Goal: Task Accomplishment & Management: Complete application form

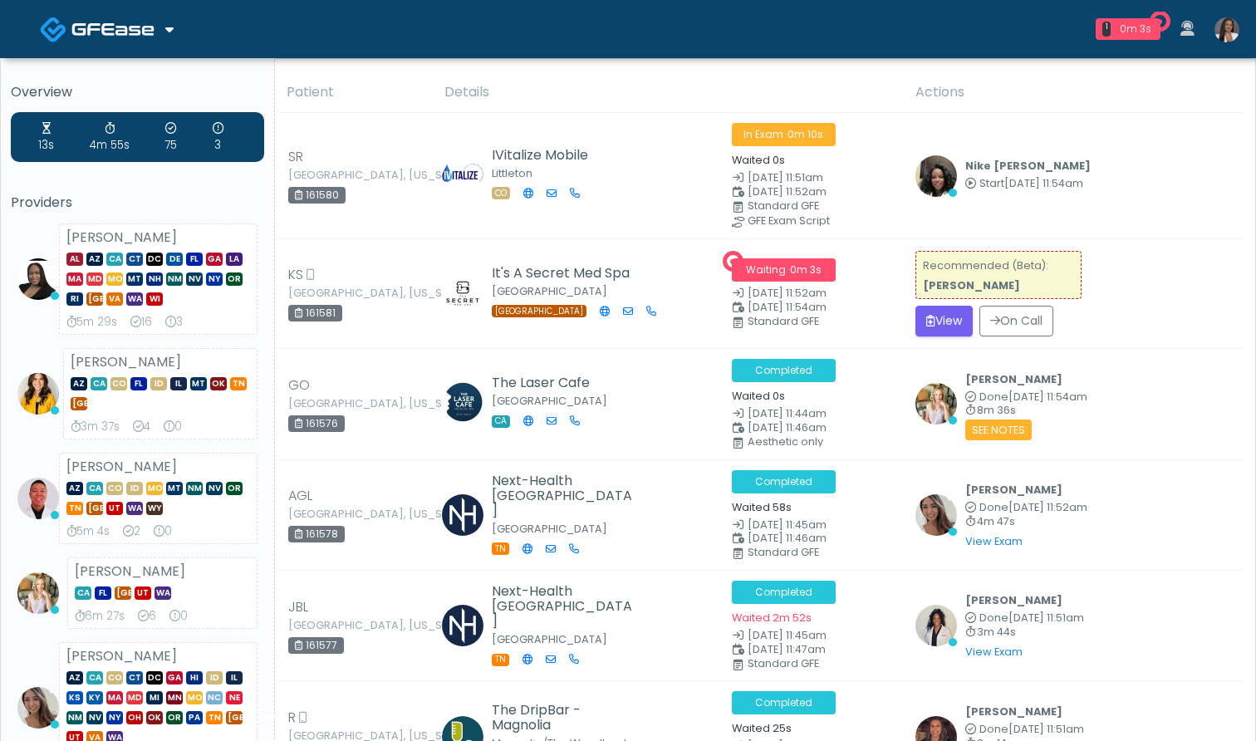
click at [1231, 26] on img at bounding box center [1227, 29] width 25 height 25
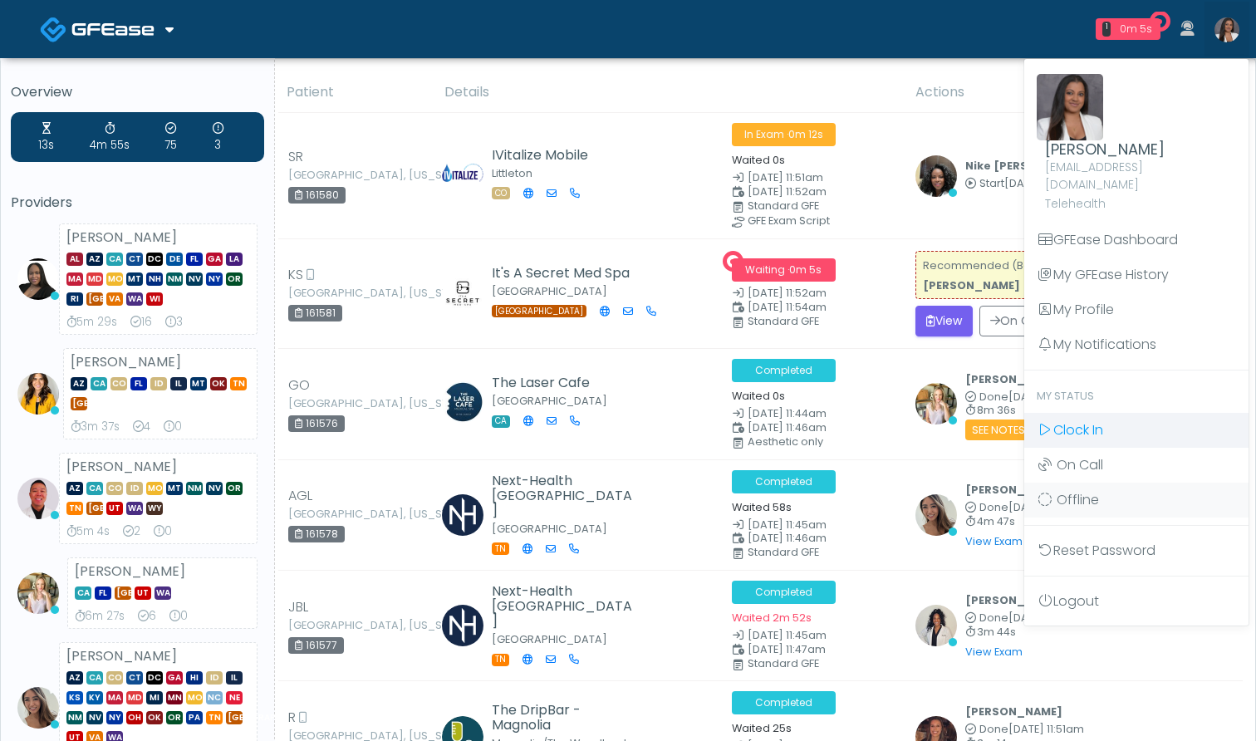
click at [1139, 427] on link "Clock In" at bounding box center [1136, 430] width 224 height 35
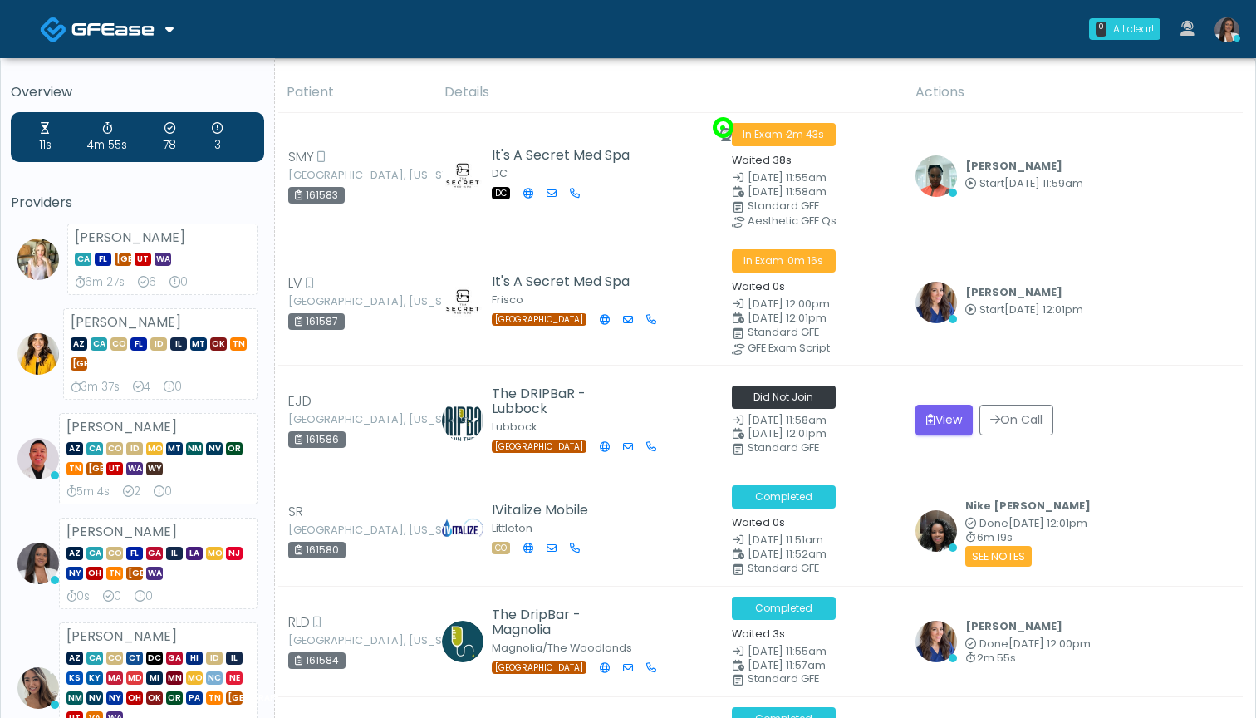
click at [937, 414] on button "View" at bounding box center [944, 420] width 57 height 31
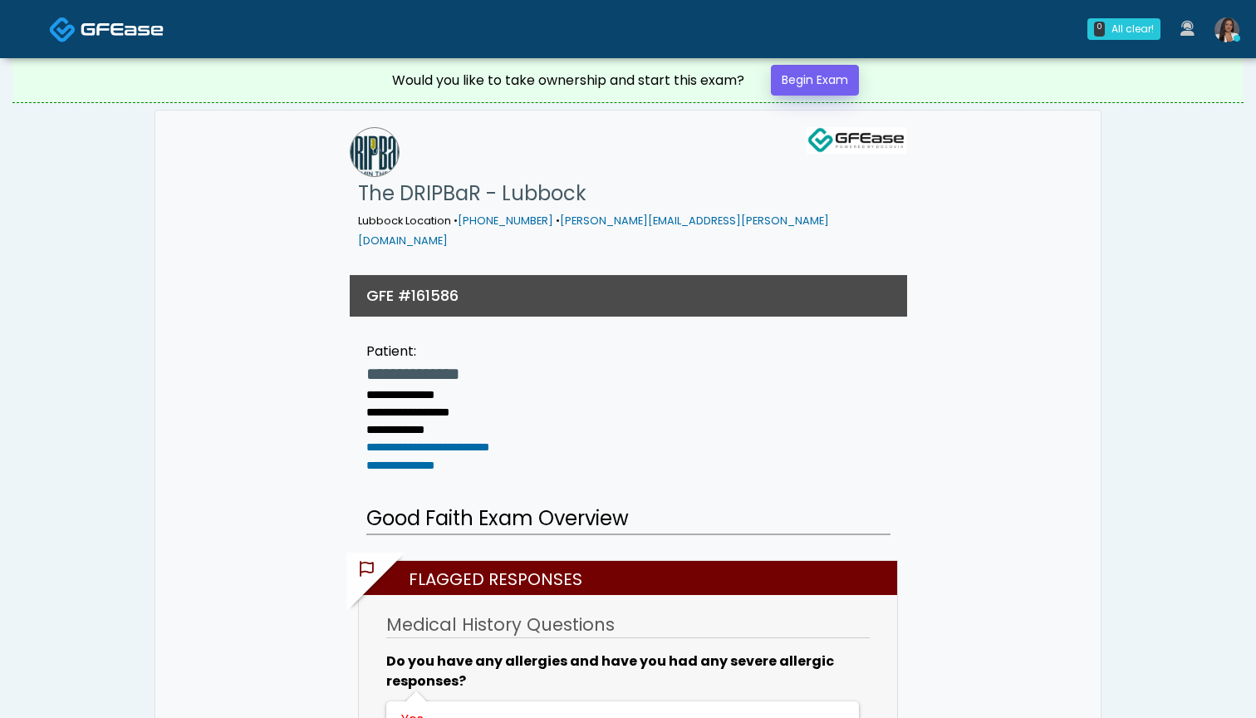
click at [815, 76] on link "Begin Exam" at bounding box center [815, 80] width 88 height 31
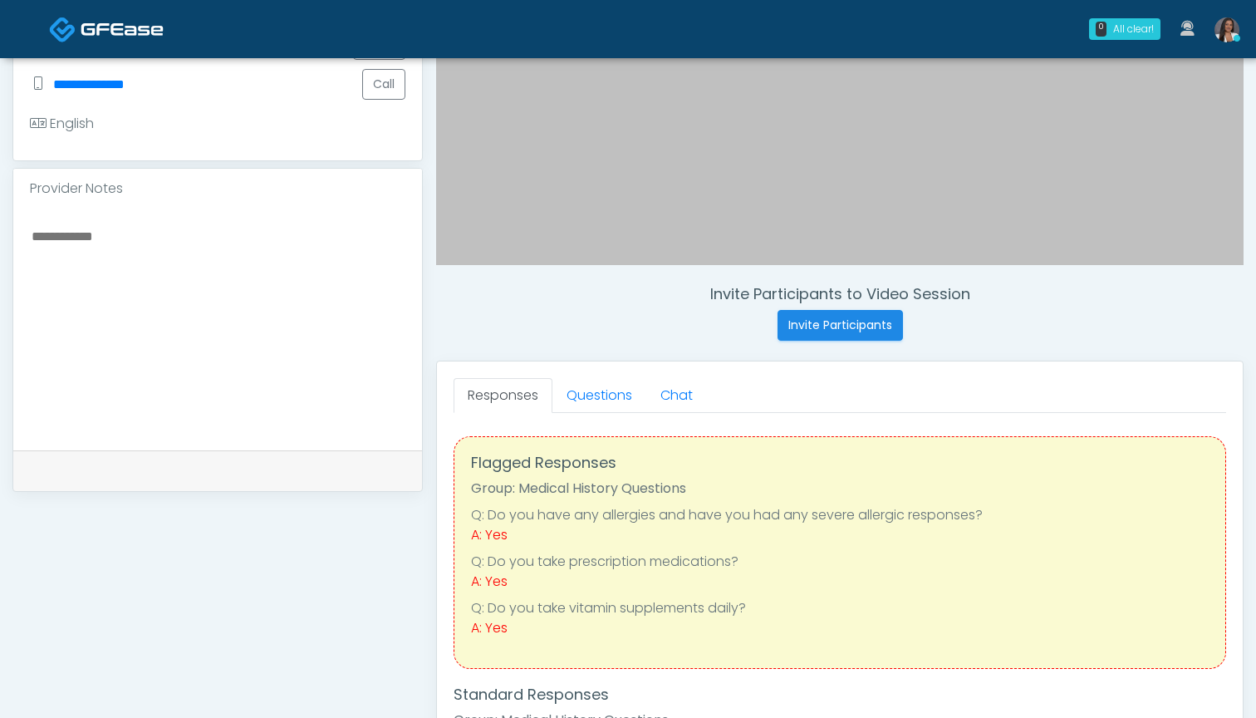
scroll to position [440, 0]
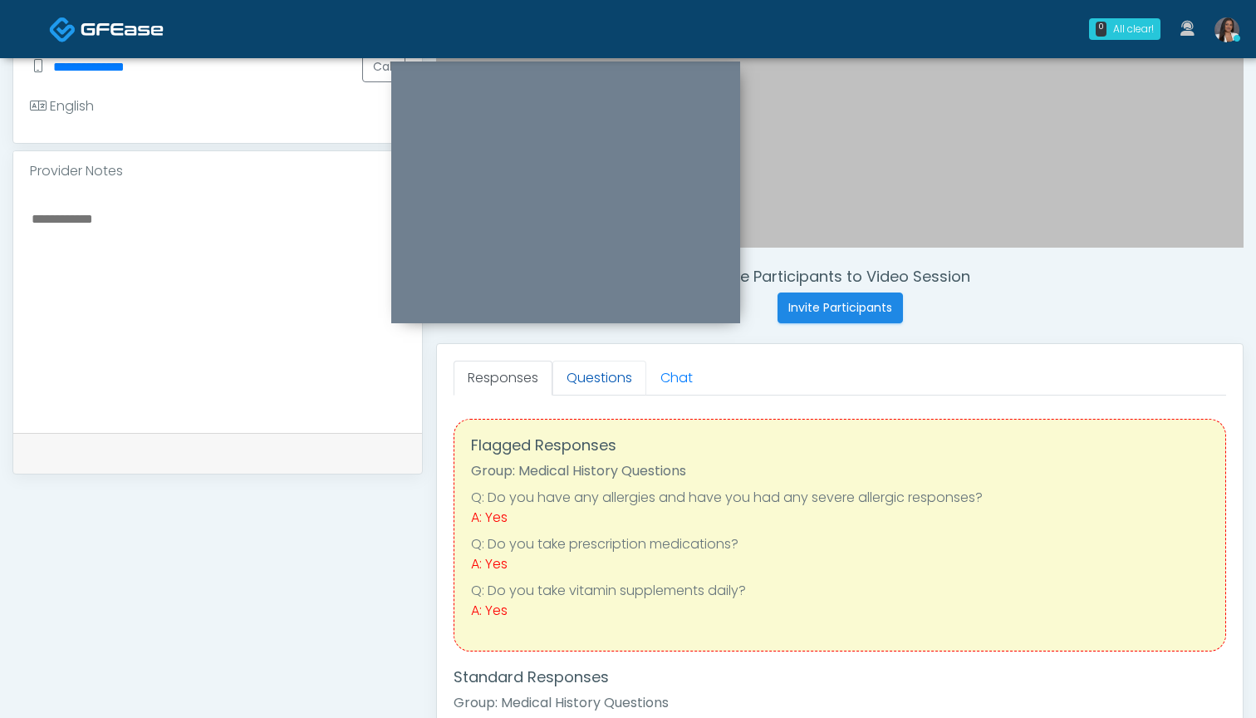
click at [601, 383] on link "Questions" at bounding box center [599, 378] width 94 height 35
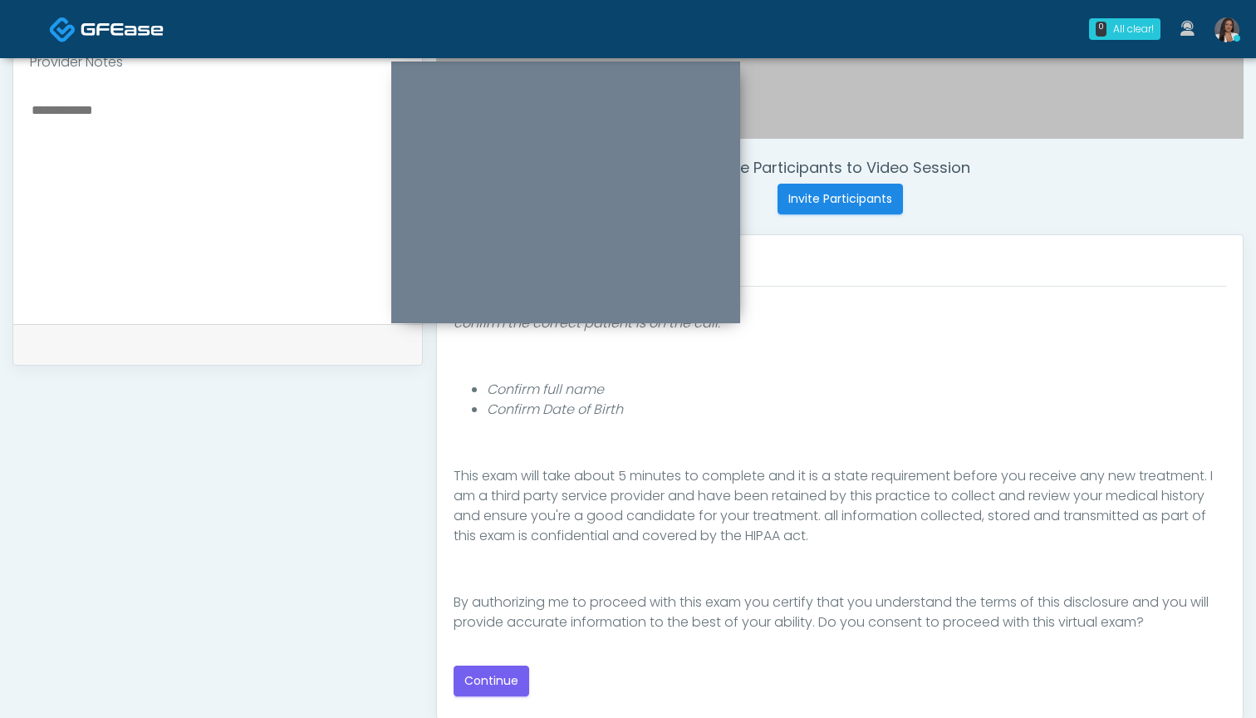
scroll to position [153, 0]
click at [499, 681] on button "Continue" at bounding box center [492, 680] width 76 height 31
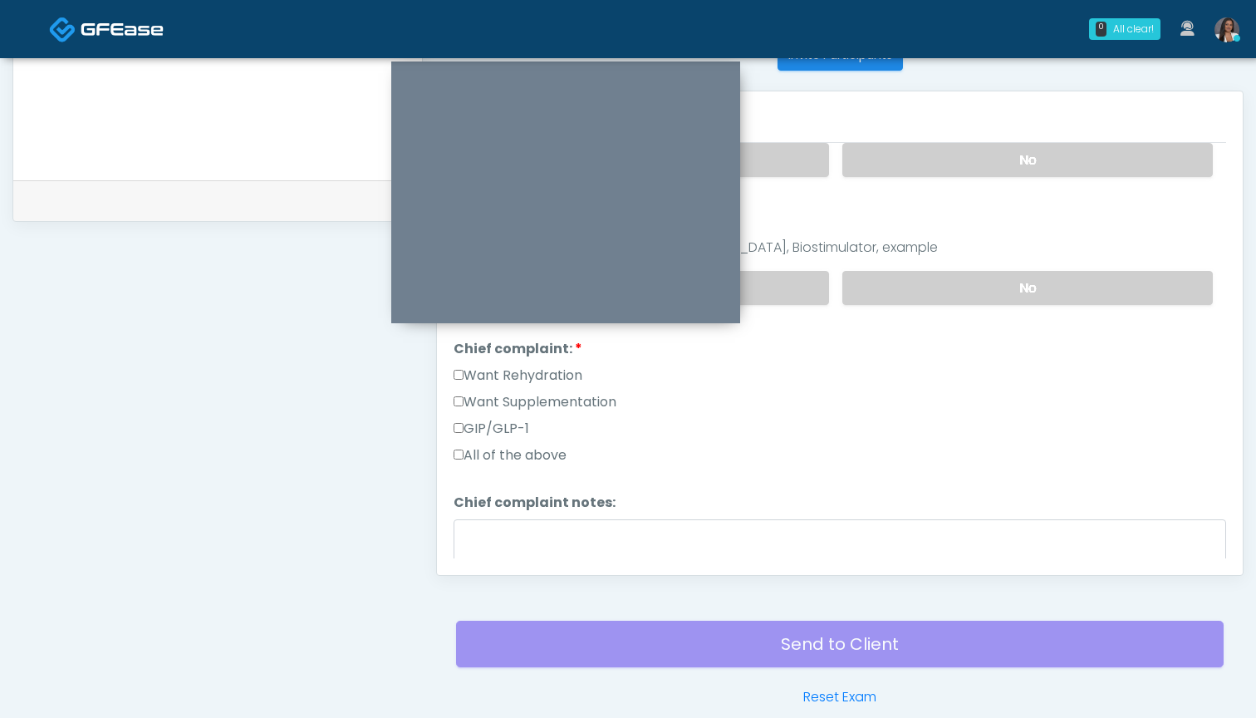
scroll to position [657, 0]
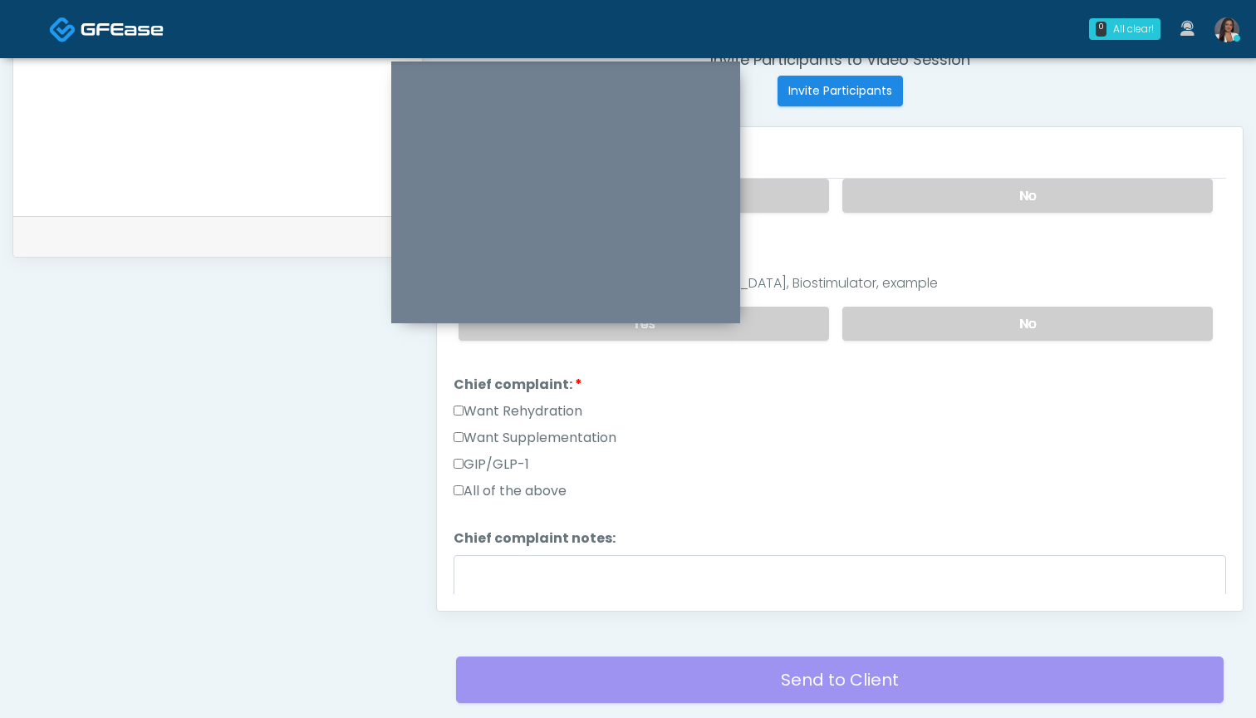
click at [526, 436] on label "Want Supplementation" at bounding box center [535, 438] width 163 height 20
click at [534, 404] on label "Want Rehydration" at bounding box center [518, 411] width 129 height 20
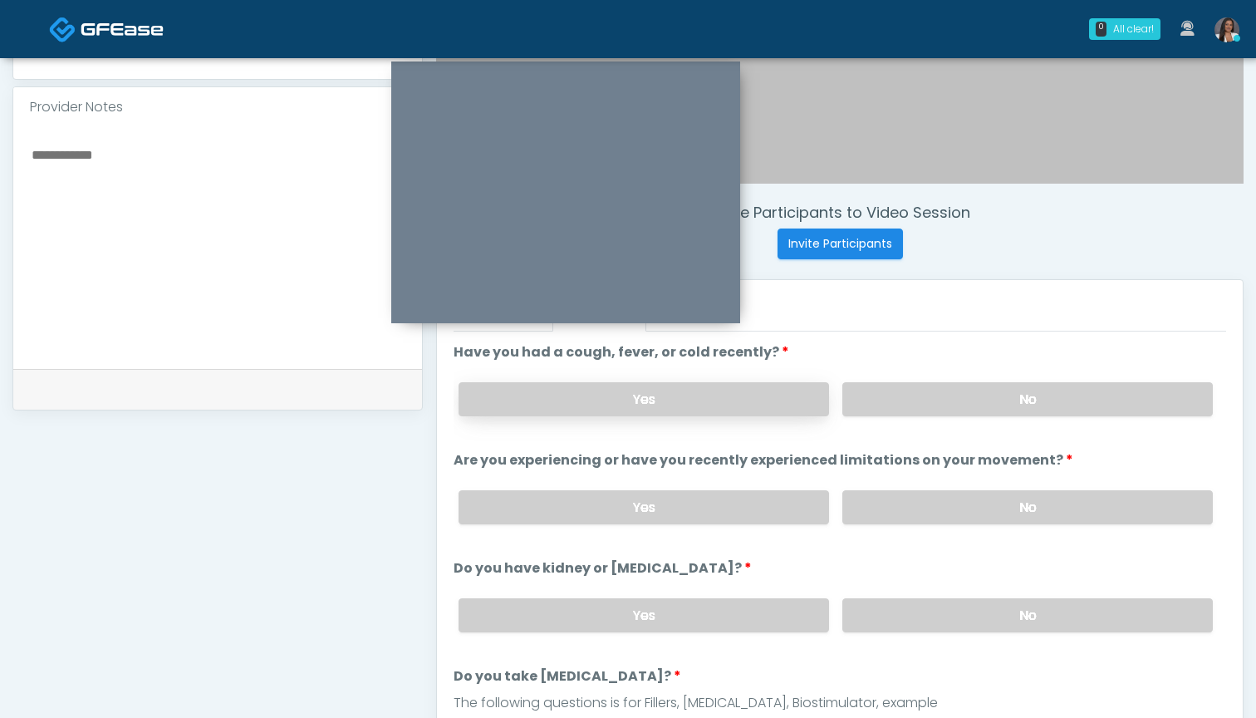
scroll to position [504, 0]
click at [947, 395] on label "No" at bounding box center [1027, 399] width 371 height 34
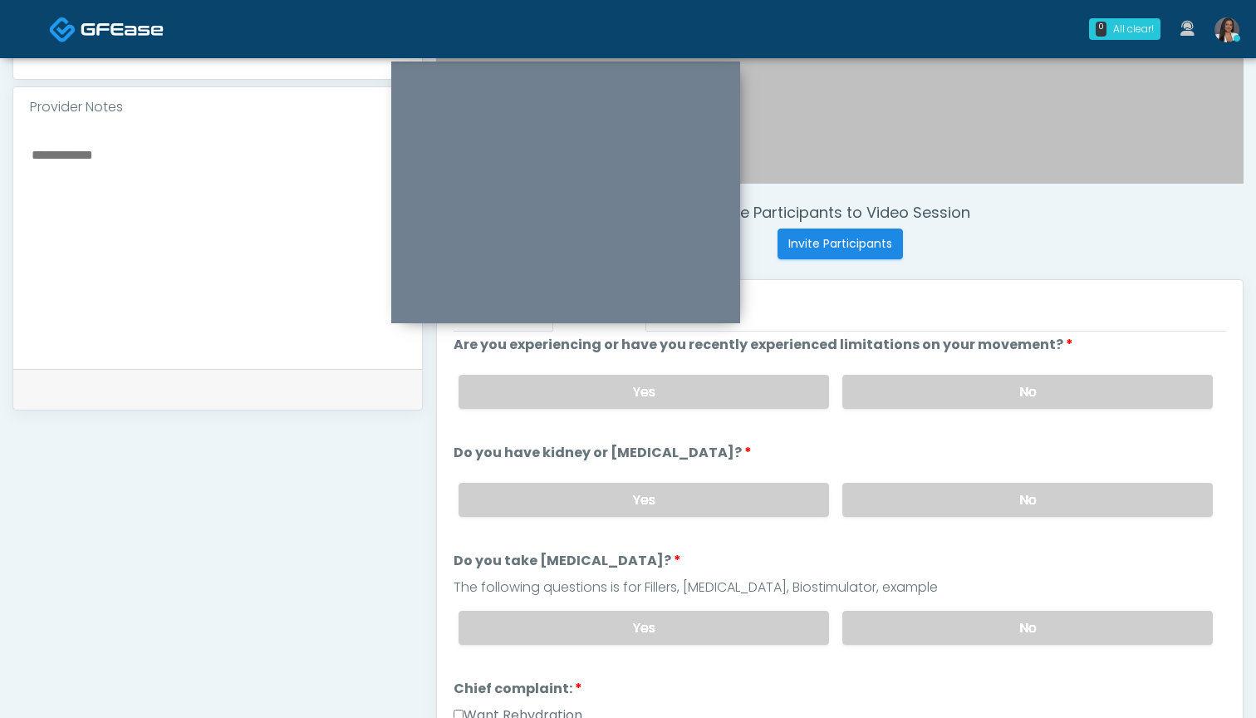
scroll to position [117, 0]
click at [928, 390] on label "No" at bounding box center [1027, 390] width 371 height 34
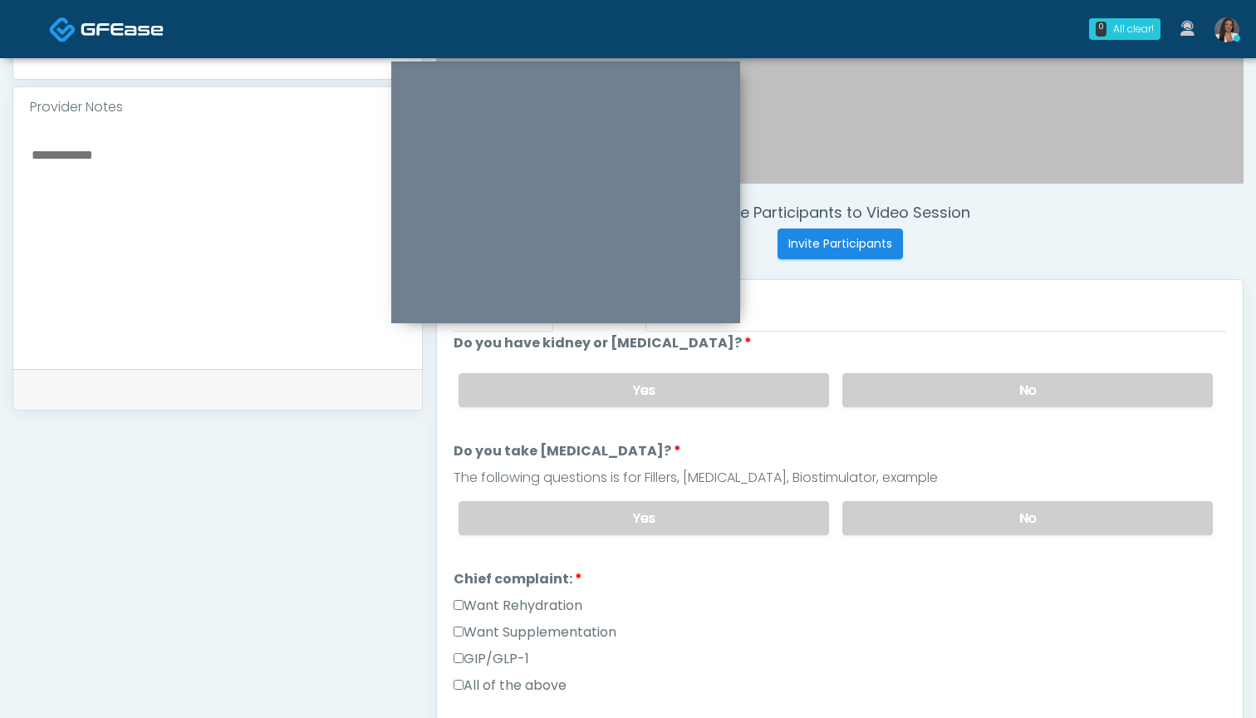
scroll to position [228, 0]
click at [916, 395] on label "No" at bounding box center [1027, 388] width 371 height 34
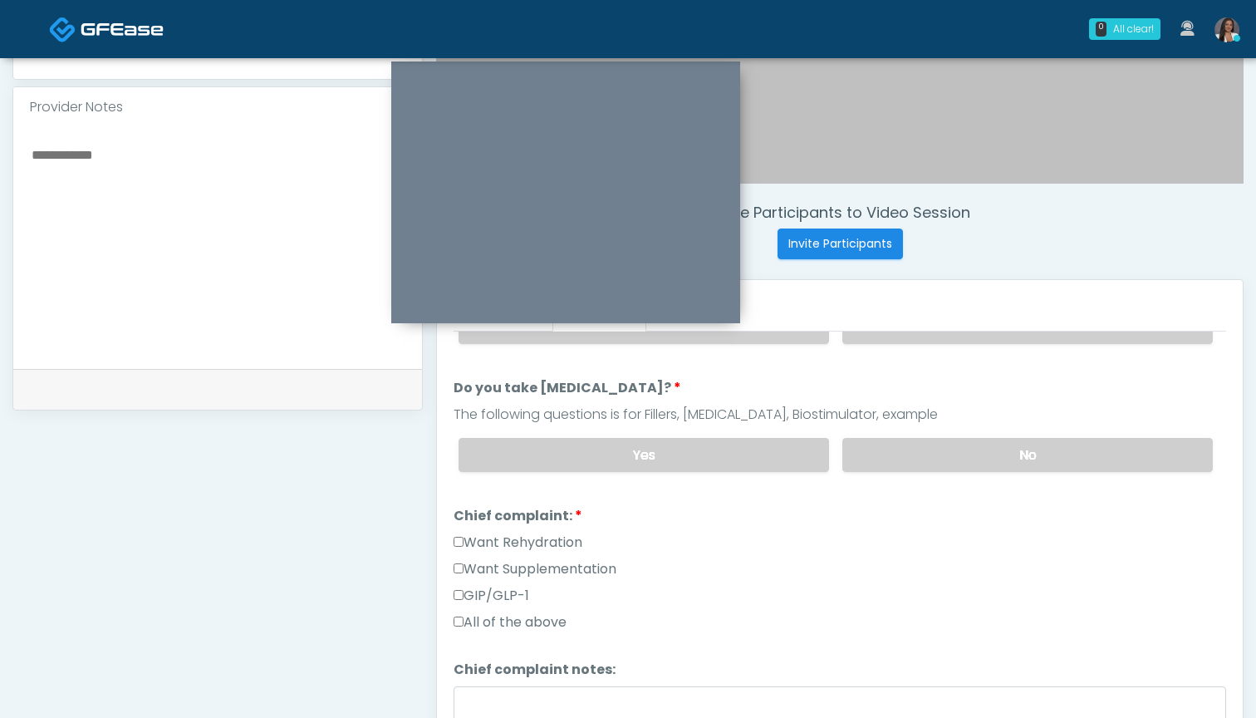
scroll to position [299, 0]
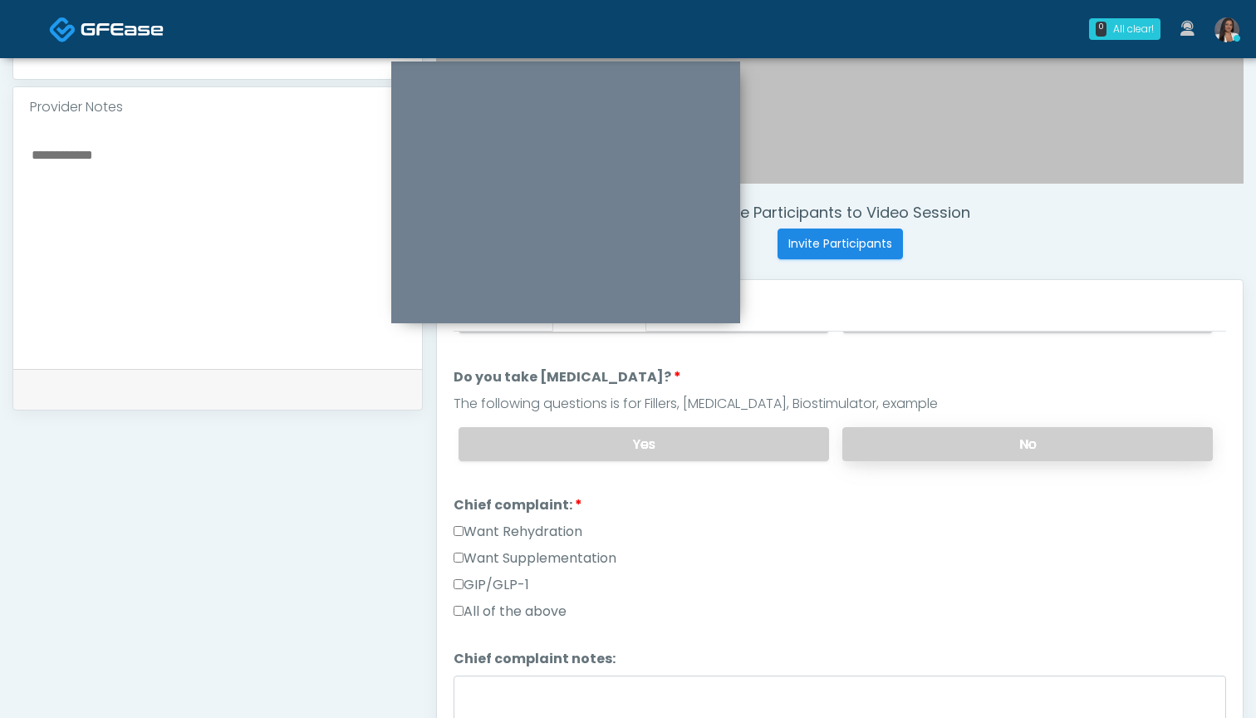
click at [921, 439] on label "No" at bounding box center [1027, 444] width 371 height 34
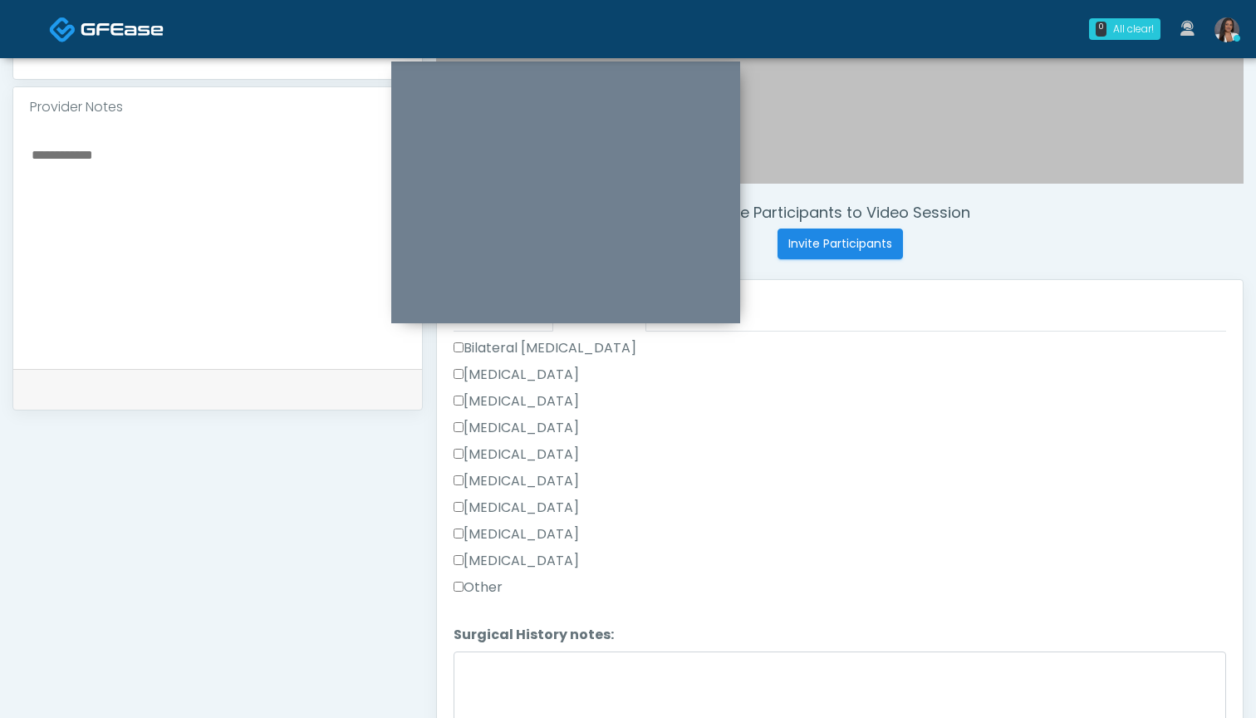
scroll to position [843, 0]
click at [486, 585] on label "Other" at bounding box center [478, 585] width 49 height 20
click at [502, 670] on textarea "Surgical History notes:" at bounding box center [840, 684] width 773 height 71
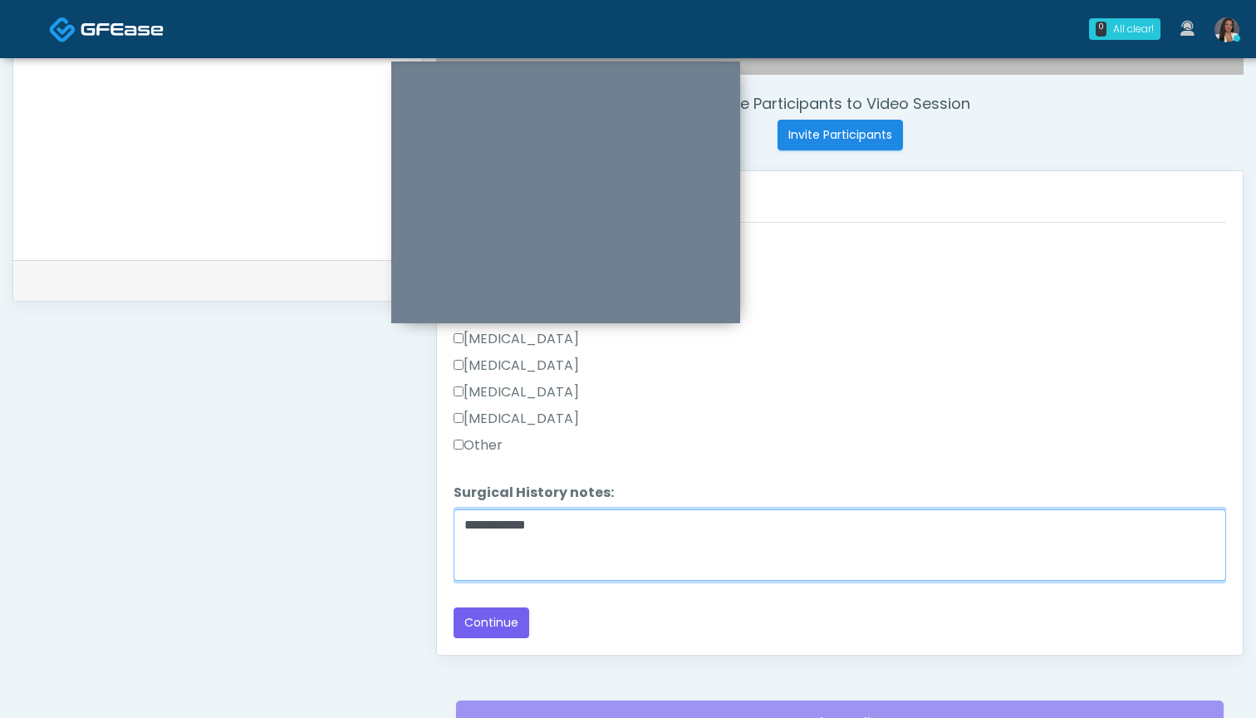
scroll to position [615, 0]
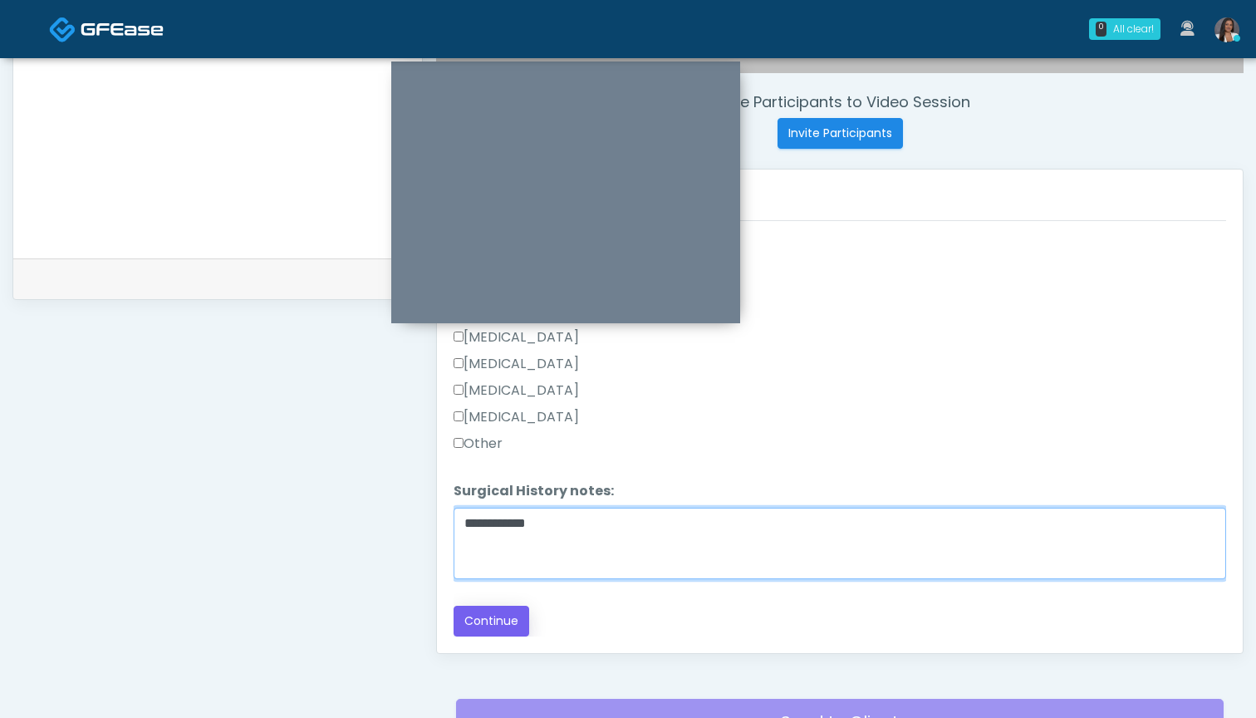
type textarea "**********"
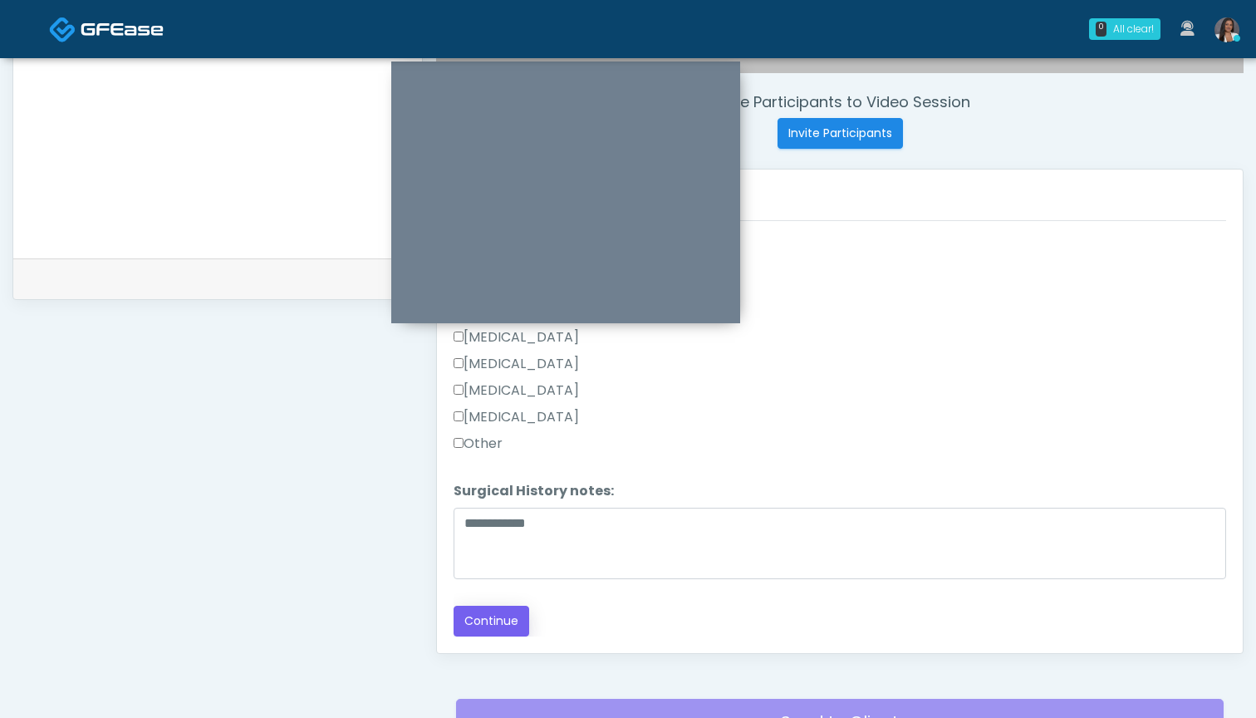
click at [502, 624] on button "Continue" at bounding box center [492, 621] width 76 height 31
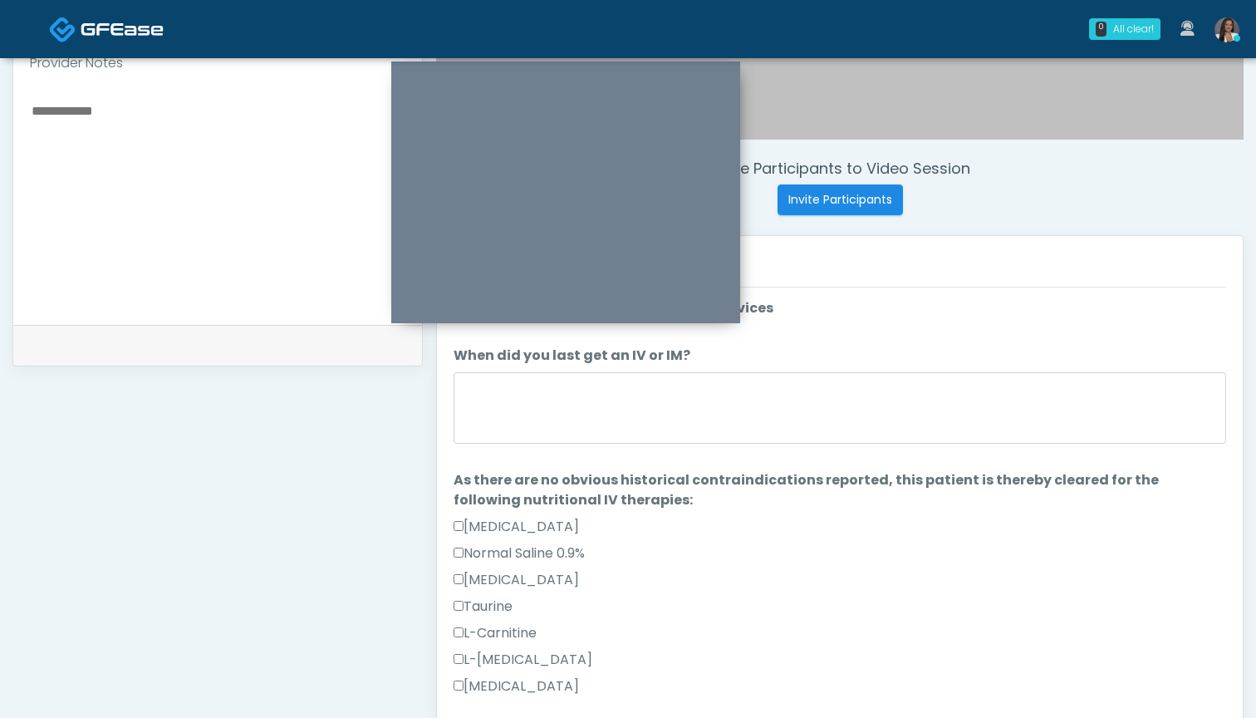
scroll to position [526, 0]
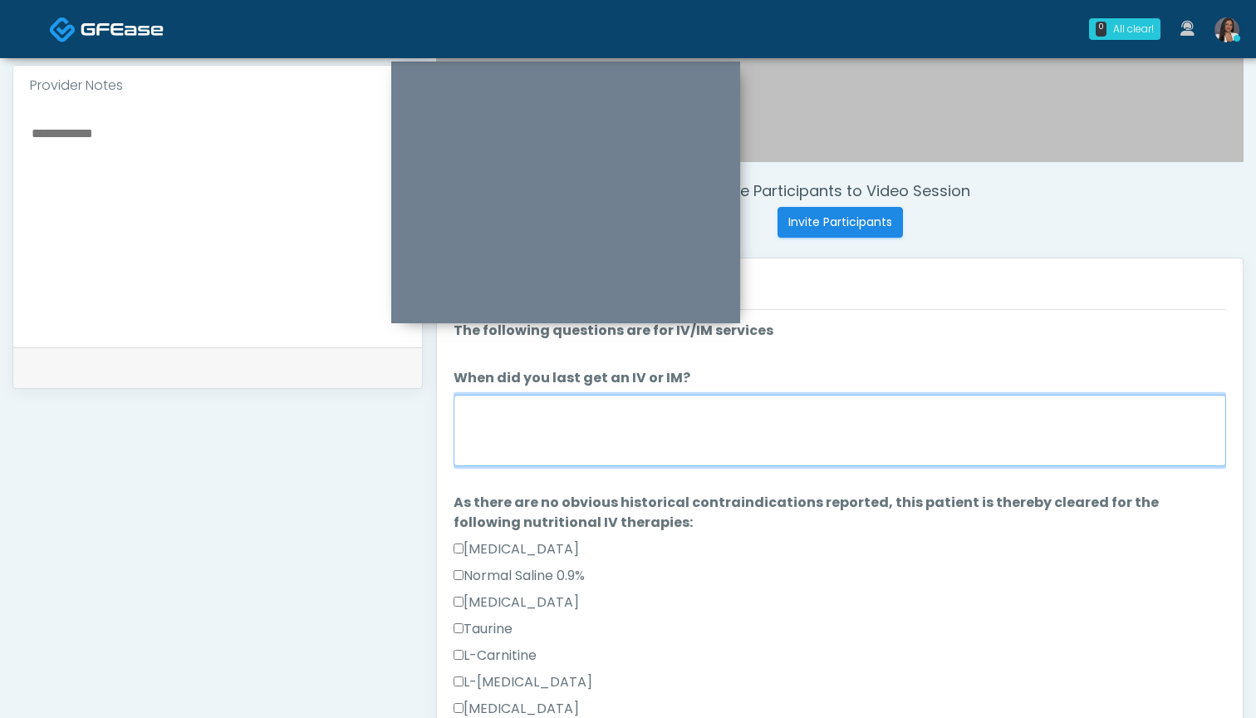
click at [886, 430] on textarea "When did you last get an IV or IM?" at bounding box center [840, 430] width 773 height 71
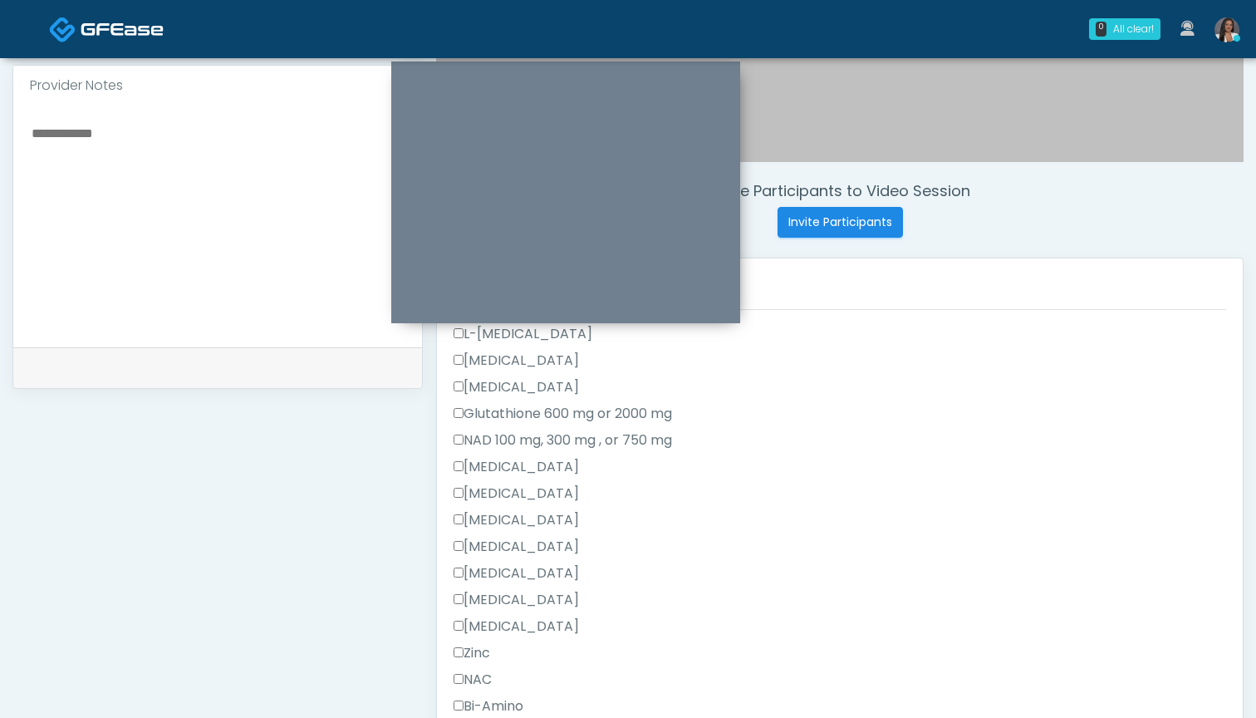
scroll to position [353, 0]
type textarea "***"
click at [178, 261] on textarea at bounding box center [218, 223] width 376 height 203
type textarea "*"
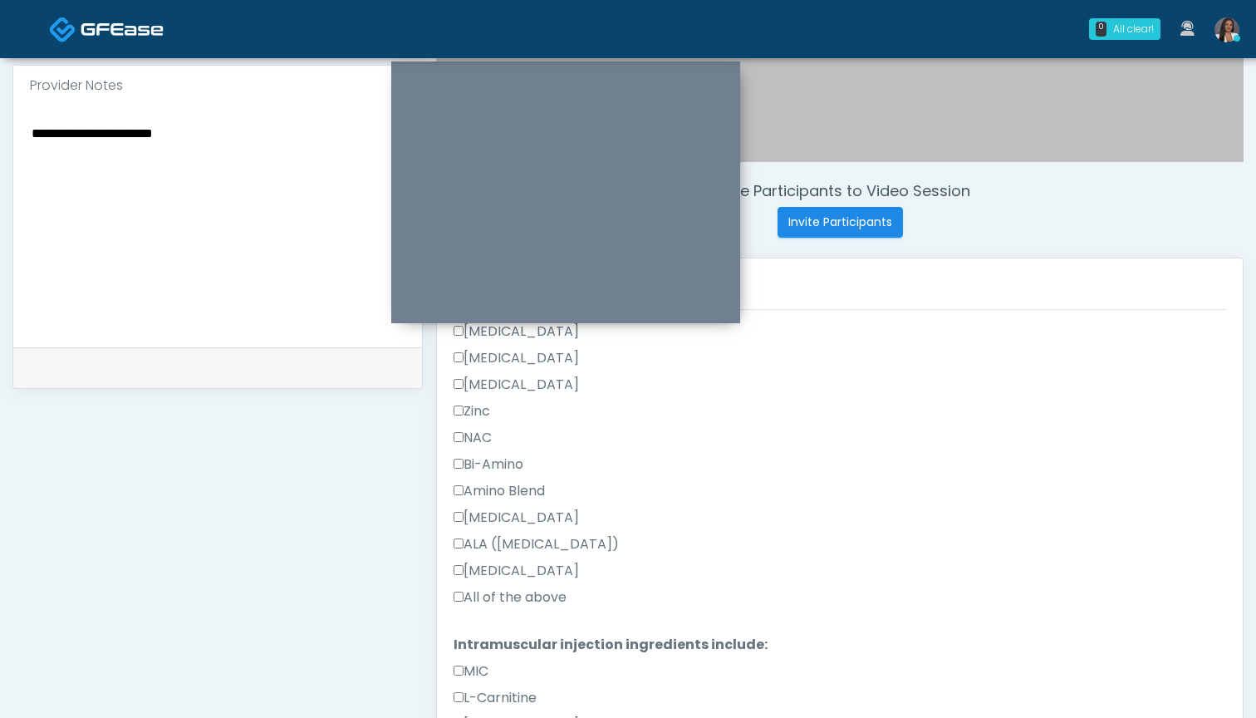
scroll to position [642, 0]
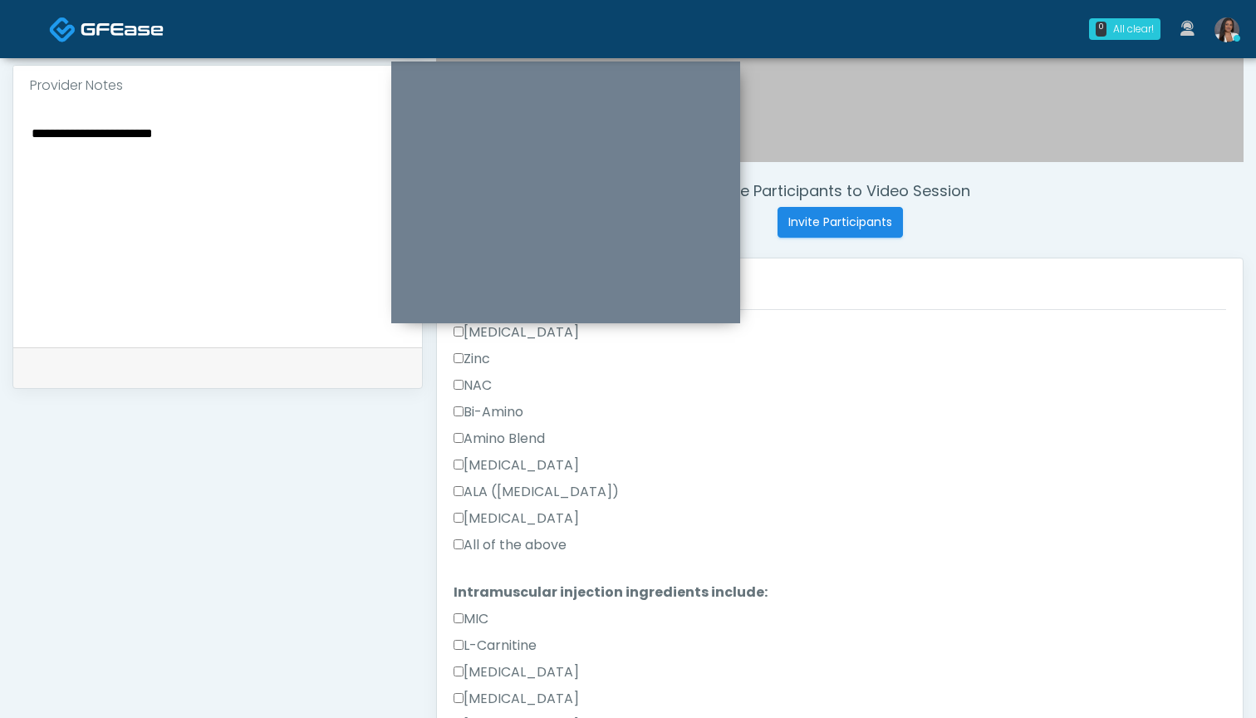
type textarea "**********"
click at [538, 545] on label "All of the above" at bounding box center [510, 545] width 113 height 20
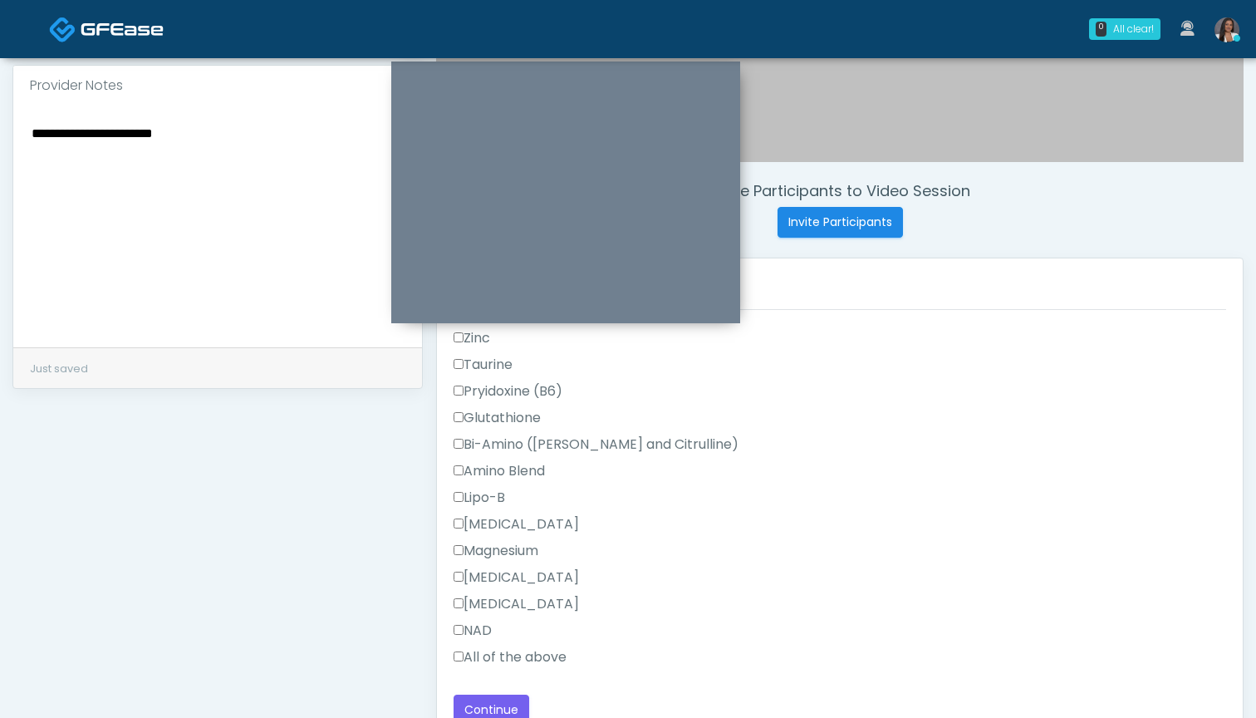
scroll to position [1455, 0]
click at [507, 654] on label "All of the above" at bounding box center [510, 657] width 113 height 20
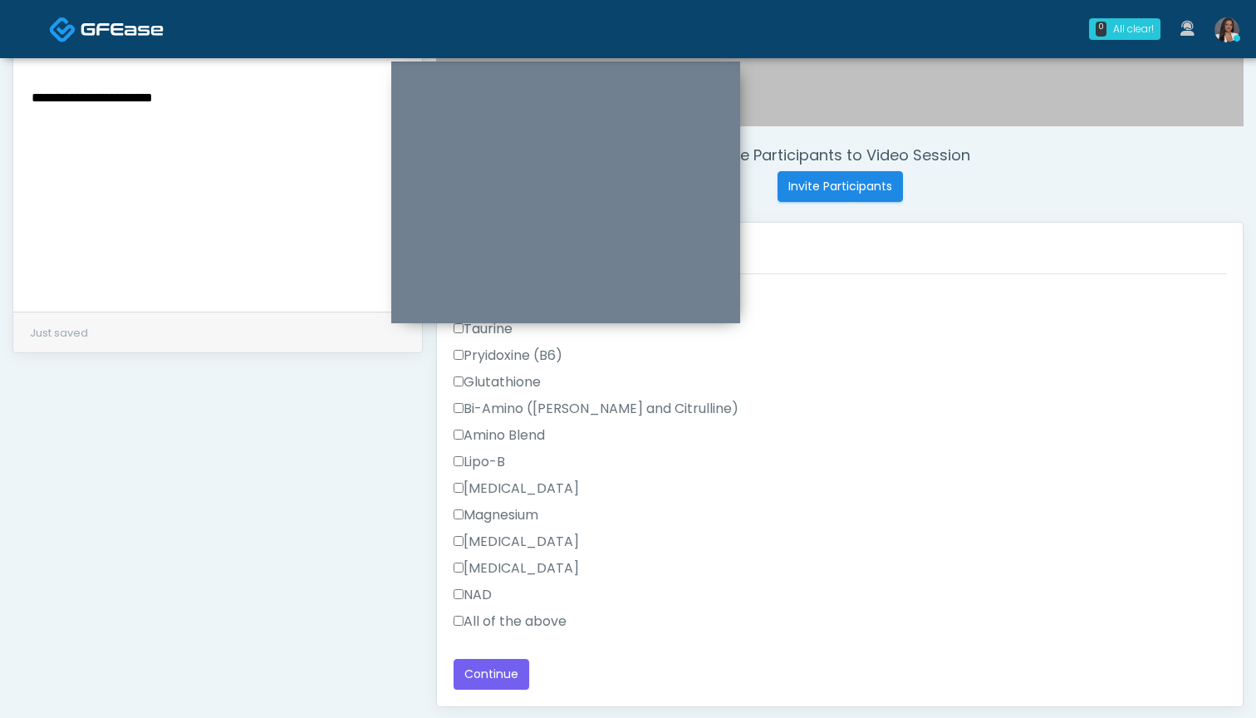
scroll to position [579, 0]
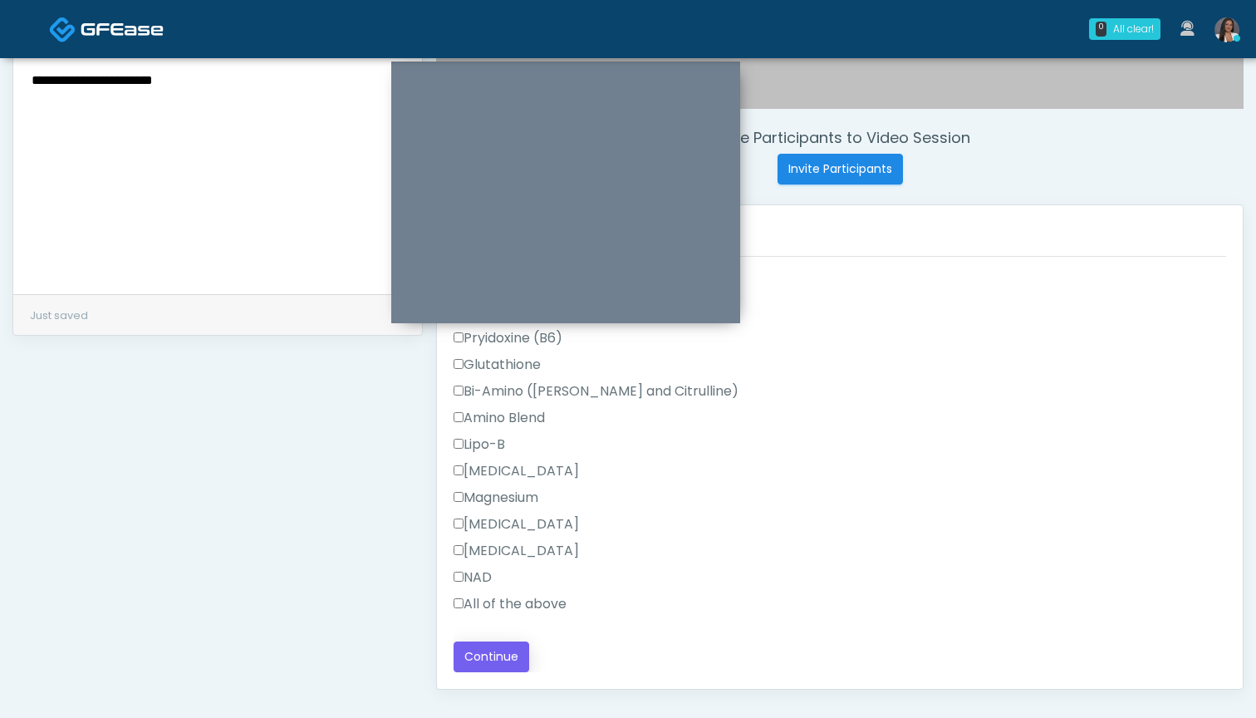
click at [496, 660] on button "Continue" at bounding box center [492, 656] width 76 height 31
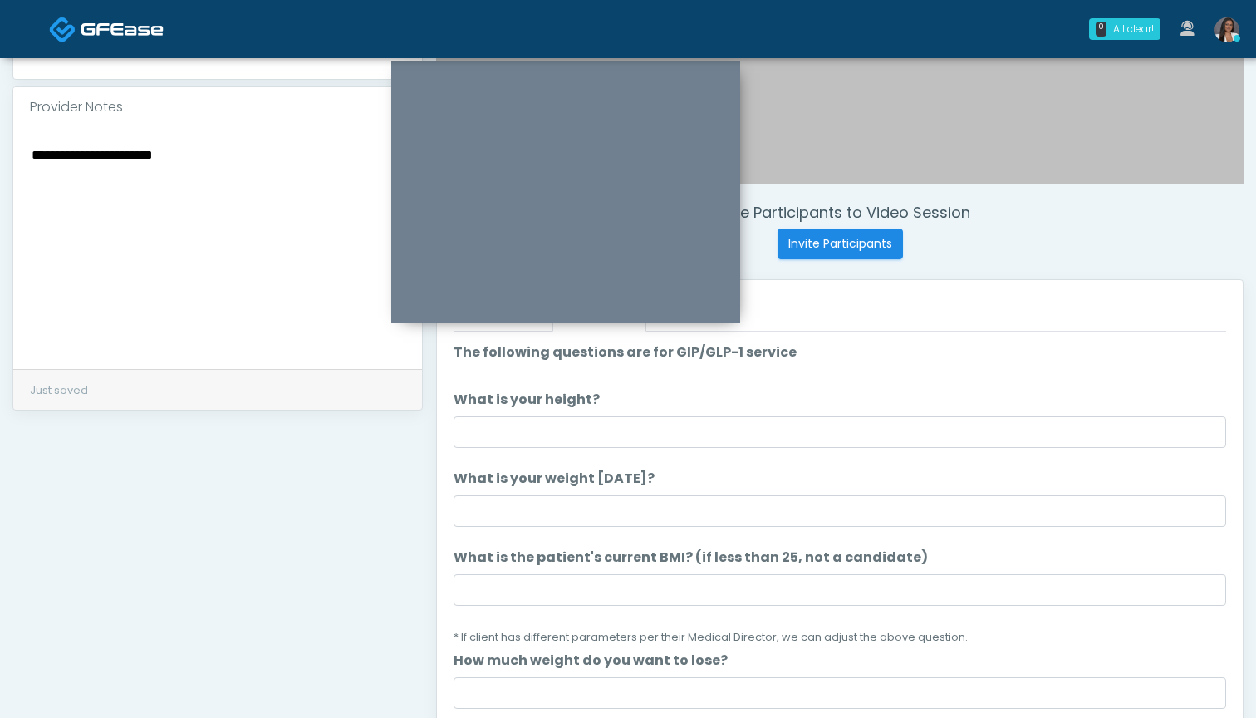
scroll to position [427, 0]
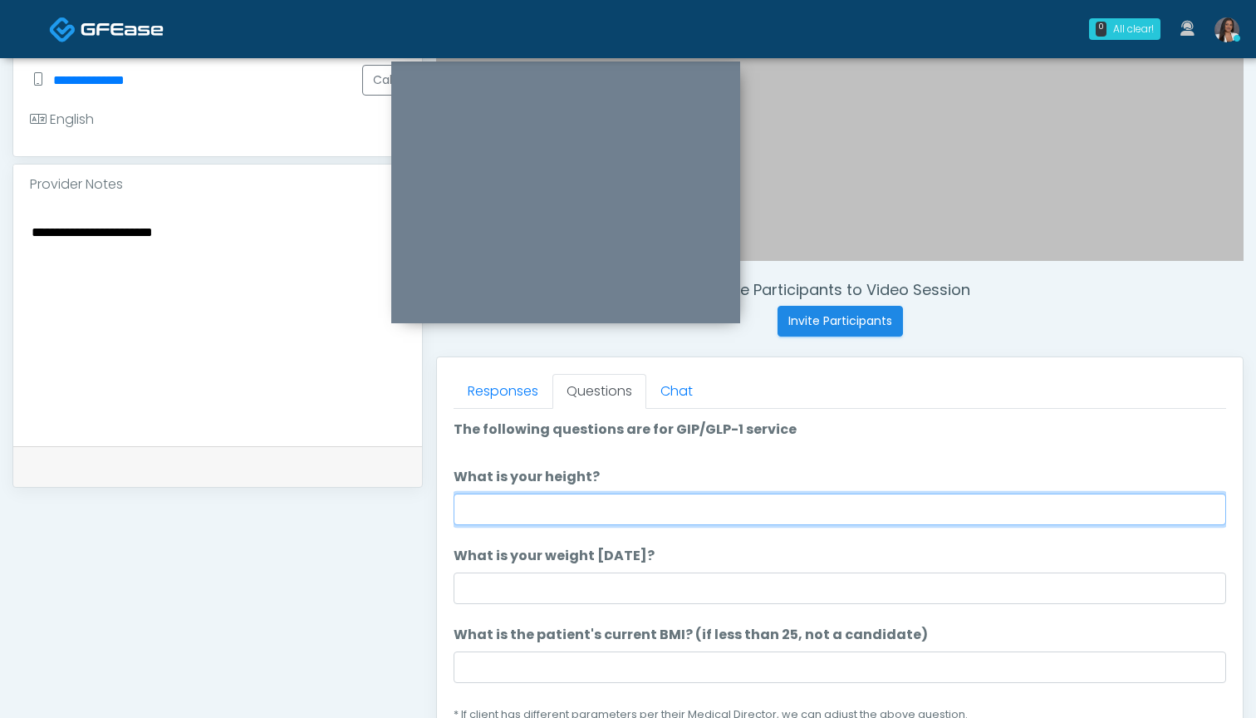
click at [528, 519] on input "What is your height?" at bounding box center [840, 509] width 773 height 32
type input "******"
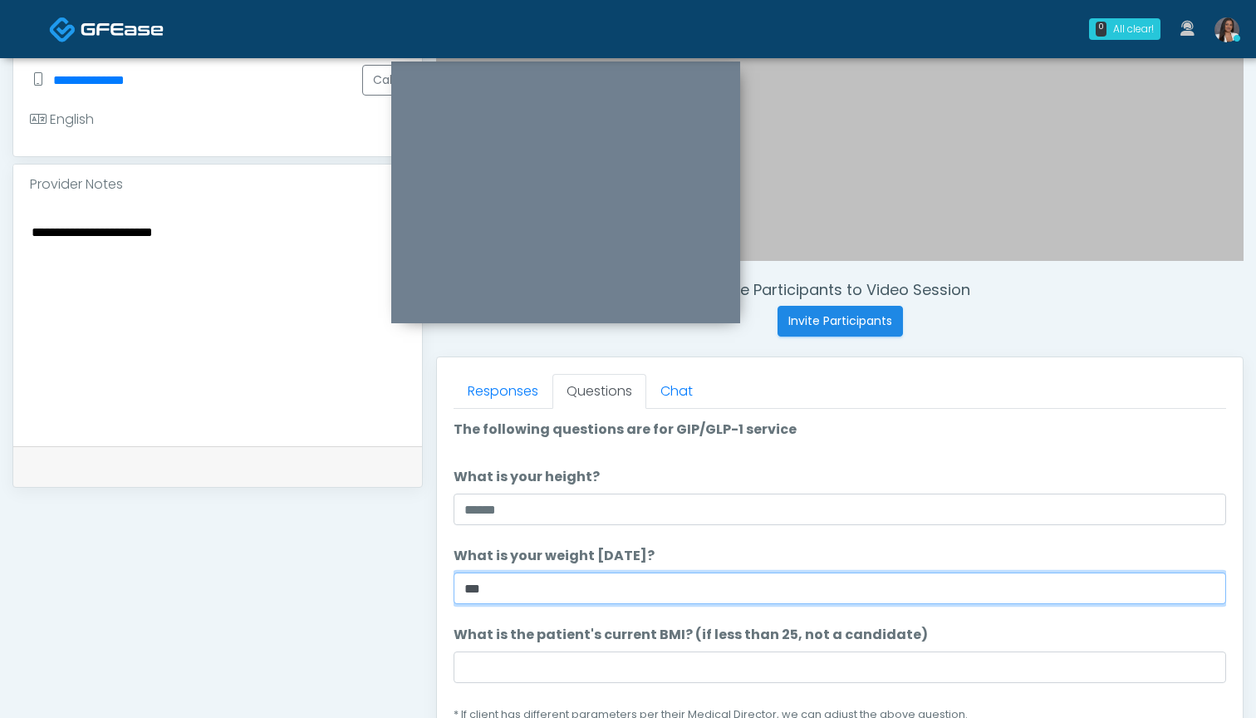
type input "***"
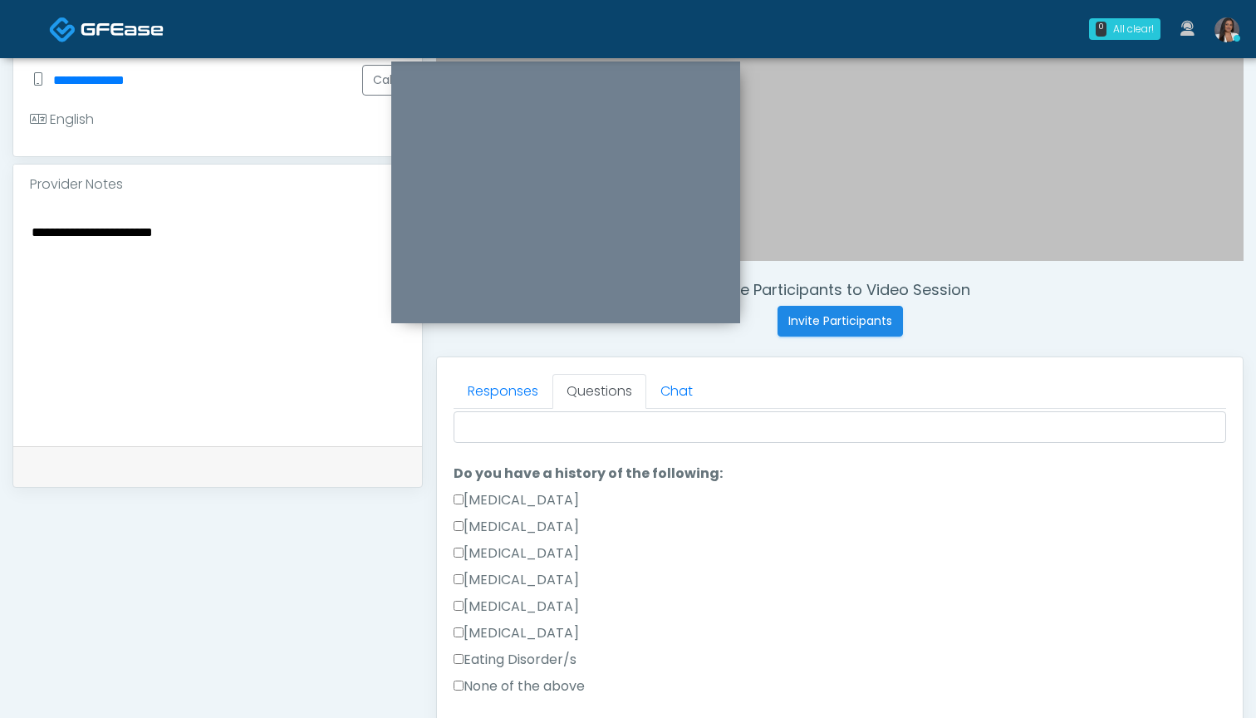
scroll to position [325, 0]
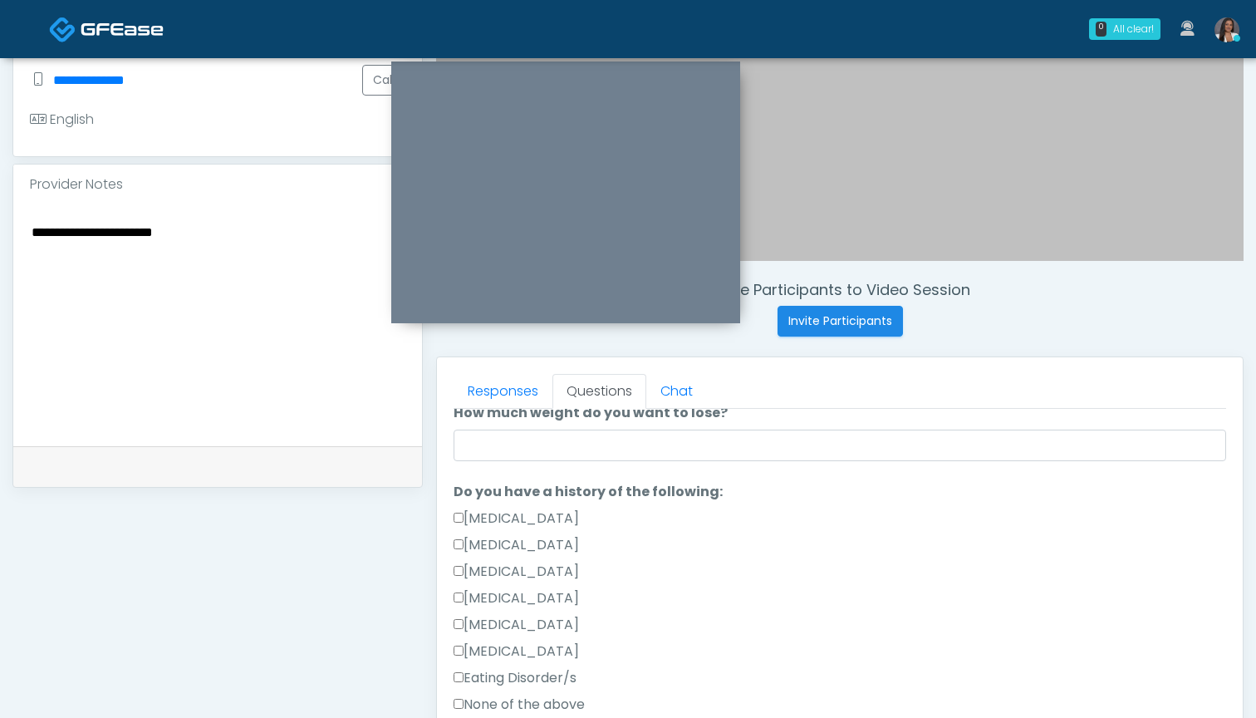
type input "****"
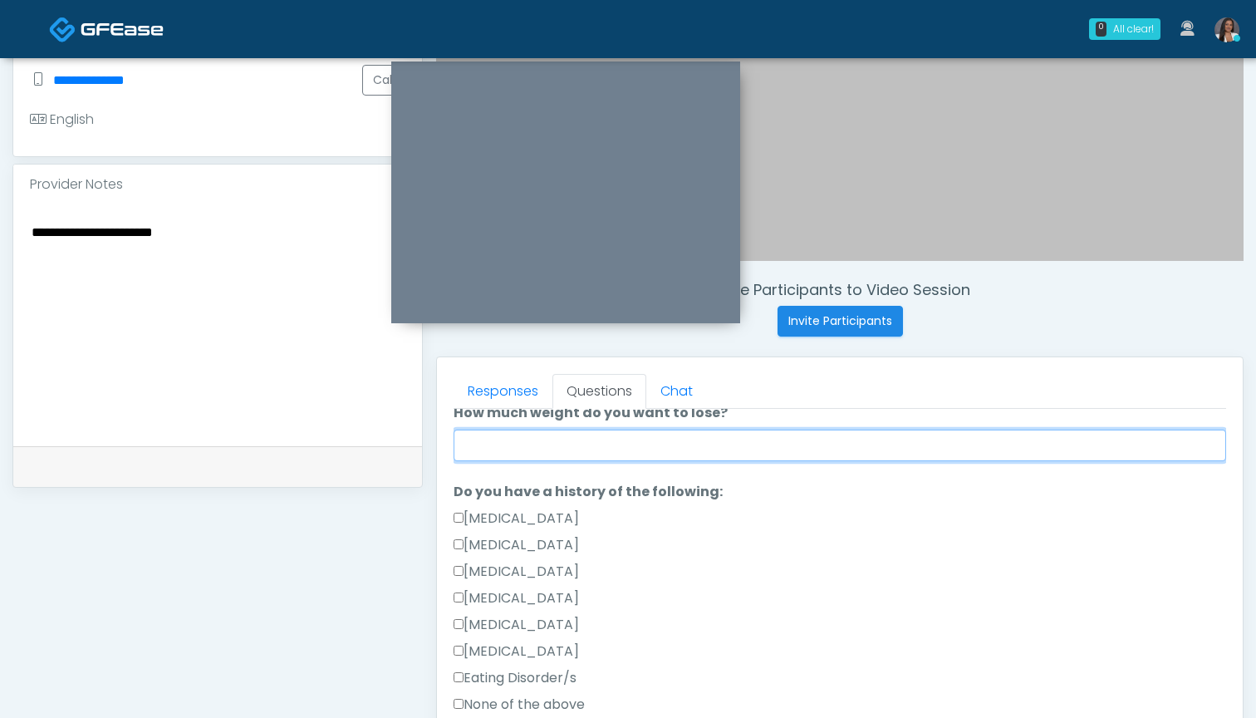
click at [759, 449] on input "How much weight do you want to lose?" at bounding box center [840, 446] width 773 height 32
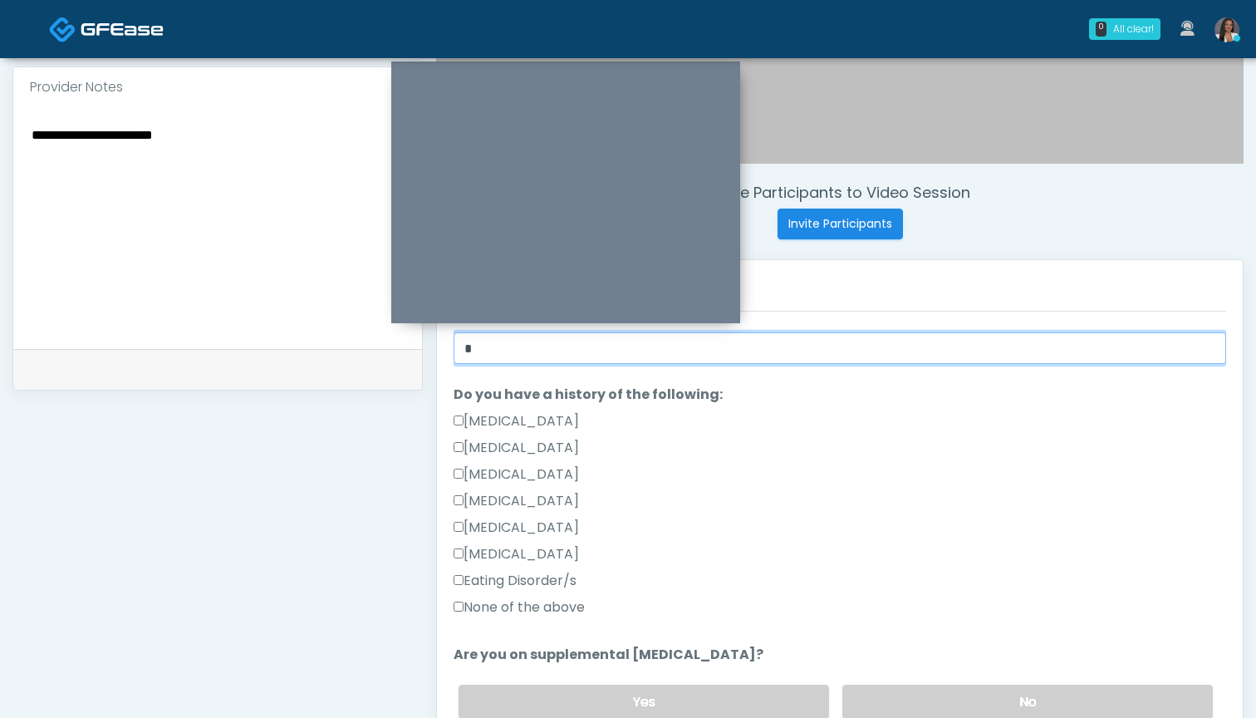
scroll to position [317, 0]
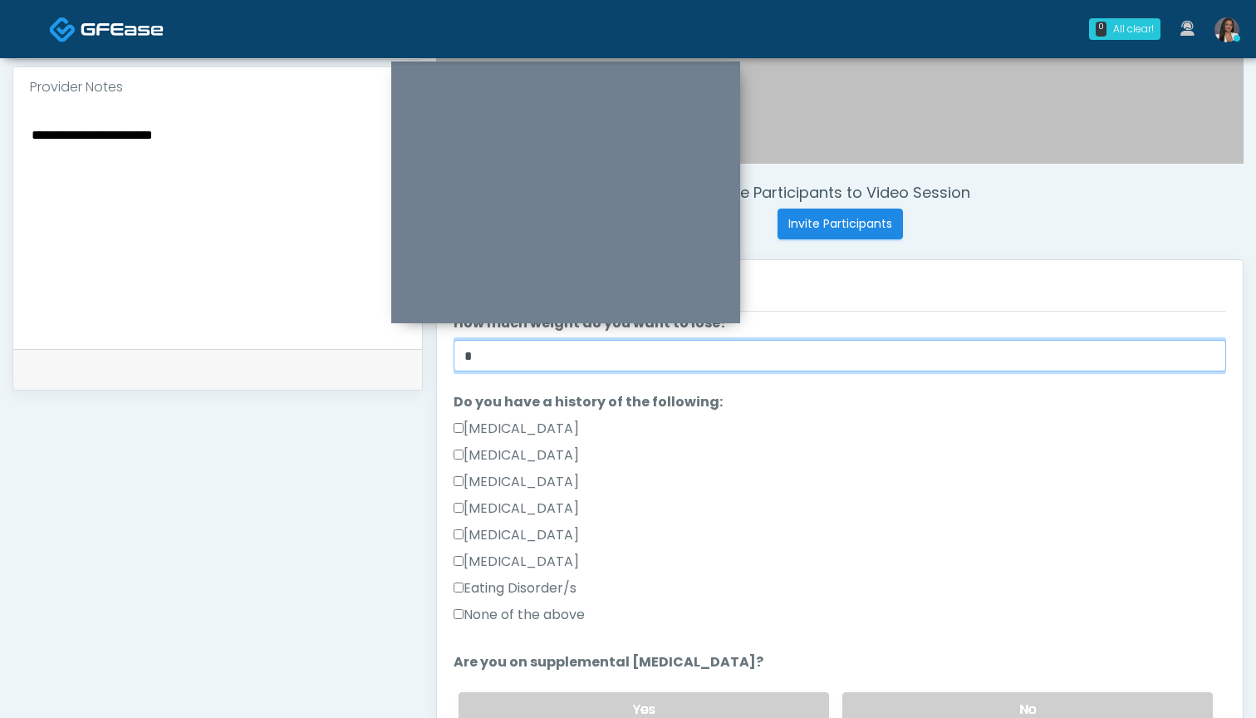
type input "*"
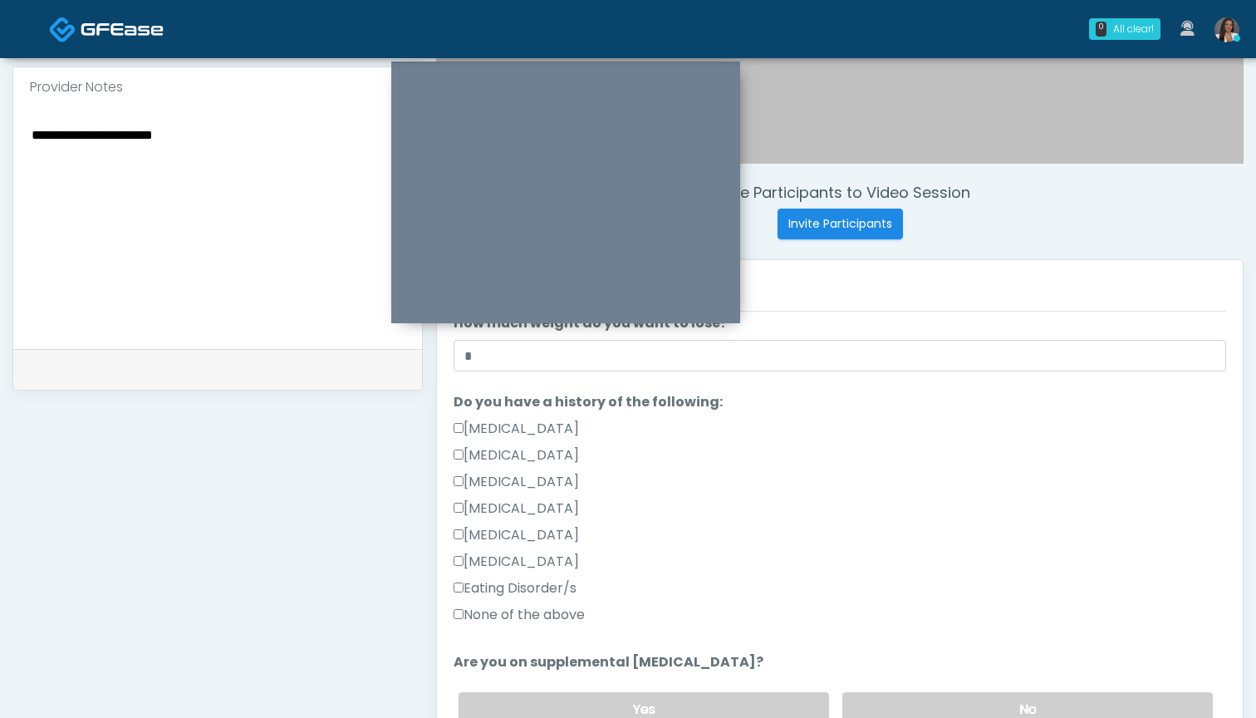
click at [540, 614] on label "None of the above" at bounding box center [519, 615] width 131 height 20
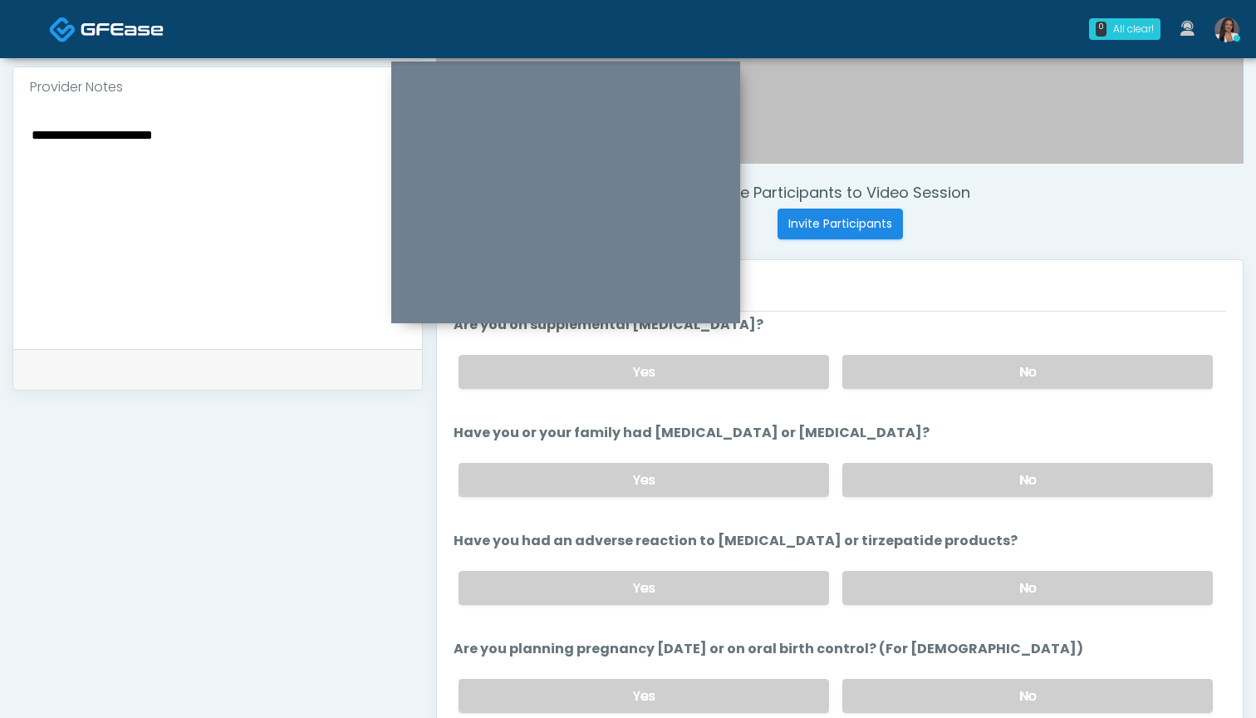
scroll to position [669, 0]
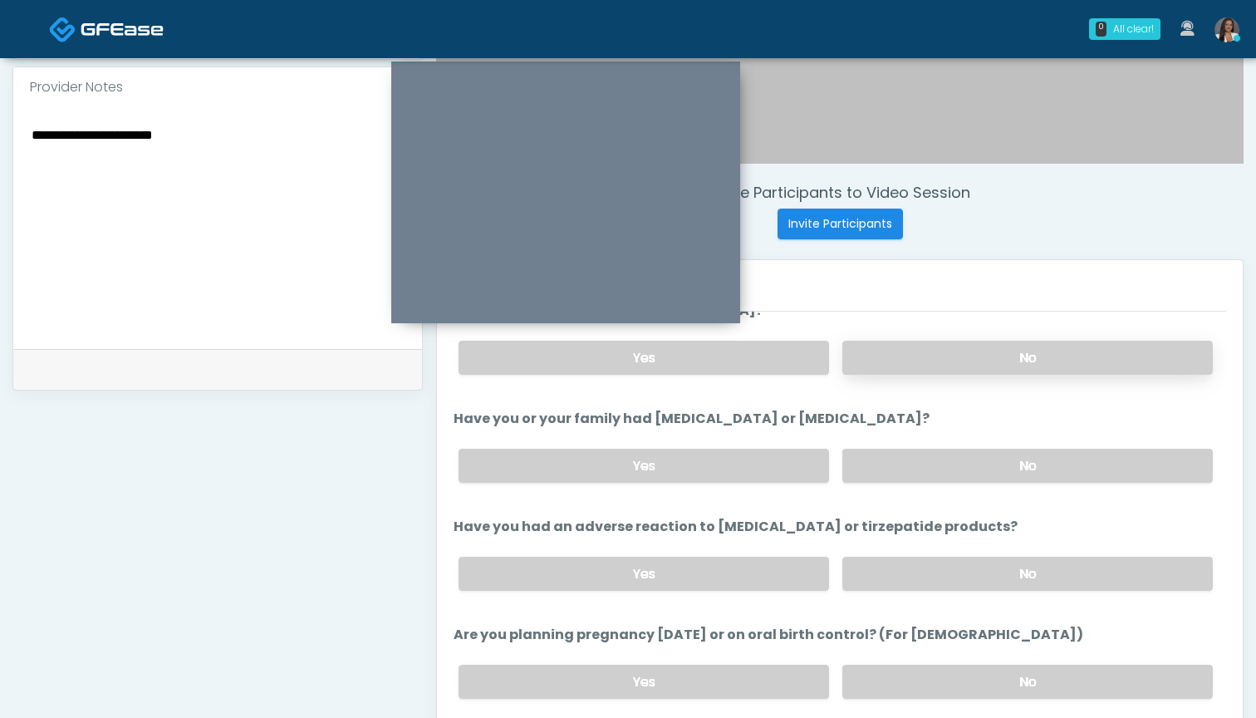
click at [895, 356] on label "No" at bounding box center [1027, 358] width 371 height 34
click at [918, 468] on label "No" at bounding box center [1027, 466] width 371 height 34
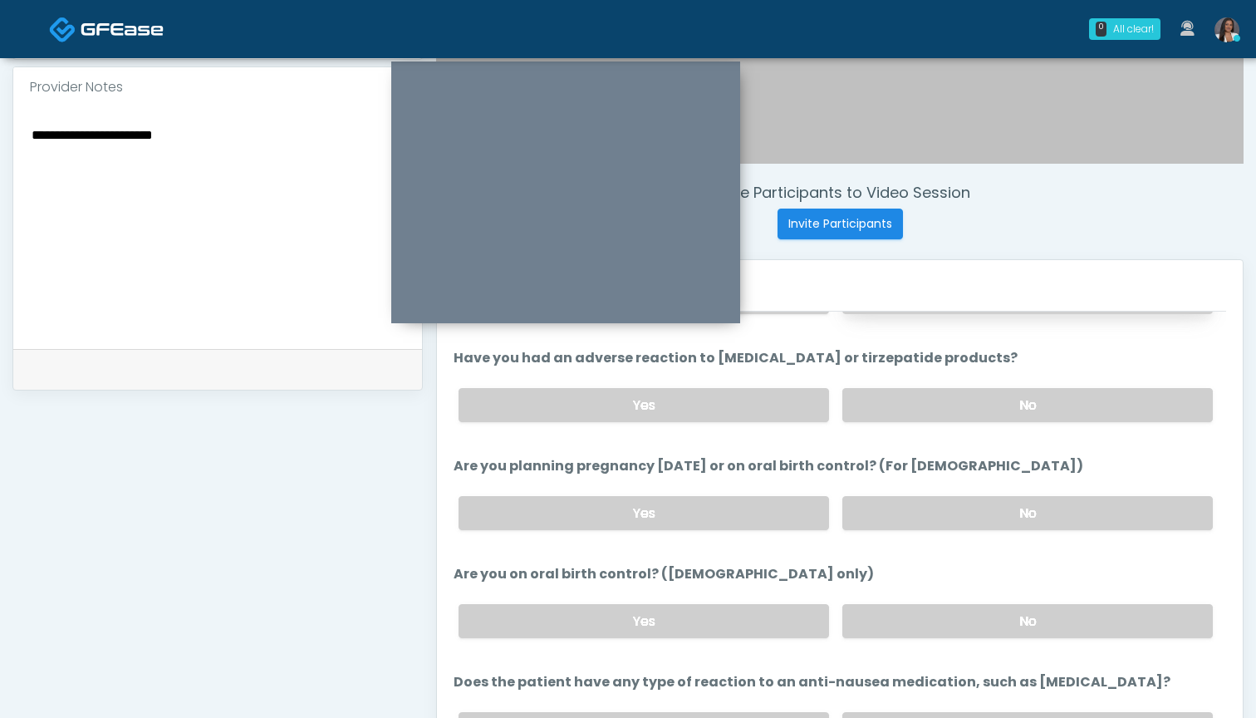
scroll to position [859, 0]
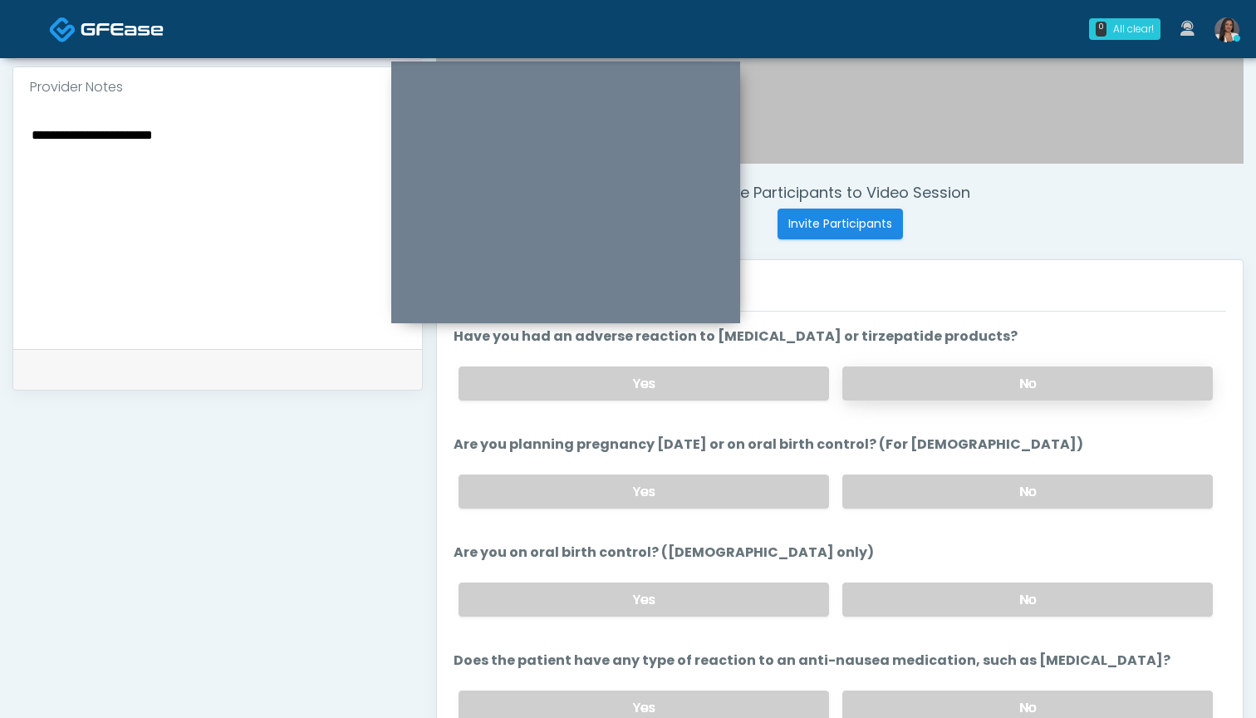
click at [936, 386] on label "No" at bounding box center [1027, 383] width 371 height 34
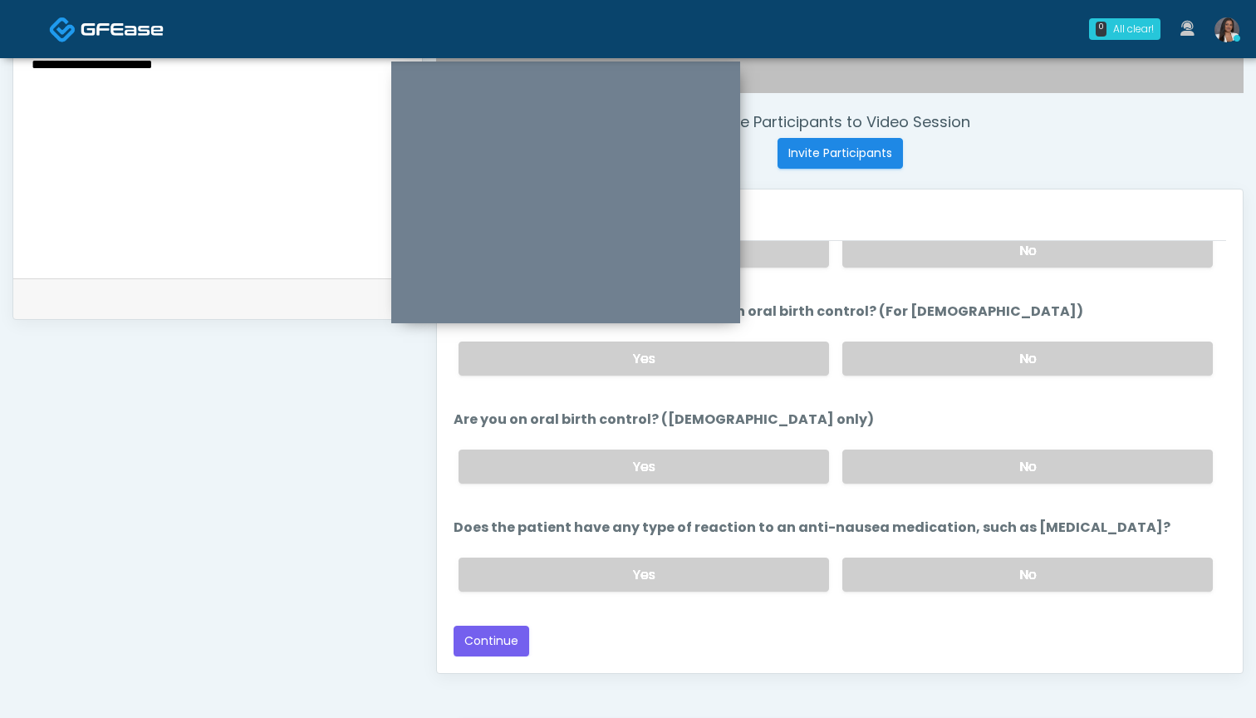
scroll to position [594, 0]
click at [908, 573] on label "No" at bounding box center [1027, 575] width 371 height 34
click at [494, 636] on button "Continue" at bounding box center [492, 641] width 76 height 31
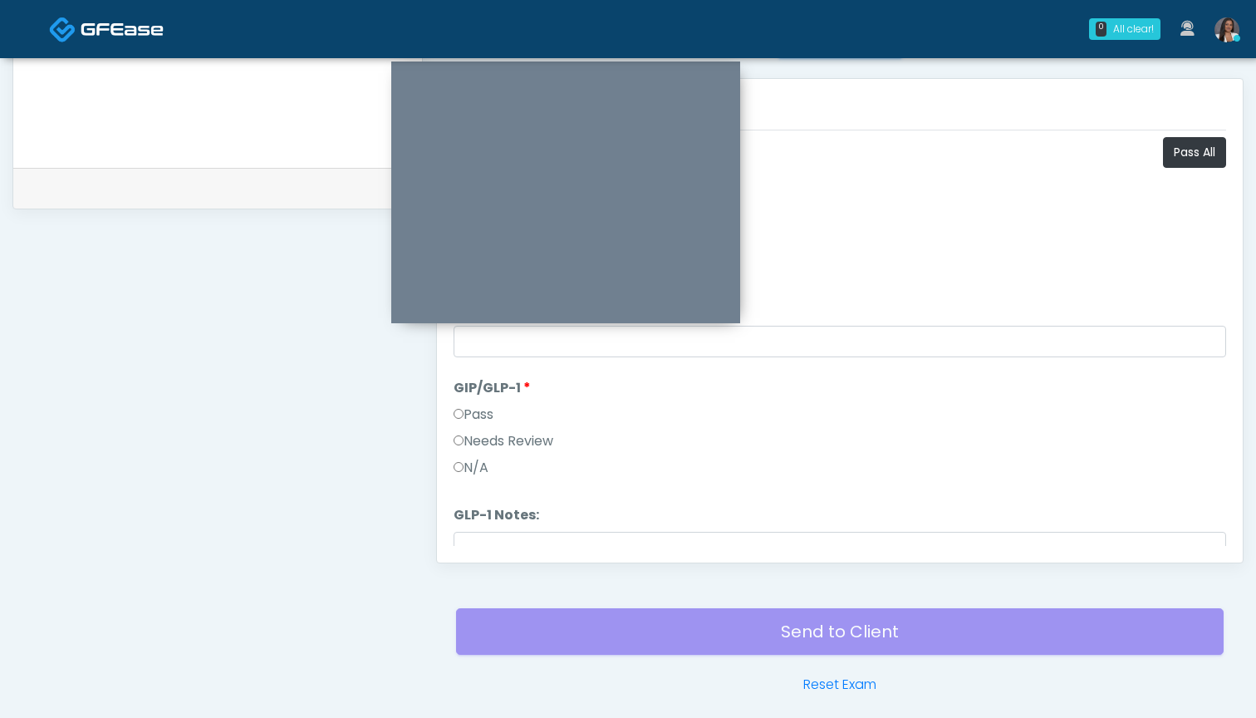
scroll to position [673, 0]
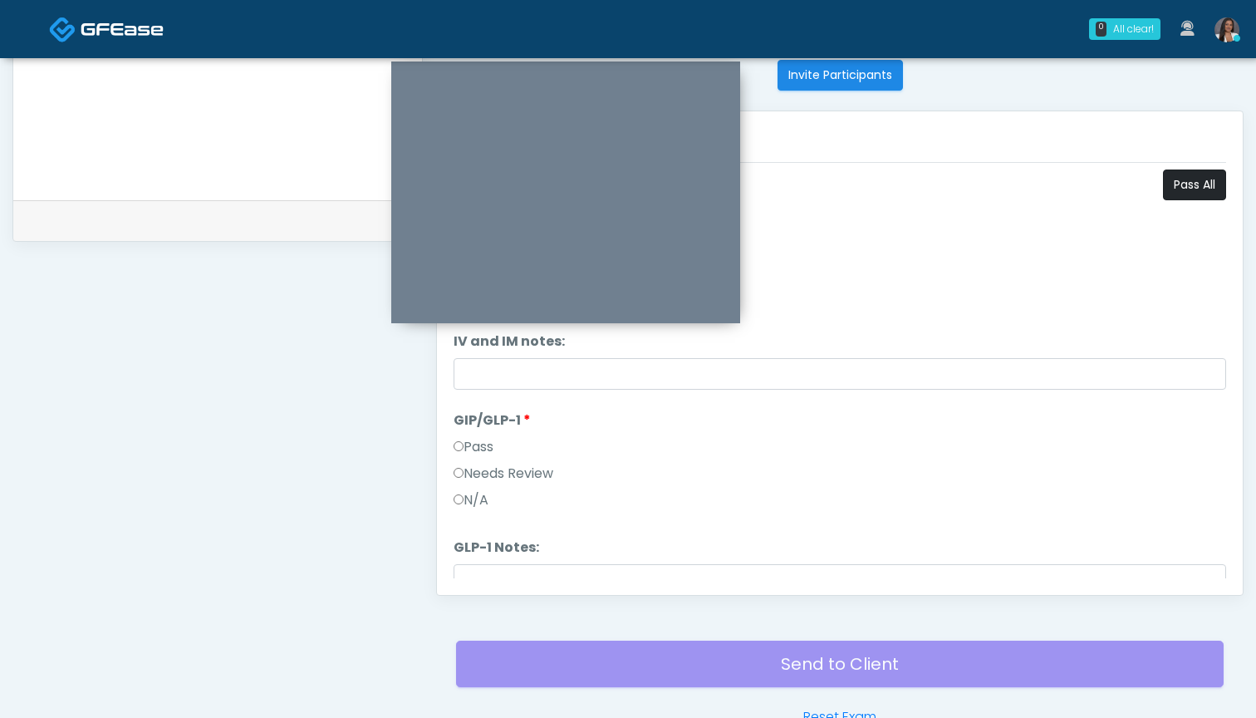
click at [1168, 189] on button "Pass All" at bounding box center [1194, 184] width 63 height 31
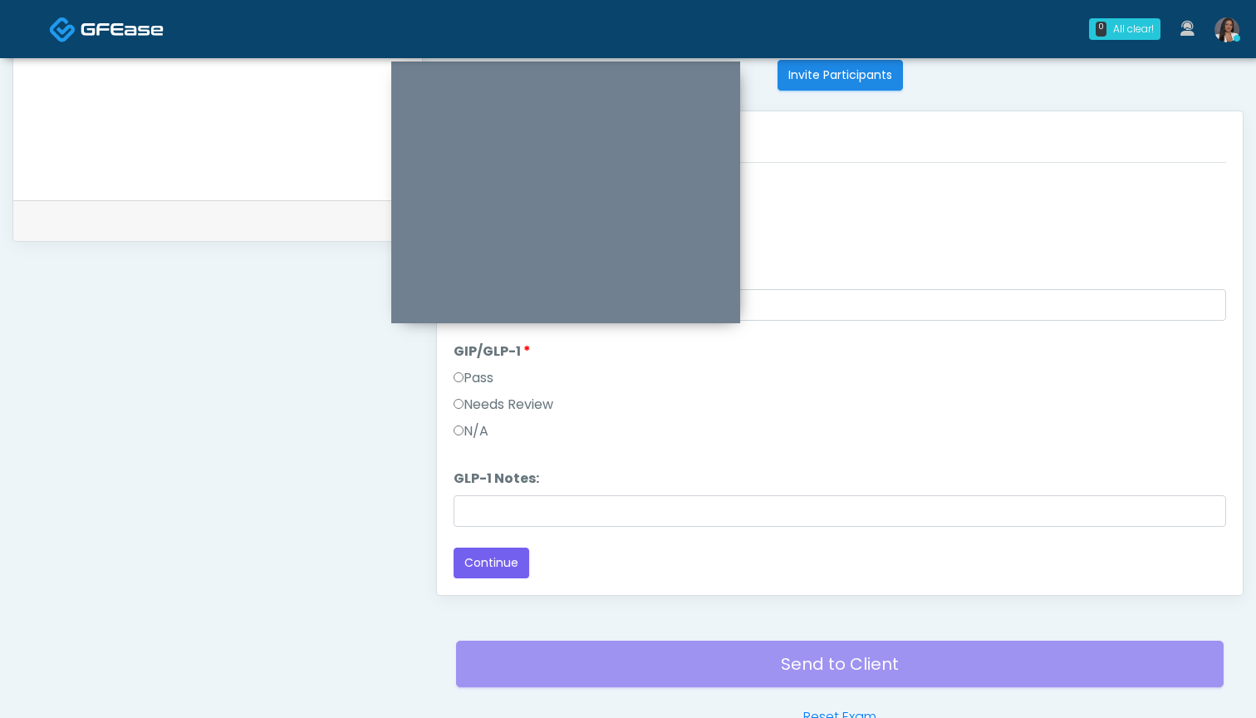
scroll to position [69, 0]
click at [503, 554] on button "Continue" at bounding box center [492, 562] width 76 height 31
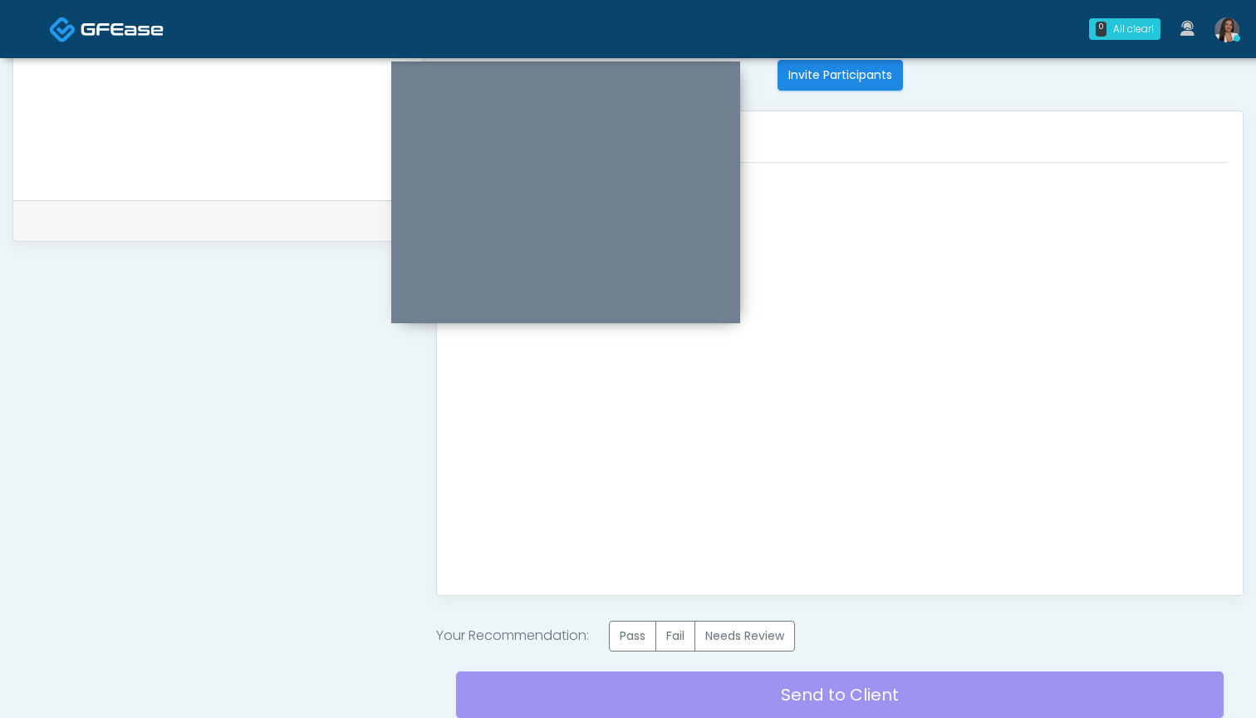
scroll to position [0, 0]
click at [644, 636] on label "Pass" at bounding box center [632, 636] width 47 height 31
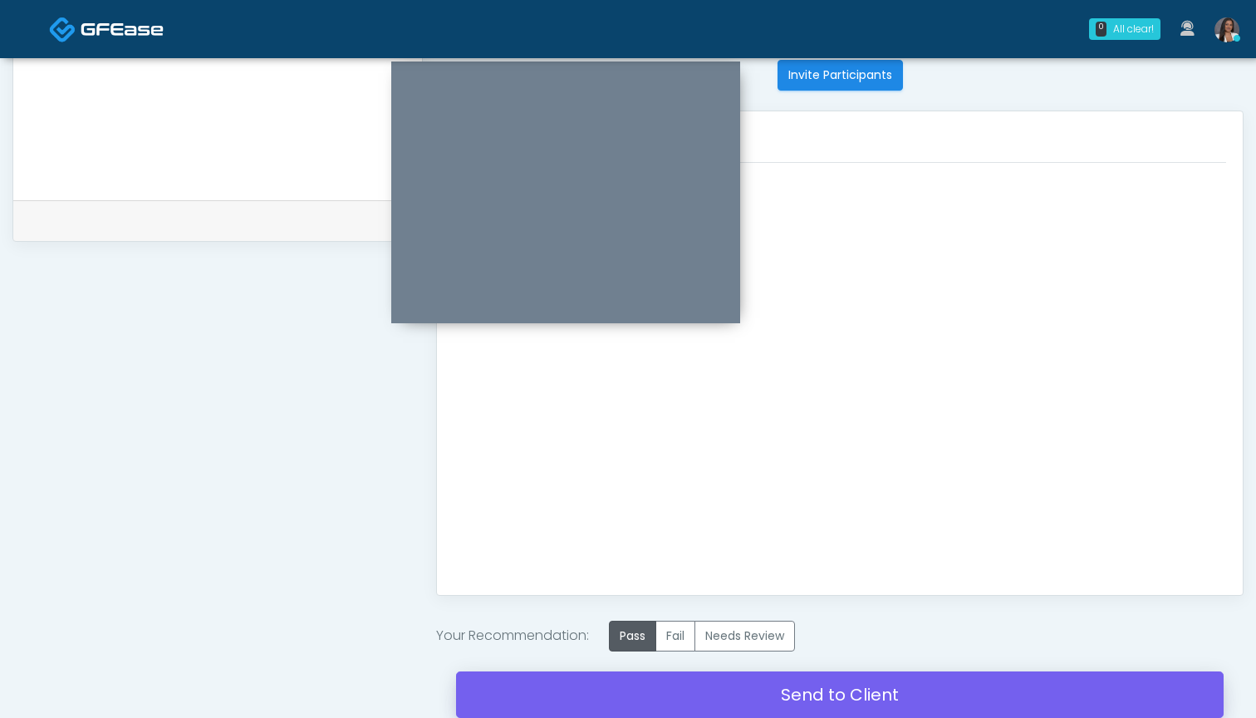
click at [822, 690] on link "Send to Client" at bounding box center [840, 694] width 768 height 47
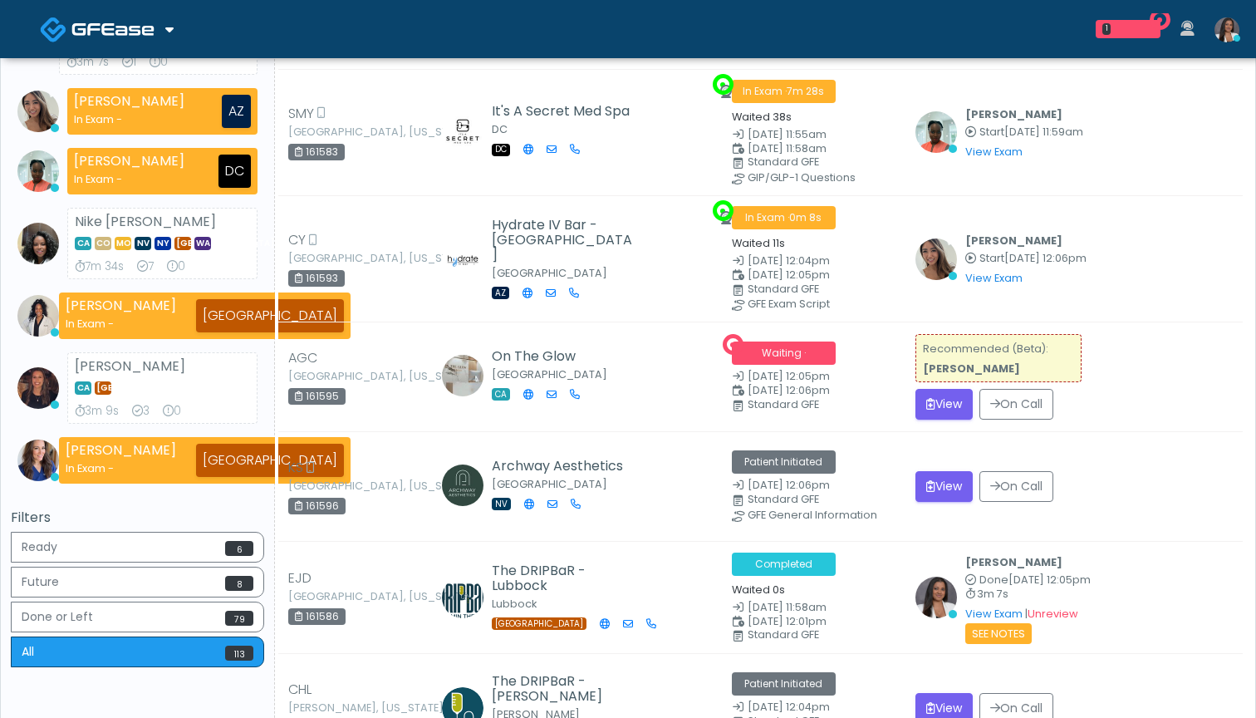
scroll to position [550, 0]
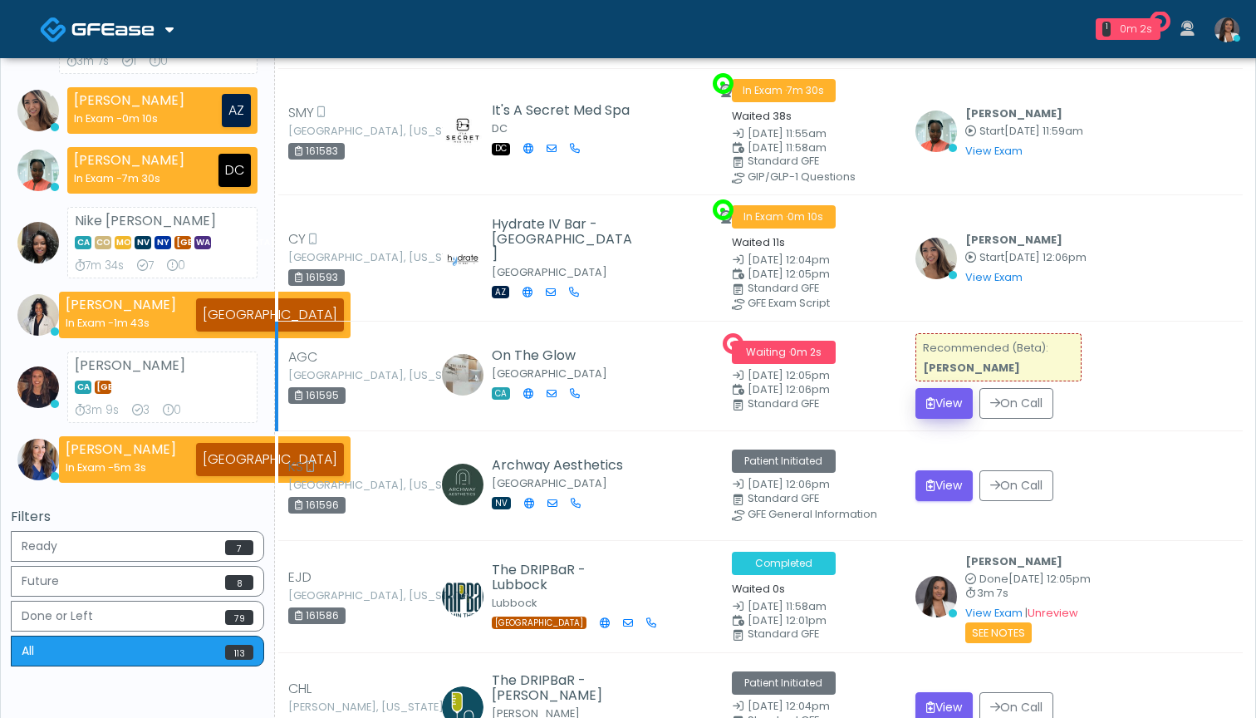
click at [952, 388] on button "View" at bounding box center [944, 403] width 57 height 31
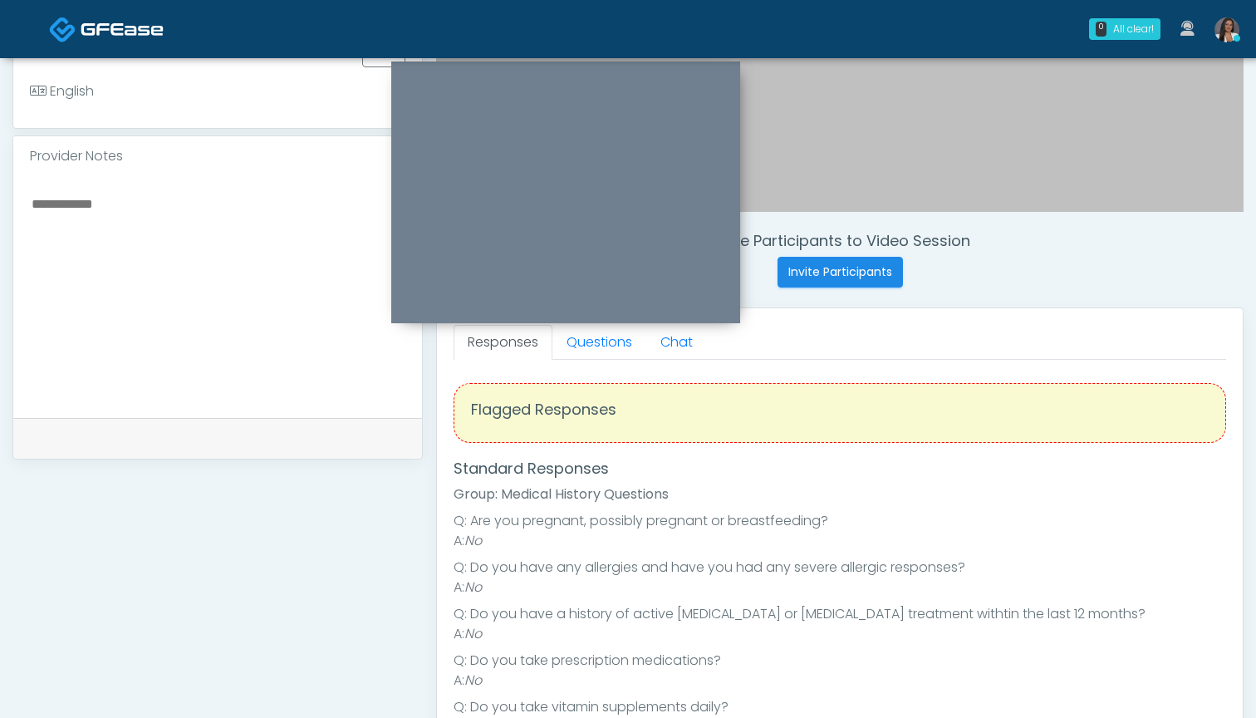
scroll to position [454, 0]
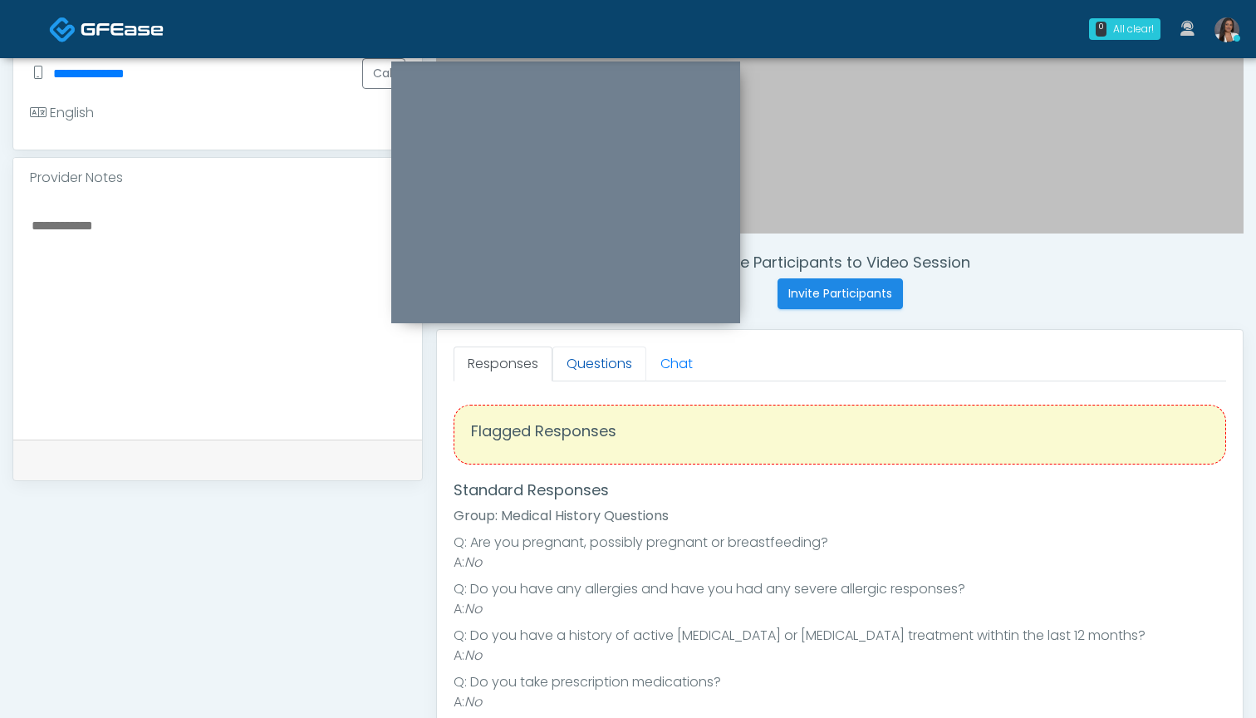
click at [610, 358] on link "Questions" at bounding box center [599, 363] width 94 height 35
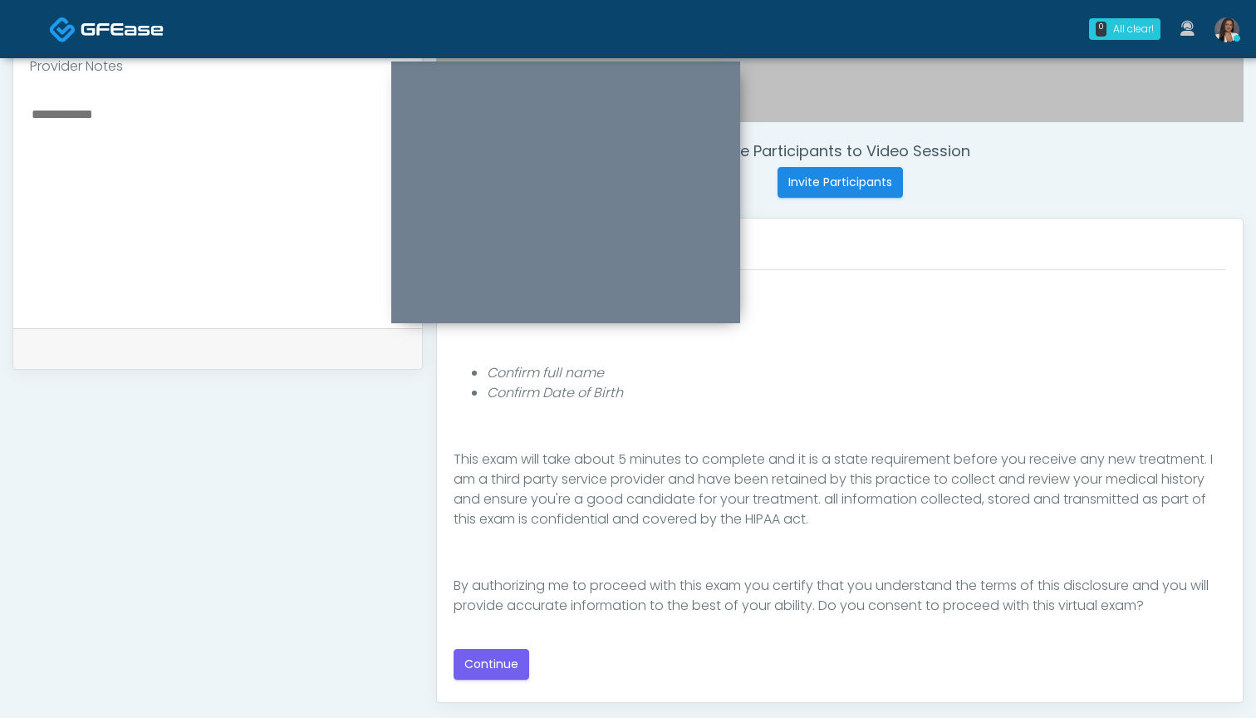
scroll to position [153, 0]
click at [508, 658] on button "Continue" at bounding box center [492, 664] width 76 height 31
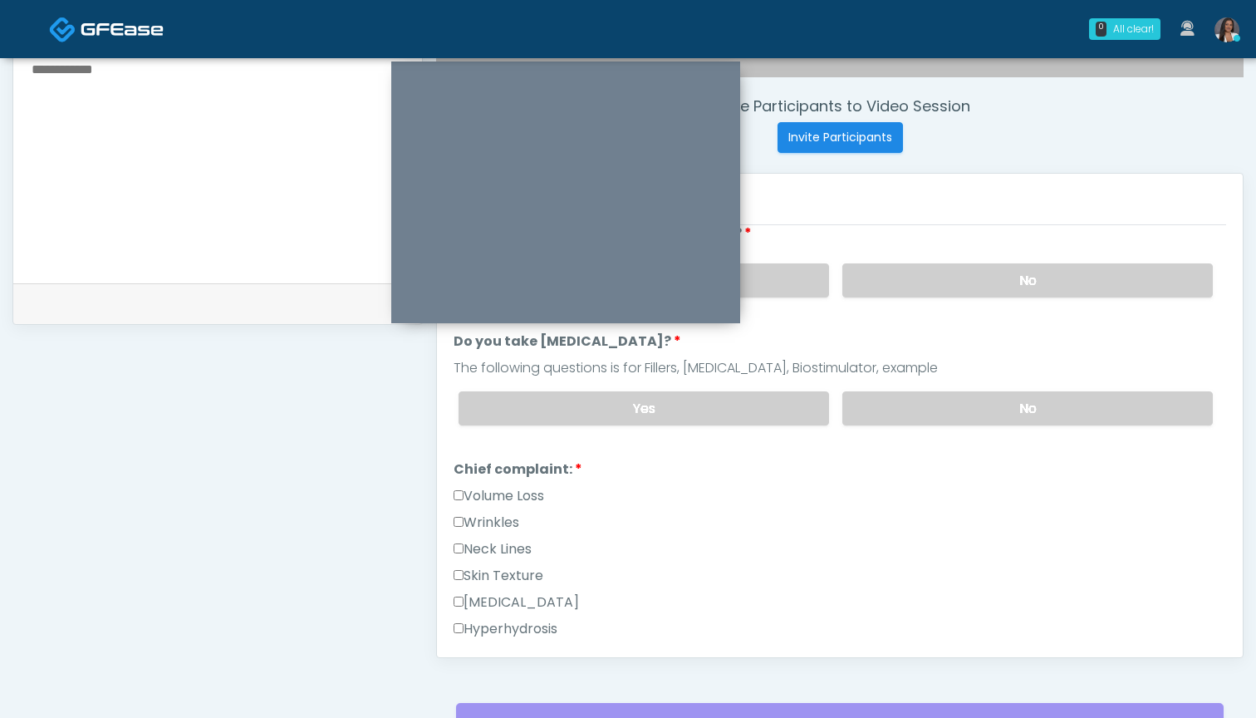
scroll to position [227, 0]
click at [508, 524] on label "Wrinkles" at bounding box center [487, 524] width 66 height 20
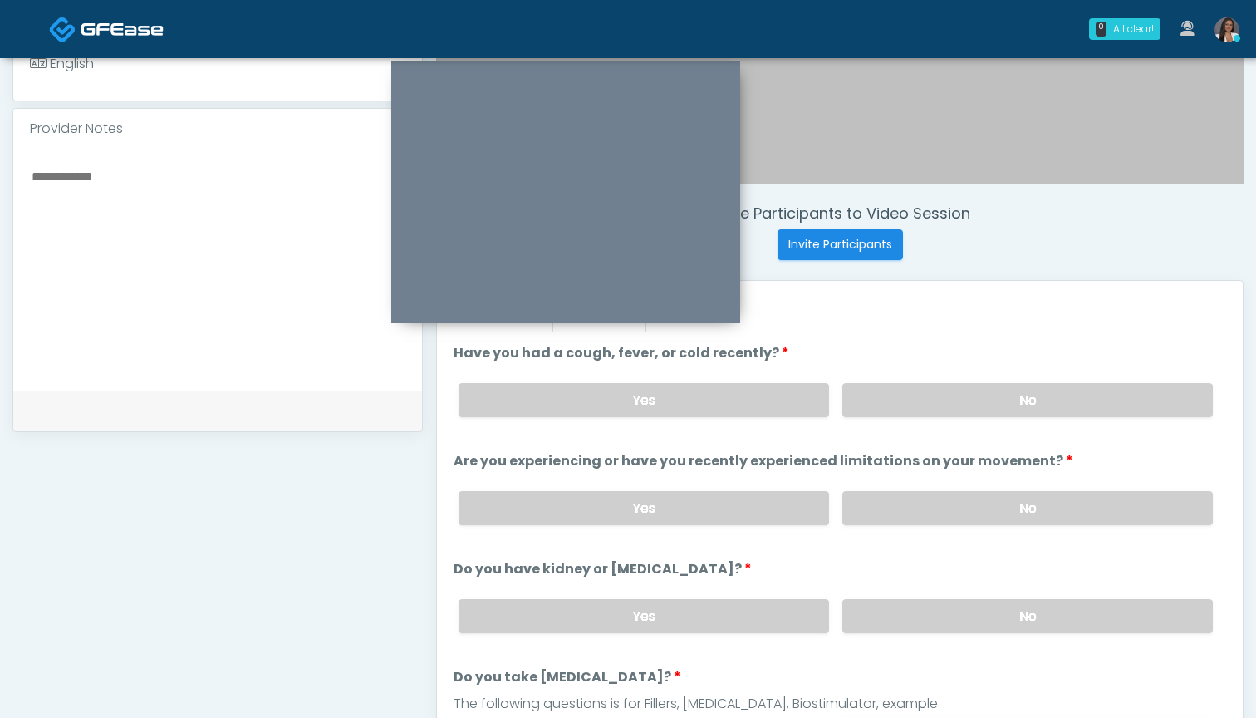
scroll to position [499, 0]
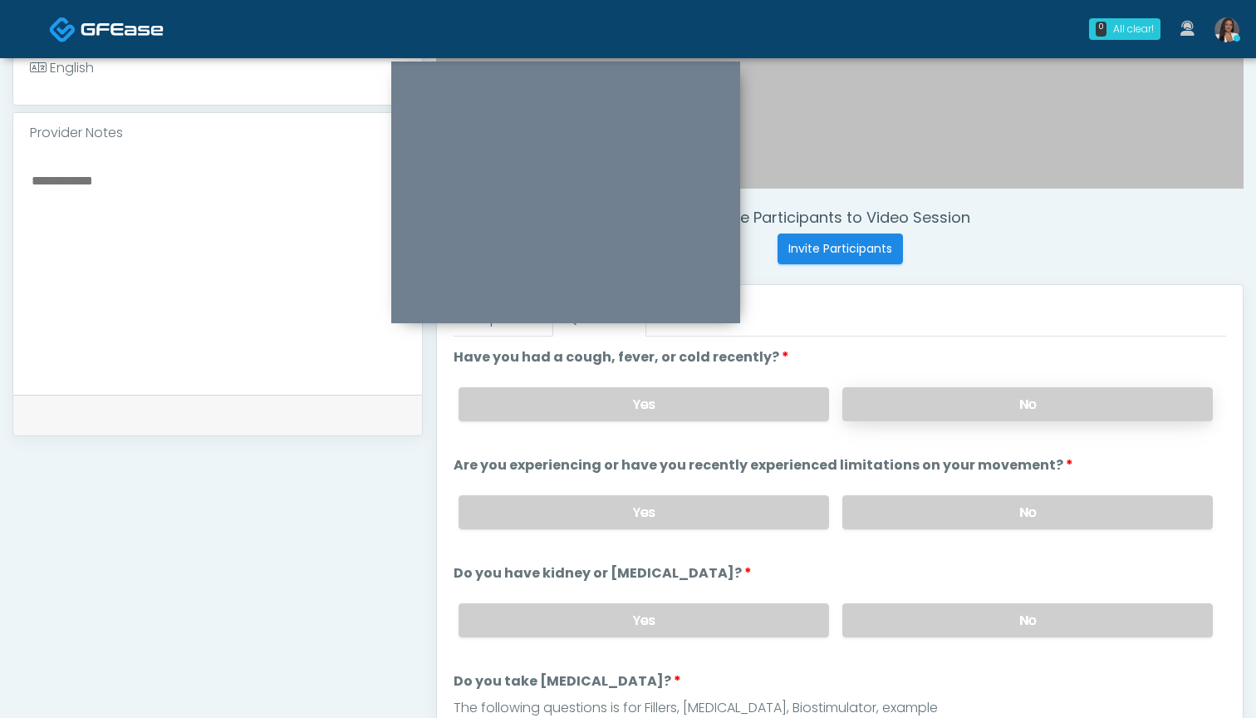
click at [923, 394] on label "No" at bounding box center [1027, 404] width 371 height 34
click at [931, 518] on label "No" at bounding box center [1027, 512] width 371 height 34
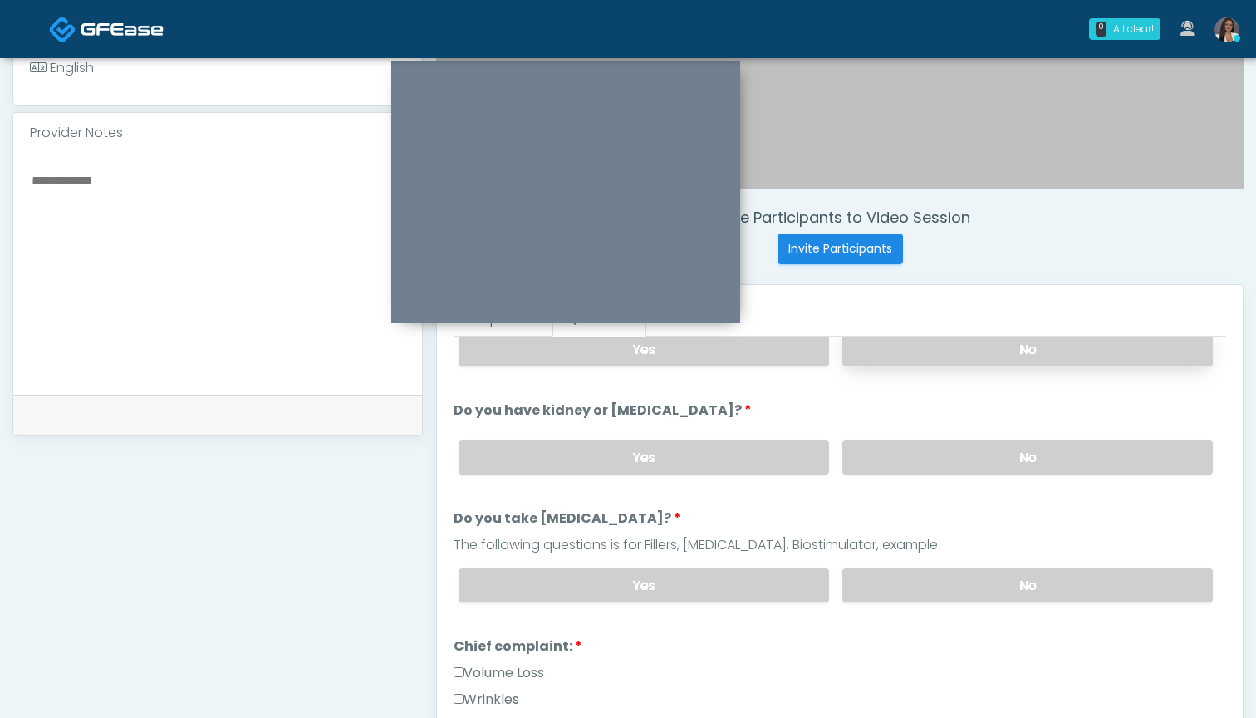
scroll to position [167, 0]
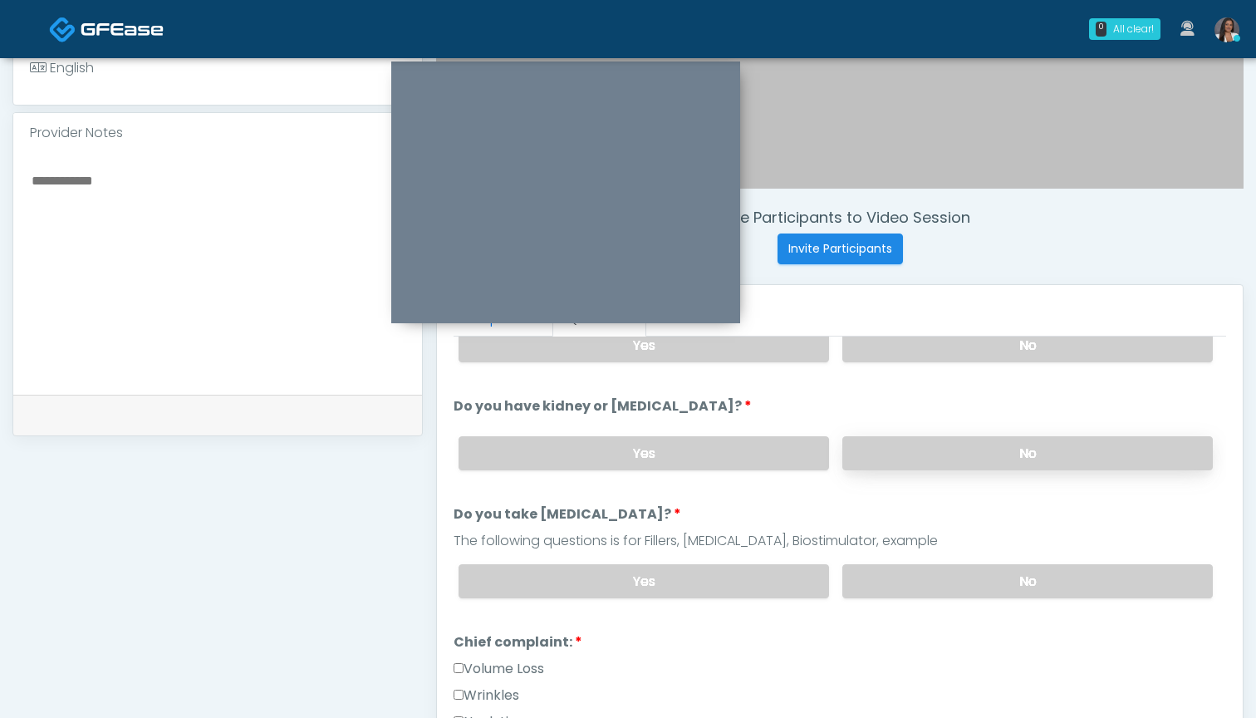
click at [928, 441] on label "No" at bounding box center [1027, 453] width 371 height 34
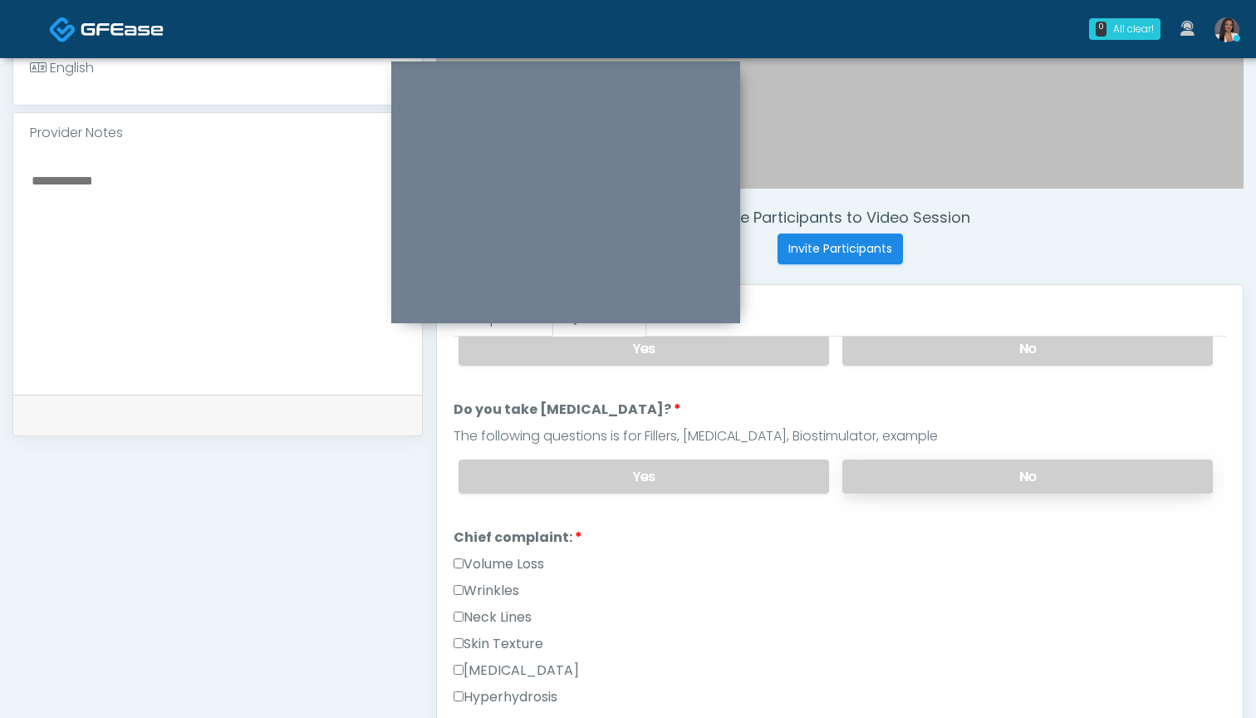
scroll to position [270, 0]
click at [931, 479] on label "No" at bounding box center [1027, 478] width 371 height 34
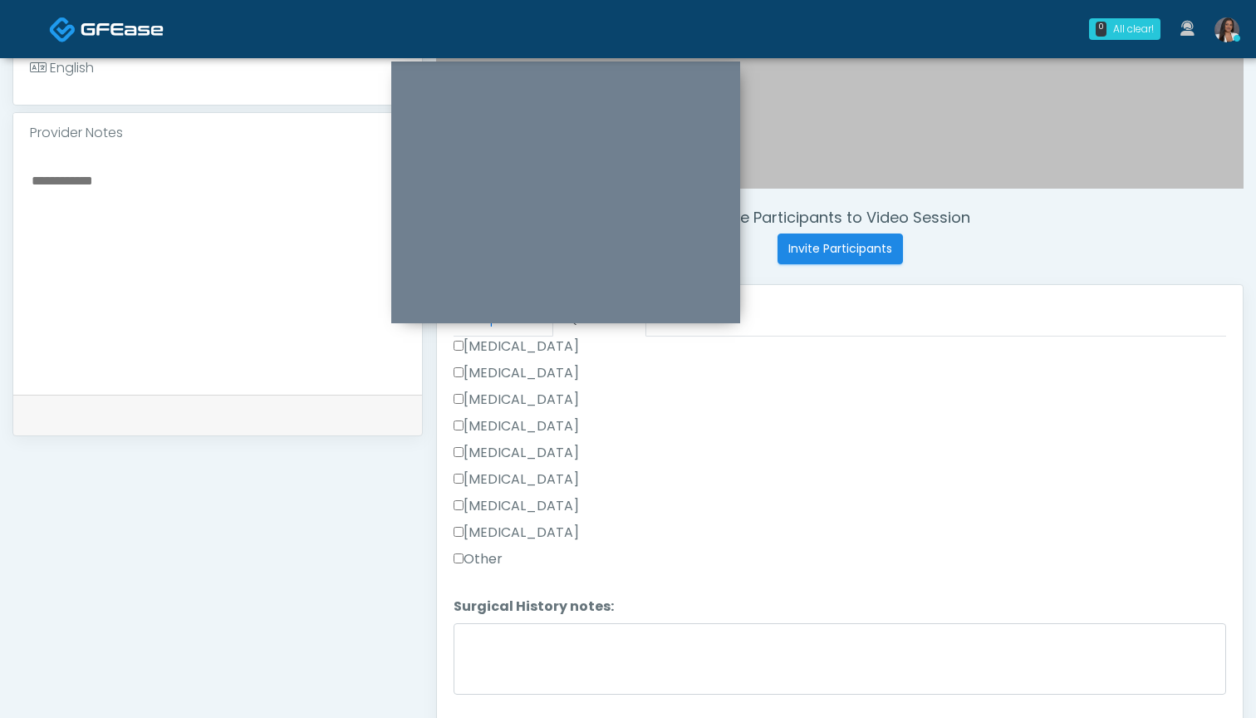
scroll to position [1087, 0]
click at [493, 558] on label "Other" at bounding box center [478, 559] width 49 height 20
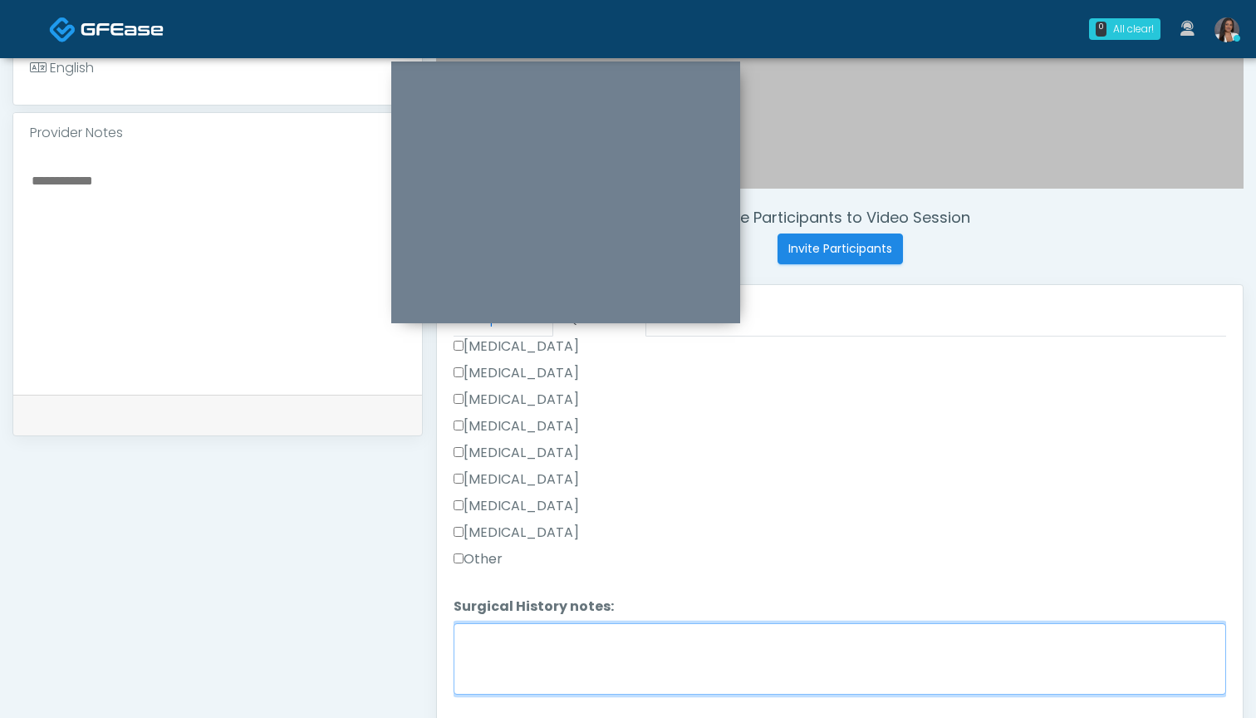
click at [523, 647] on textarea "Surgical History notes:" at bounding box center [840, 658] width 773 height 71
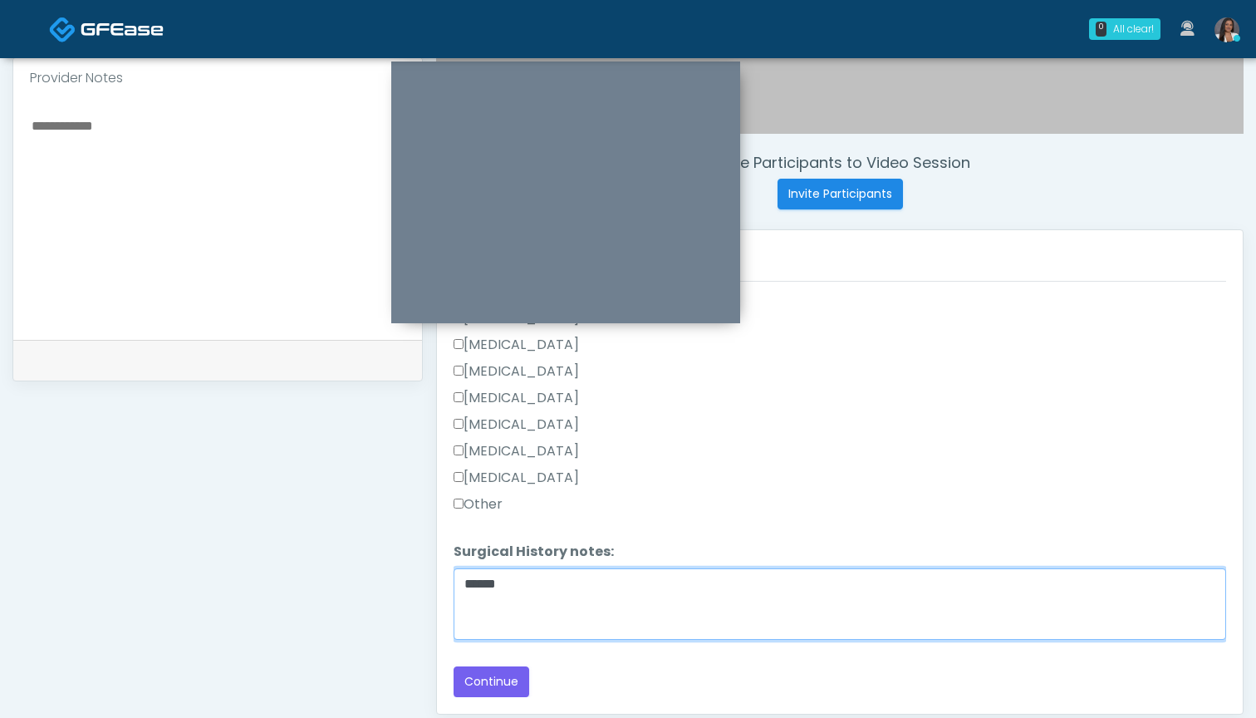
scroll to position [607, 0]
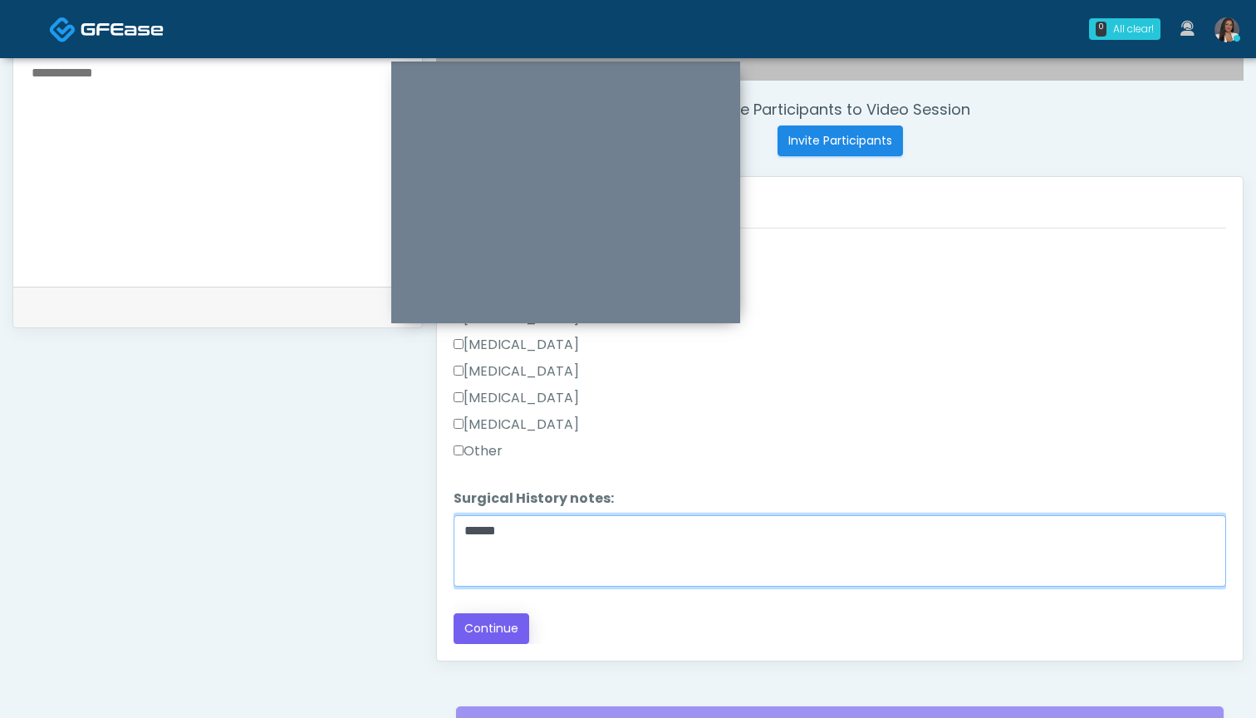
type textarea "******"
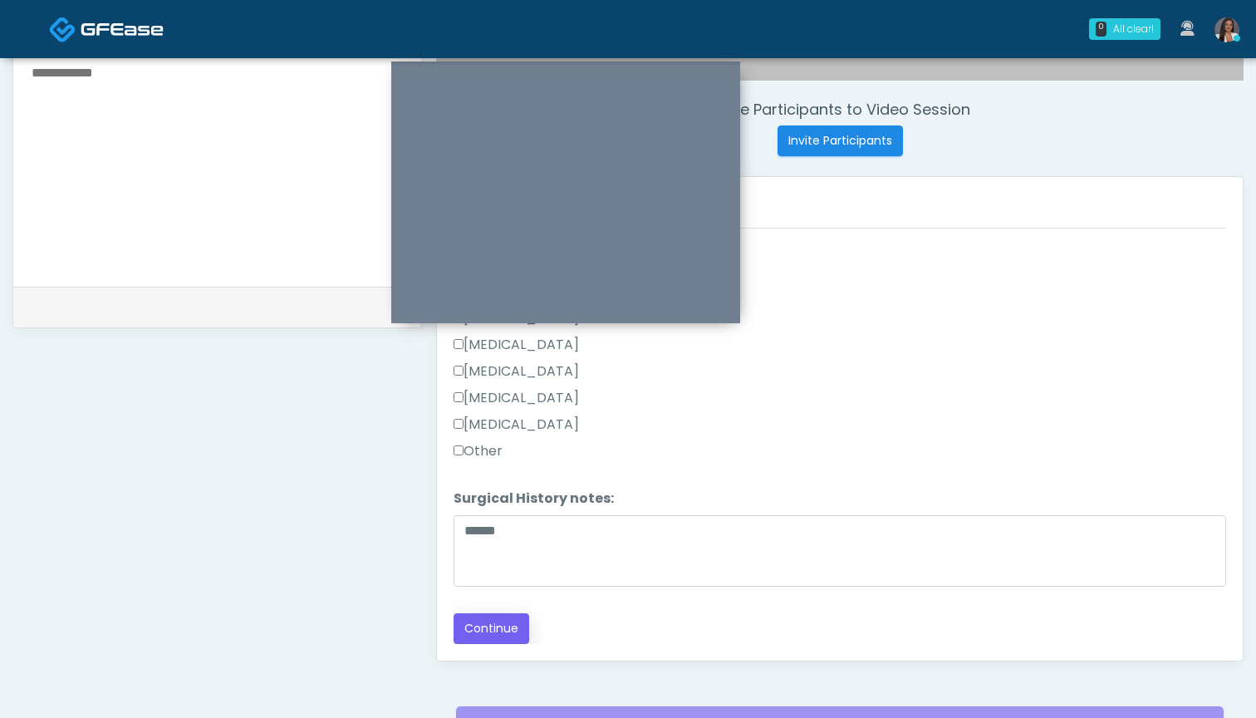
click at [488, 631] on button "Continue" at bounding box center [492, 628] width 76 height 31
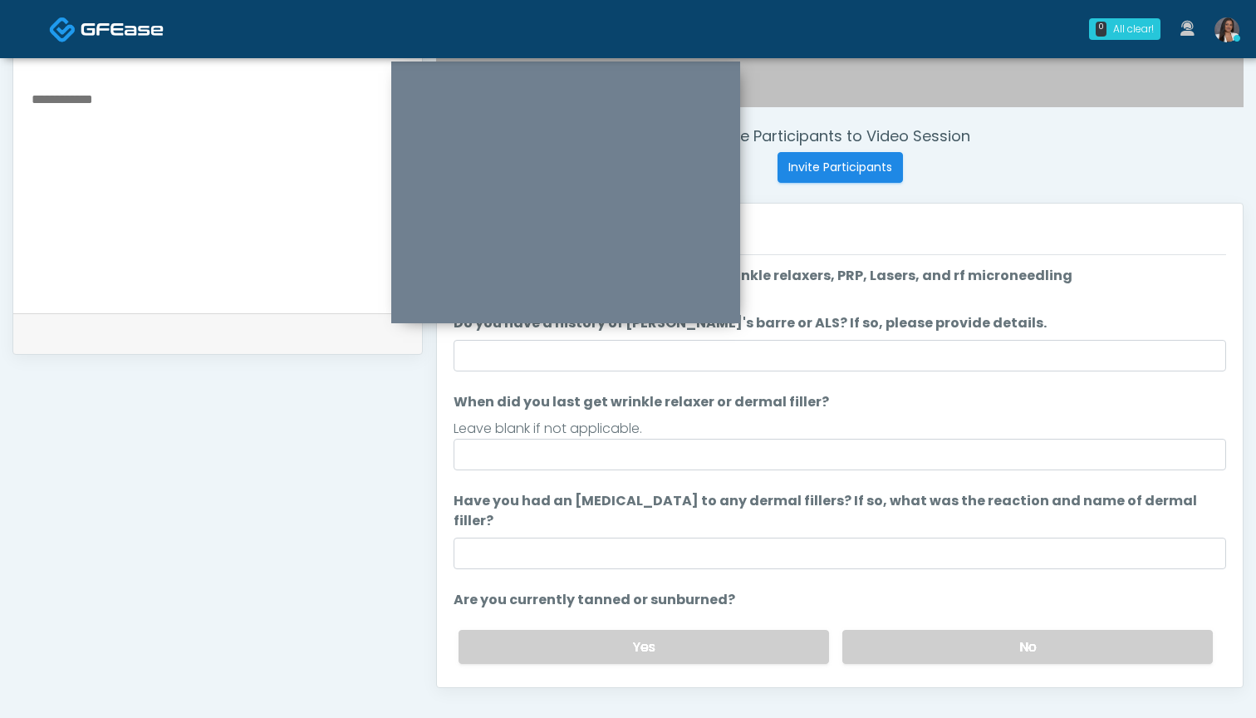
scroll to position [538, 0]
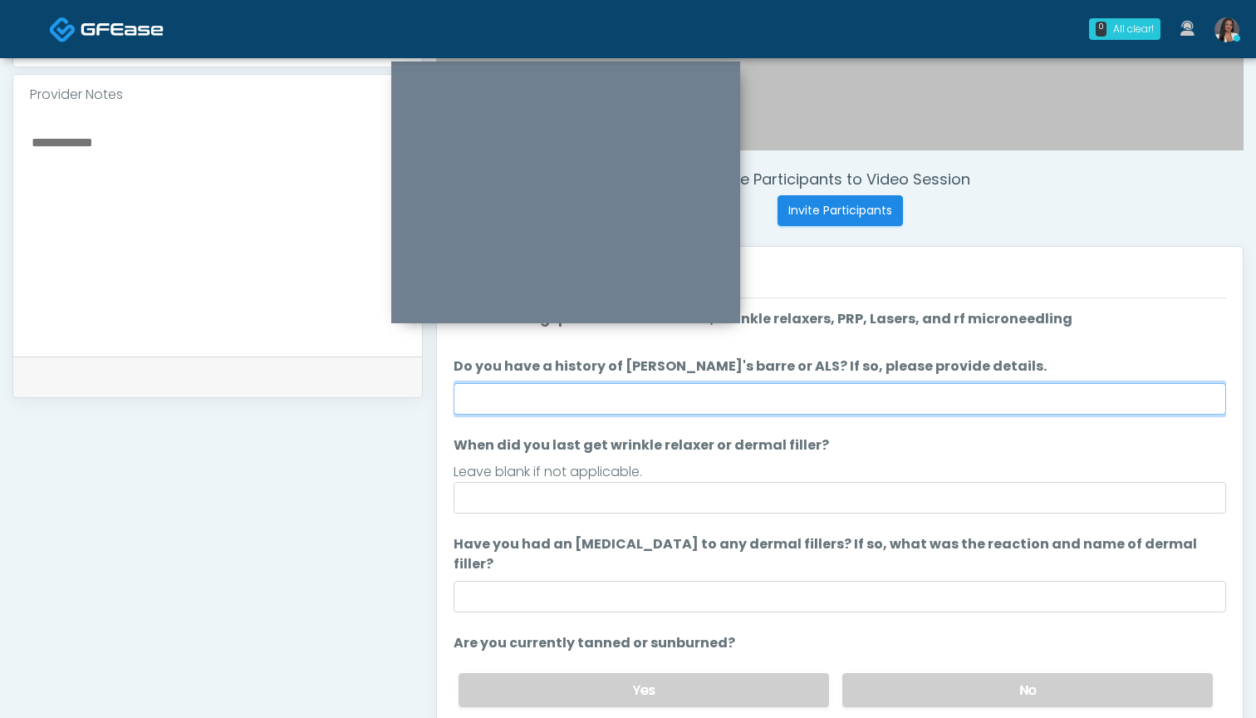
click at [857, 394] on input "Do you have a history of [PERSON_NAME]'s barre or ALS? If so, please provide de…" at bounding box center [840, 399] width 773 height 32
type input "**"
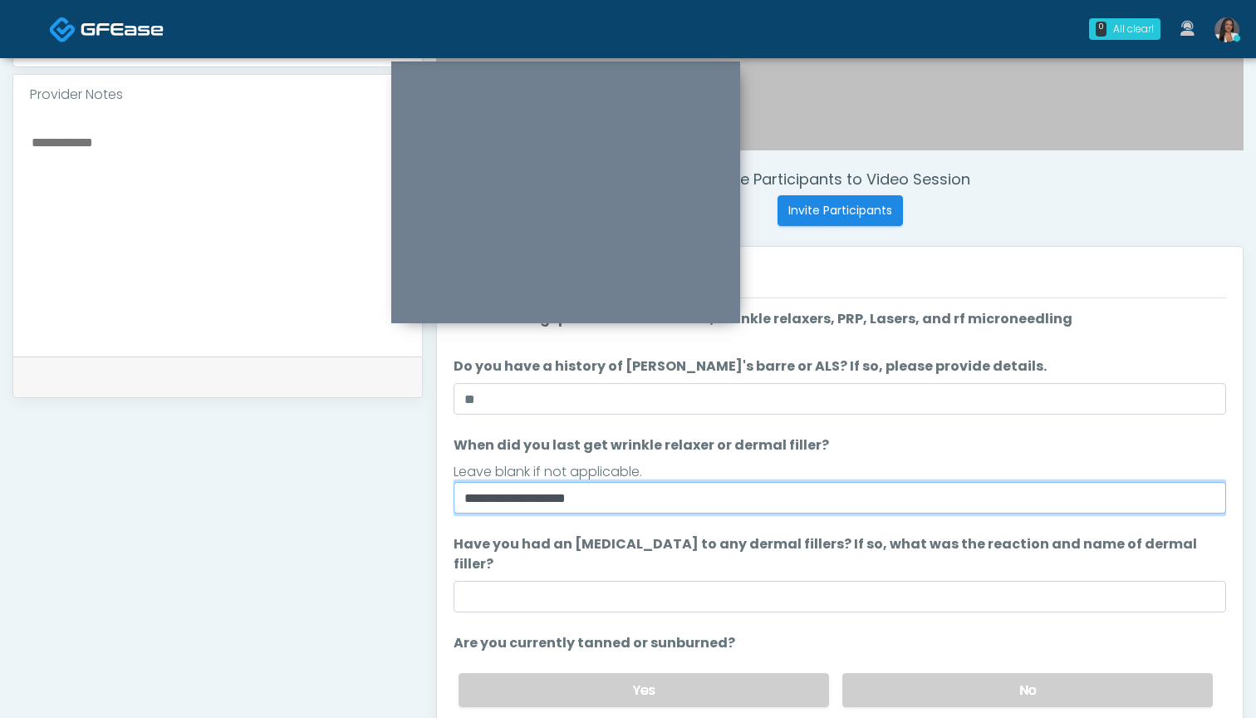
type input "**********"
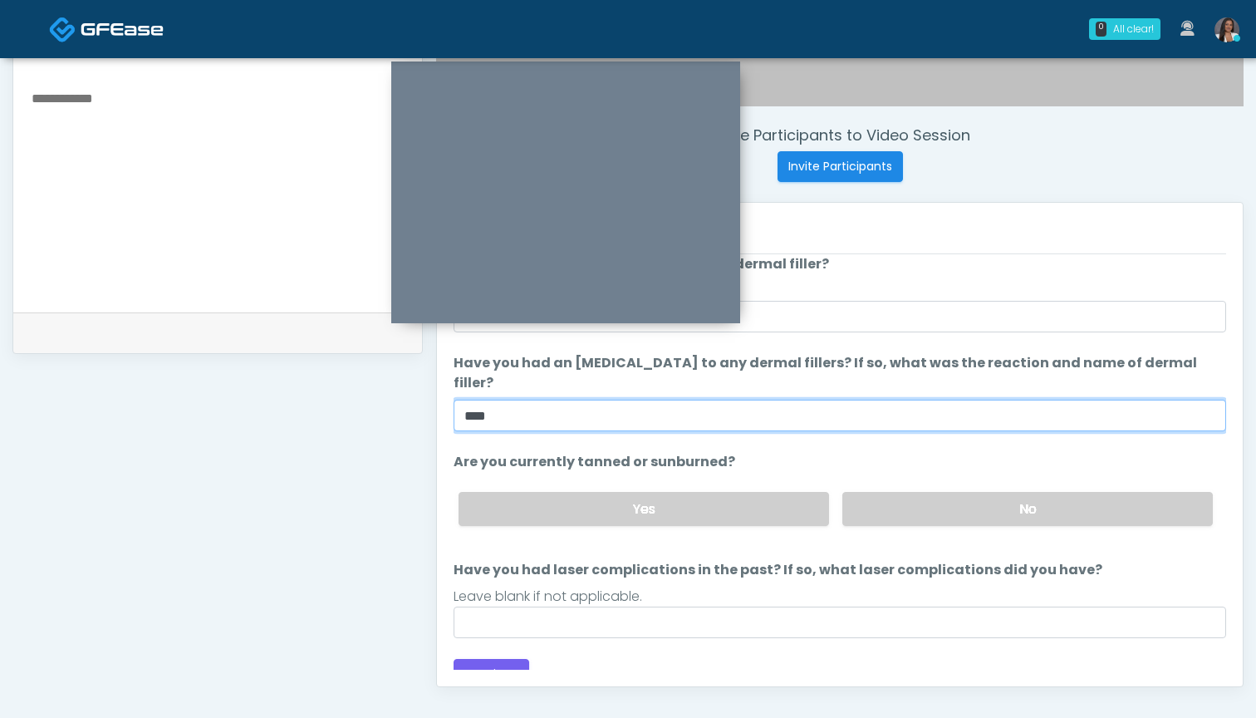
scroll to position [582, 0]
type input "***"
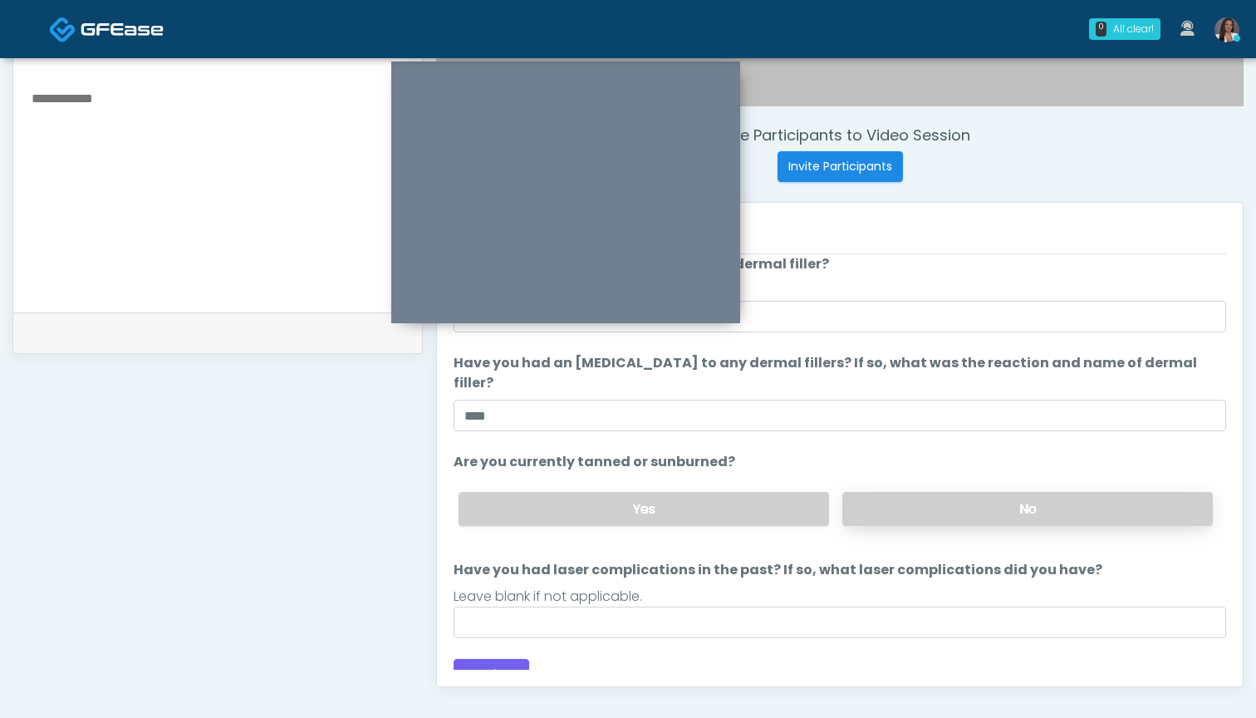
click at [983, 493] on label "No" at bounding box center [1027, 509] width 371 height 34
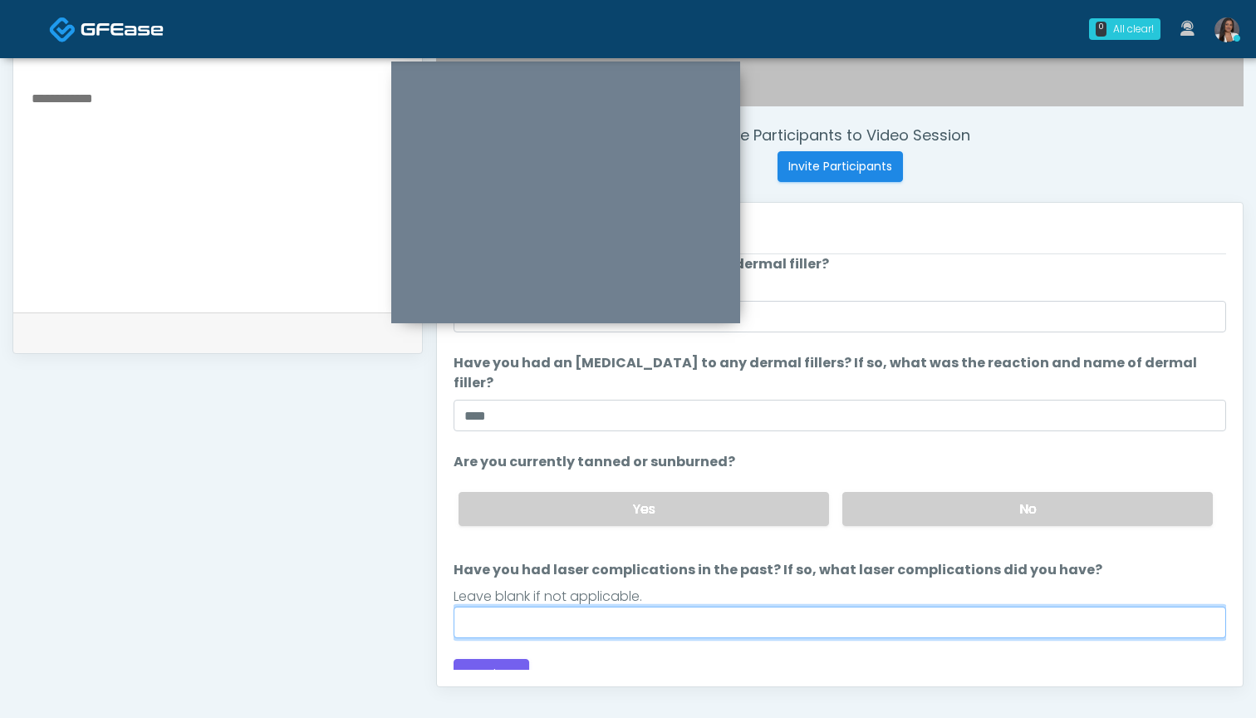
click at [857, 606] on input "Have you had laser complications in the past? If so, what laser complications d…" at bounding box center [840, 622] width 773 height 32
type input "***"
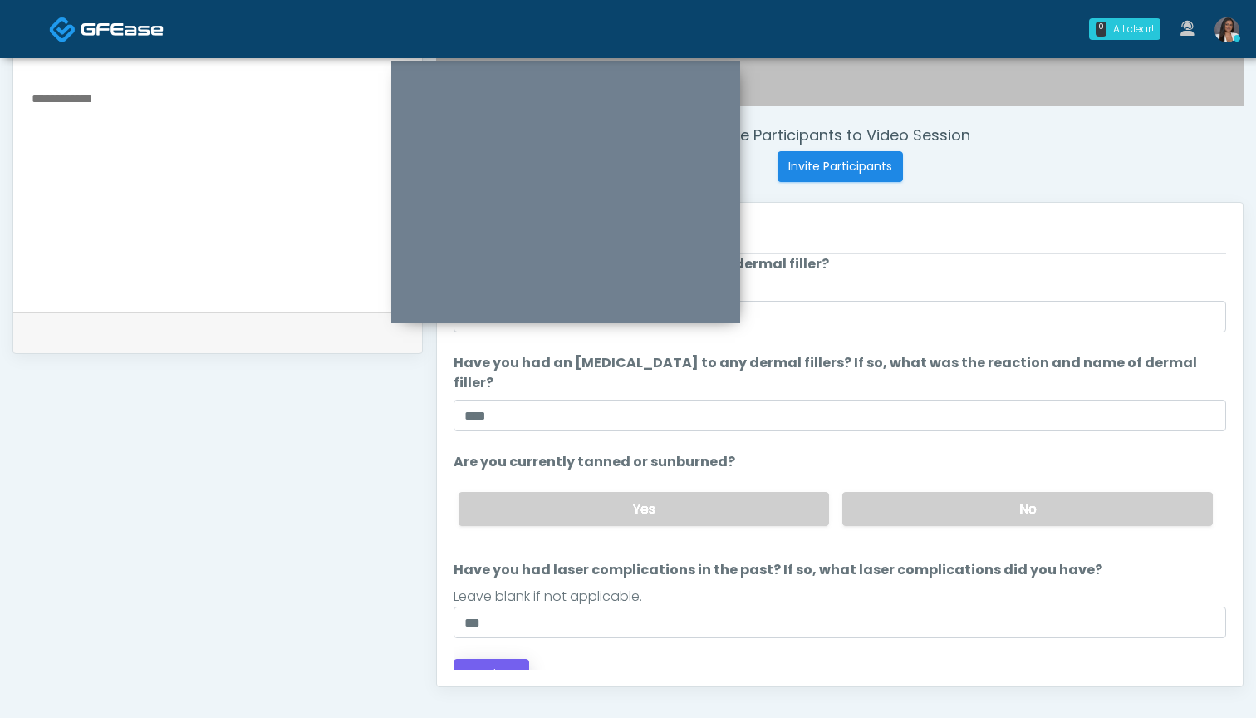
click at [475, 659] on button "Continue" at bounding box center [492, 674] width 76 height 31
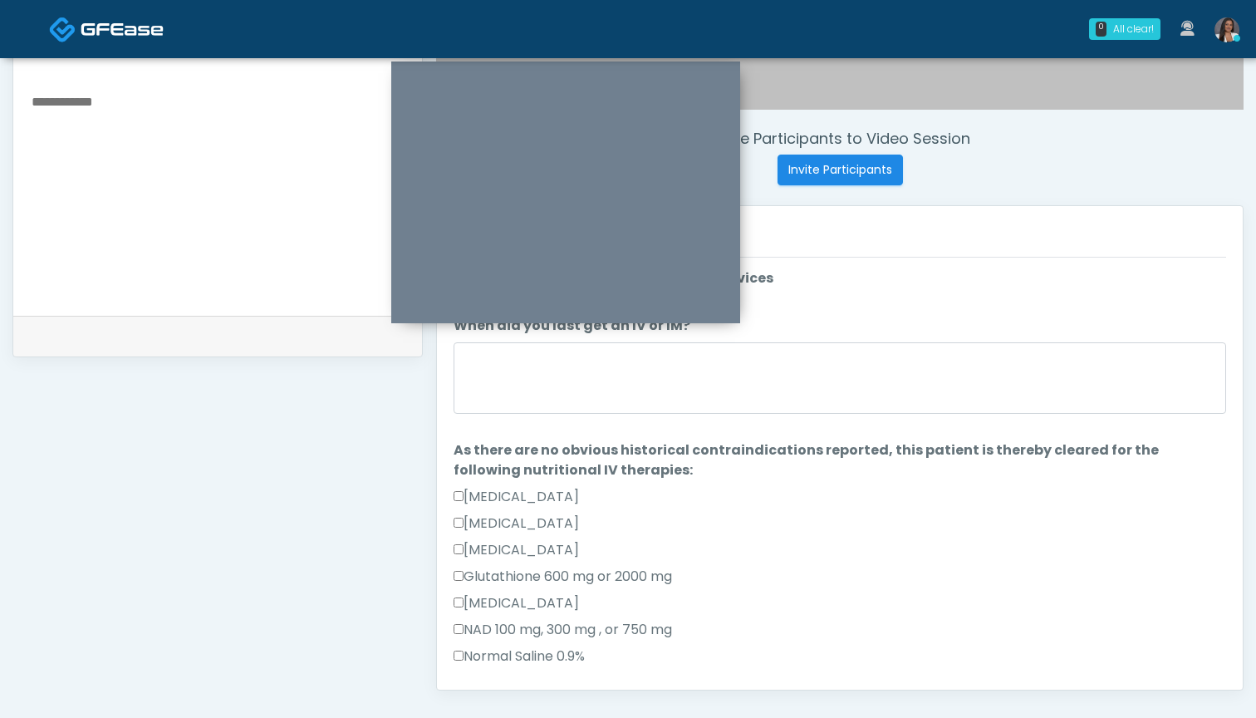
scroll to position [556, 0]
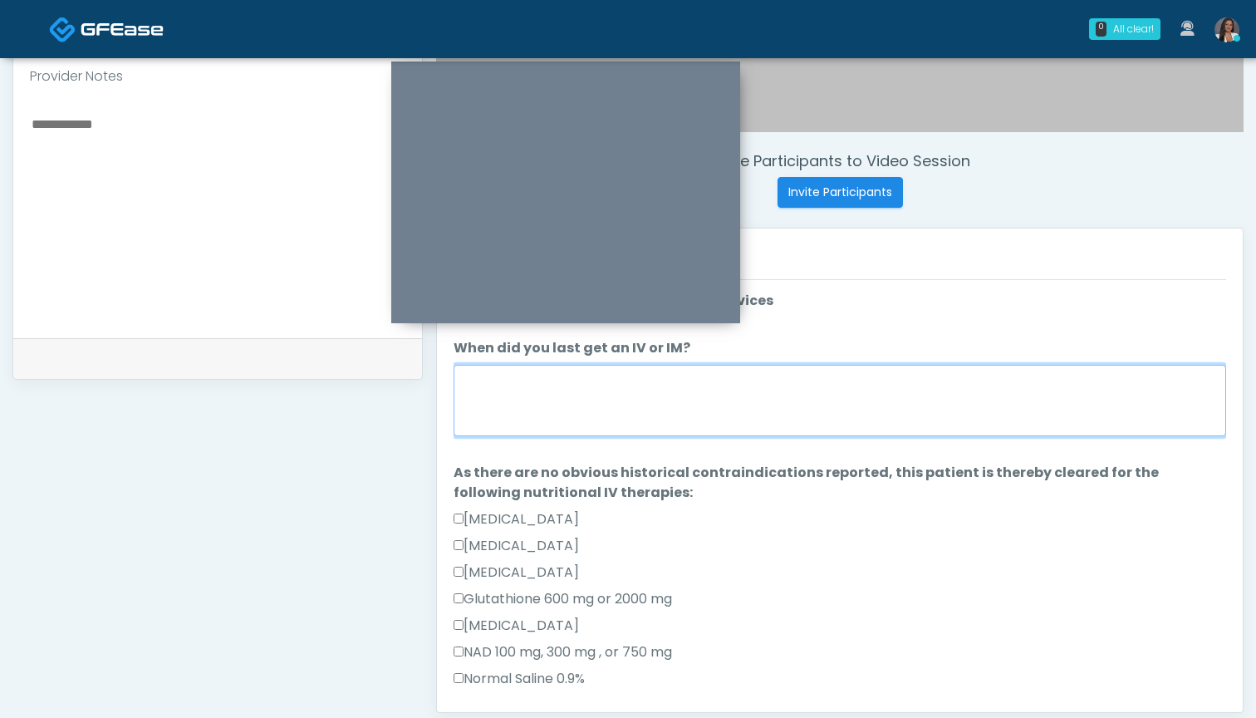
click at [891, 411] on textarea "When did you last get an IV or IM?" at bounding box center [840, 400] width 773 height 71
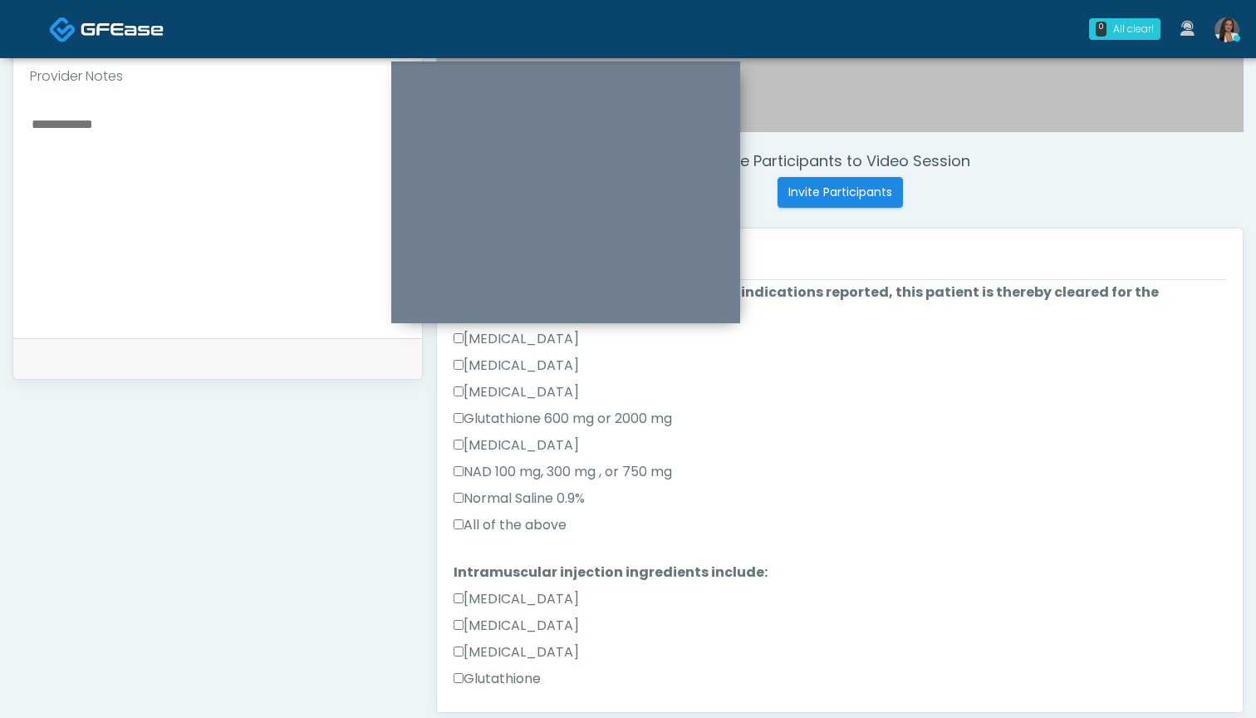
scroll to position [194, 0]
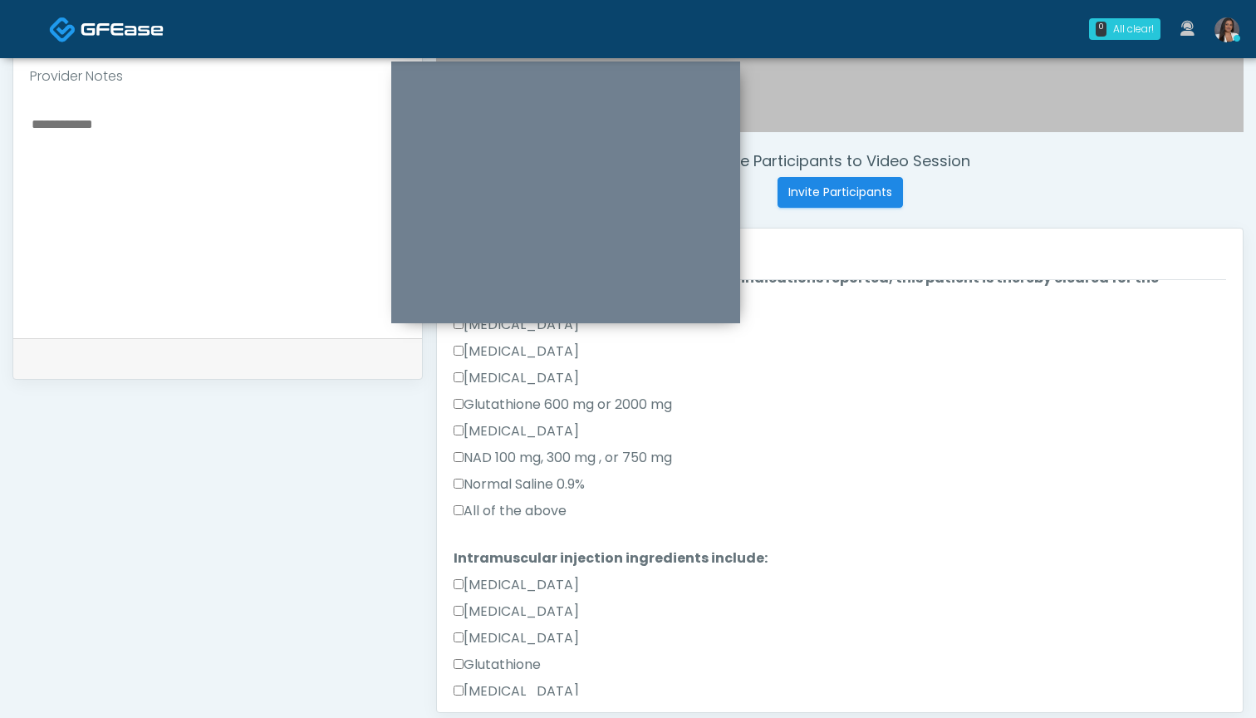
type textarea "***"
click at [546, 514] on label "All of the above" at bounding box center [510, 511] width 113 height 20
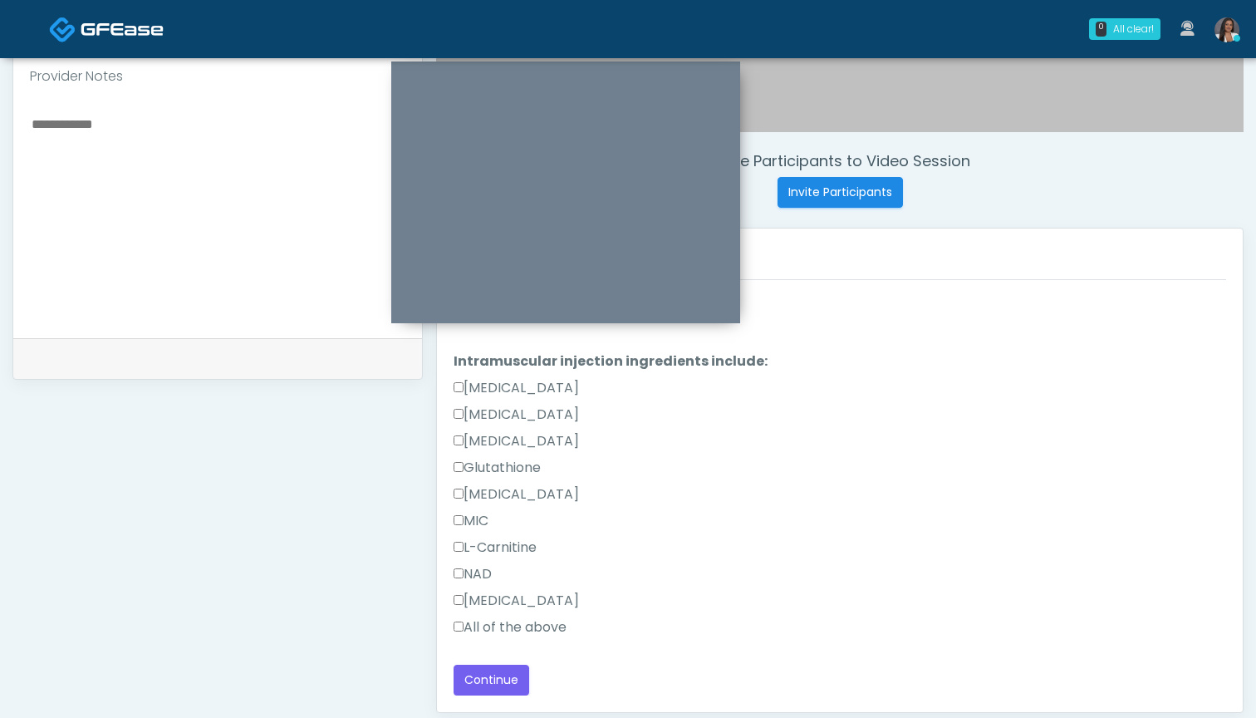
scroll to position [391, 0]
click at [549, 624] on label "All of the above" at bounding box center [510, 627] width 113 height 20
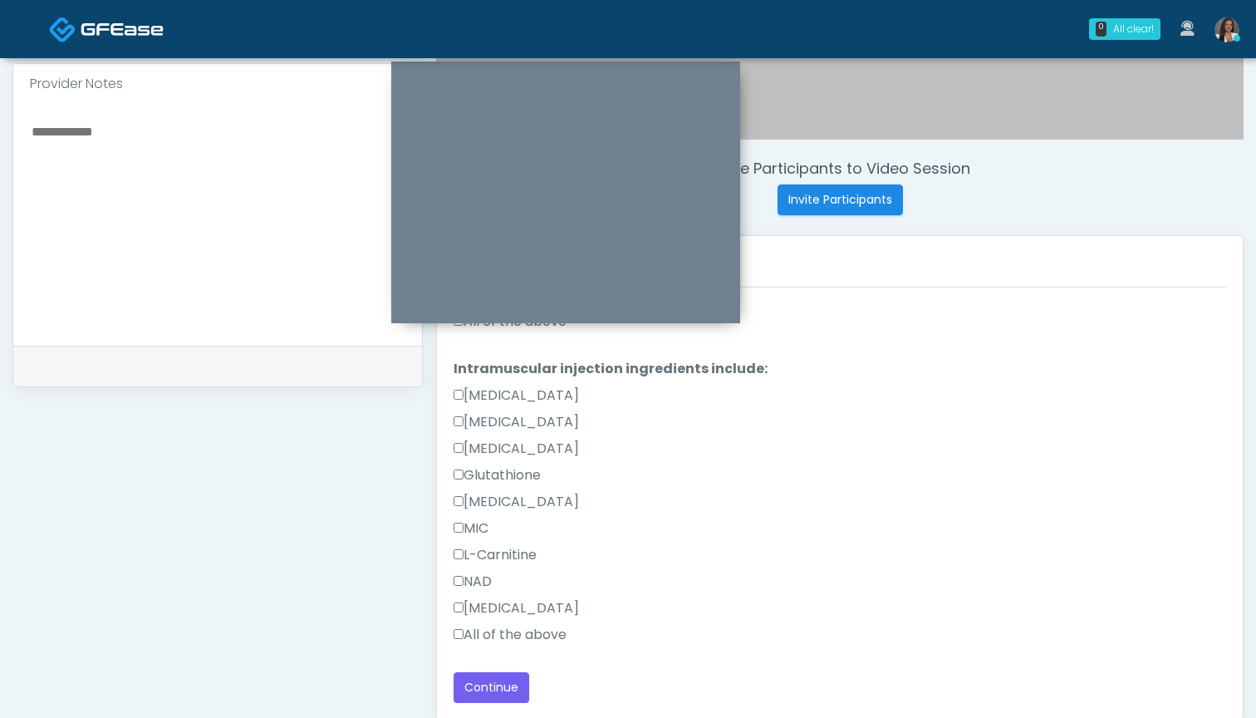
scroll to position [549, 0]
click at [258, 227] on textarea at bounding box center [218, 221] width 376 height 203
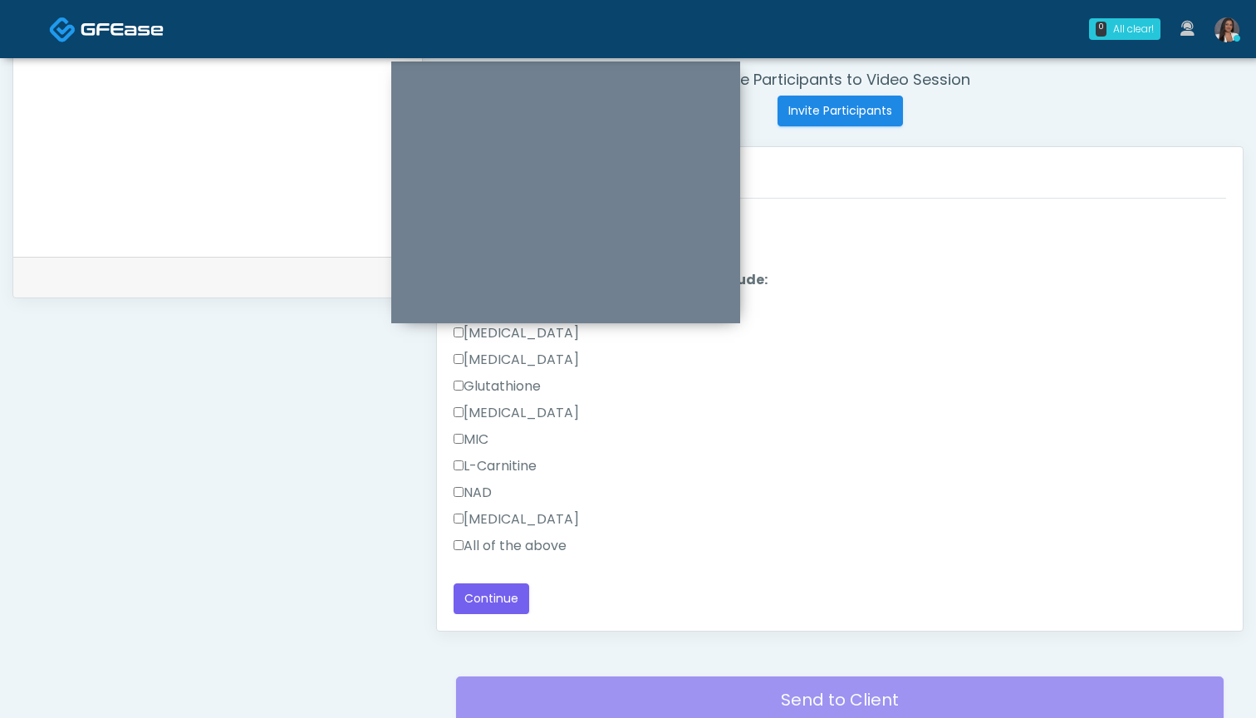
scroll to position [640, 0]
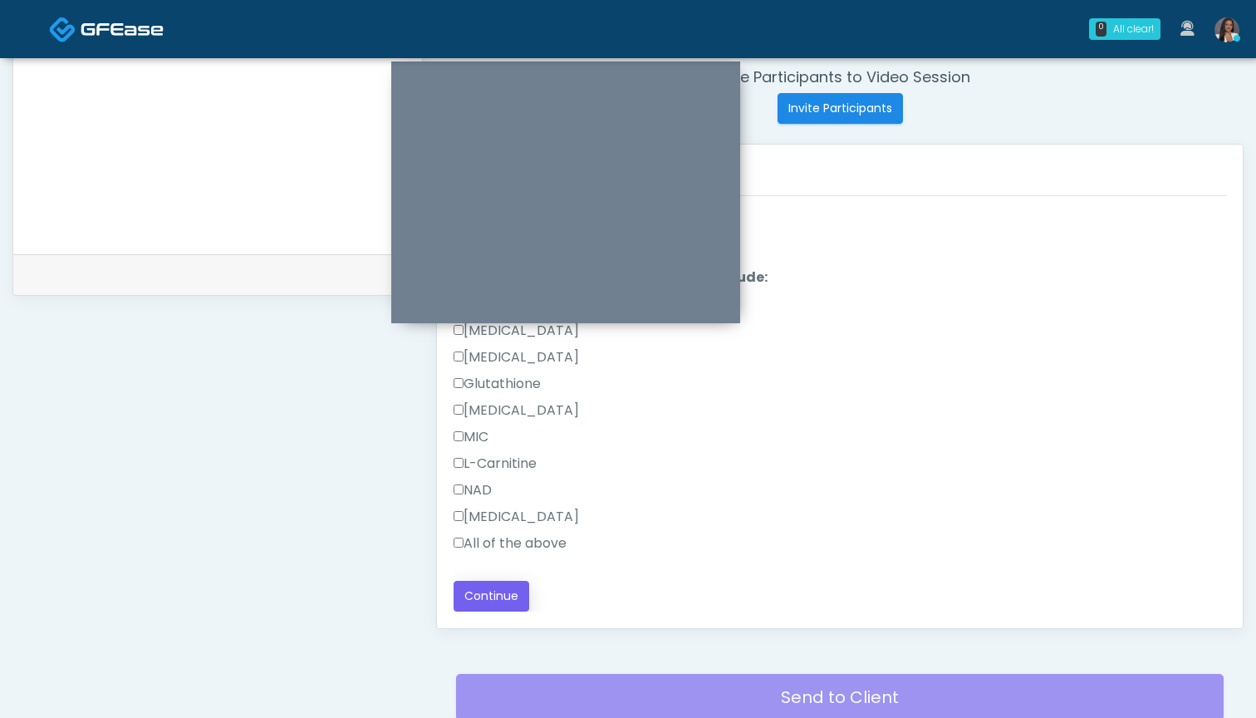
type textarea "**********"
click at [504, 594] on button "Continue" at bounding box center [492, 596] width 76 height 31
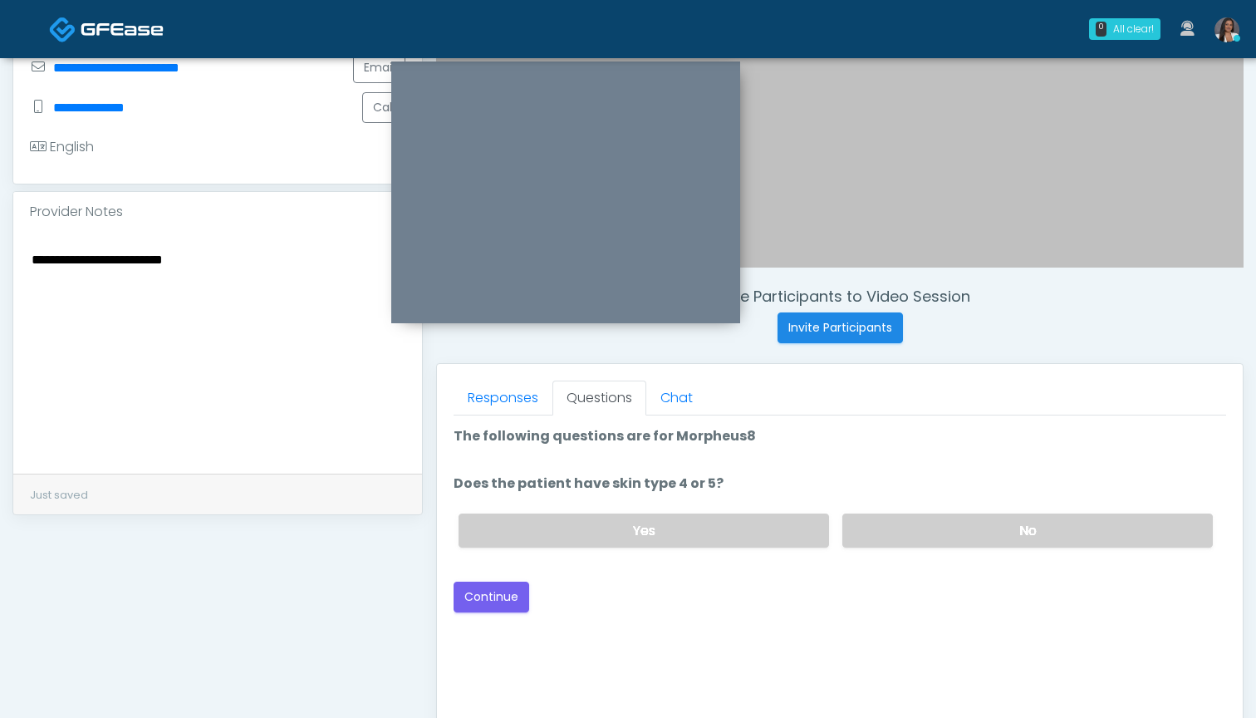
scroll to position [417, 0]
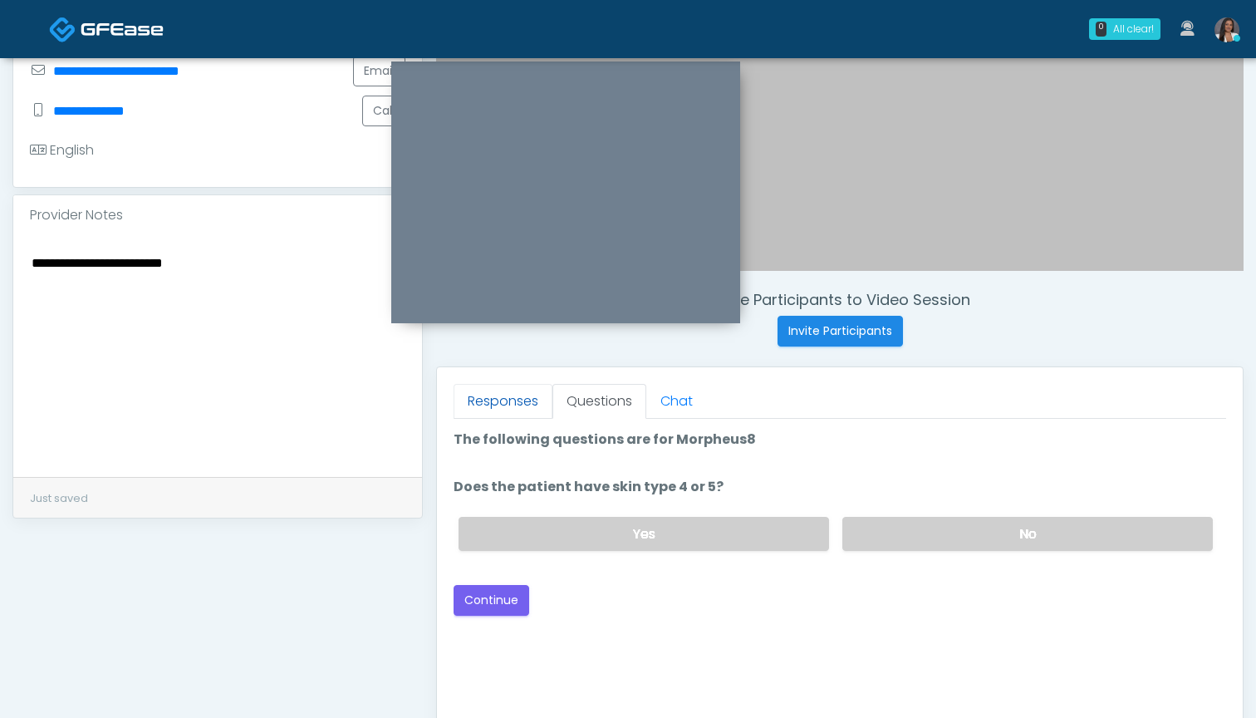
click at [474, 402] on link "Responses" at bounding box center [503, 401] width 99 height 35
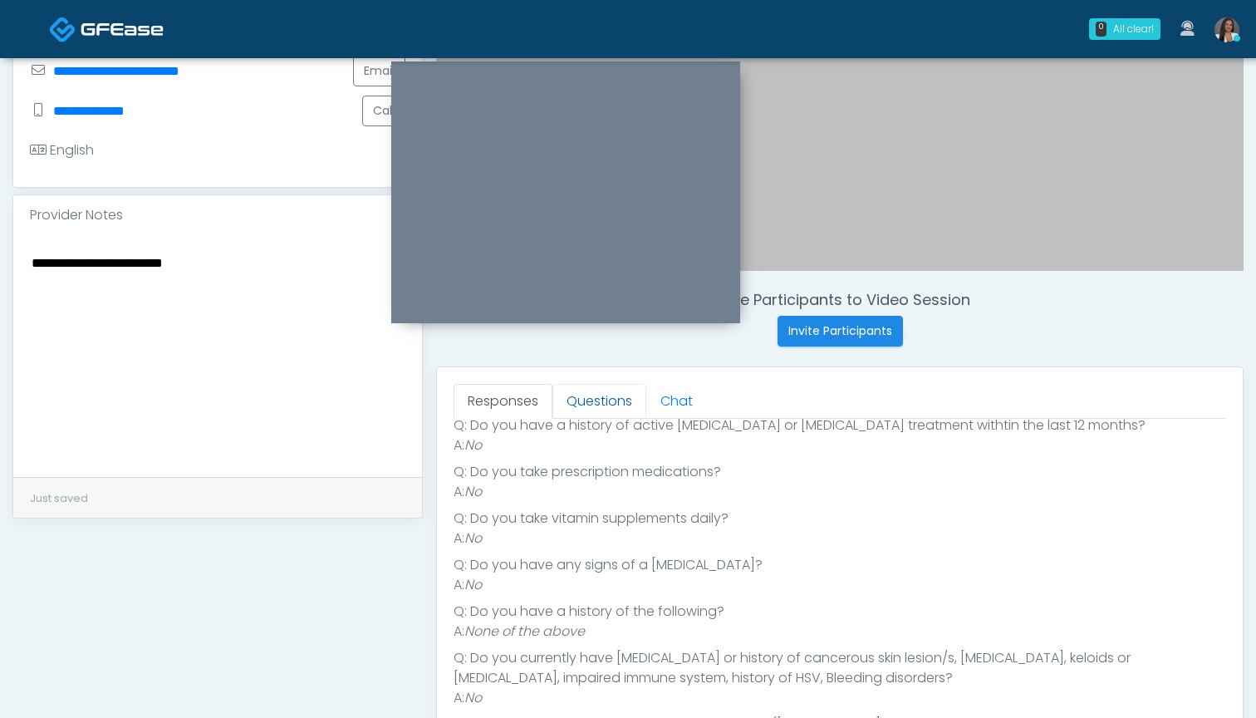
click at [607, 401] on link "Questions" at bounding box center [599, 401] width 94 height 35
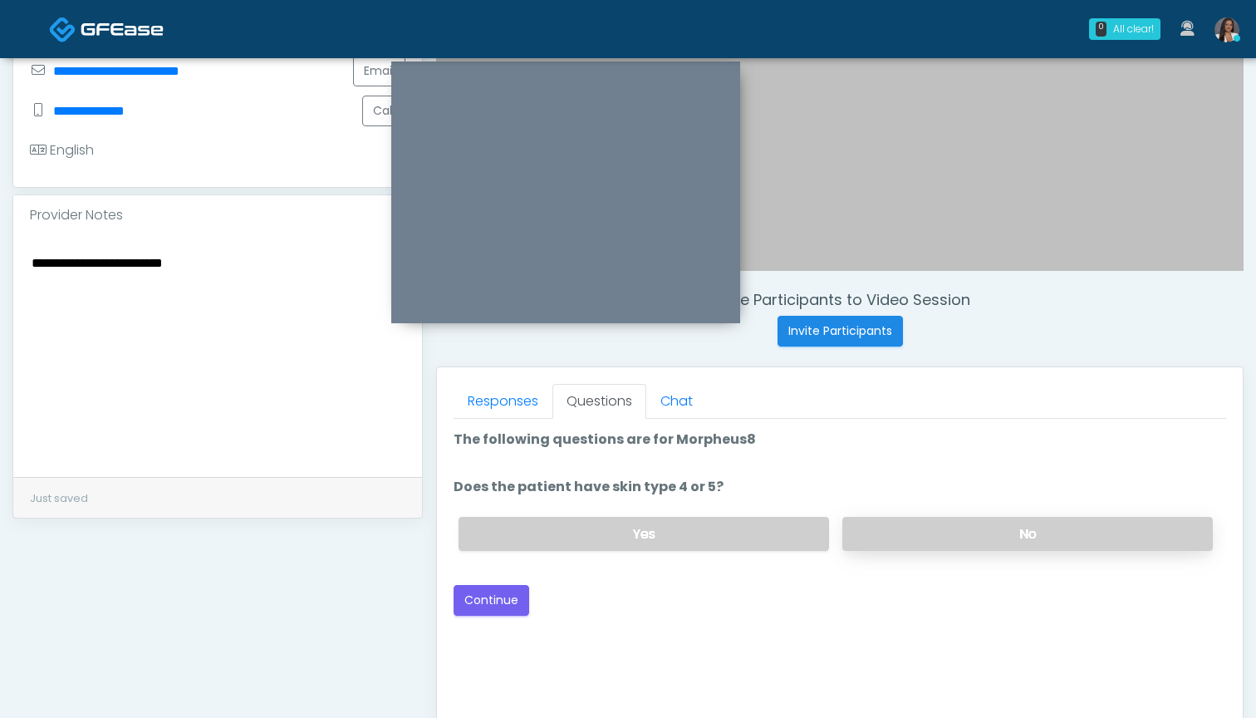
click at [910, 535] on label "No" at bounding box center [1027, 534] width 371 height 34
click at [505, 607] on button "Continue" at bounding box center [492, 600] width 76 height 31
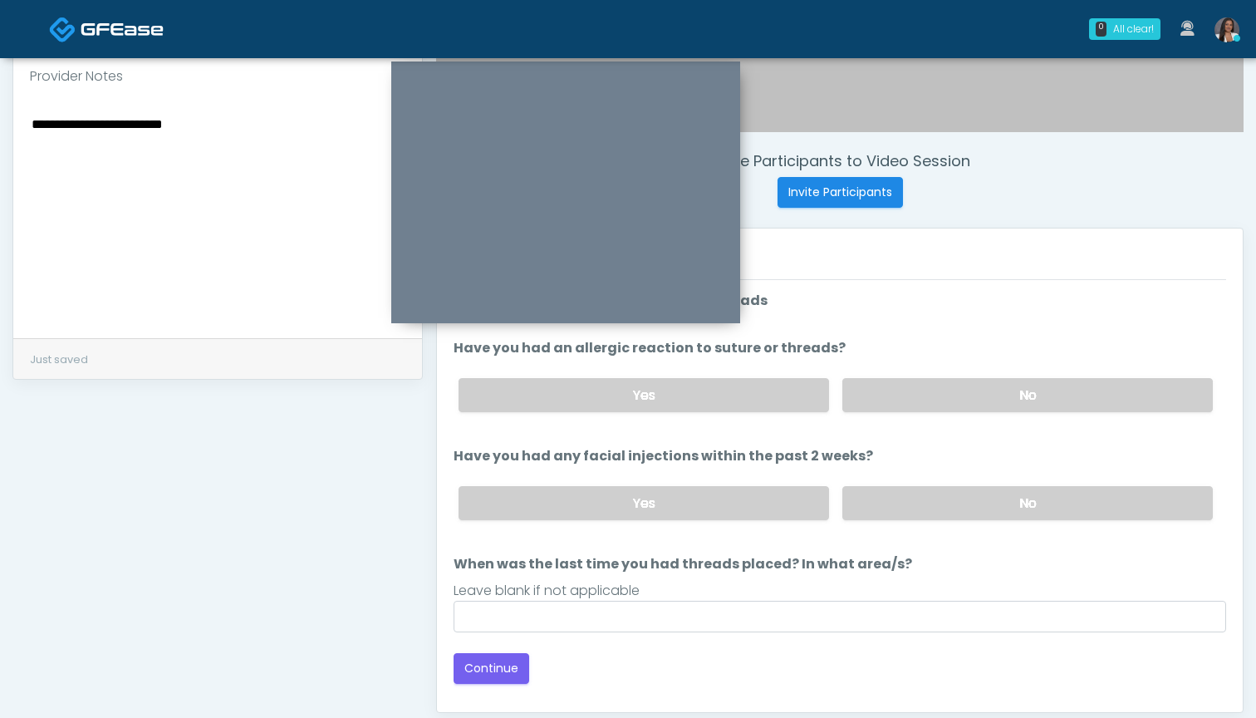
scroll to position [537, 0]
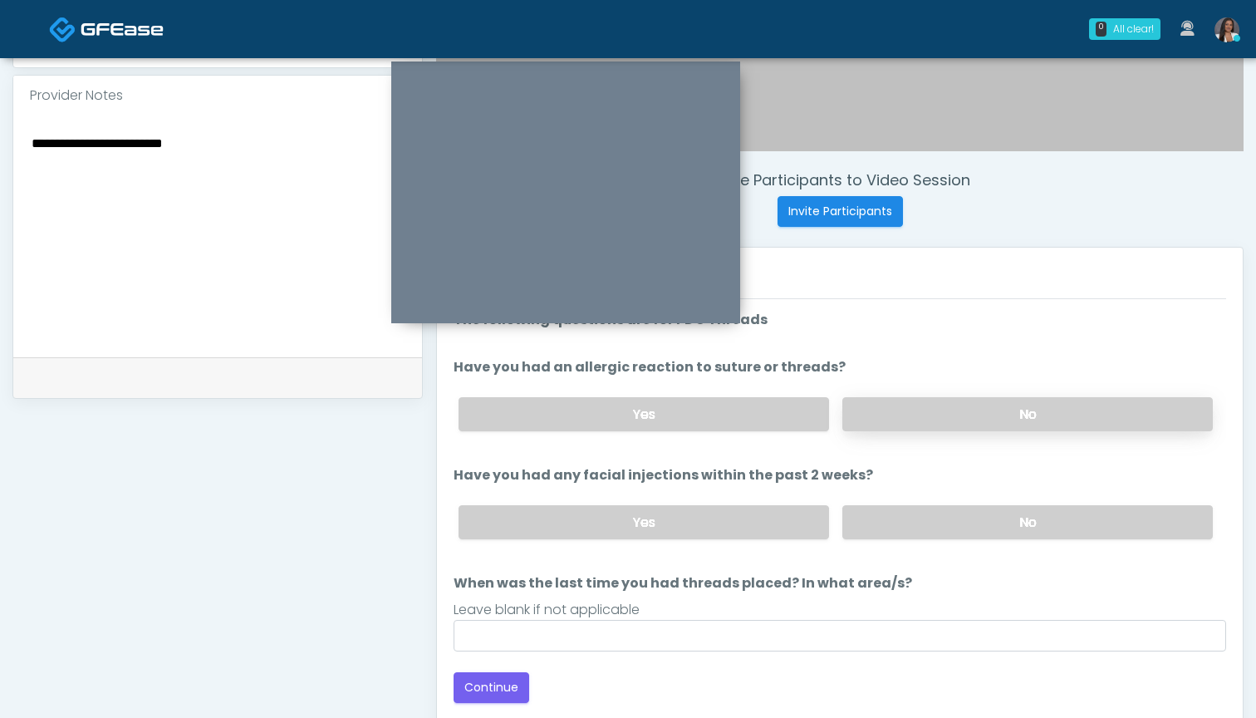
click at [912, 408] on label "No" at bounding box center [1027, 414] width 371 height 34
click at [914, 519] on label "No" at bounding box center [1027, 522] width 371 height 34
click at [876, 616] on div "Leave blank if not applicable" at bounding box center [840, 610] width 773 height 20
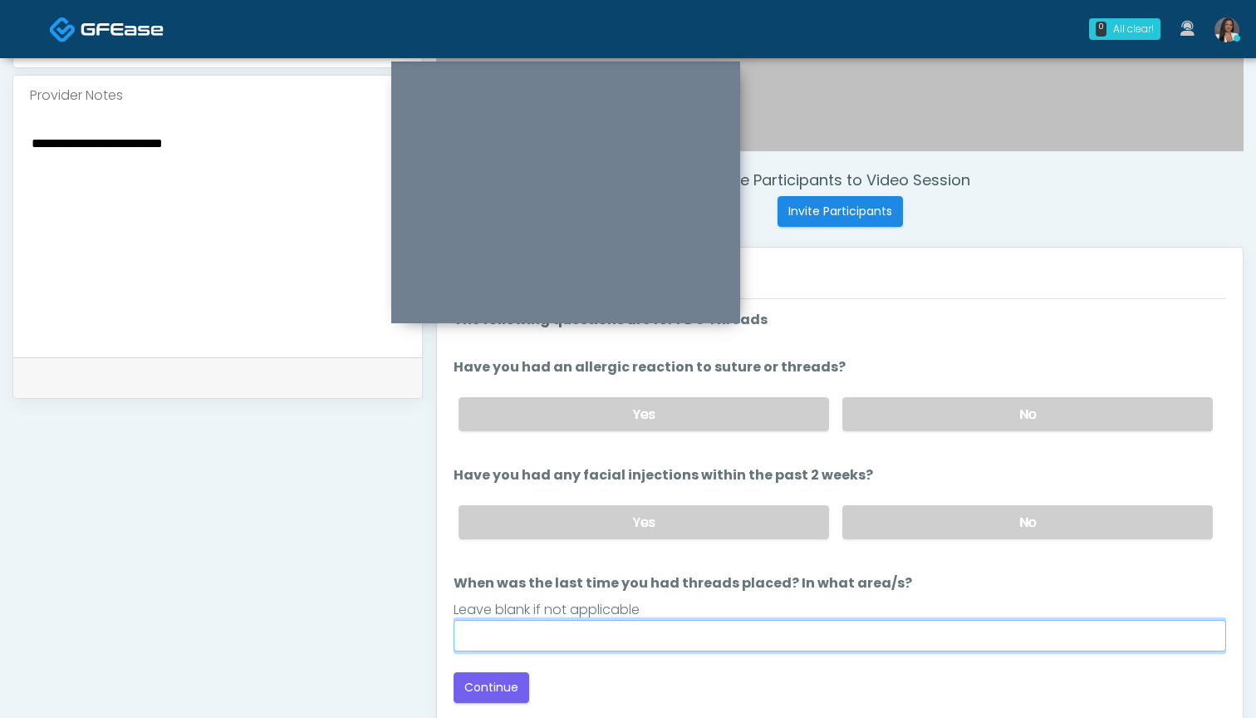
click at [849, 621] on input "When was the last time you had threads placed? In what area/s?" at bounding box center [840, 636] width 773 height 32
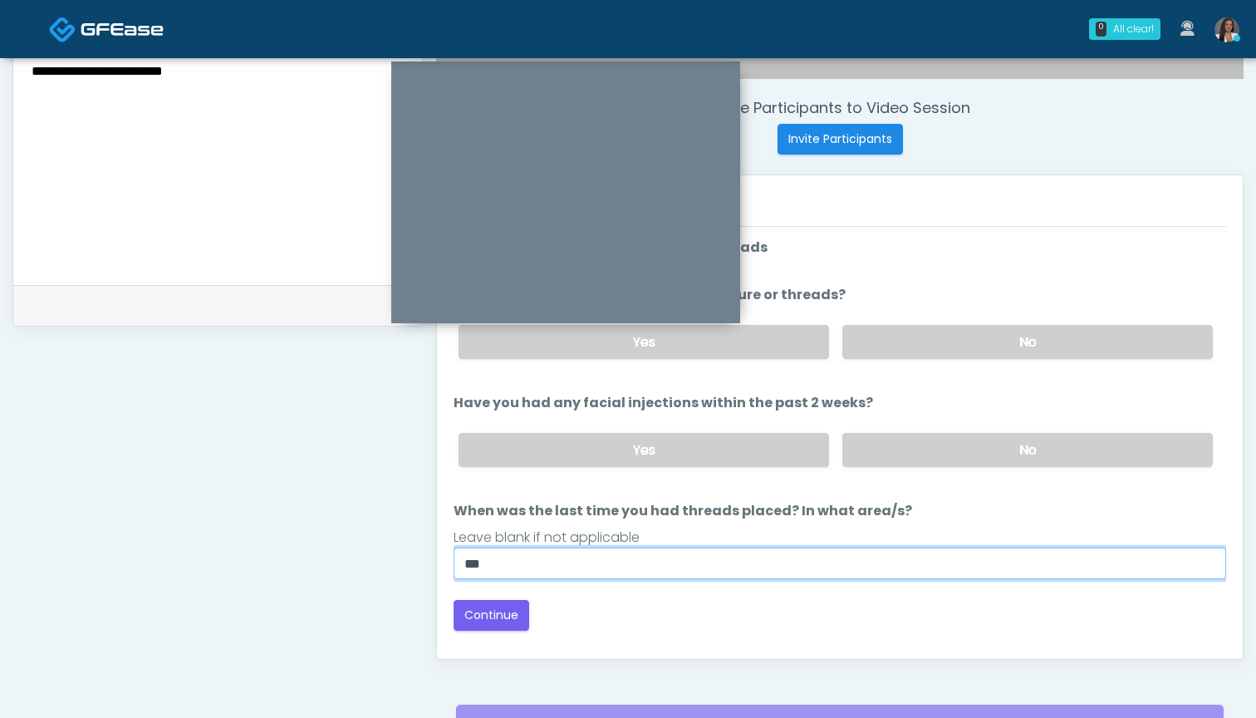
scroll to position [618, 0]
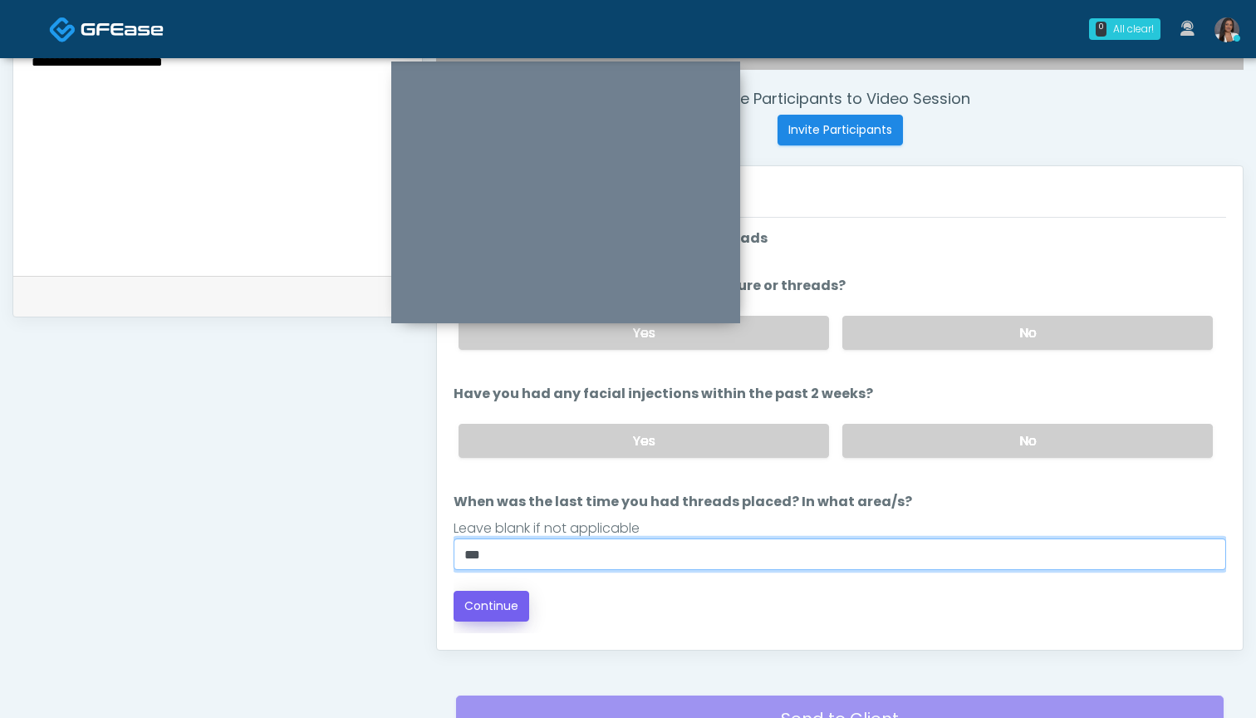
type input "***"
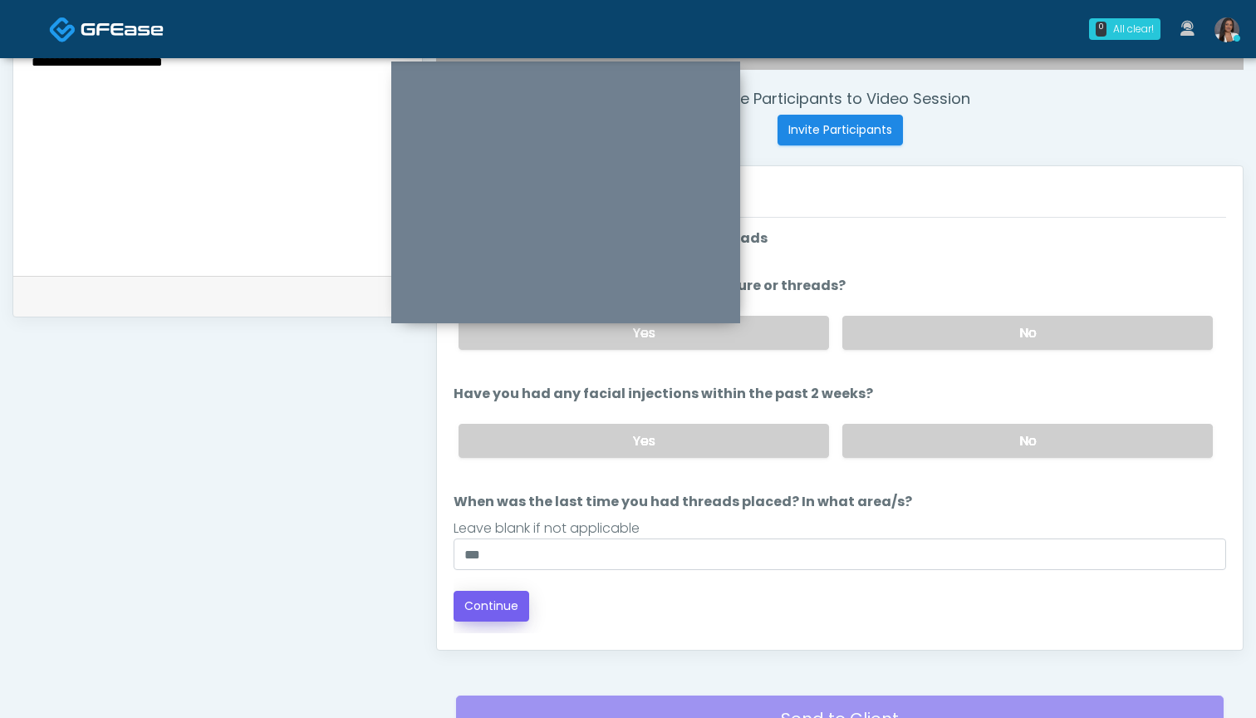
click at [488, 603] on button "Continue" at bounding box center [492, 606] width 76 height 31
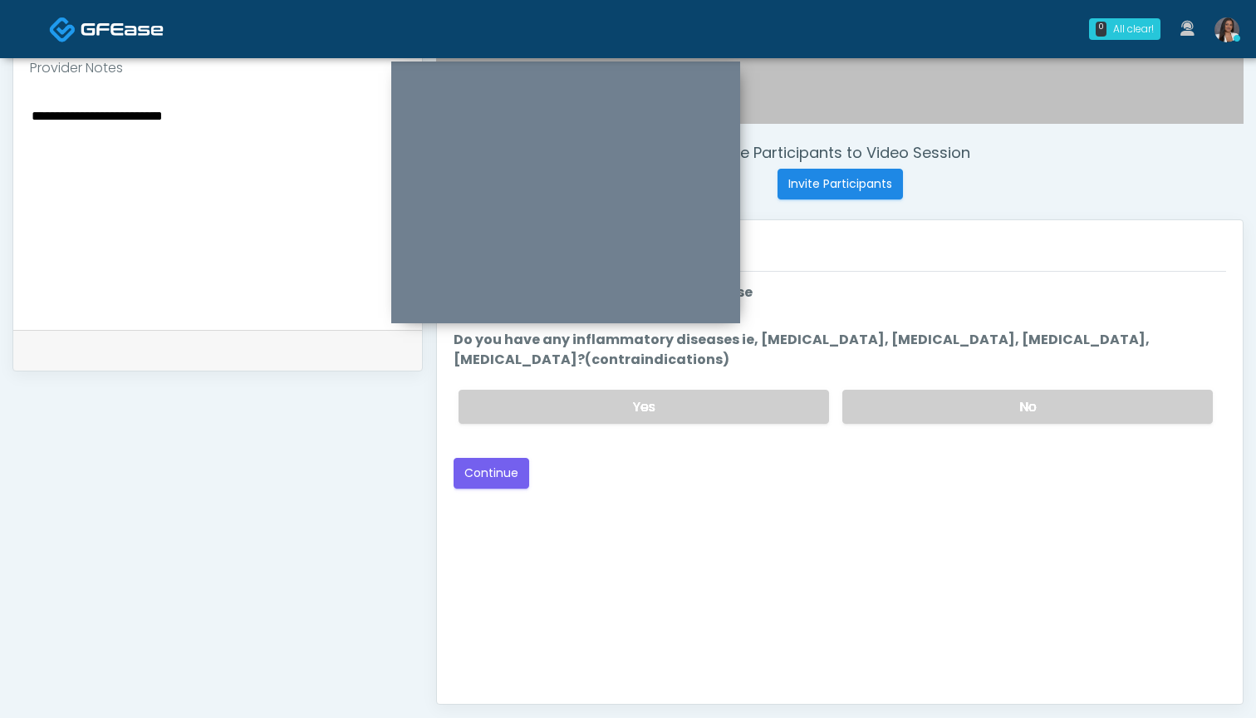
scroll to position [563, 0]
click at [907, 413] on label "No" at bounding box center [1027, 407] width 371 height 34
click at [498, 466] on button "Continue" at bounding box center [492, 474] width 76 height 31
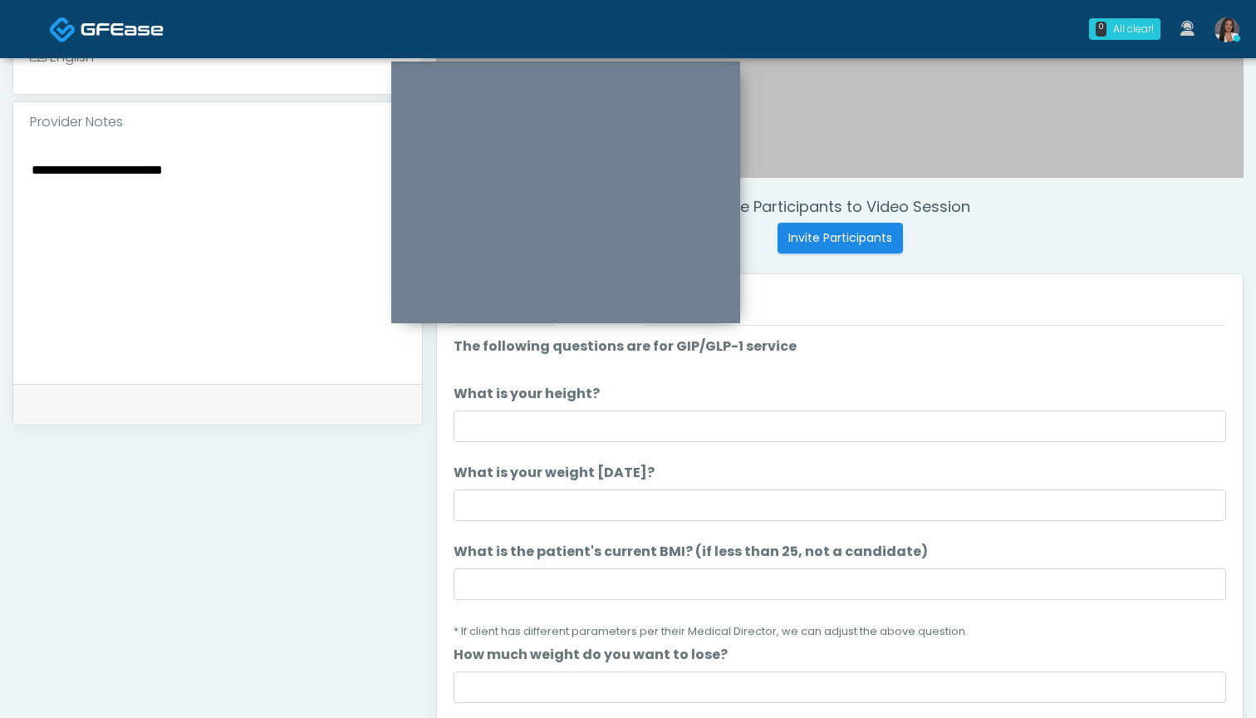
scroll to position [510, 0]
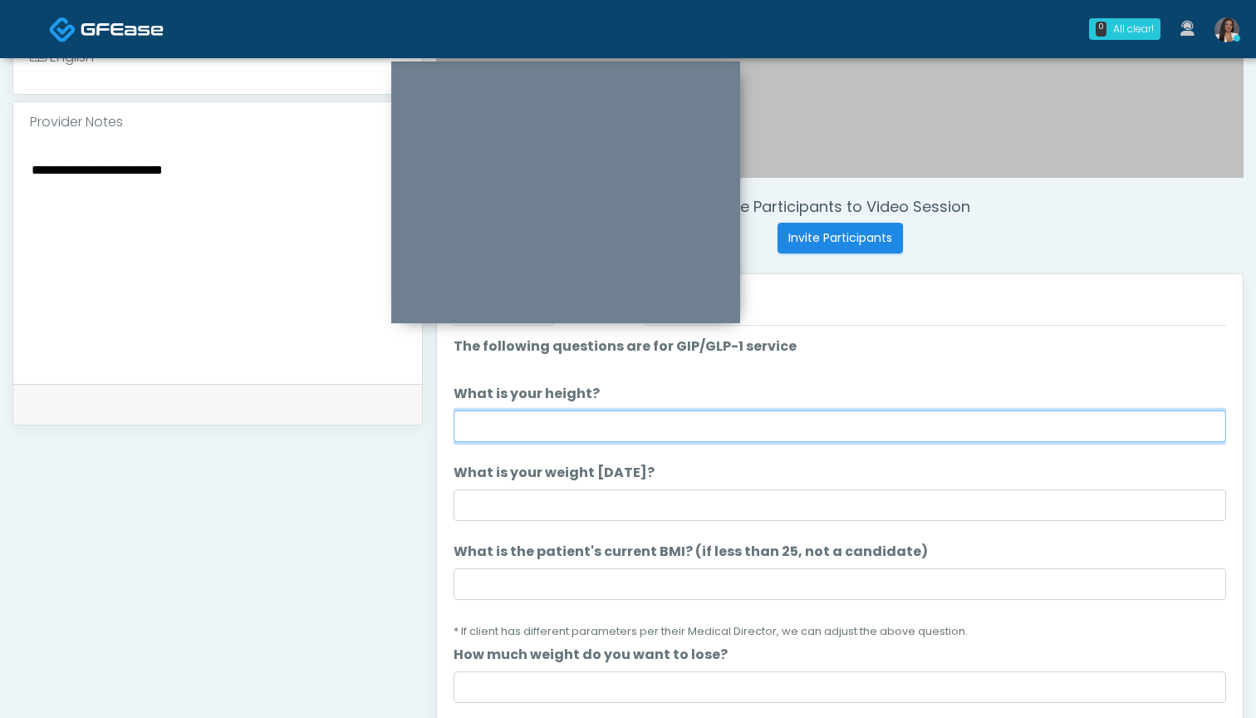
click at [659, 415] on input "What is your height?" at bounding box center [840, 426] width 773 height 32
type input "*****"
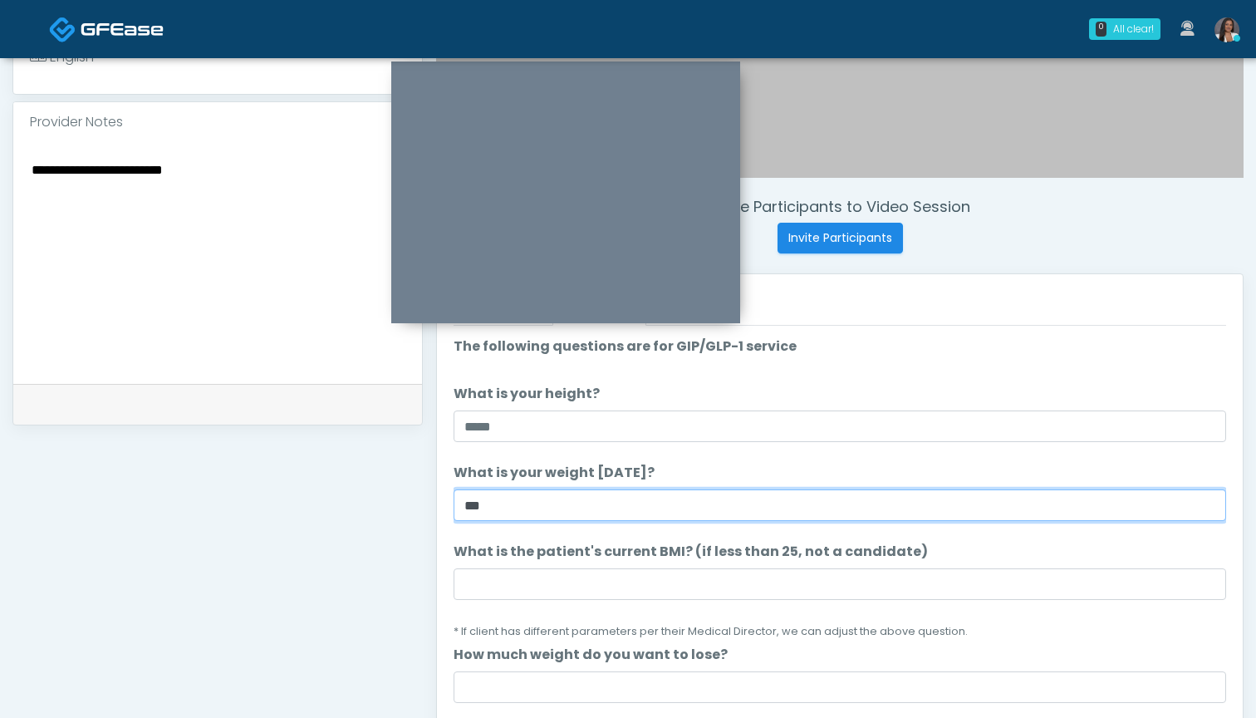
type input "***"
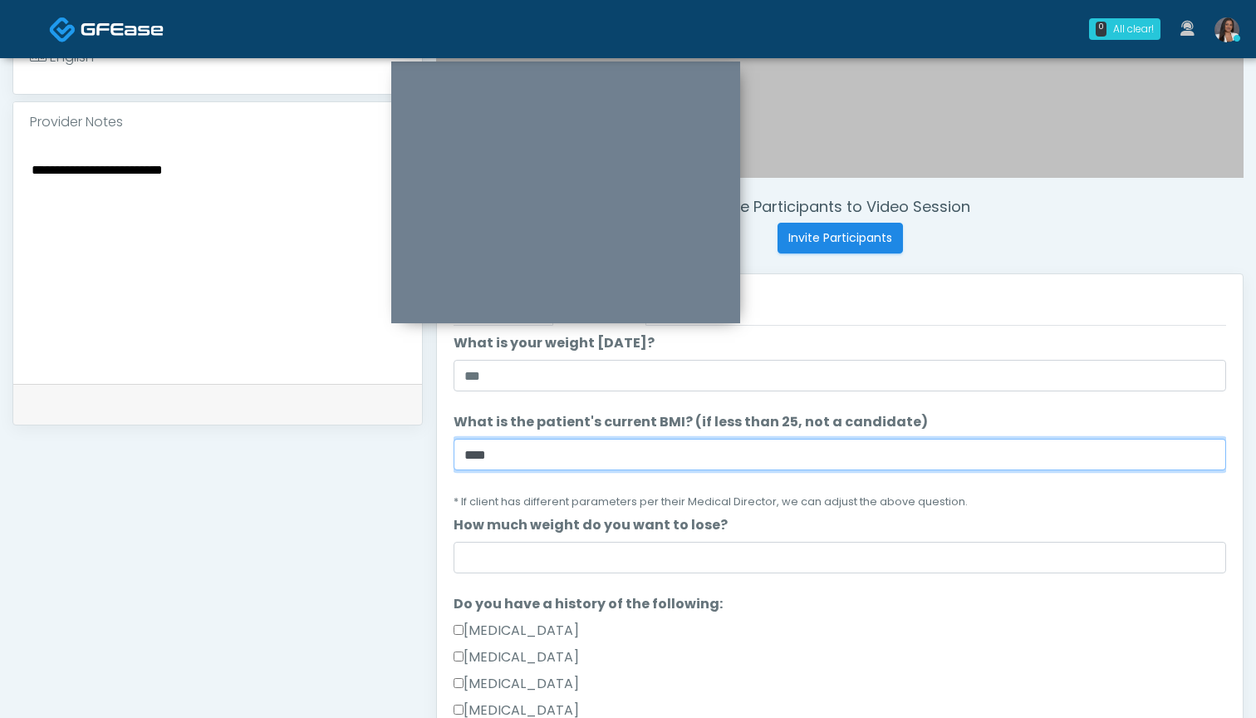
scroll to position [143, 0]
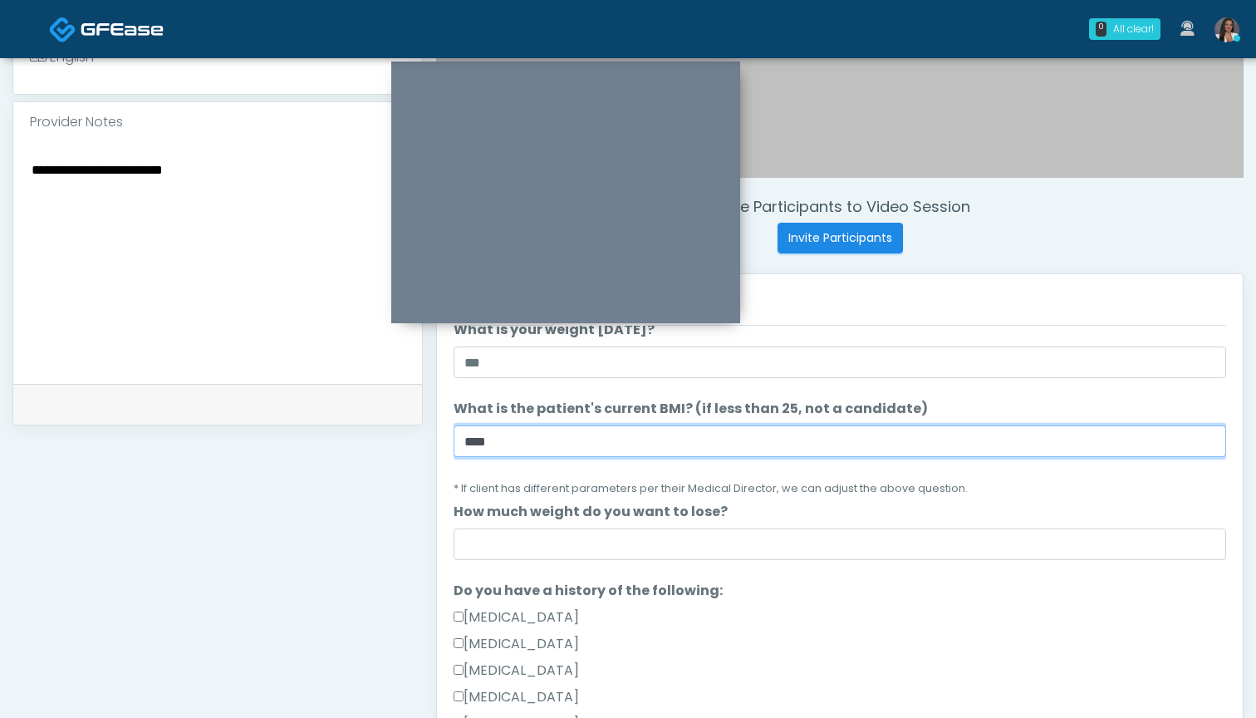
type input "****"
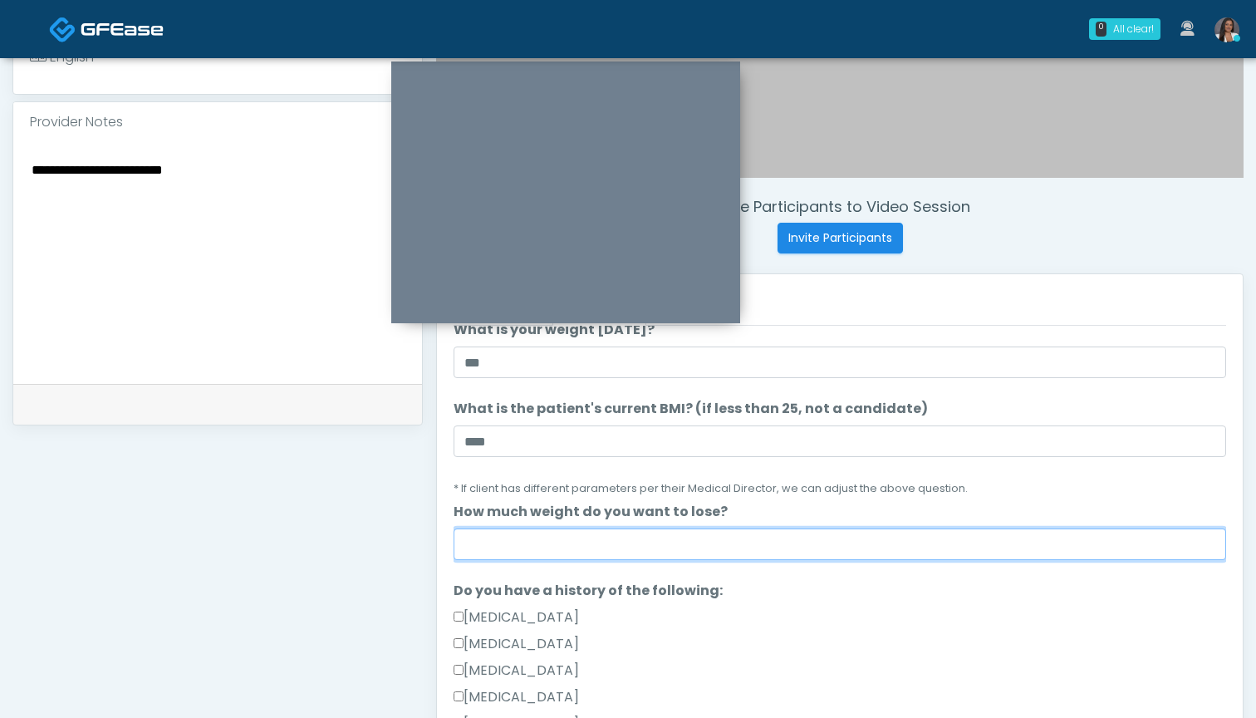
click at [568, 546] on input "How much weight do you want to lose?" at bounding box center [840, 544] width 773 height 32
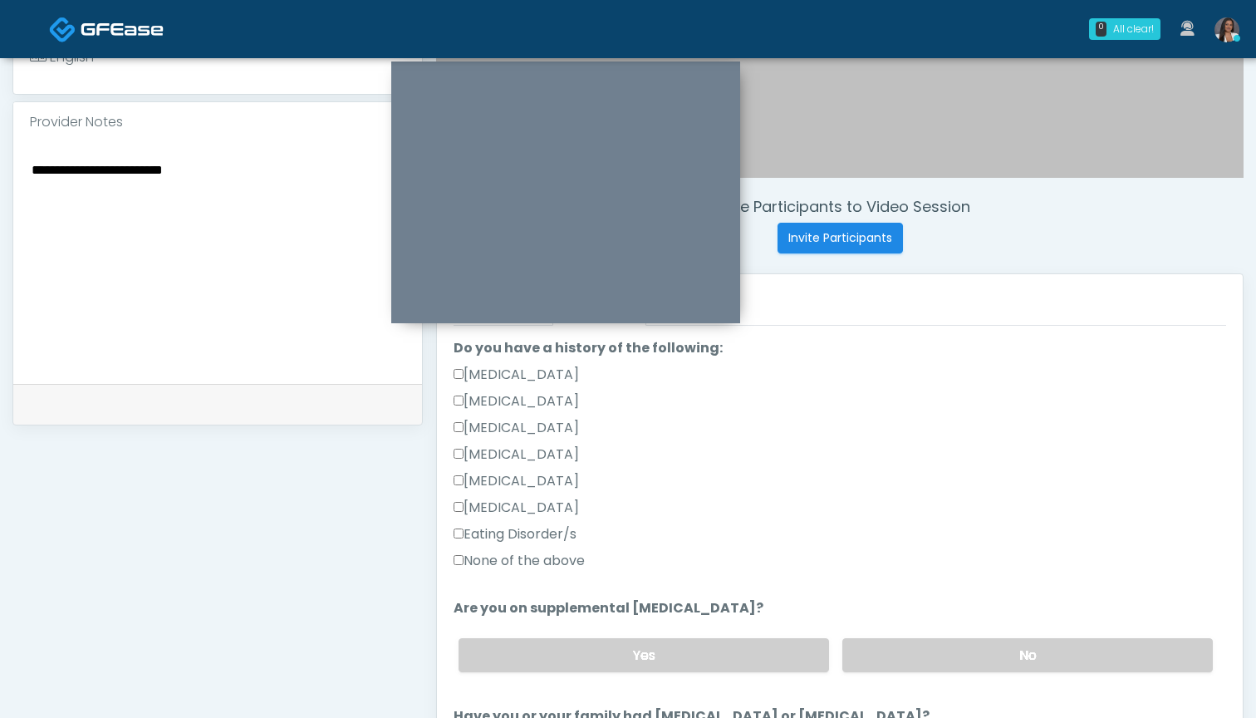
scroll to position [394, 0]
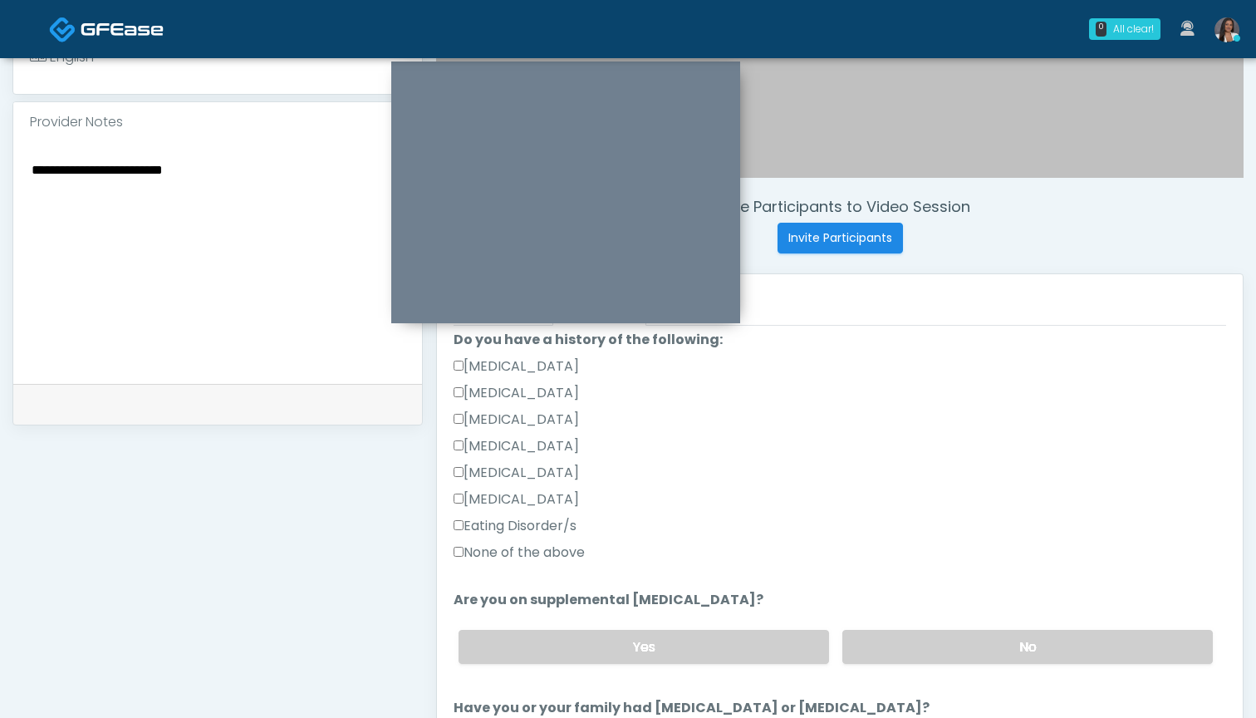
type input "*"
click at [567, 557] on label "None of the above" at bounding box center [519, 552] width 131 height 20
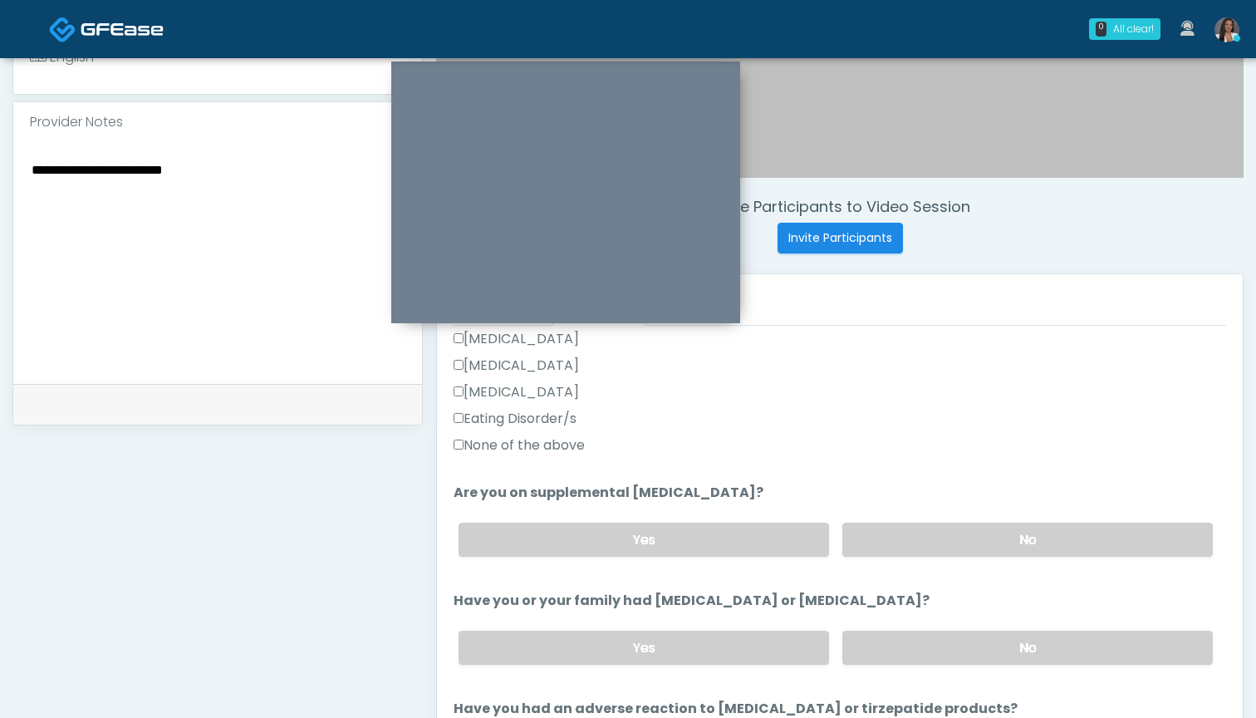
scroll to position [503, 0]
click at [945, 529] on label "No" at bounding box center [1027, 538] width 371 height 34
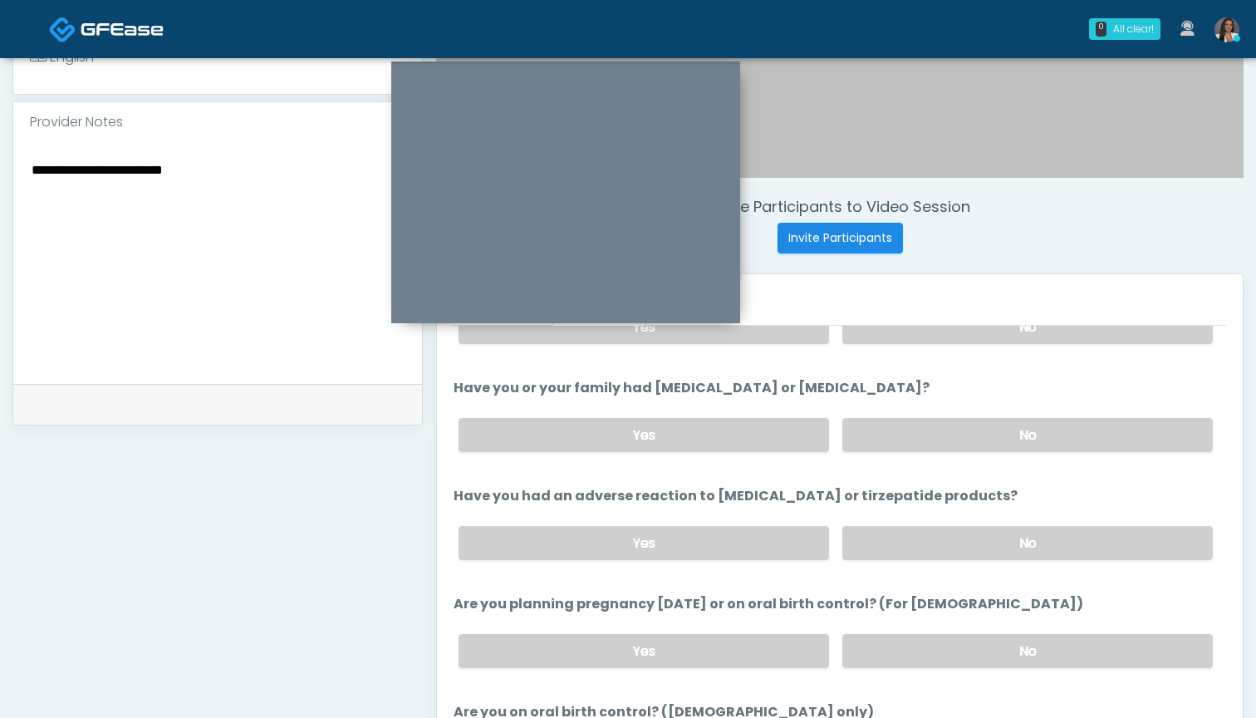
scroll to position [727, 0]
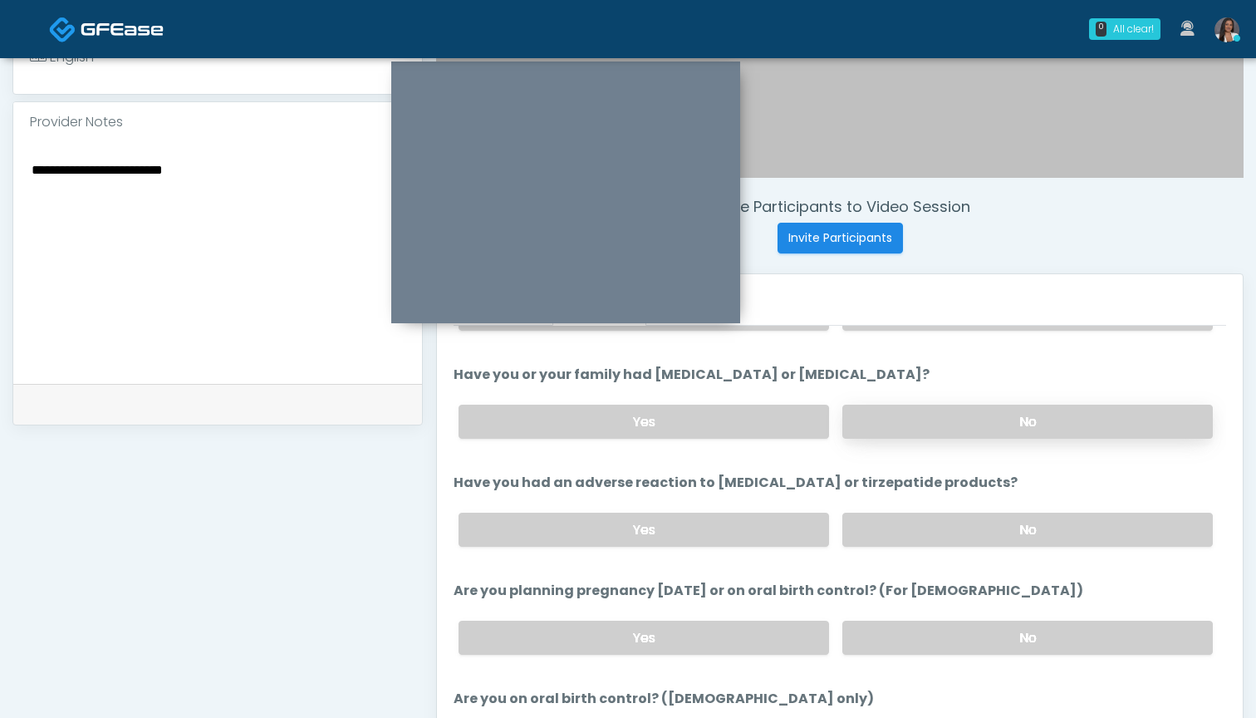
click at [945, 425] on label "No" at bounding box center [1027, 422] width 371 height 34
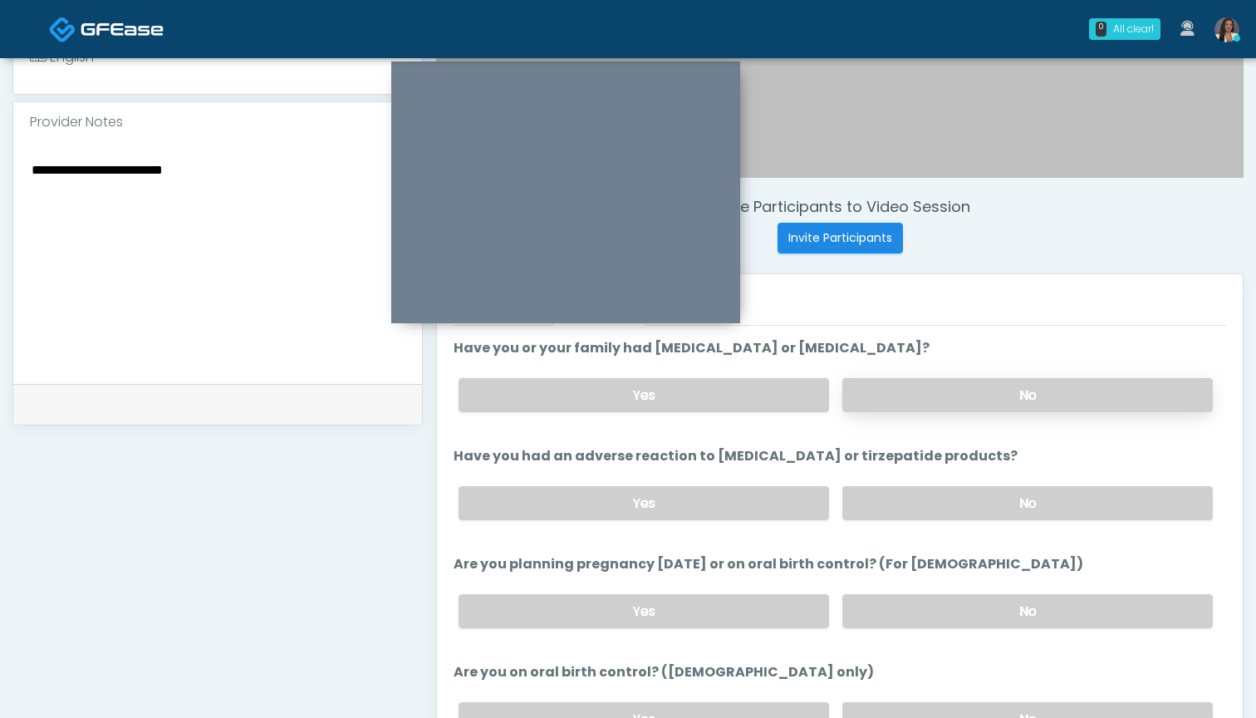
scroll to position [766, 0]
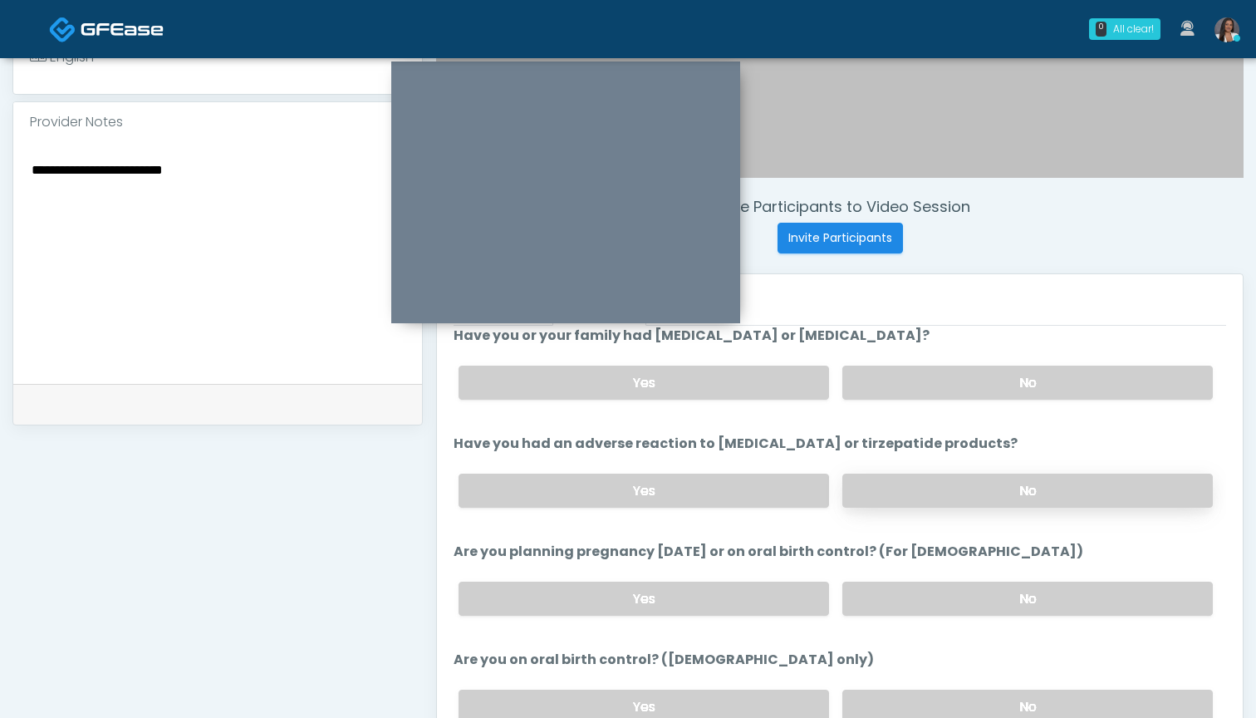
click at [896, 494] on label "No" at bounding box center [1027, 491] width 371 height 34
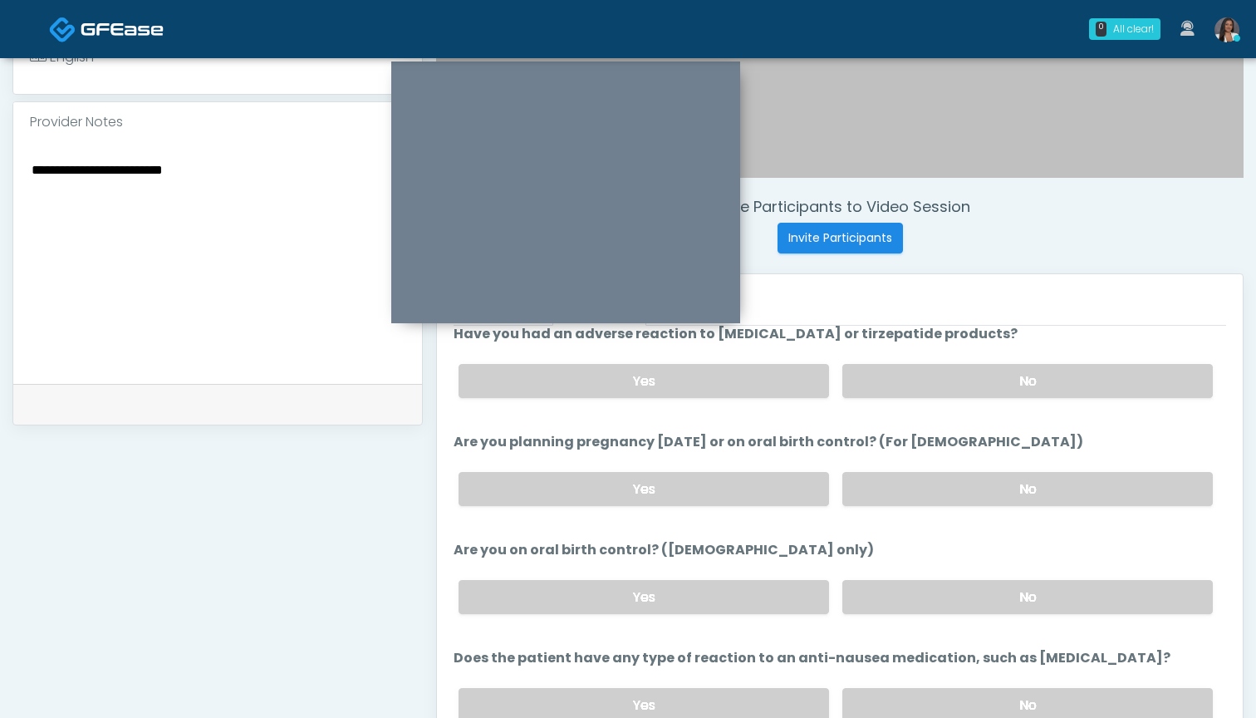
scroll to position [896, 0]
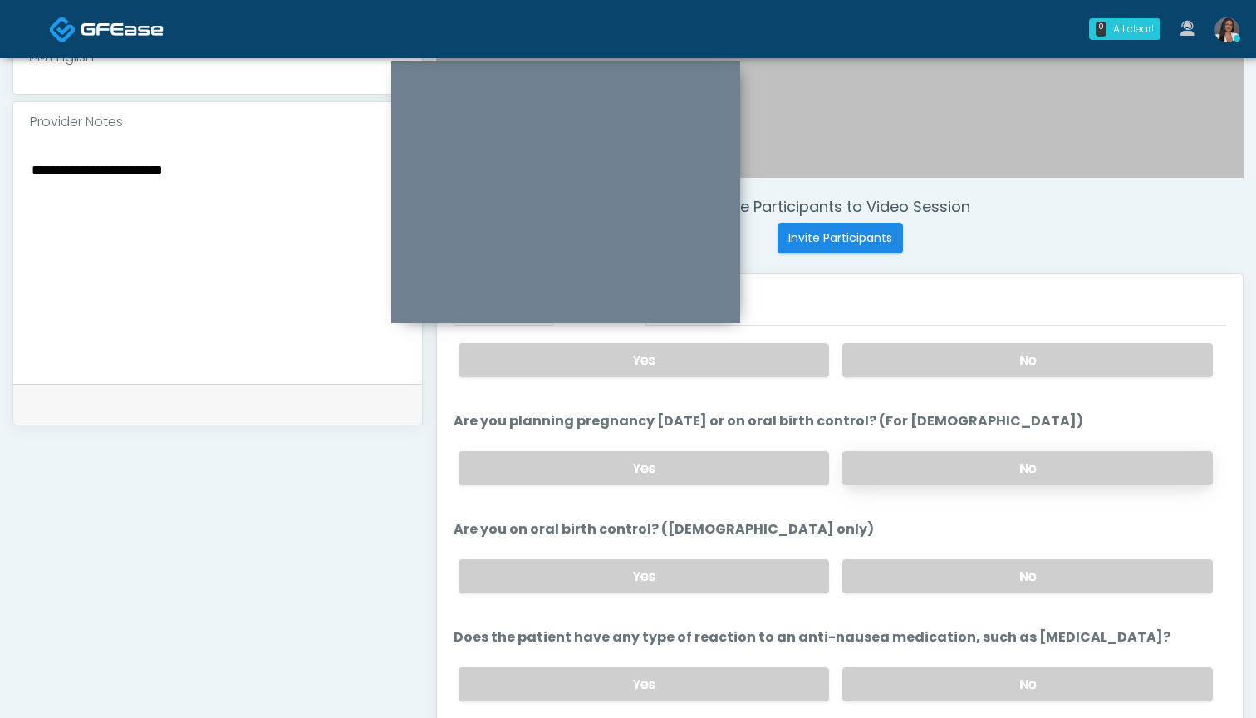
click at [935, 466] on label "No" at bounding box center [1027, 468] width 371 height 34
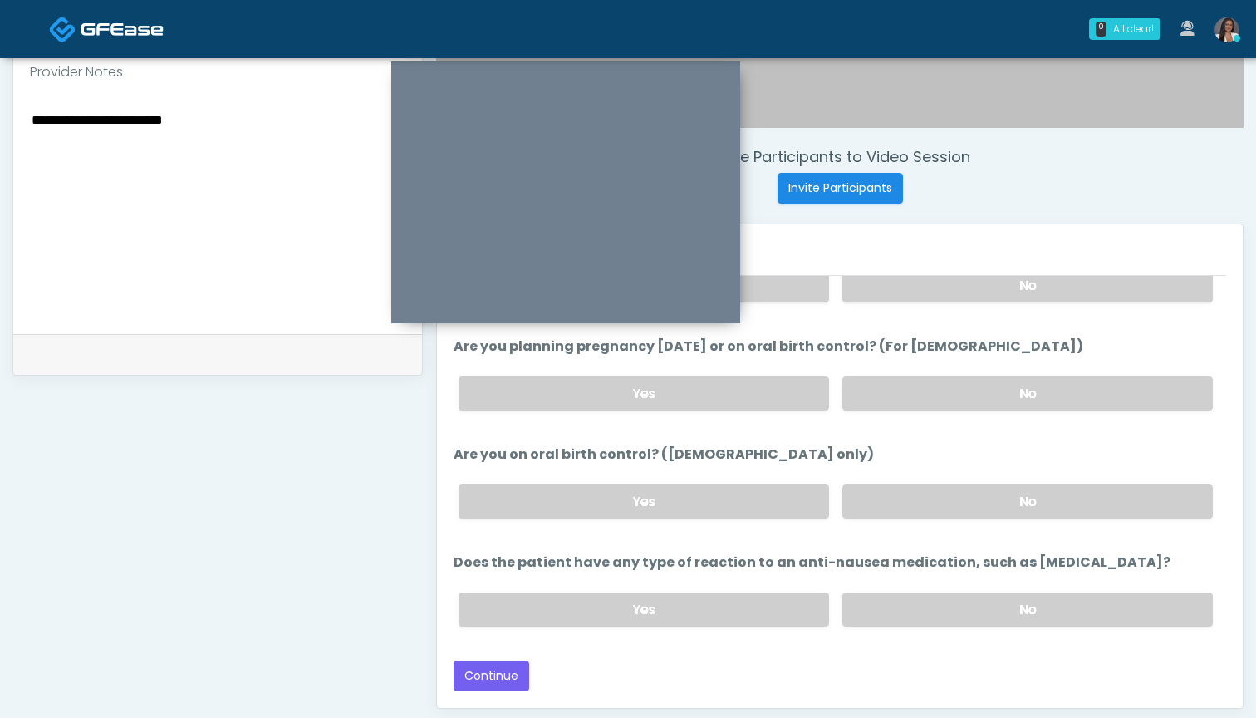
scroll to position [566, 0]
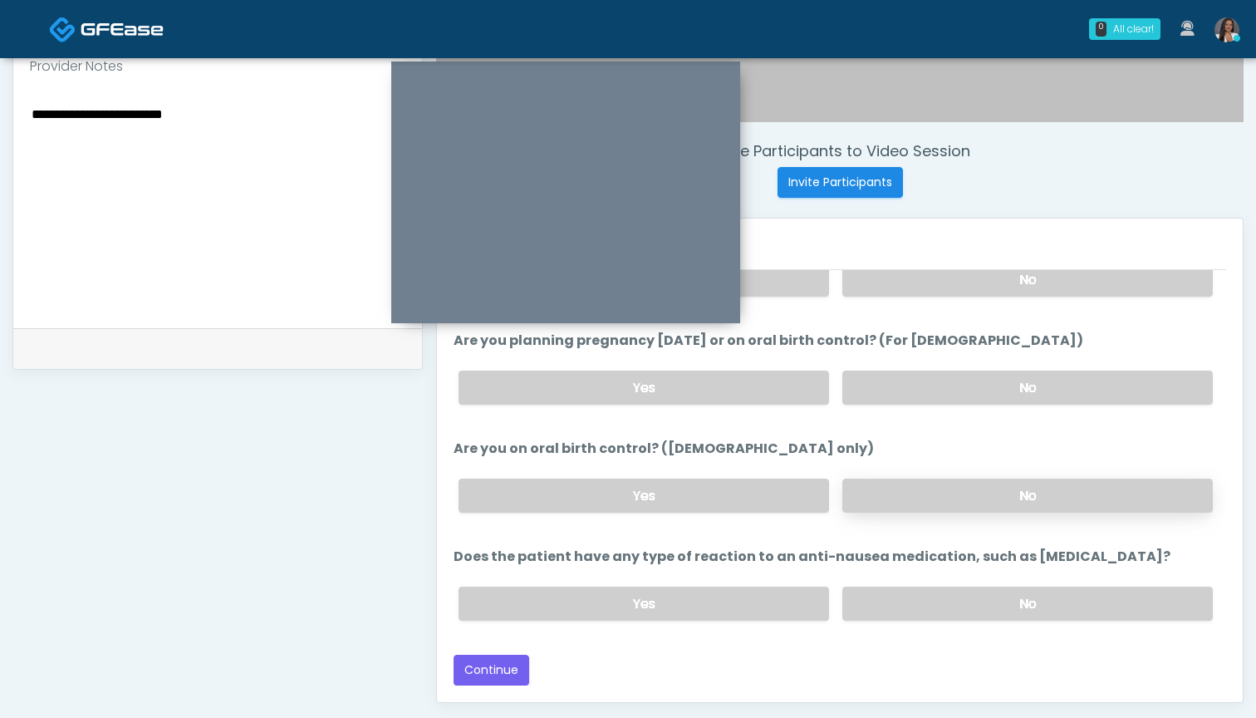
click at [902, 493] on label "No" at bounding box center [1027, 496] width 371 height 34
click at [889, 608] on label "No" at bounding box center [1027, 604] width 371 height 34
click at [498, 670] on button "Continue" at bounding box center [492, 670] width 76 height 31
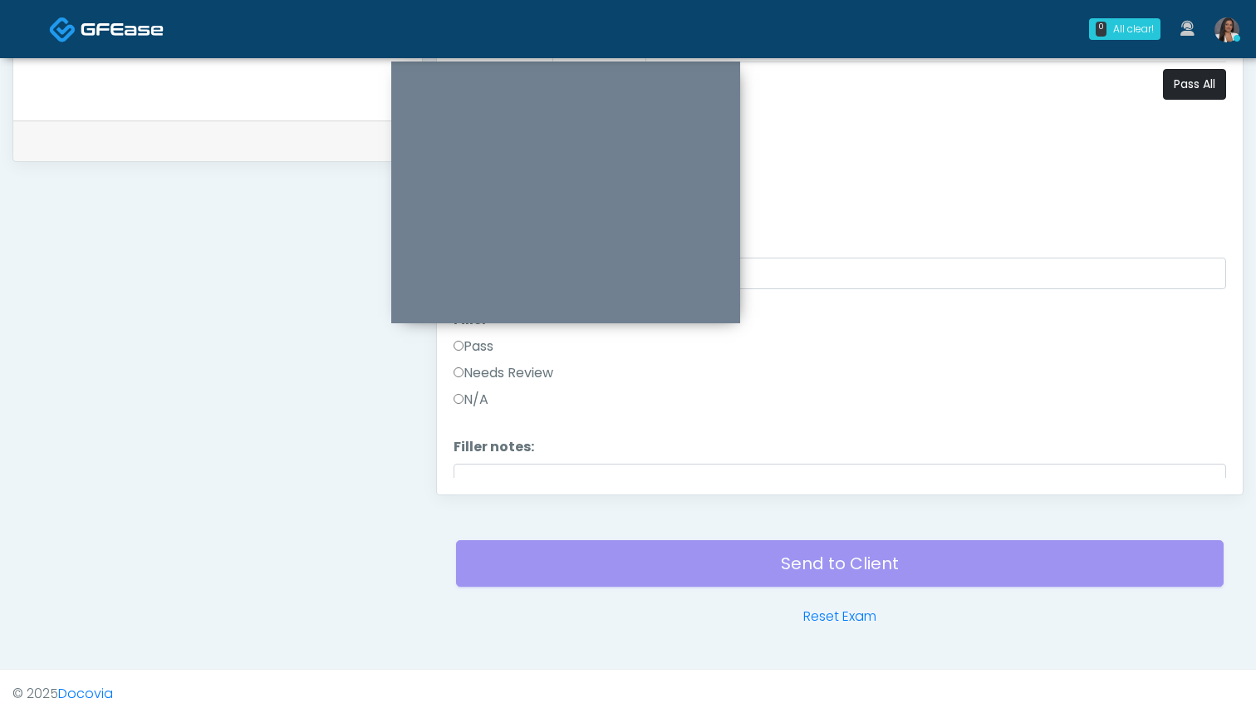
scroll to position [0, 0]
click at [1178, 93] on button "Pass All" at bounding box center [1194, 84] width 63 height 31
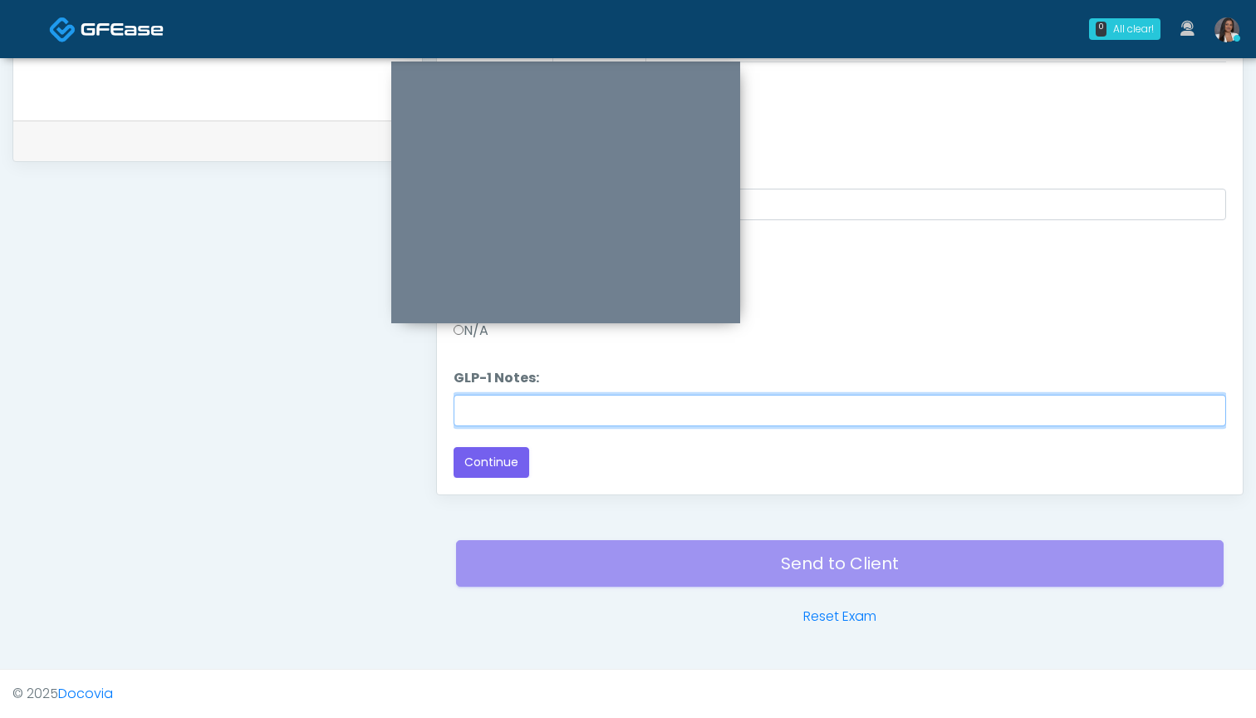
scroll to position [2953, 0]
click at [826, 407] on input "GLP-1 Notes:" at bounding box center [840, 411] width 773 height 32
type input "**********"
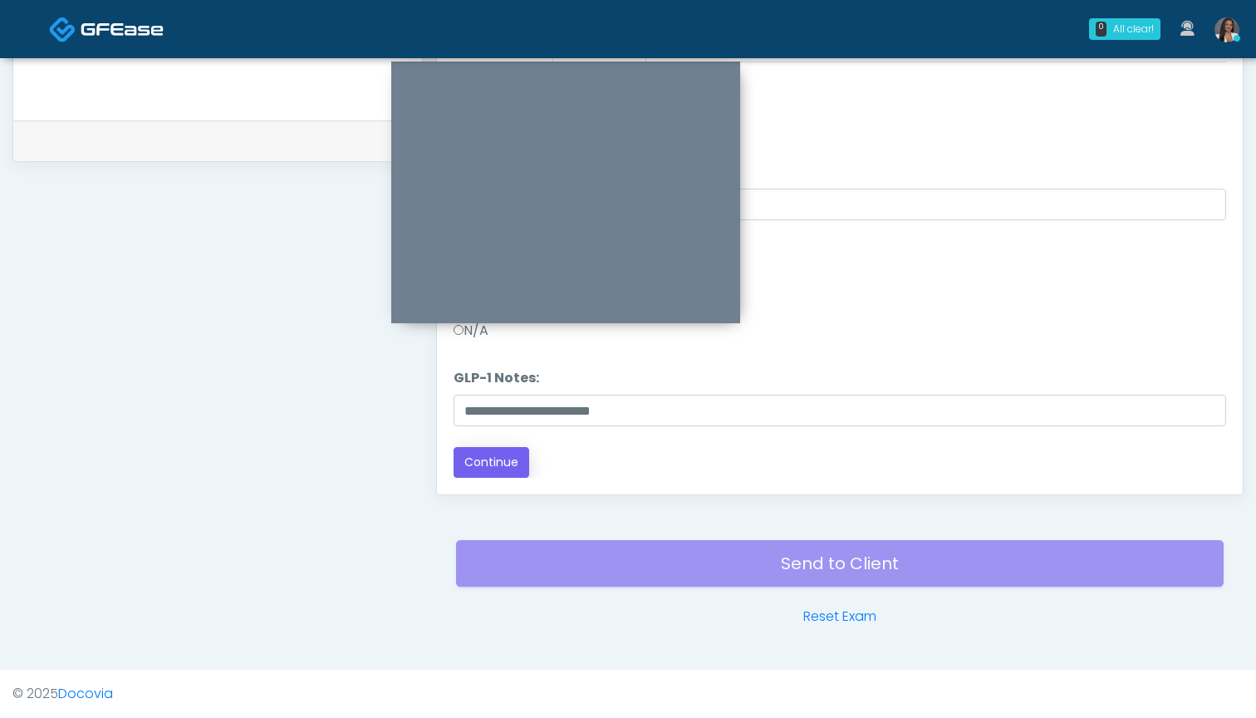
click at [500, 458] on button "Continue" at bounding box center [492, 462] width 76 height 31
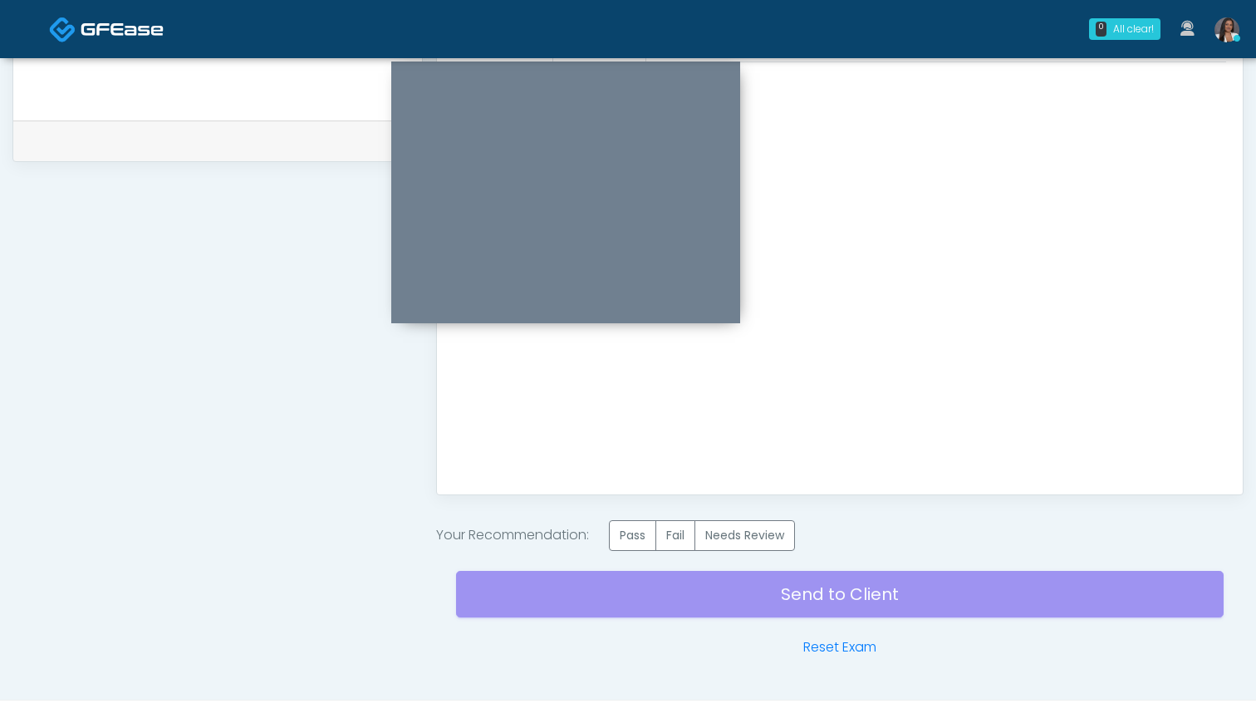
scroll to position [0, 0]
click at [640, 533] on label "Pass" at bounding box center [632, 535] width 47 height 31
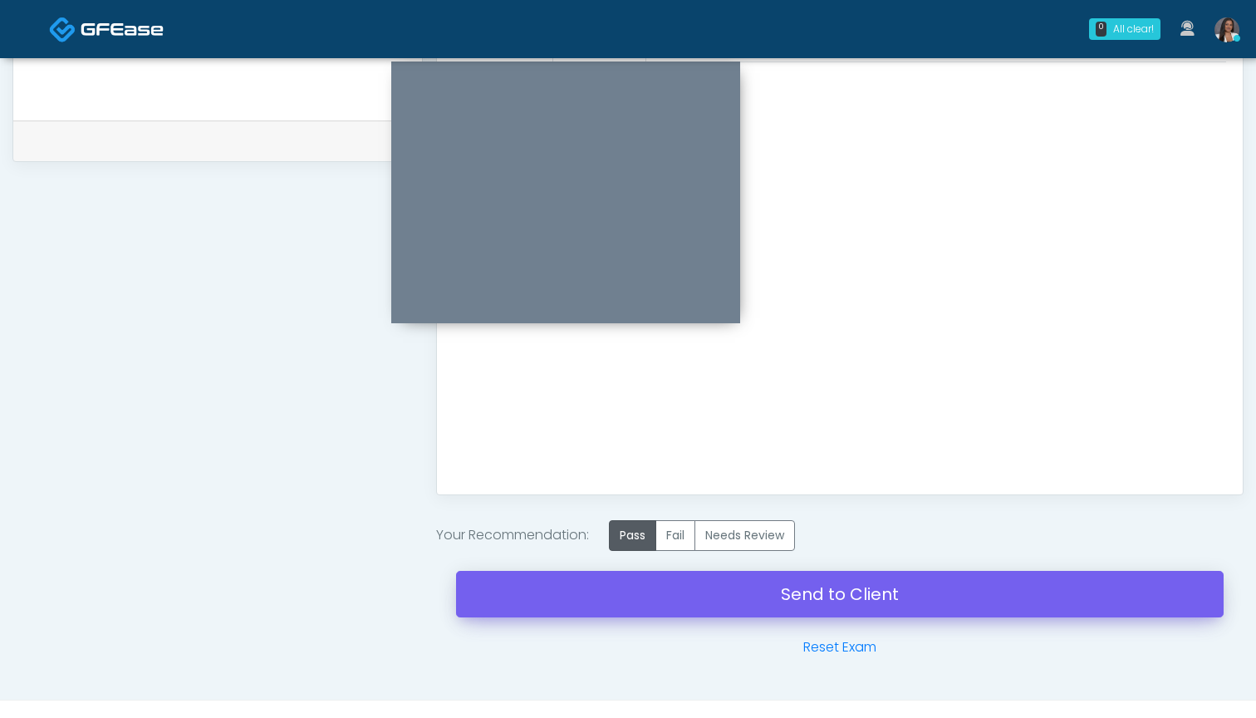
click at [838, 596] on link "Send to Client" at bounding box center [840, 594] width 768 height 47
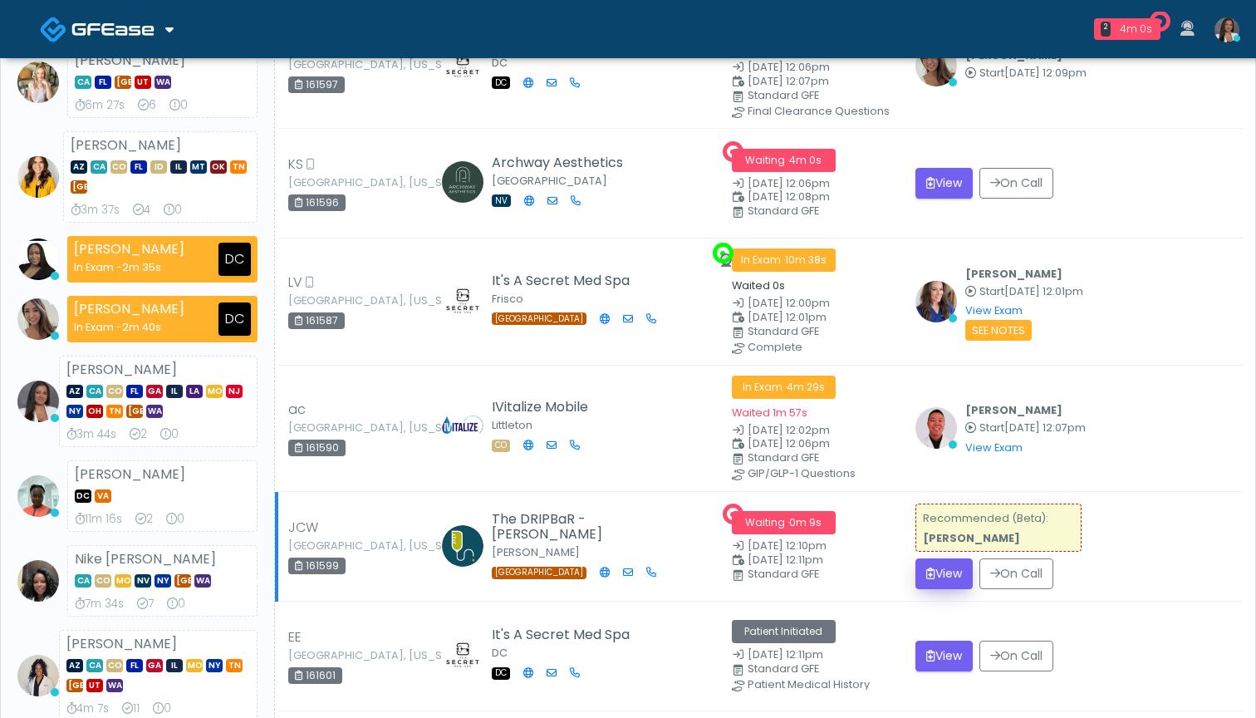
scroll to position [245, 0]
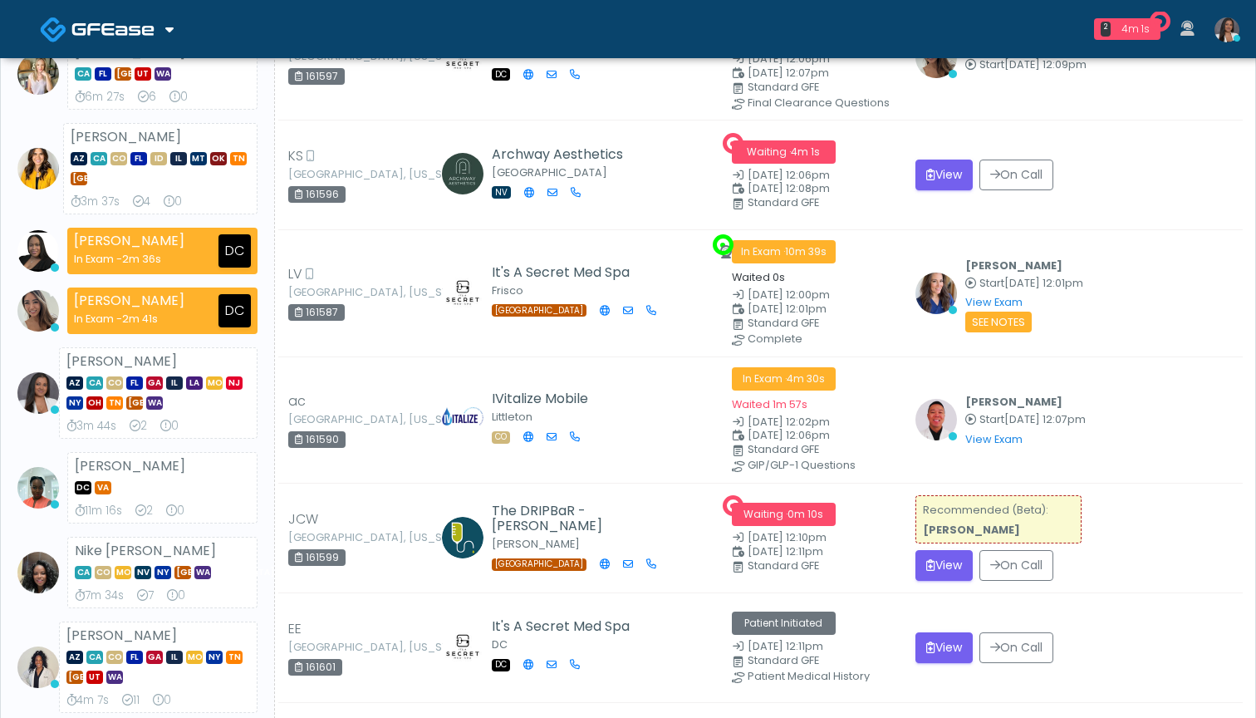
click at [937, 557] on button "View" at bounding box center [944, 565] width 57 height 31
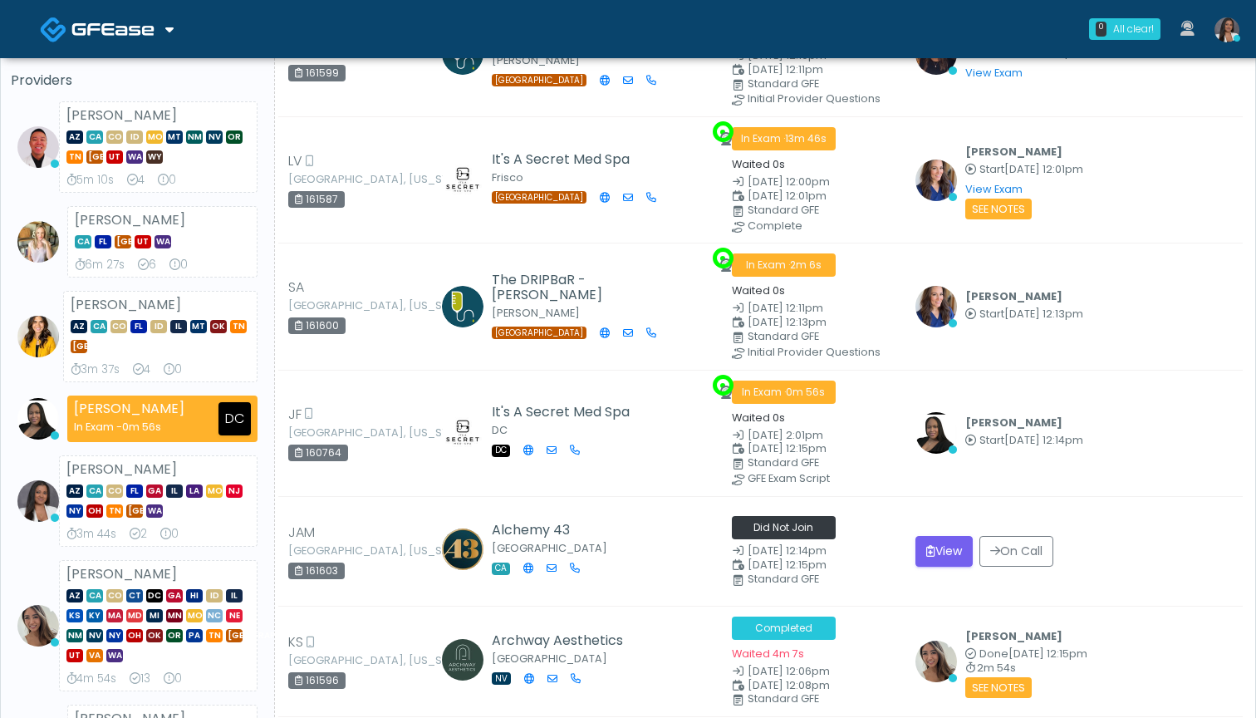
scroll to position [115, 0]
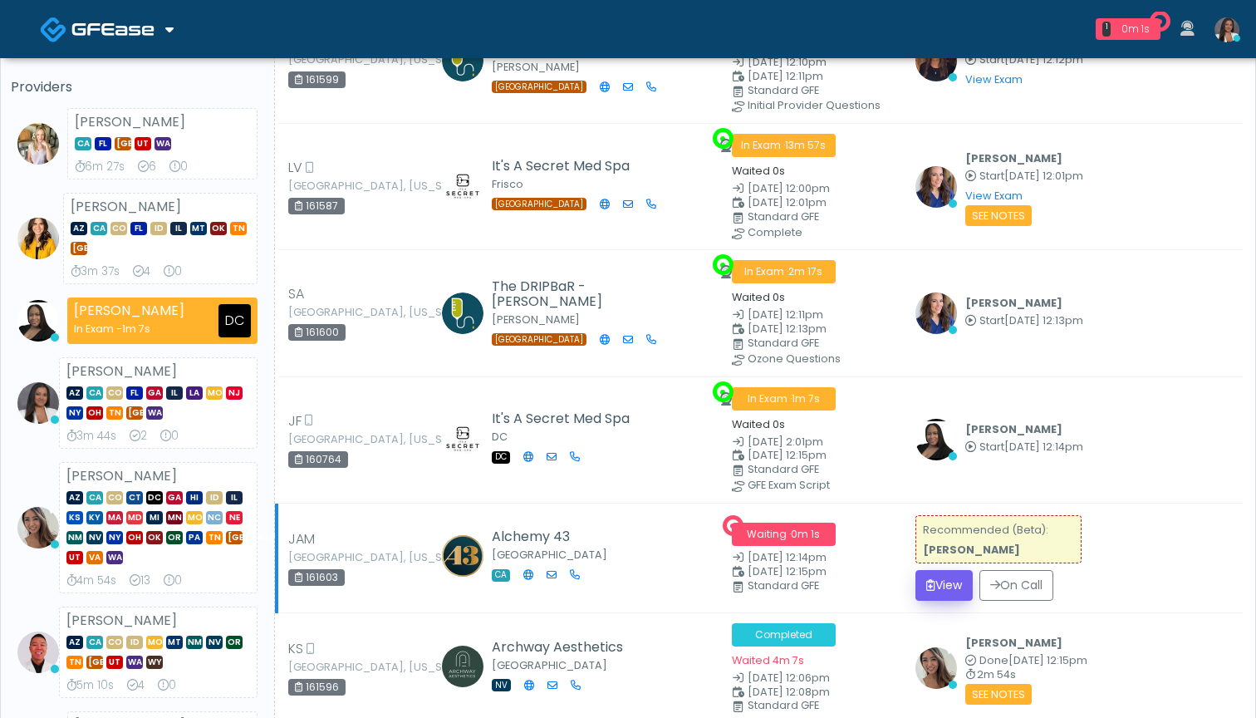
click at [931, 576] on button "View" at bounding box center [944, 585] width 57 height 31
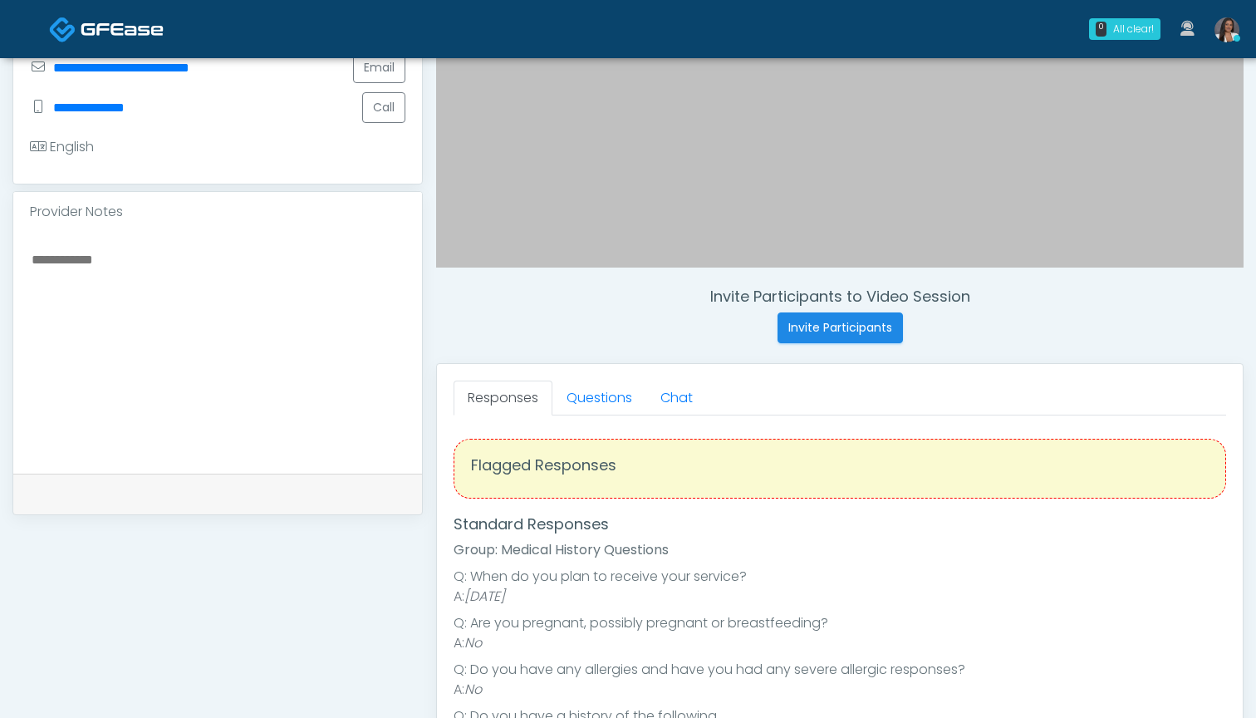
scroll to position [432, 0]
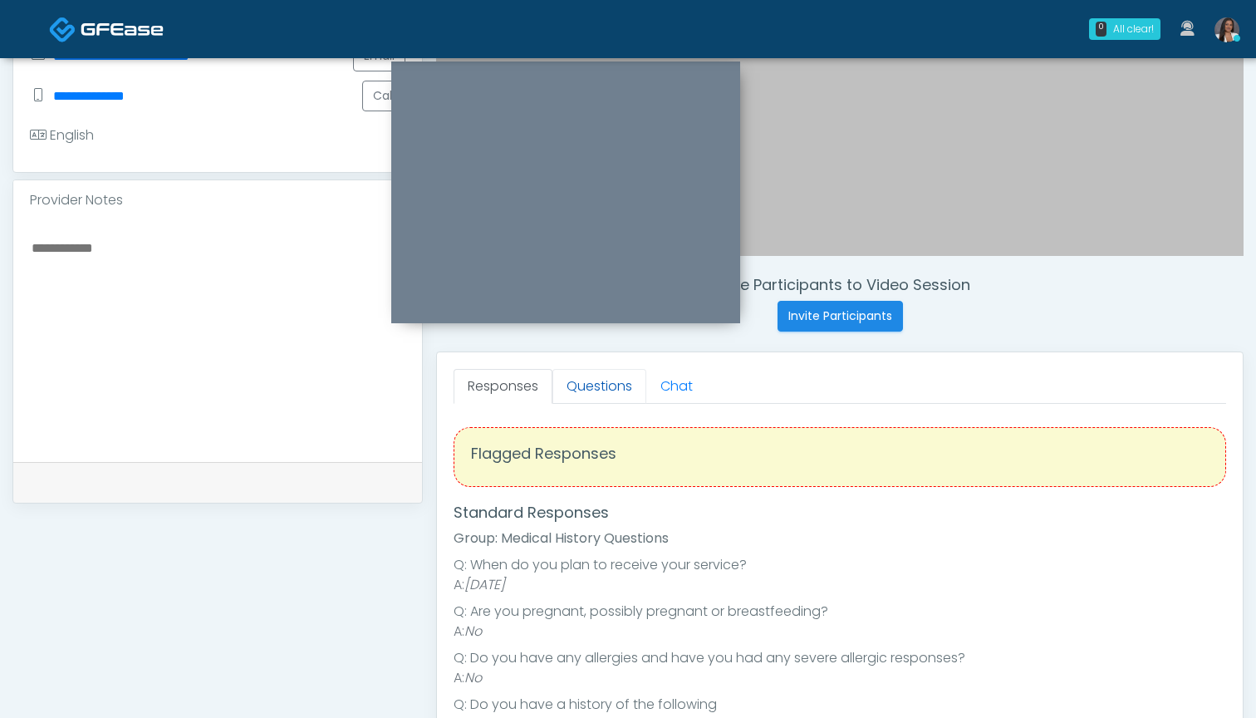
click at [596, 388] on link "Questions" at bounding box center [599, 386] width 94 height 35
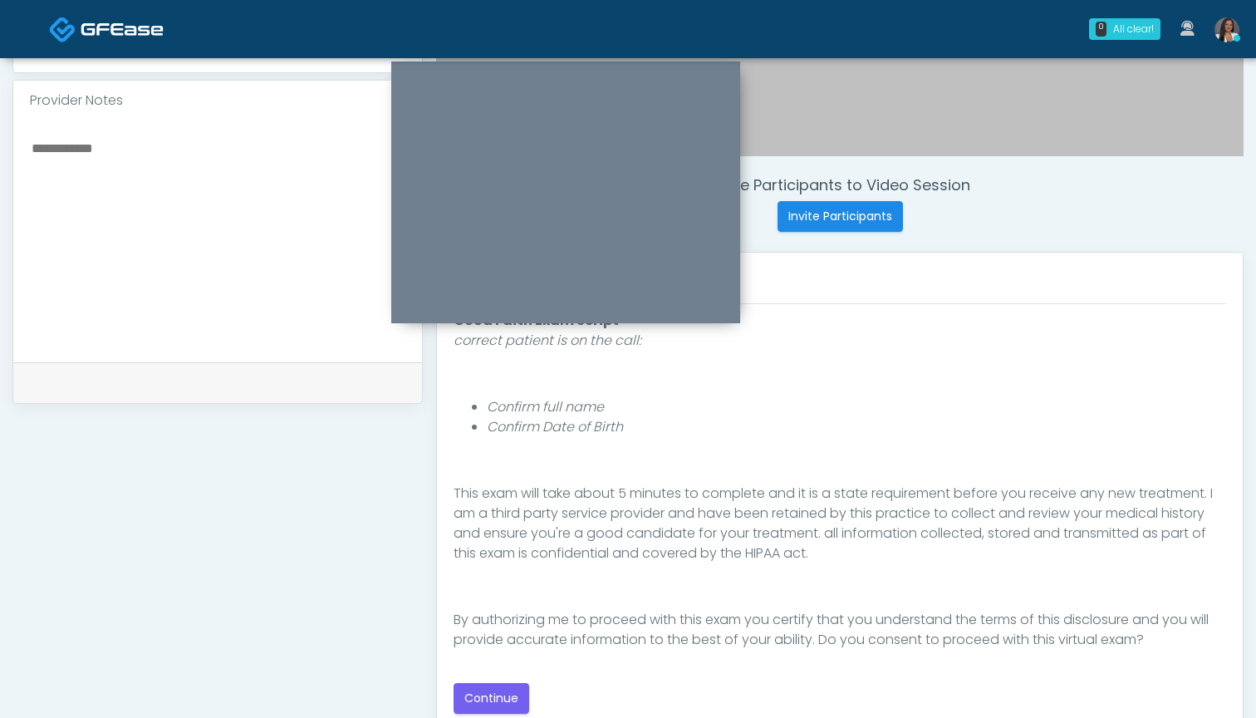
scroll to position [549, 0]
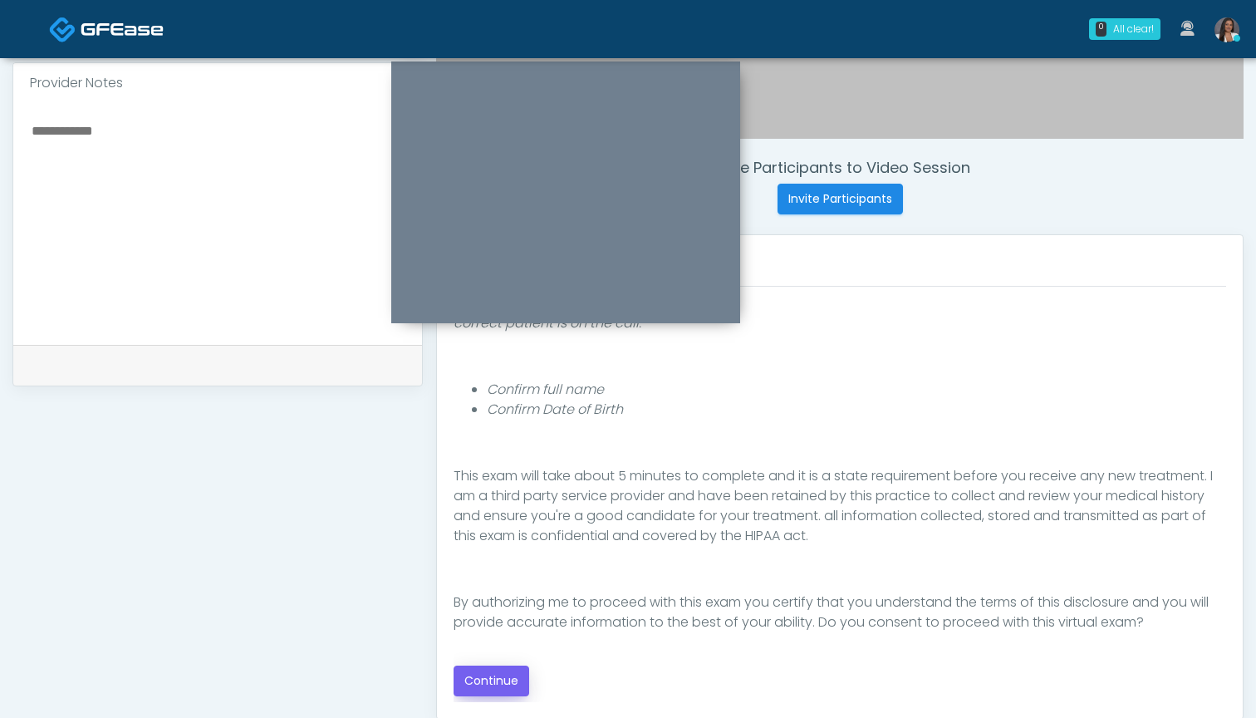
click at [495, 678] on button "Continue" at bounding box center [492, 680] width 76 height 31
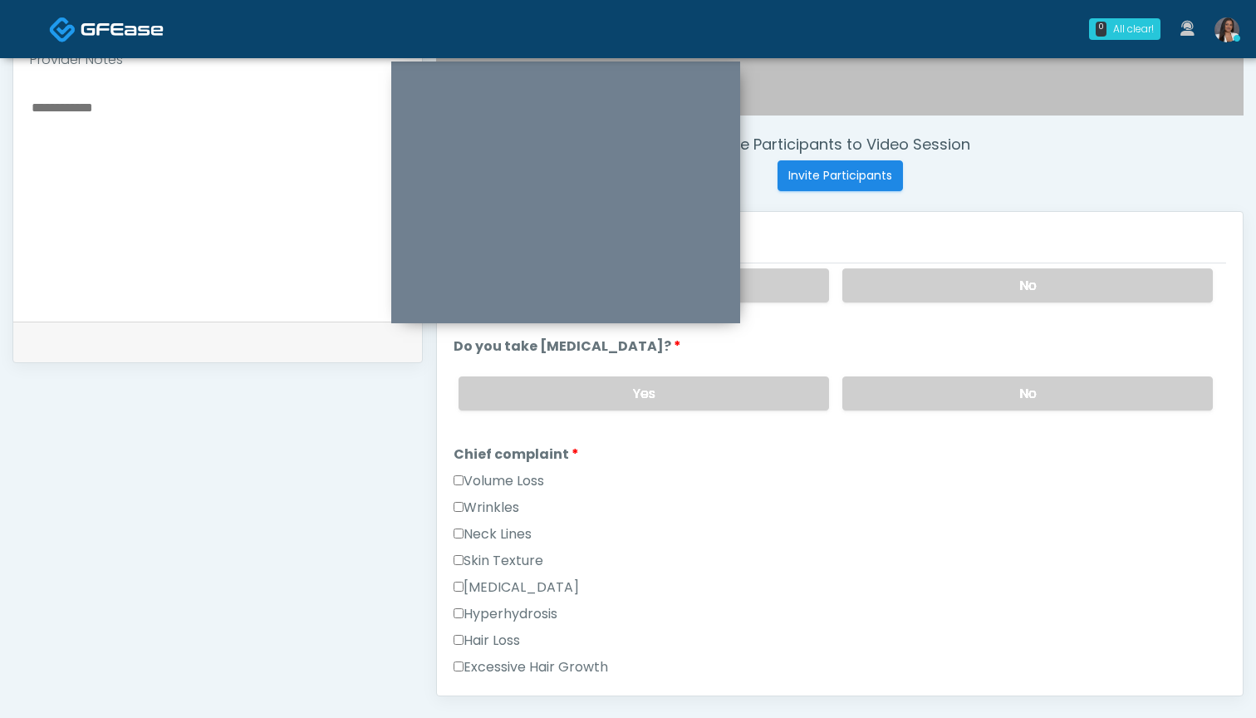
scroll to position [568, 0]
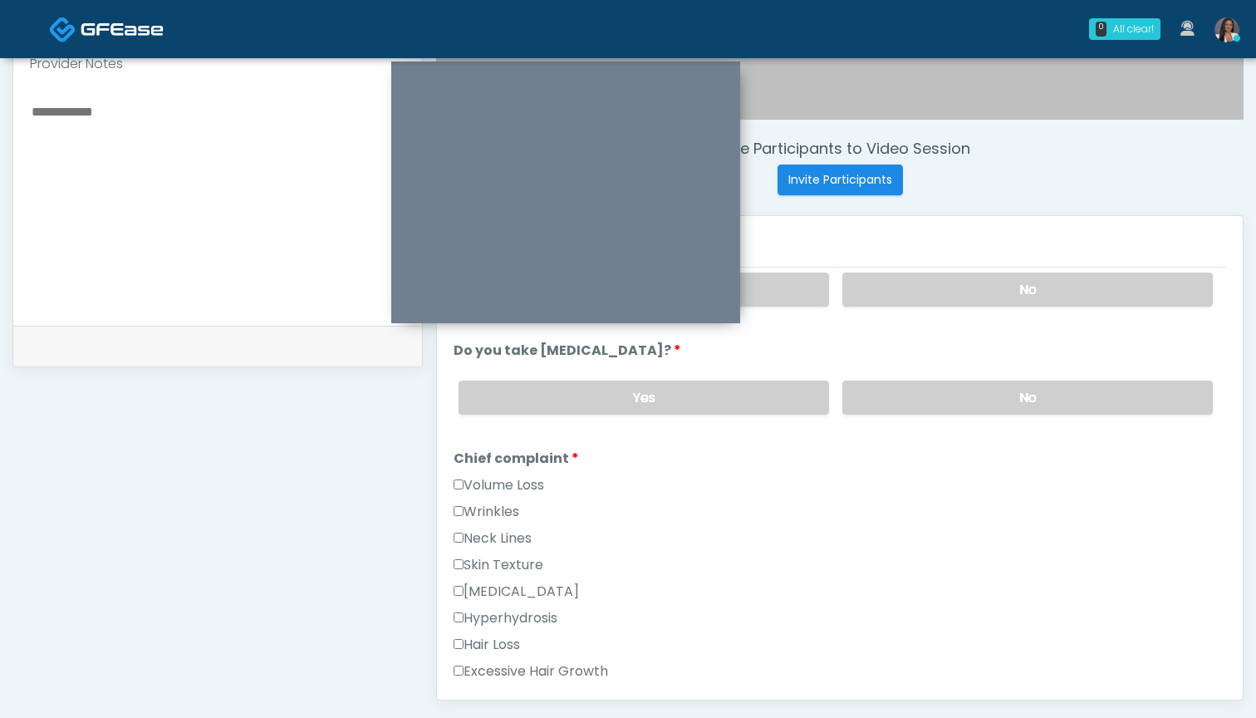
click at [508, 513] on label "Wrinkles" at bounding box center [487, 512] width 66 height 20
click at [514, 488] on label "Volume Loss" at bounding box center [499, 485] width 91 height 20
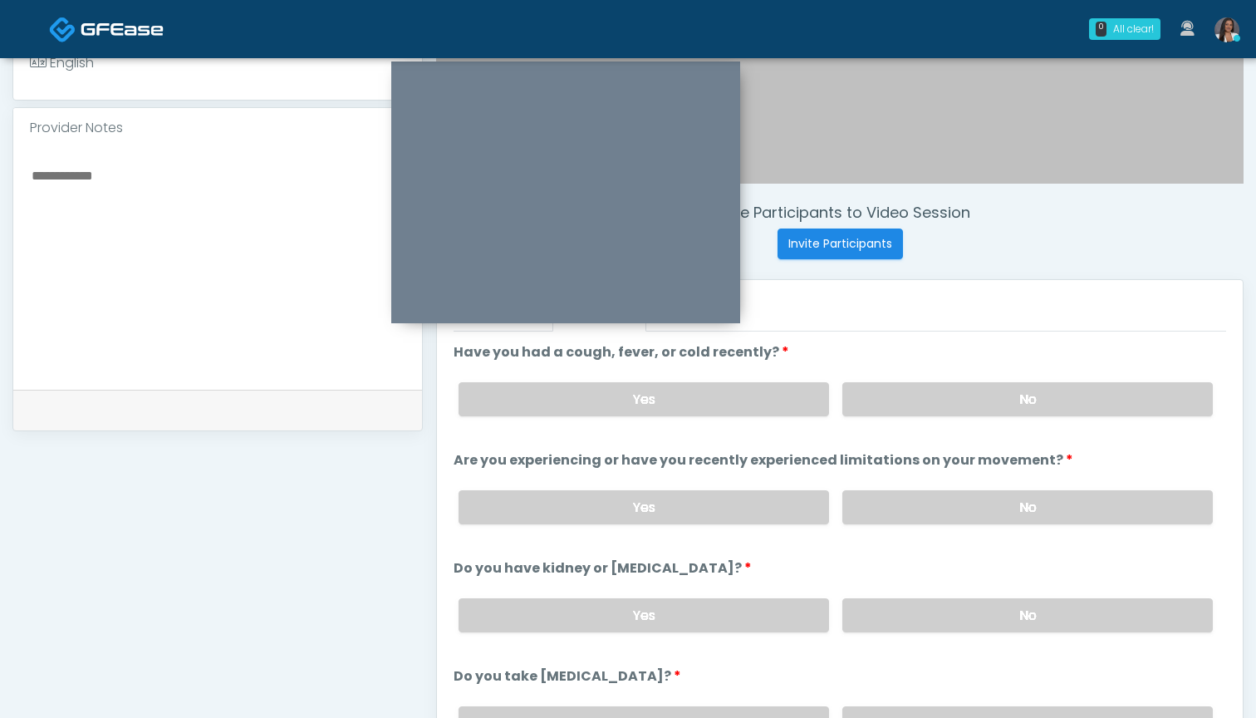
scroll to position [492, 0]
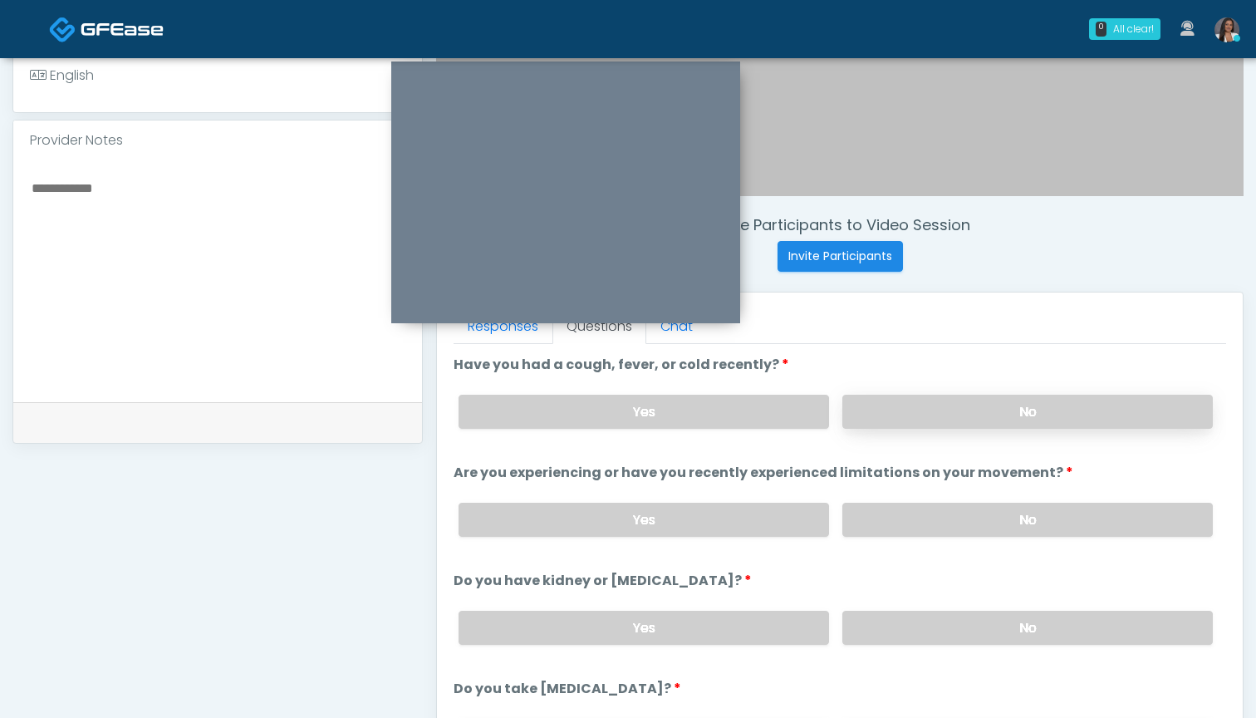
click at [921, 410] on label "No" at bounding box center [1027, 412] width 371 height 34
click at [943, 515] on label "No" at bounding box center [1027, 520] width 371 height 34
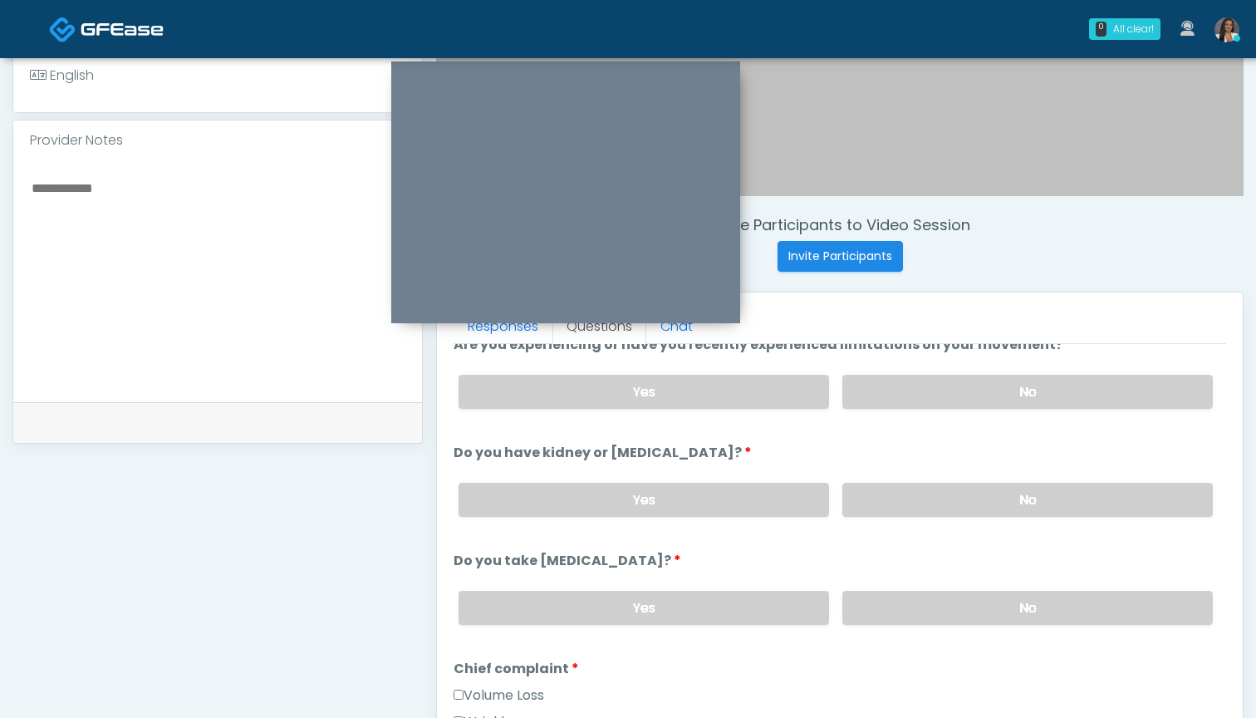
scroll to position [132, 0]
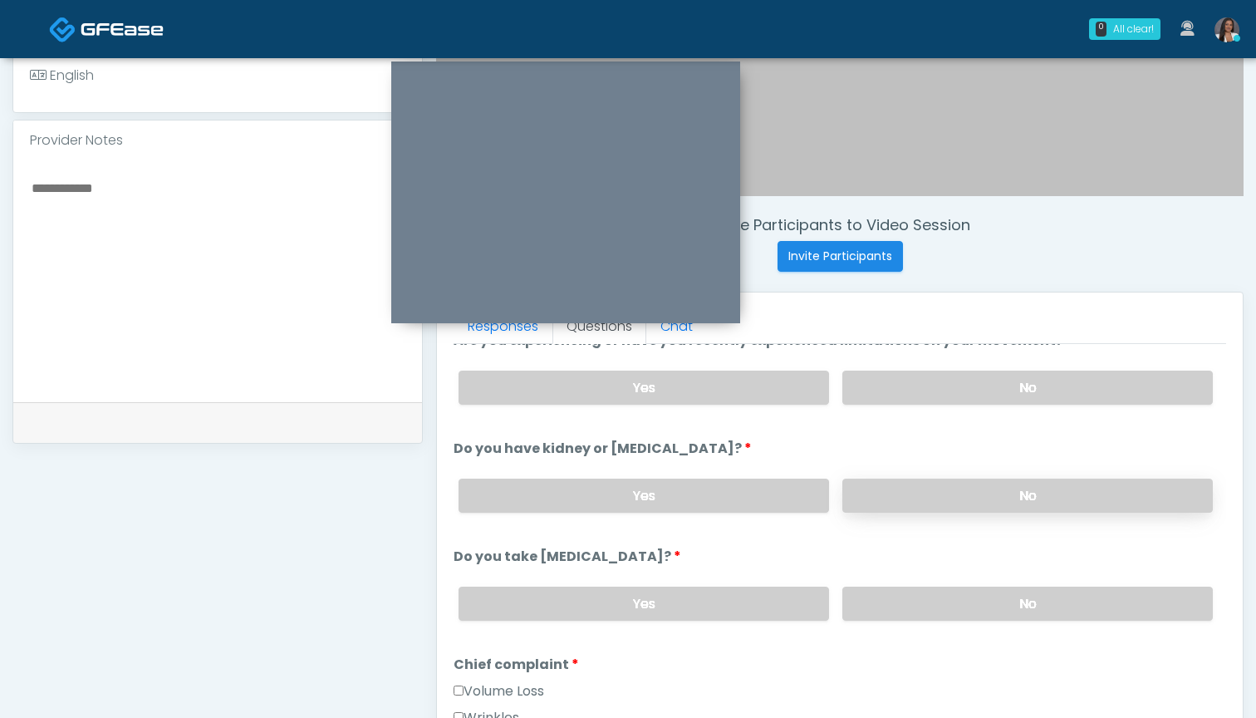
click at [920, 496] on label "No" at bounding box center [1027, 496] width 371 height 34
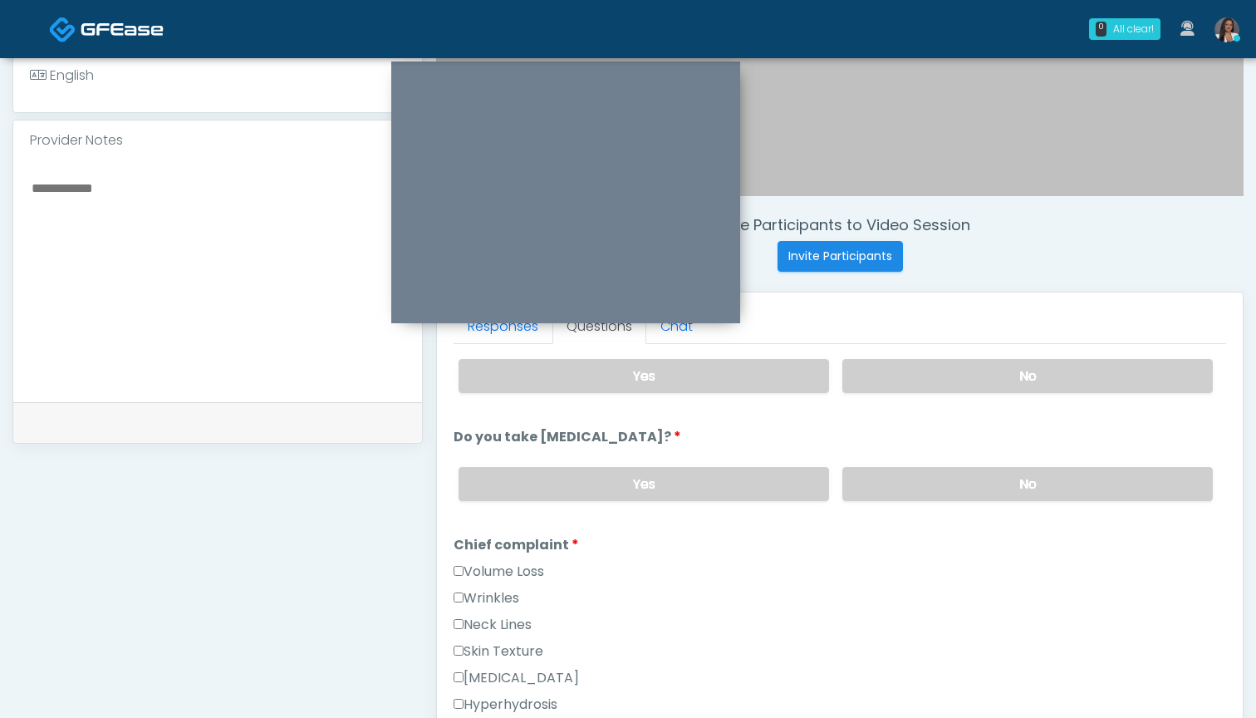
scroll to position [252, 0]
click at [910, 488] on label "No" at bounding box center [1027, 484] width 371 height 34
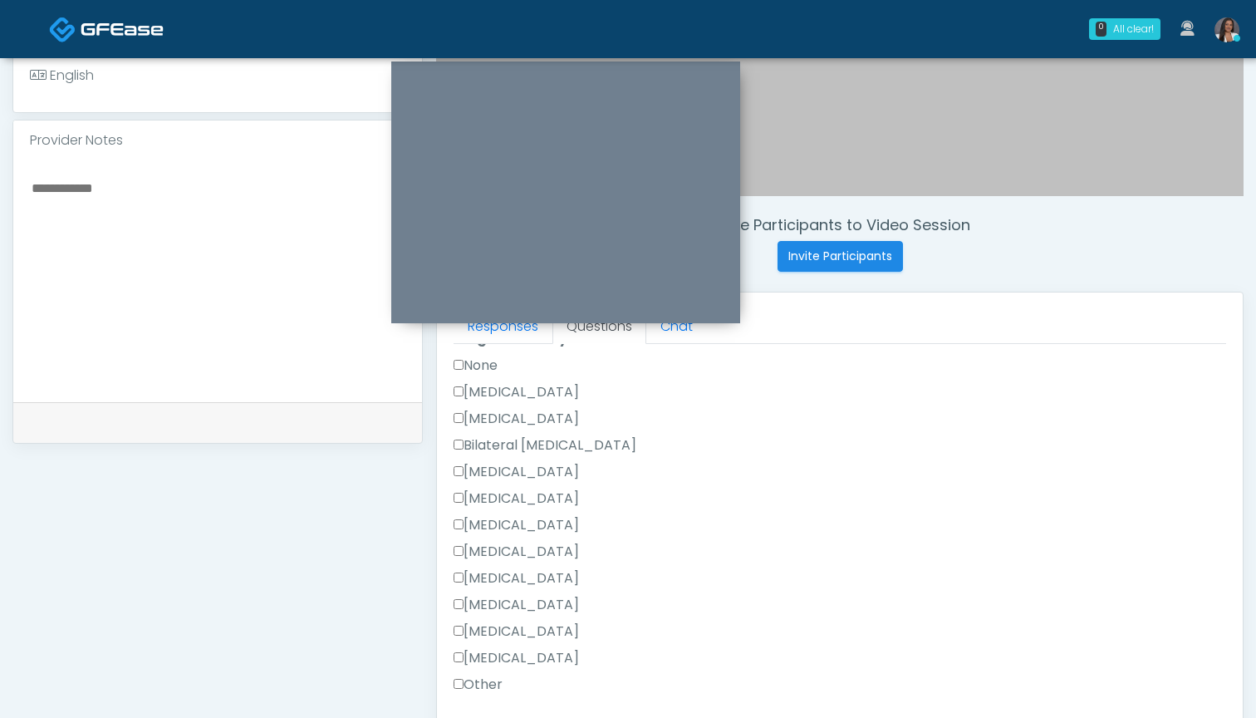
scroll to position [950, 0]
click at [483, 365] on label "None" at bounding box center [476, 364] width 44 height 20
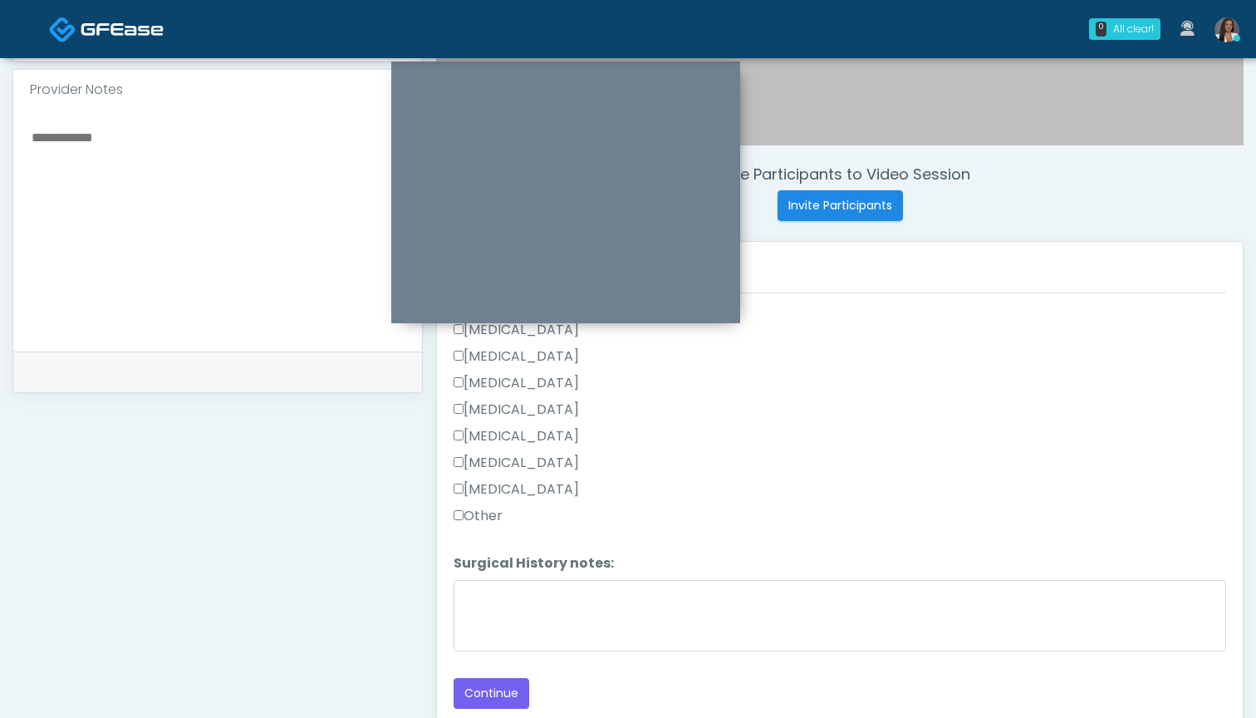
scroll to position [562, 0]
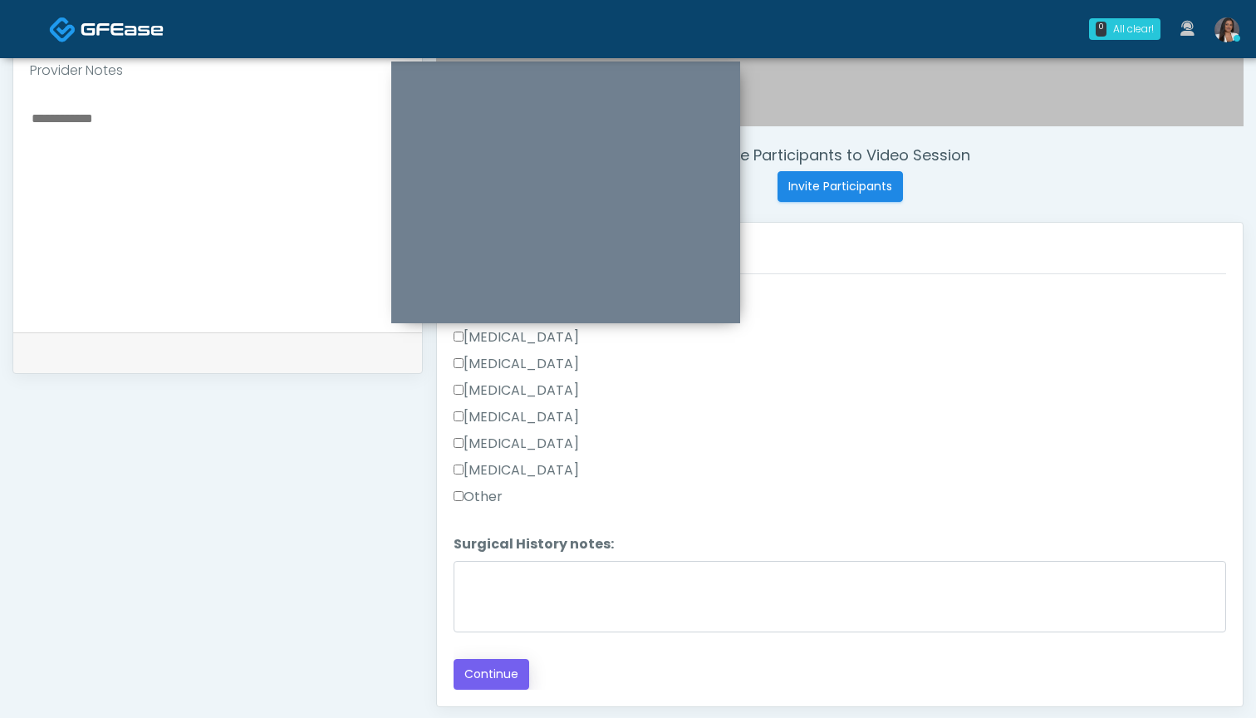
click at [518, 672] on button "Continue" at bounding box center [492, 674] width 76 height 31
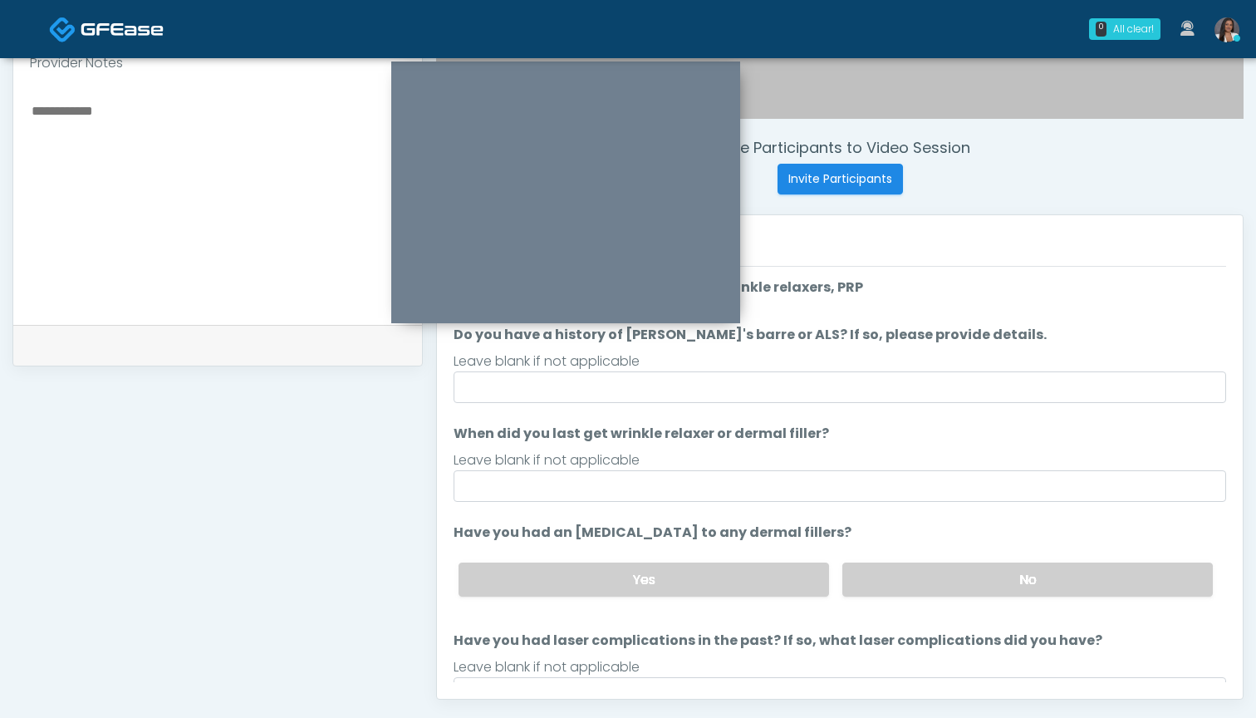
scroll to position [569, 0]
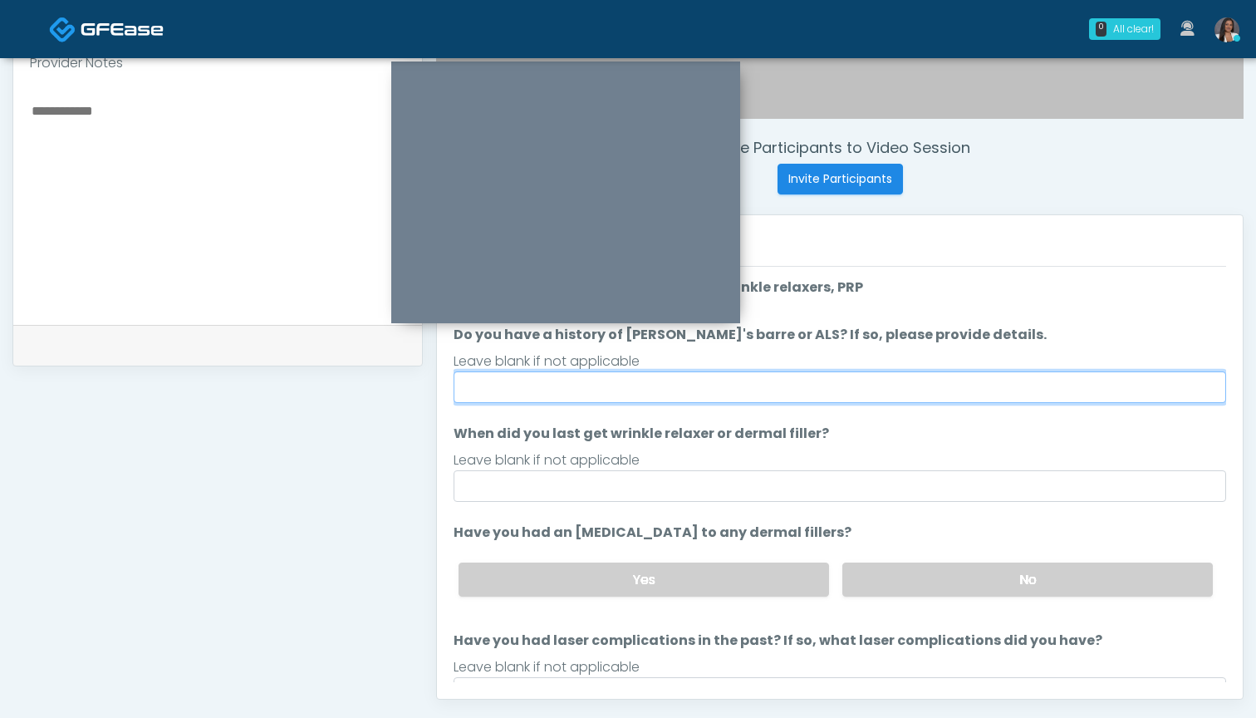
click at [868, 395] on input "Do you have a history of Guillain's barre or ALS? If so, please provide details." at bounding box center [840, 387] width 773 height 32
type input "**"
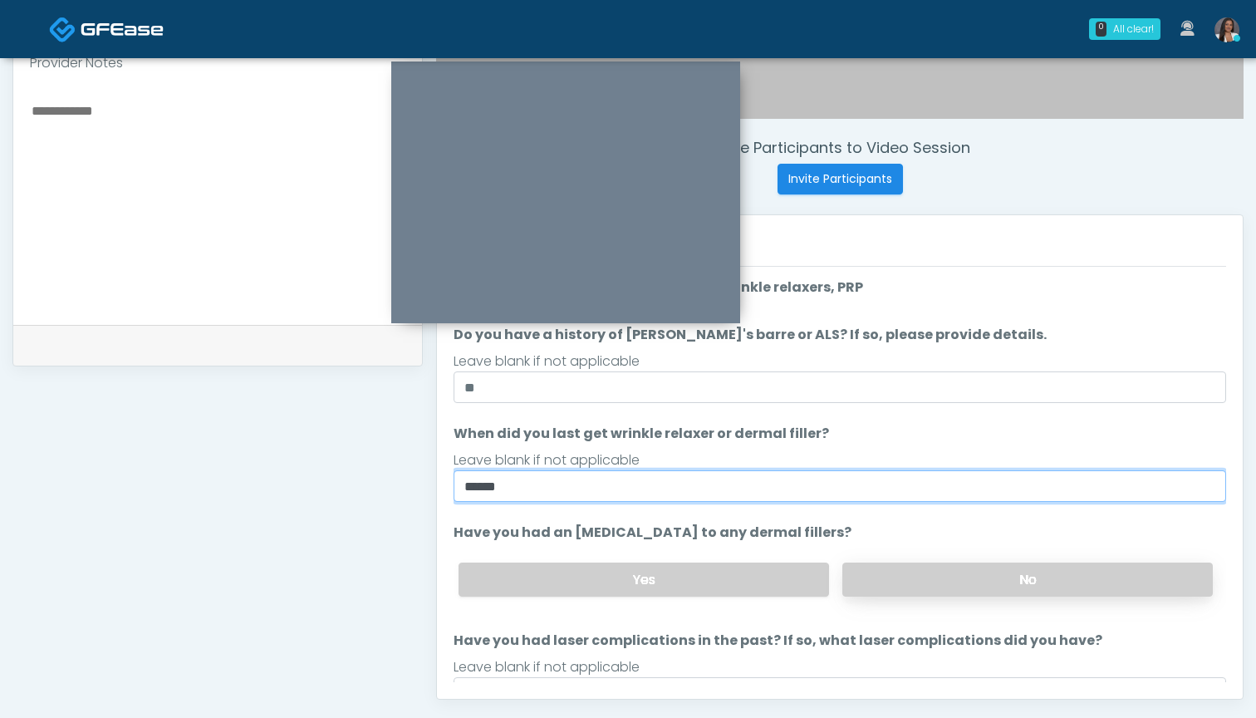
type input "******"
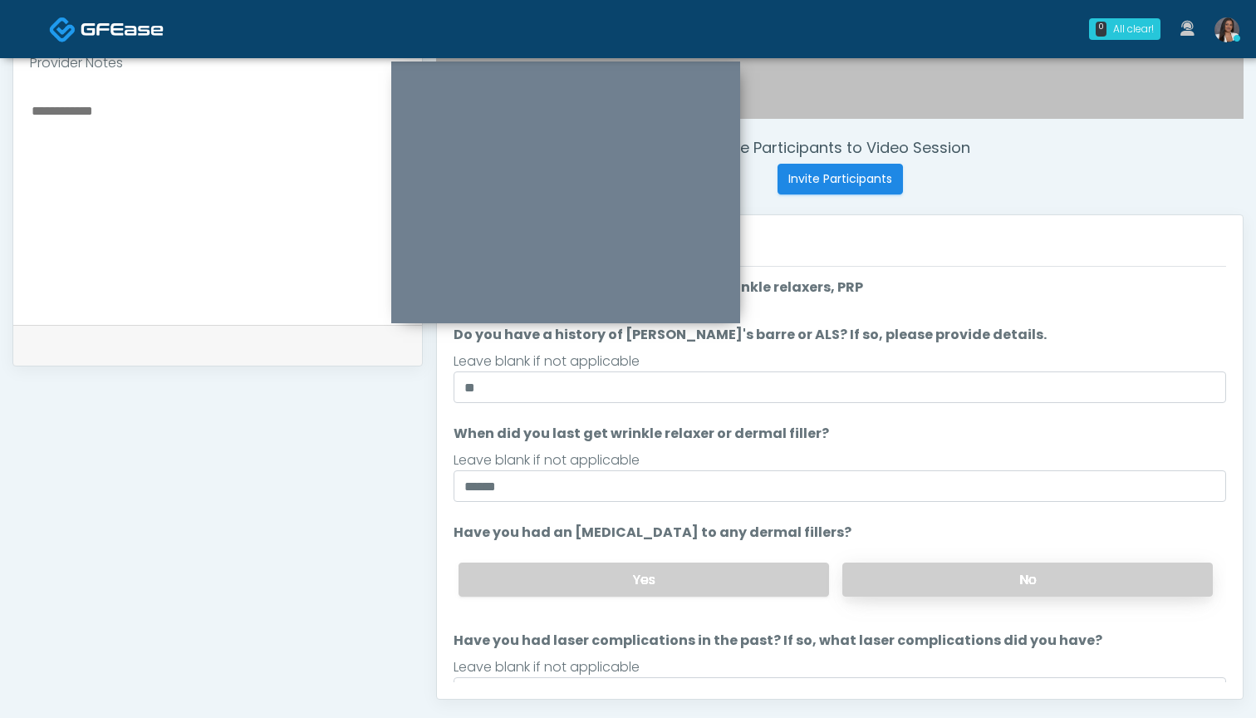
click at [930, 573] on label "No" at bounding box center [1027, 579] width 371 height 34
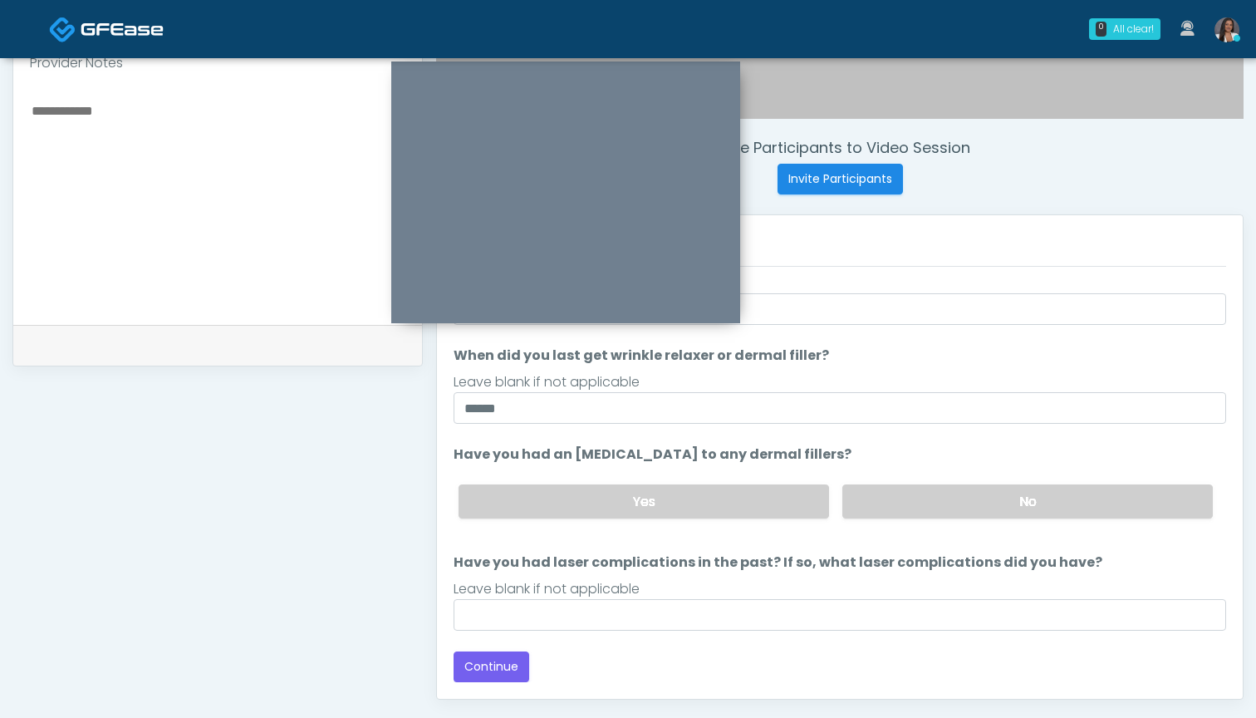
scroll to position [78, 0]
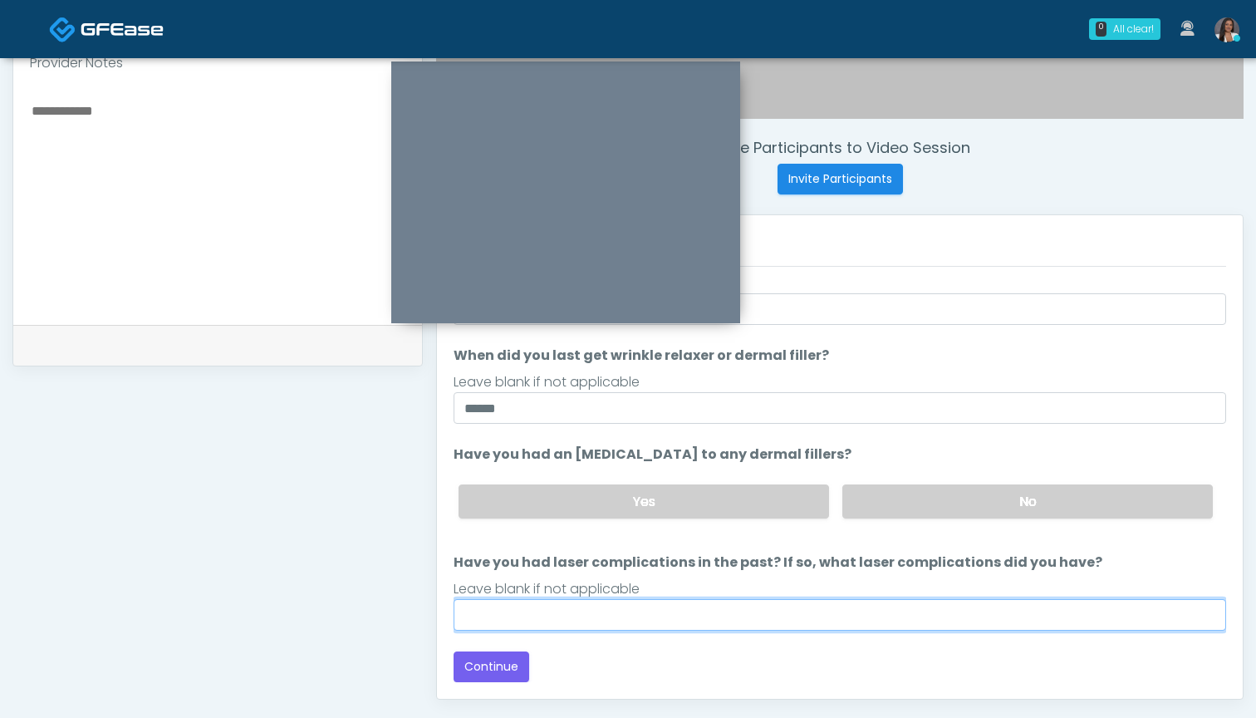
click at [874, 605] on input "Have you had laser complications in the past? If so, what laser complications d…" at bounding box center [840, 615] width 773 height 32
type input "***"
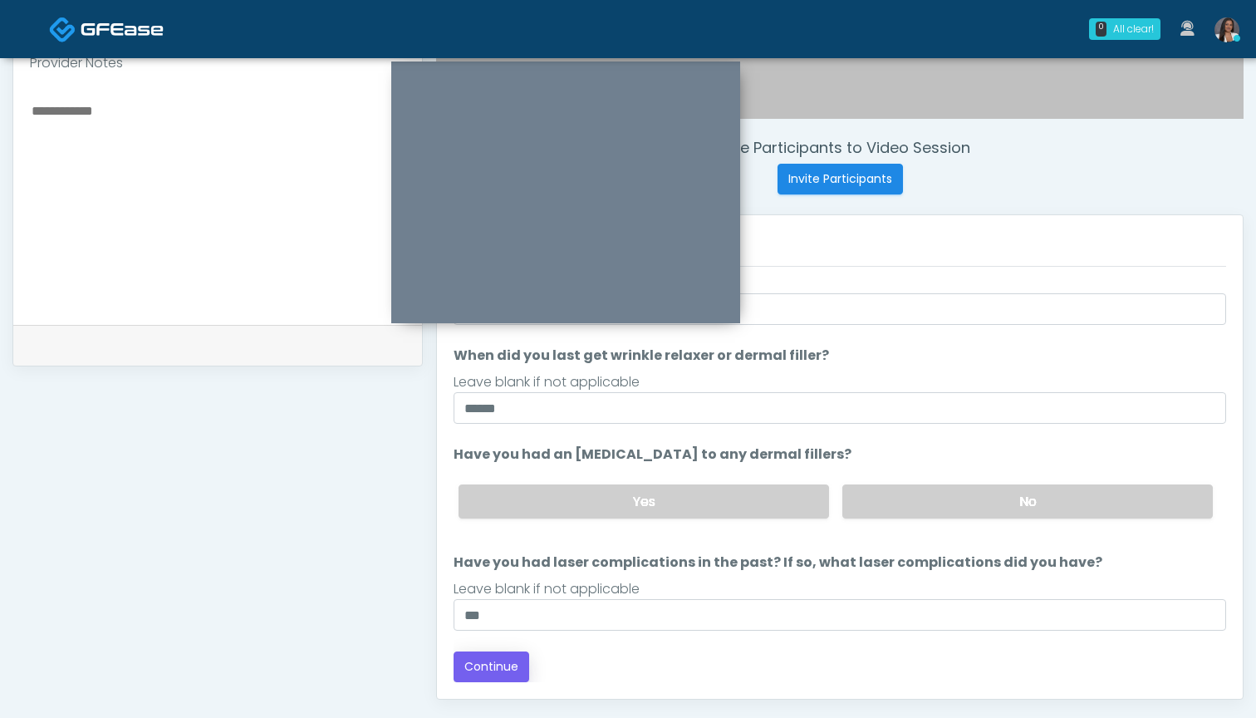
click at [519, 667] on button "Continue" at bounding box center [492, 666] width 76 height 31
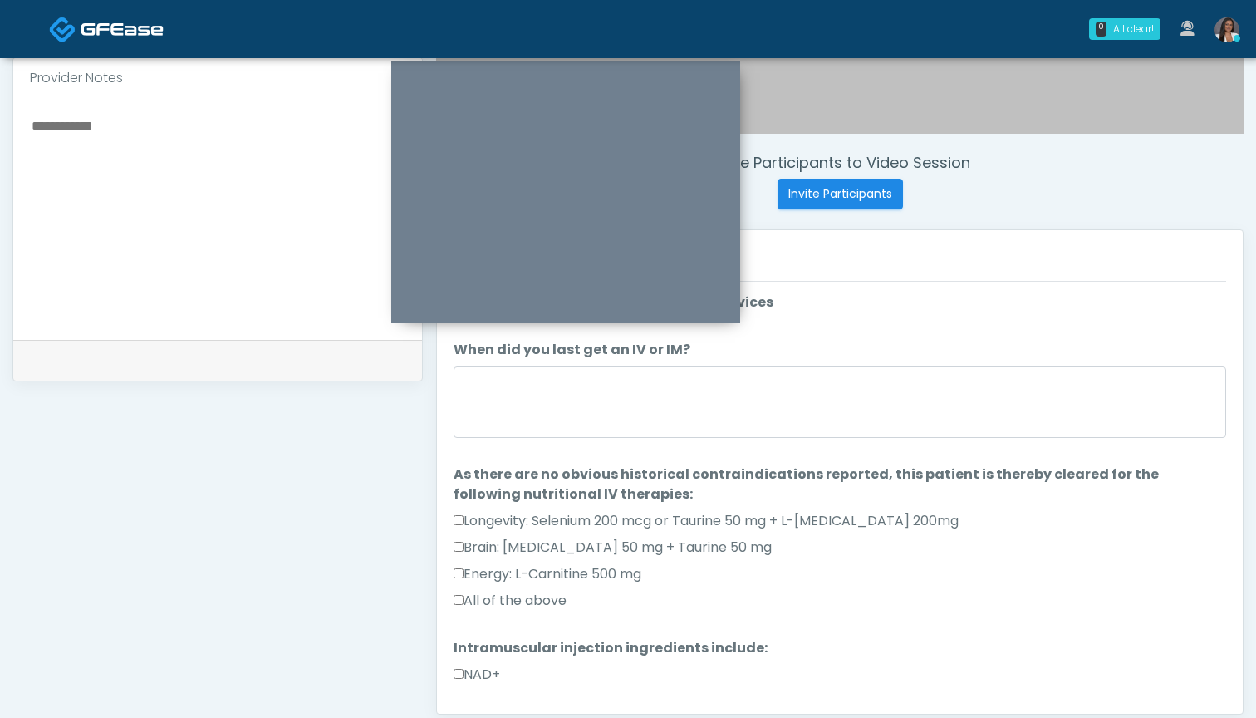
scroll to position [554, 0]
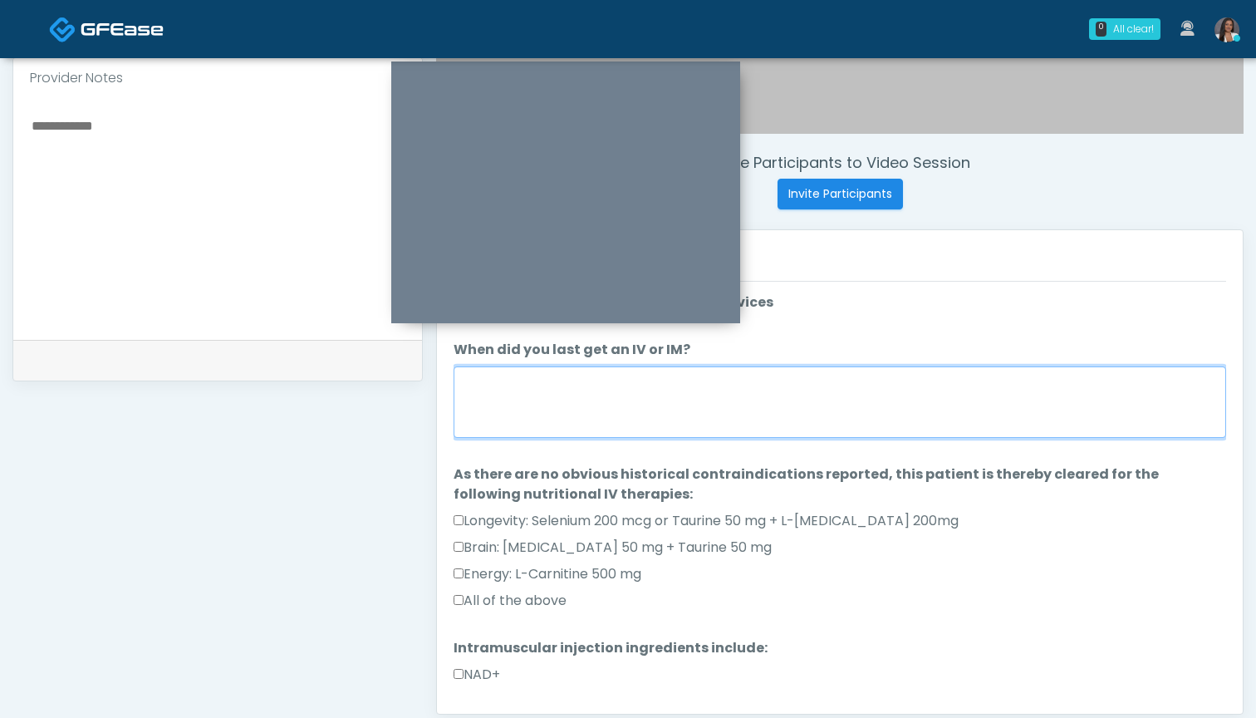
click at [855, 400] on textarea "When did you last get an IV or IM?" at bounding box center [840, 401] width 773 height 71
type textarea "*********"
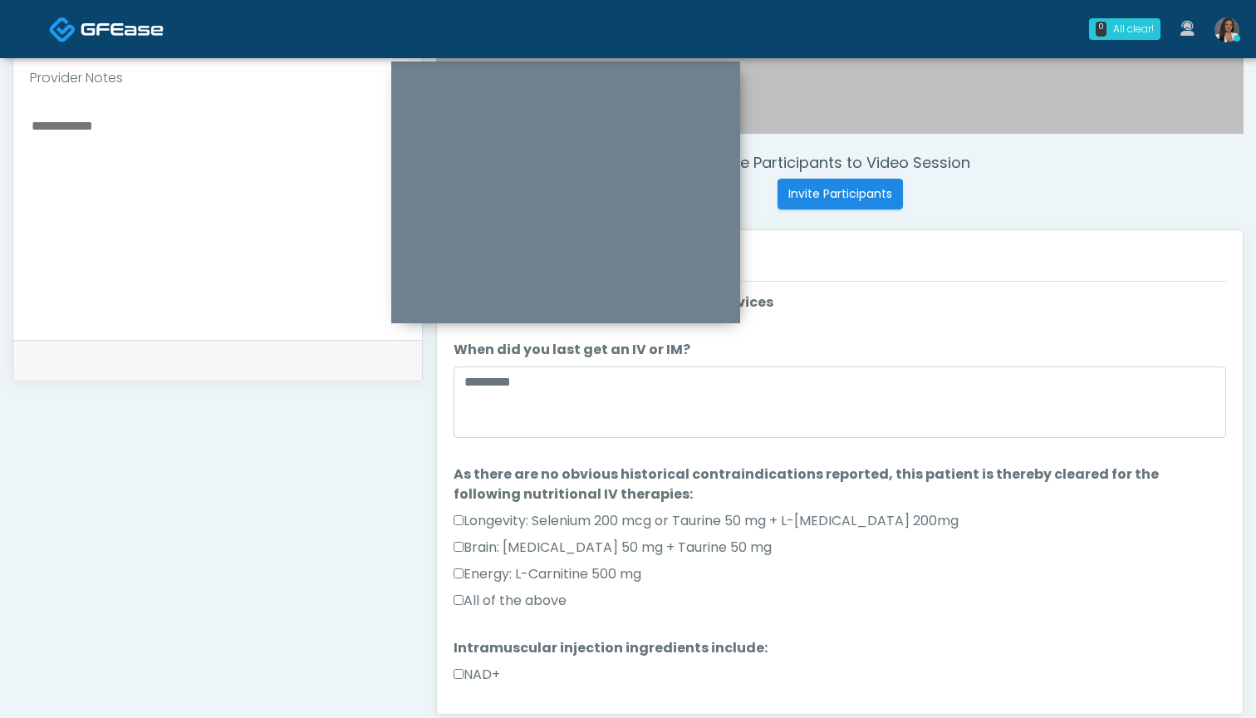
click at [522, 599] on label "All of the above" at bounding box center [510, 601] width 113 height 20
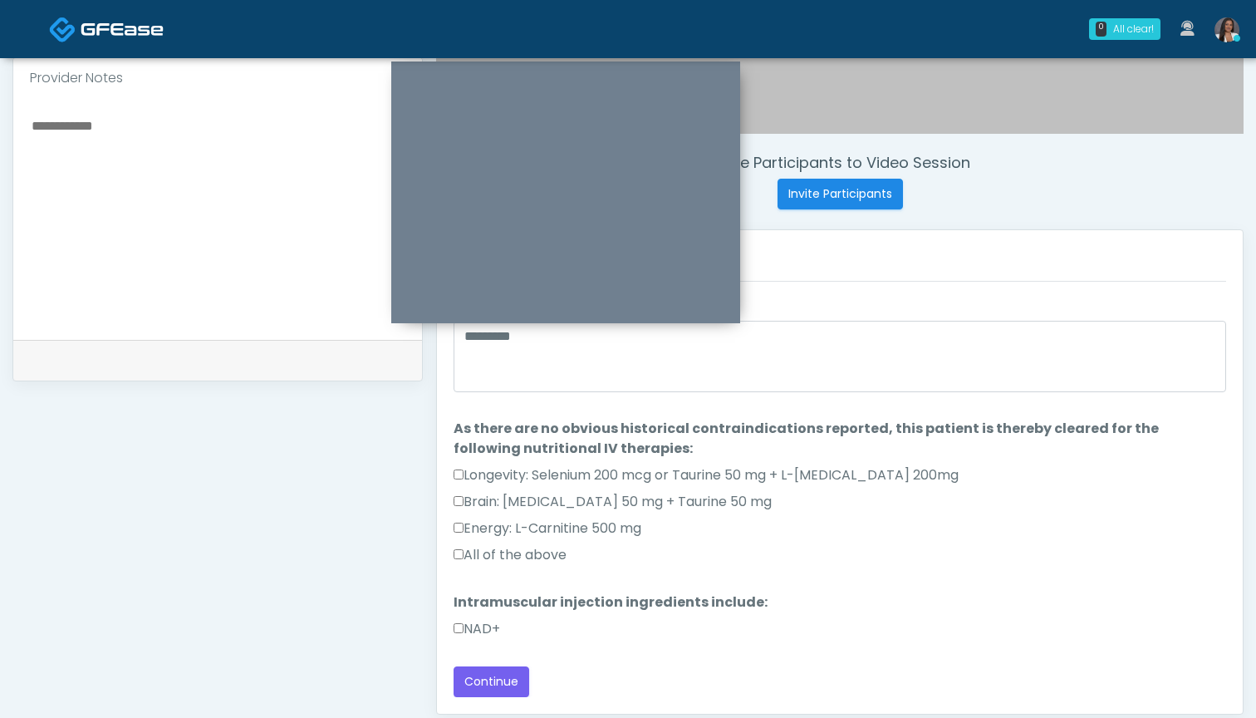
scroll to position [46, 0]
click at [466, 629] on label "NAD+" at bounding box center [477, 629] width 47 height 20
click at [475, 688] on button "Continue" at bounding box center [492, 681] width 76 height 31
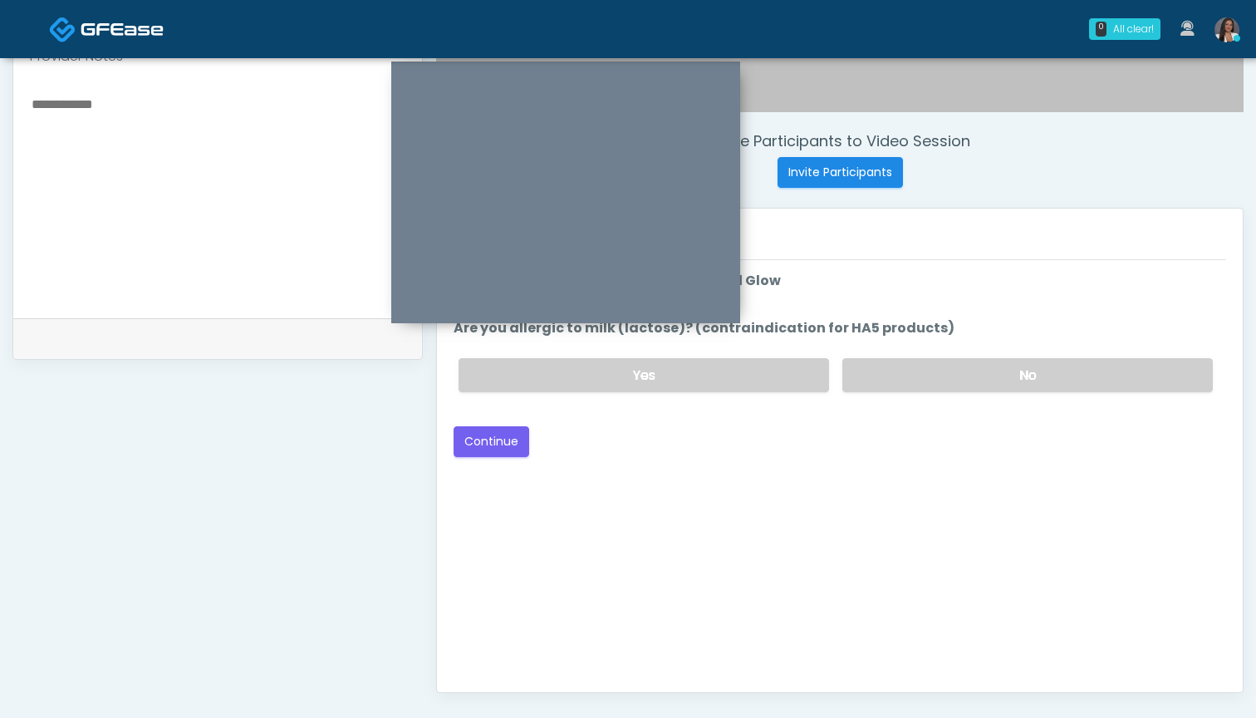
scroll to position [522, 0]
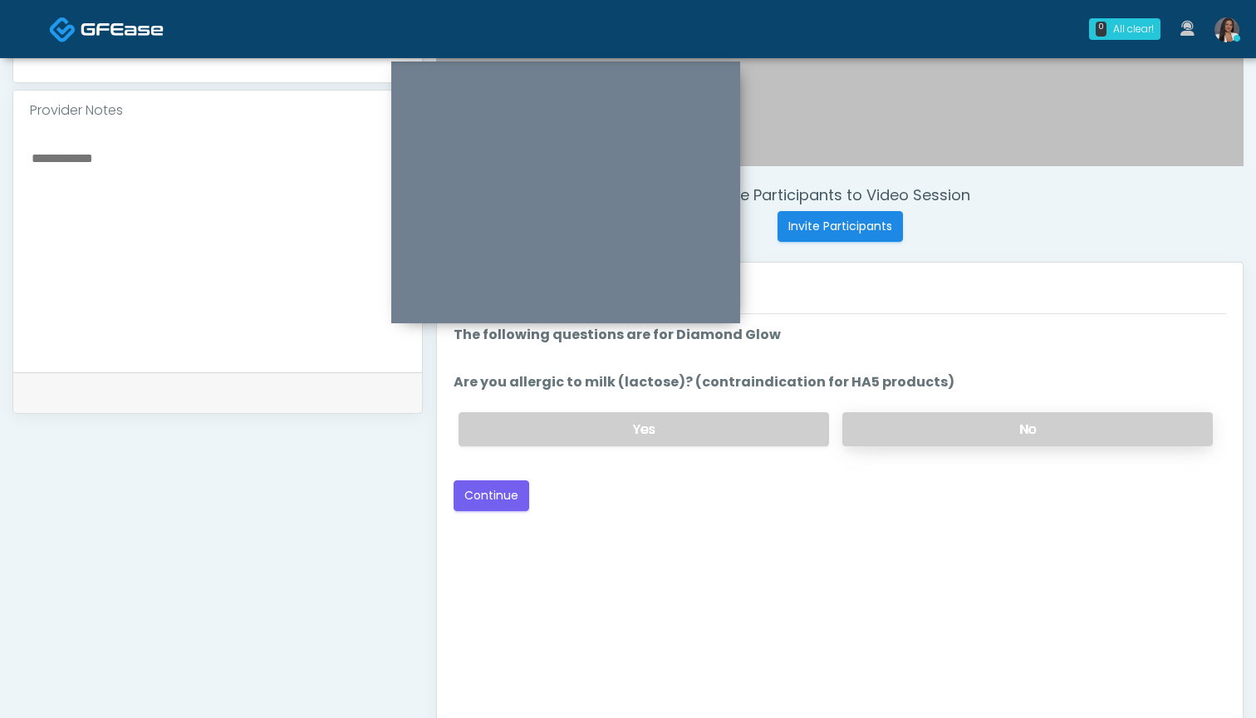
click at [916, 431] on label "No" at bounding box center [1027, 429] width 371 height 34
click at [507, 501] on button "Continue" at bounding box center [492, 495] width 76 height 31
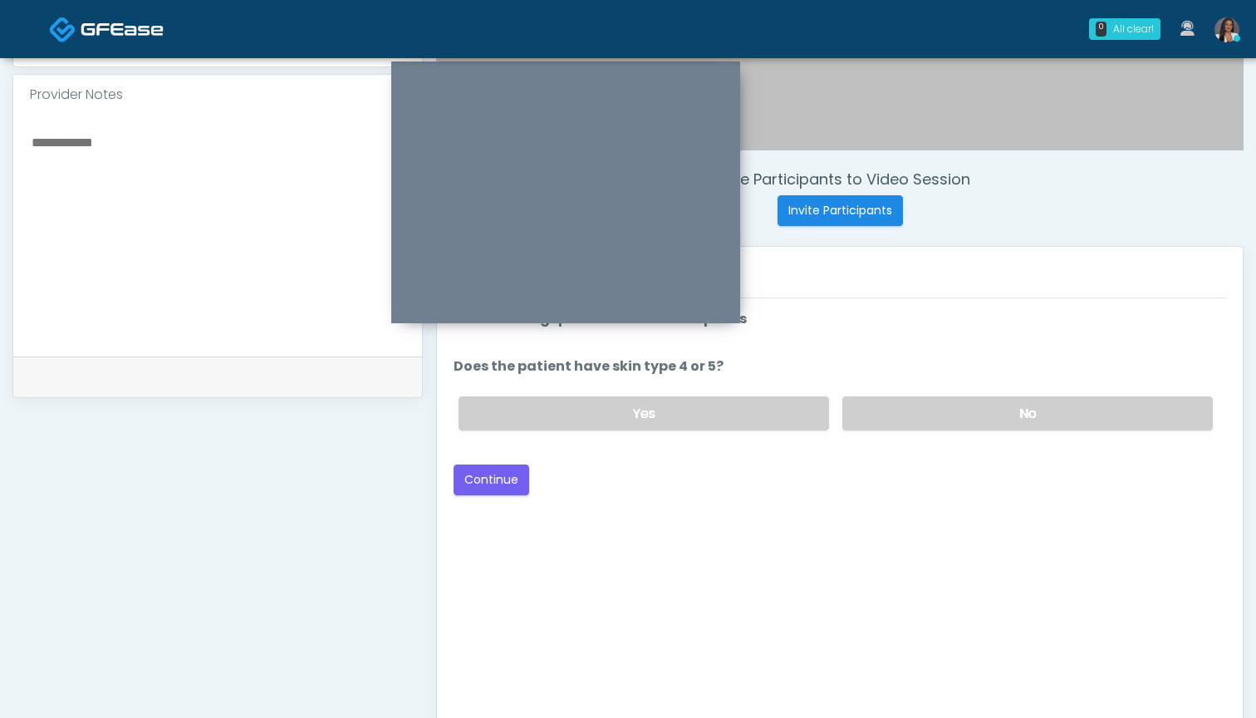
scroll to position [532, 0]
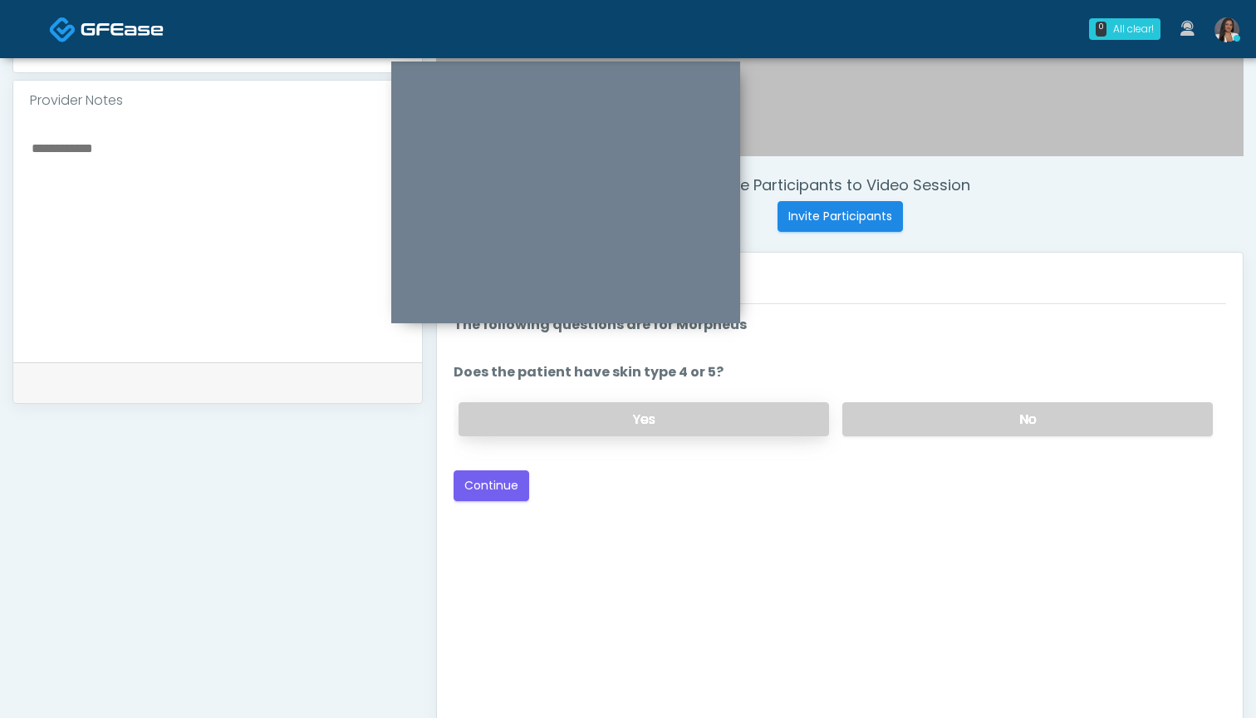
click at [768, 423] on label "Yes" at bounding box center [644, 419] width 371 height 34
click at [469, 484] on button "Continue" at bounding box center [492, 485] width 76 height 31
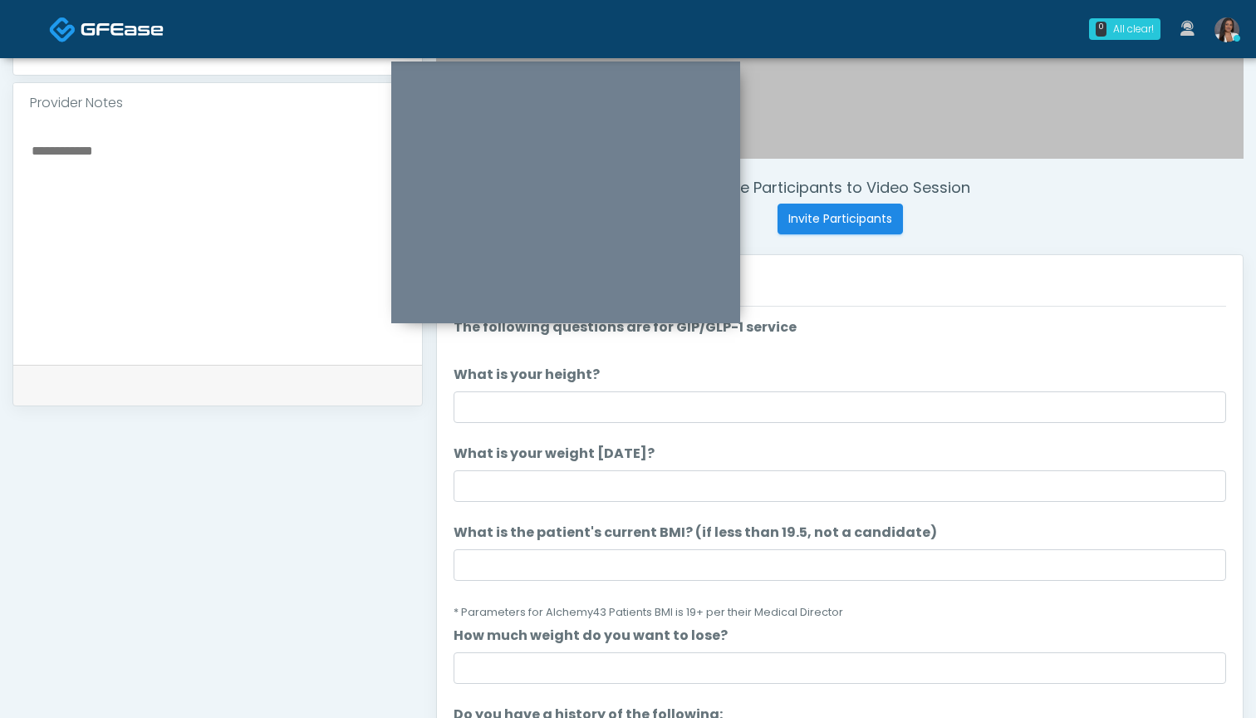
scroll to position [526, 0]
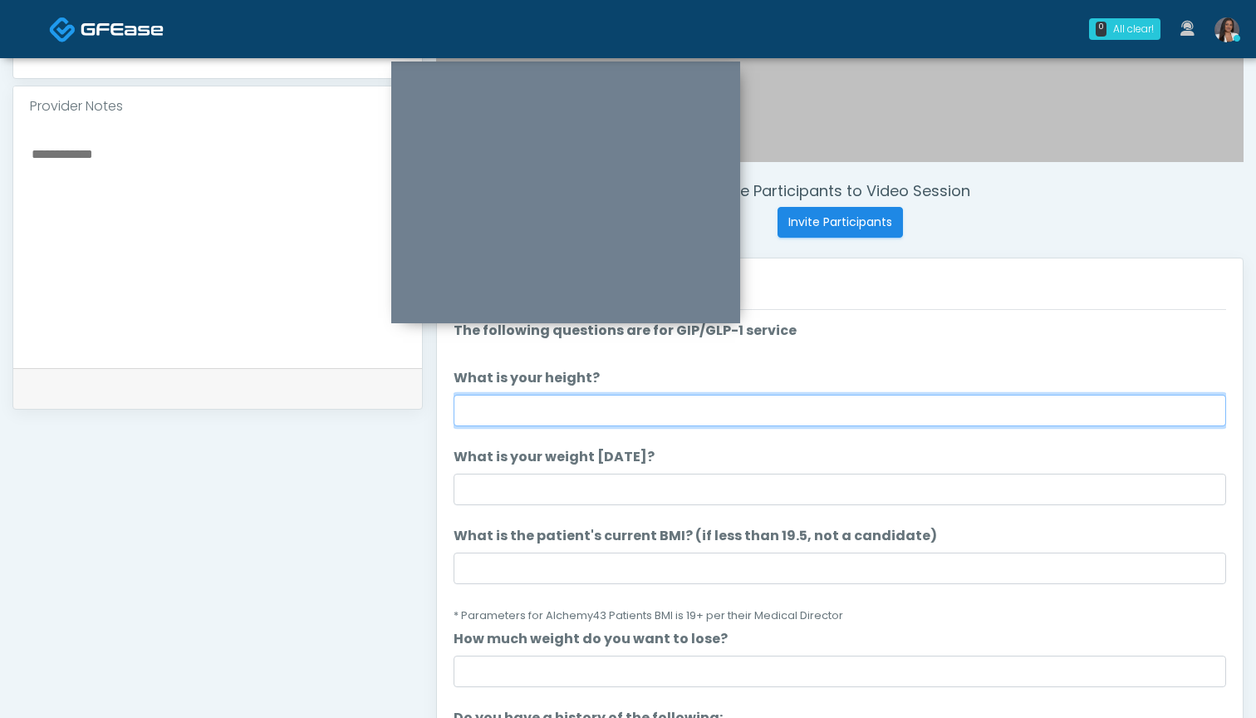
click at [596, 416] on input "What is your height?" at bounding box center [840, 411] width 773 height 32
type input "*****"
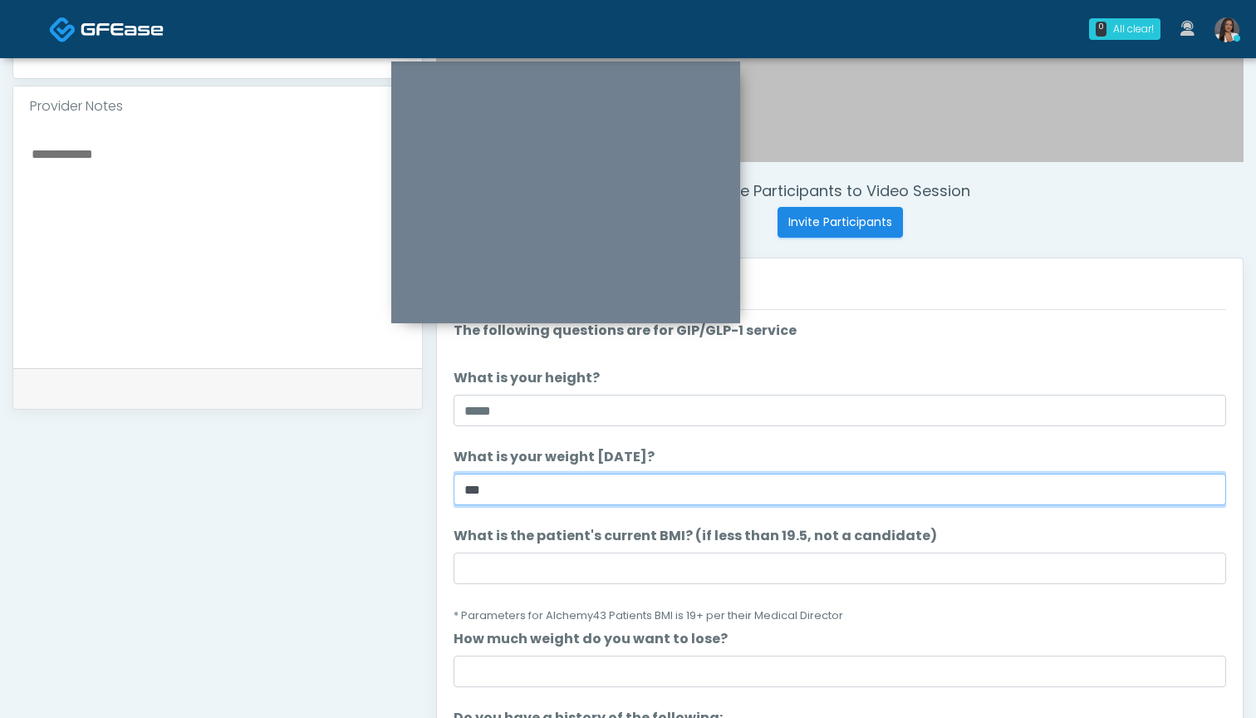
type input "***"
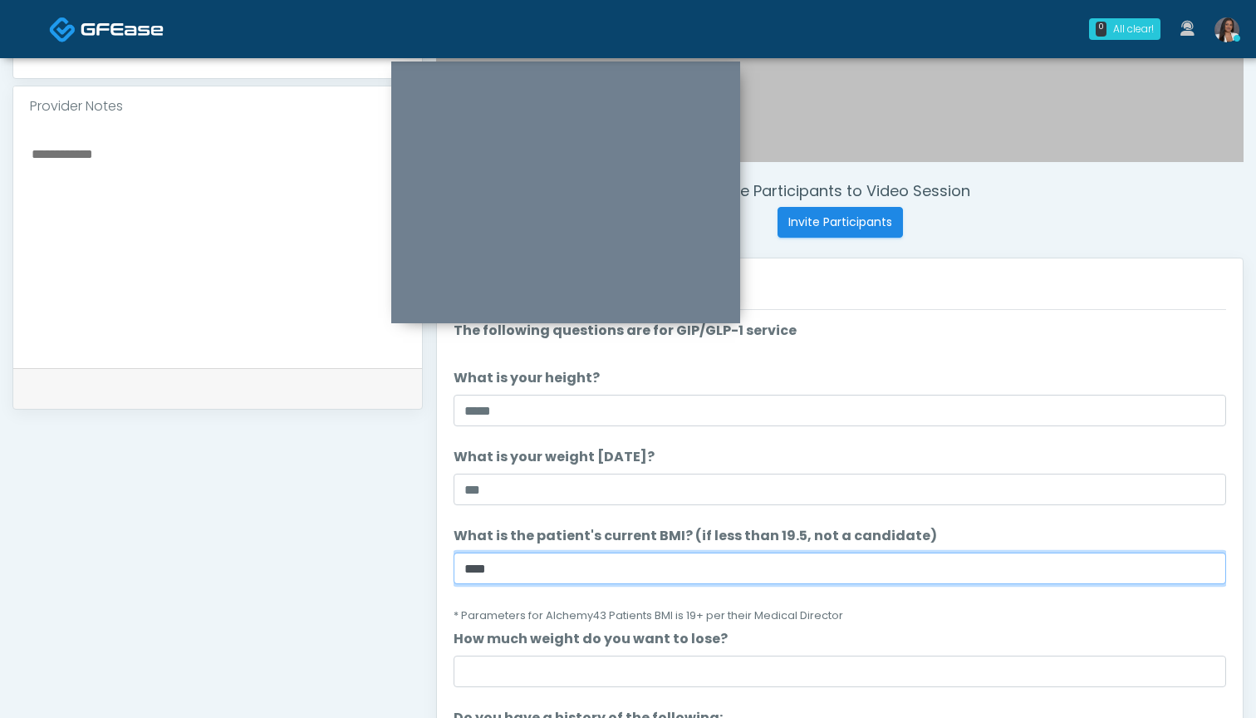
type input "****"
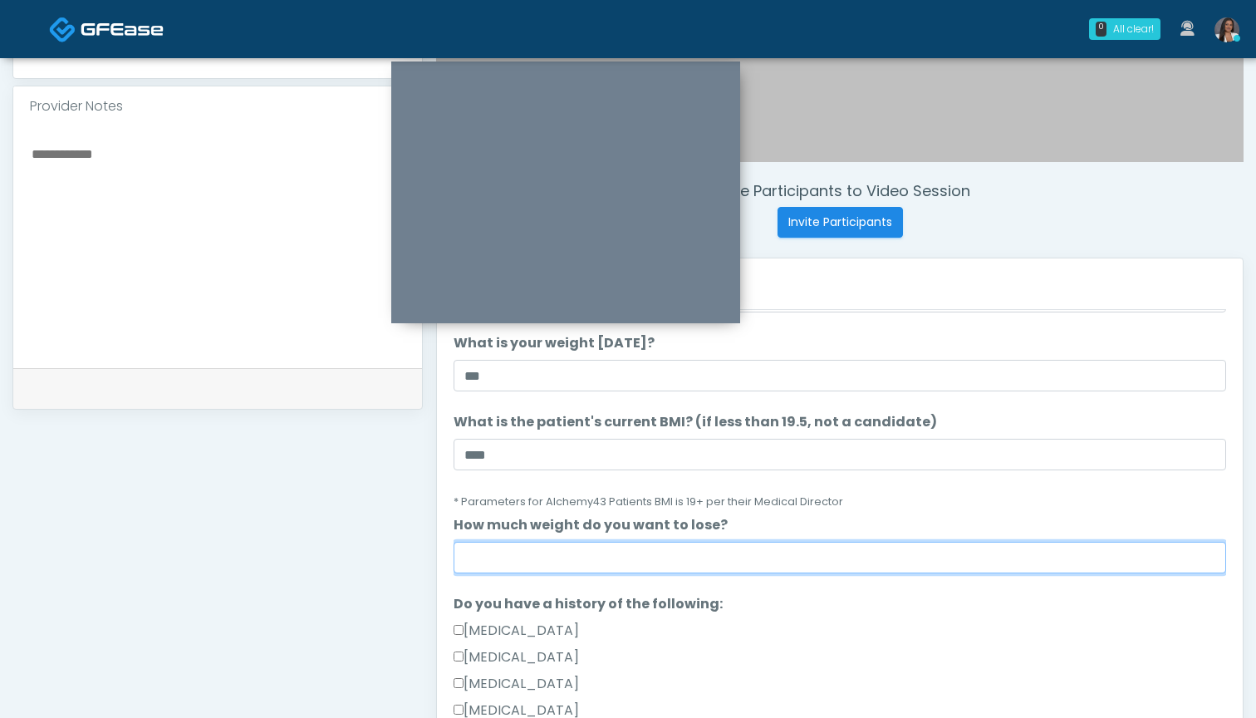
scroll to position [112, 0]
type input "*"
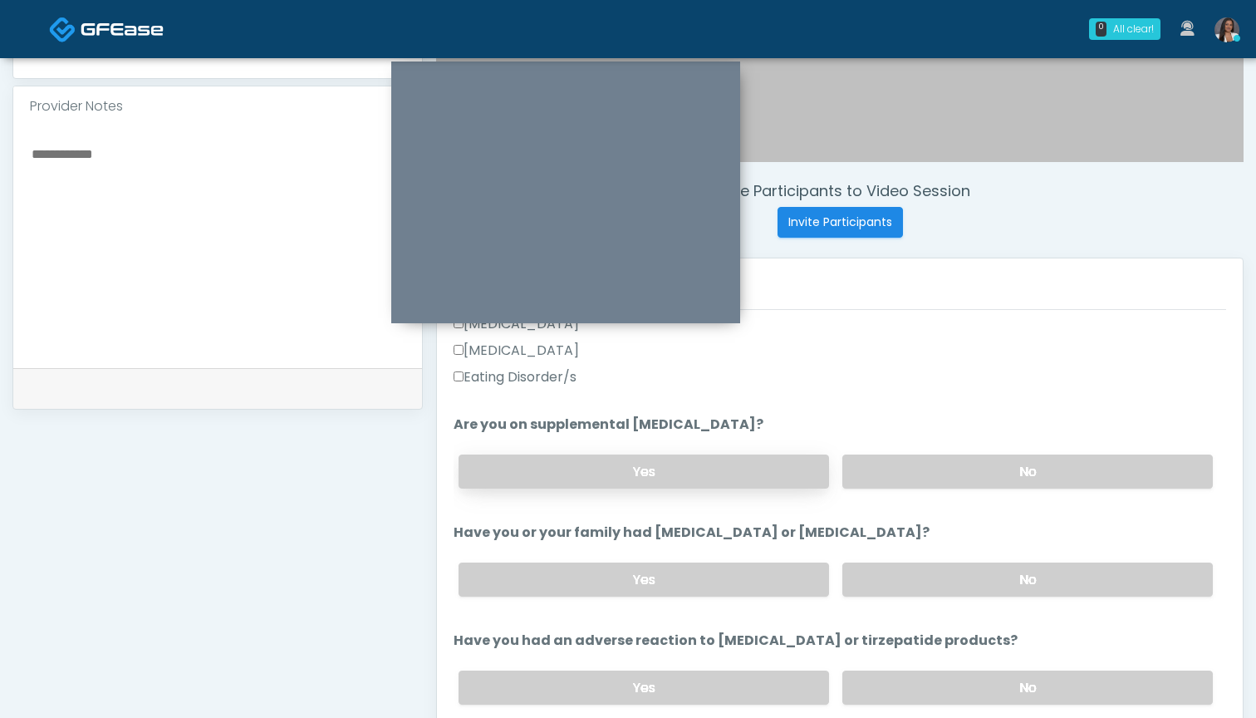
scroll to position [533, 0]
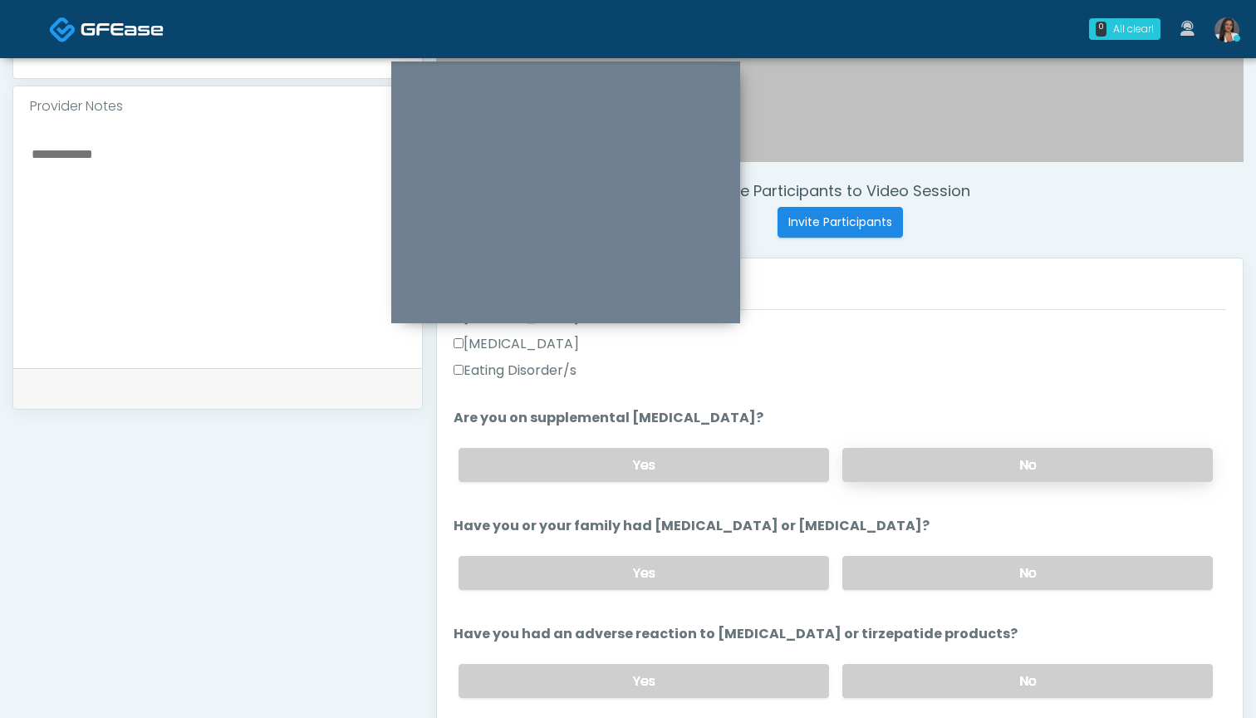
type input "**"
click at [892, 463] on label "No" at bounding box center [1027, 465] width 371 height 34
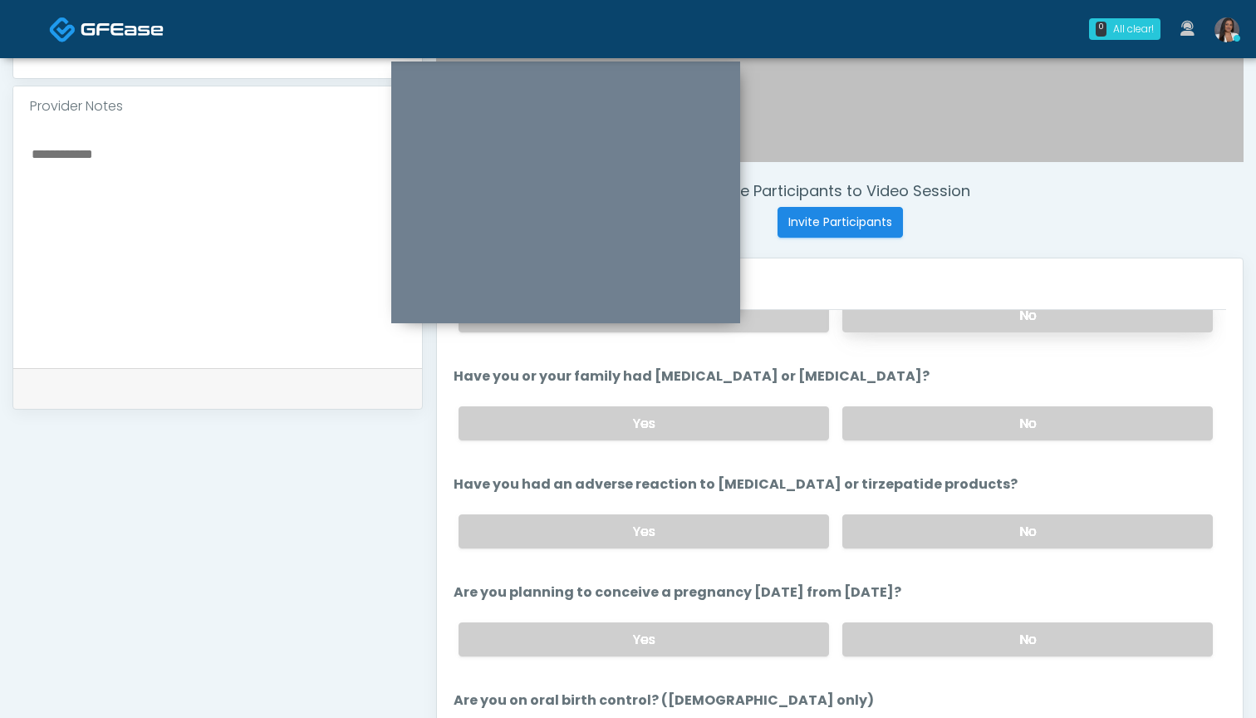
scroll to position [692, 0]
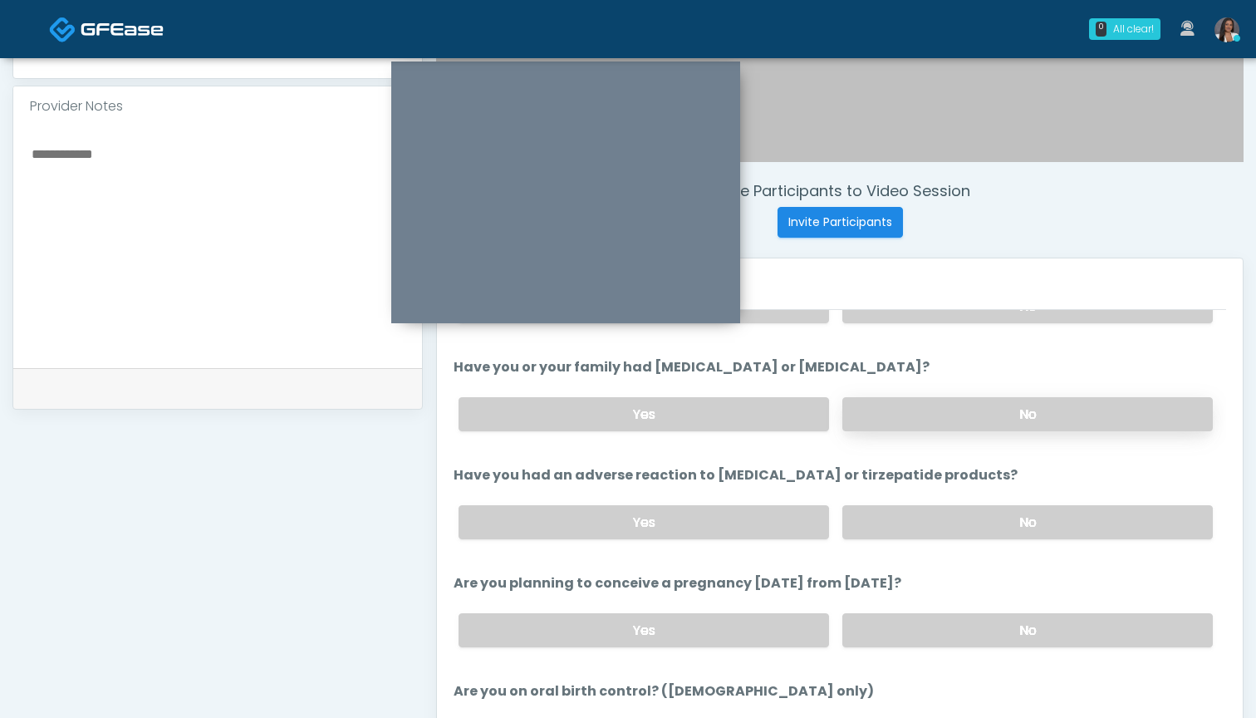
click at [925, 421] on label "No" at bounding box center [1027, 414] width 371 height 34
click at [941, 525] on label "No" at bounding box center [1027, 522] width 371 height 34
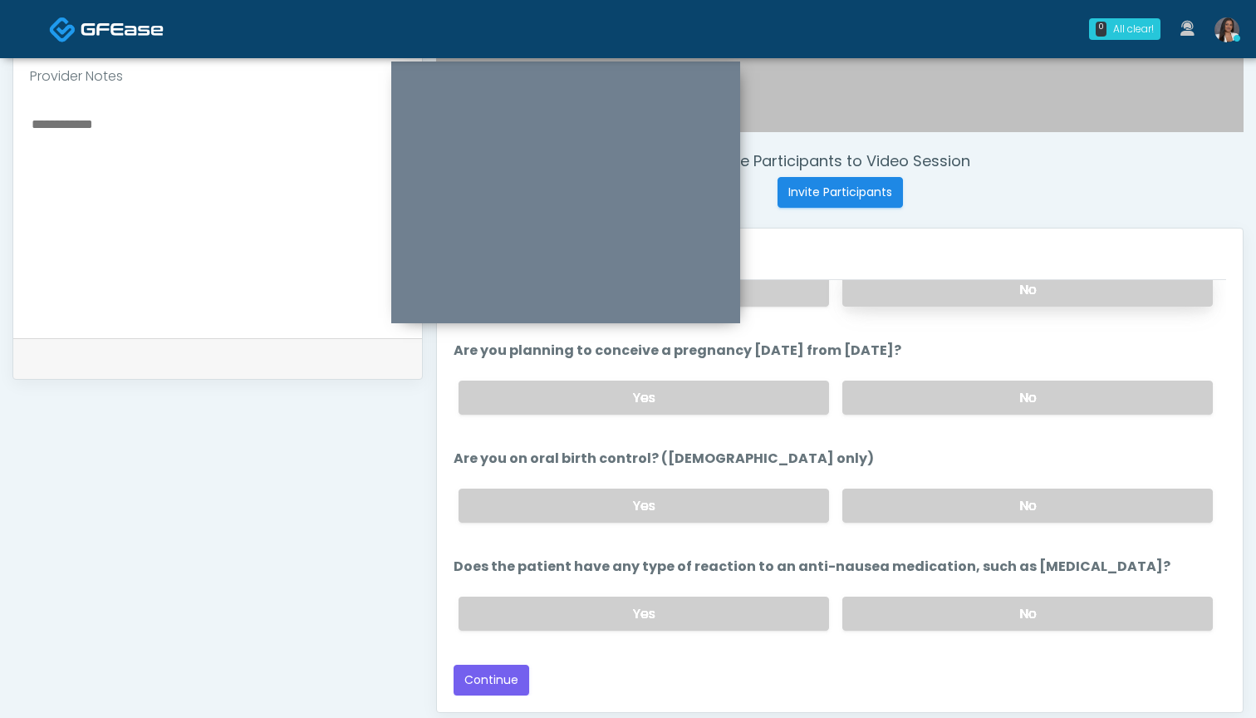
scroll to position [583, 0]
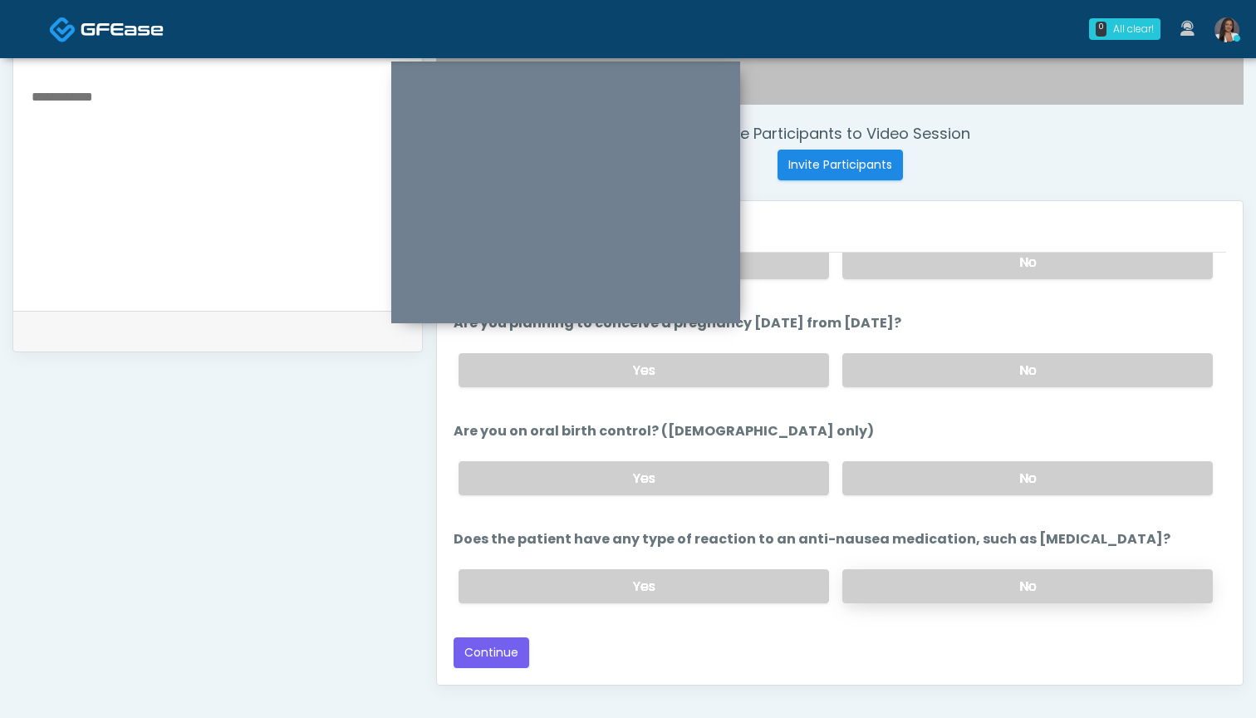
click at [930, 588] on label "No" at bounding box center [1027, 586] width 371 height 34
click at [493, 651] on button "Continue" at bounding box center [492, 652] width 76 height 31
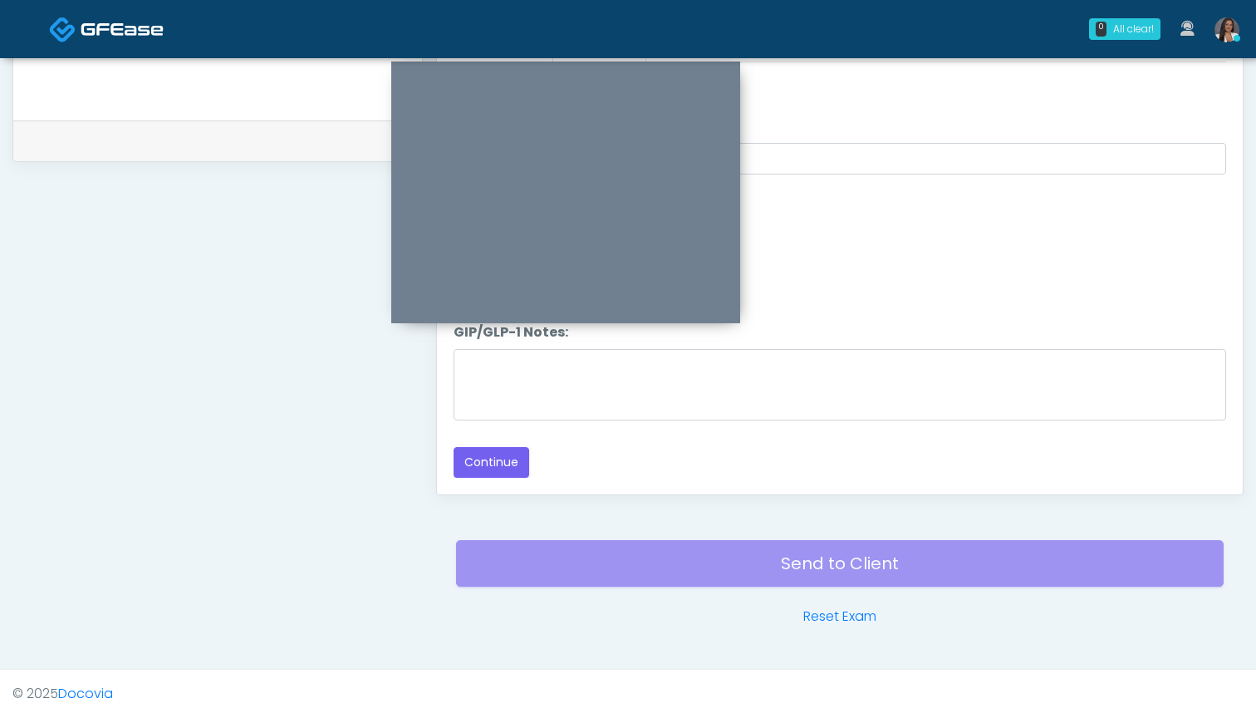
scroll to position [773, 0]
click at [491, 464] on button "Continue" at bounding box center [492, 462] width 76 height 31
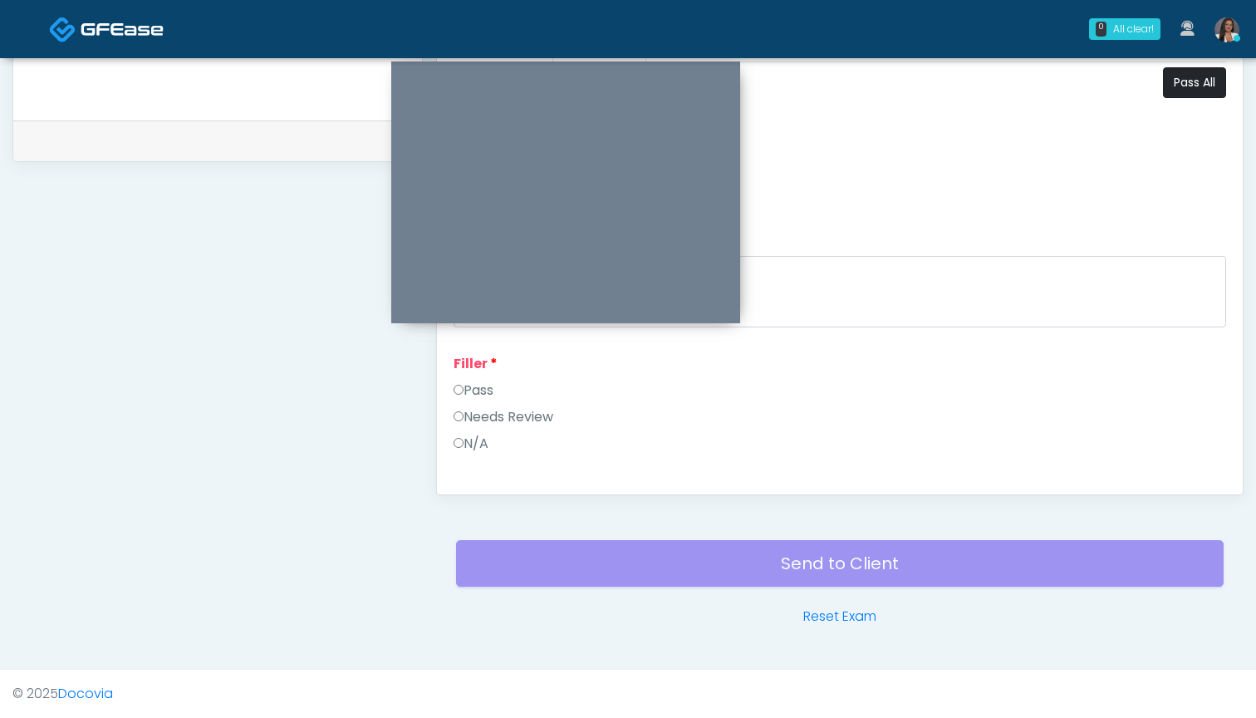
click at [1190, 94] on button "Pass All" at bounding box center [1194, 82] width 63 height 31
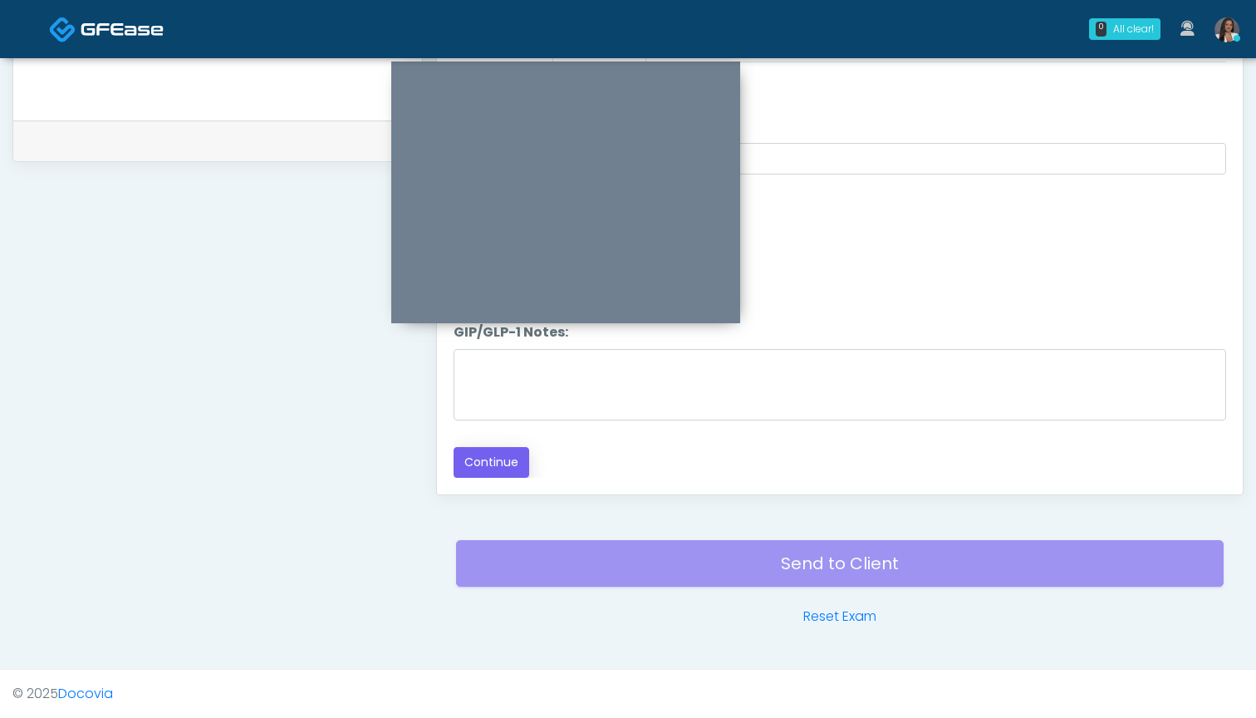
scroll to position [3021, 0]
click at [498, 456] on button "Continue" at bounding box center [492, 462] width 76 height 31
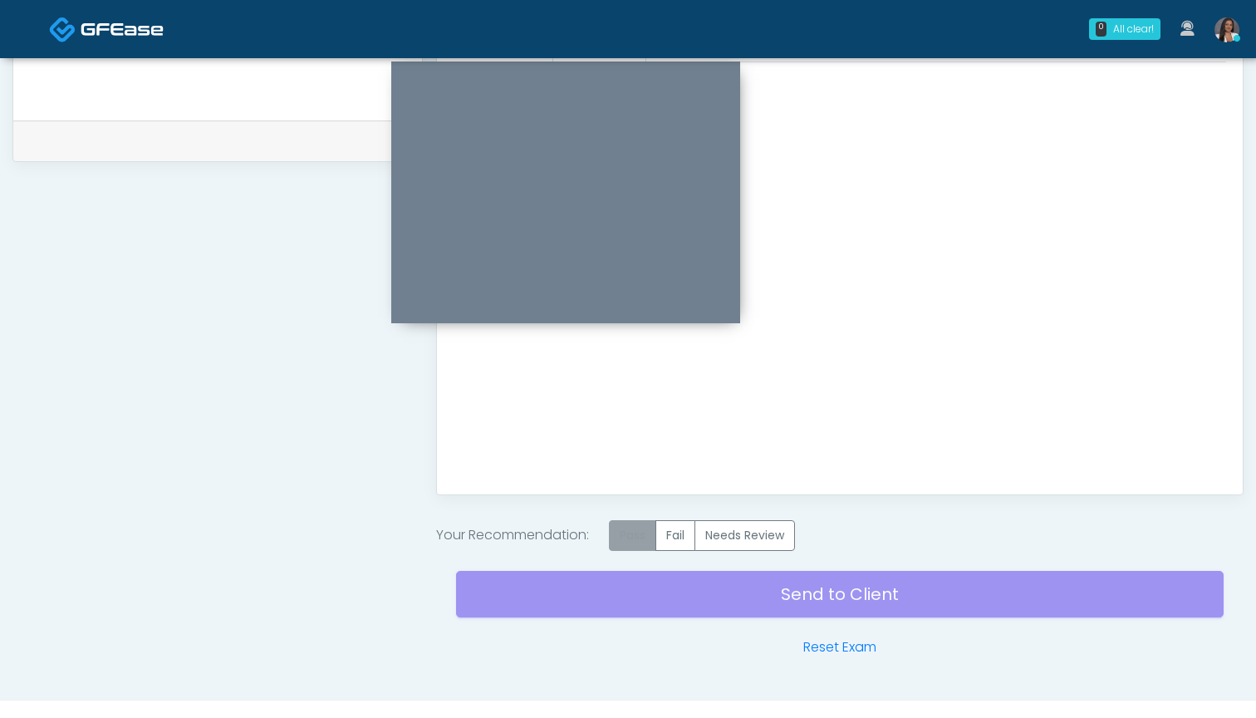
click at [635, 535] on label "Pass" at bounding box center [632, 535] width 47 height 31
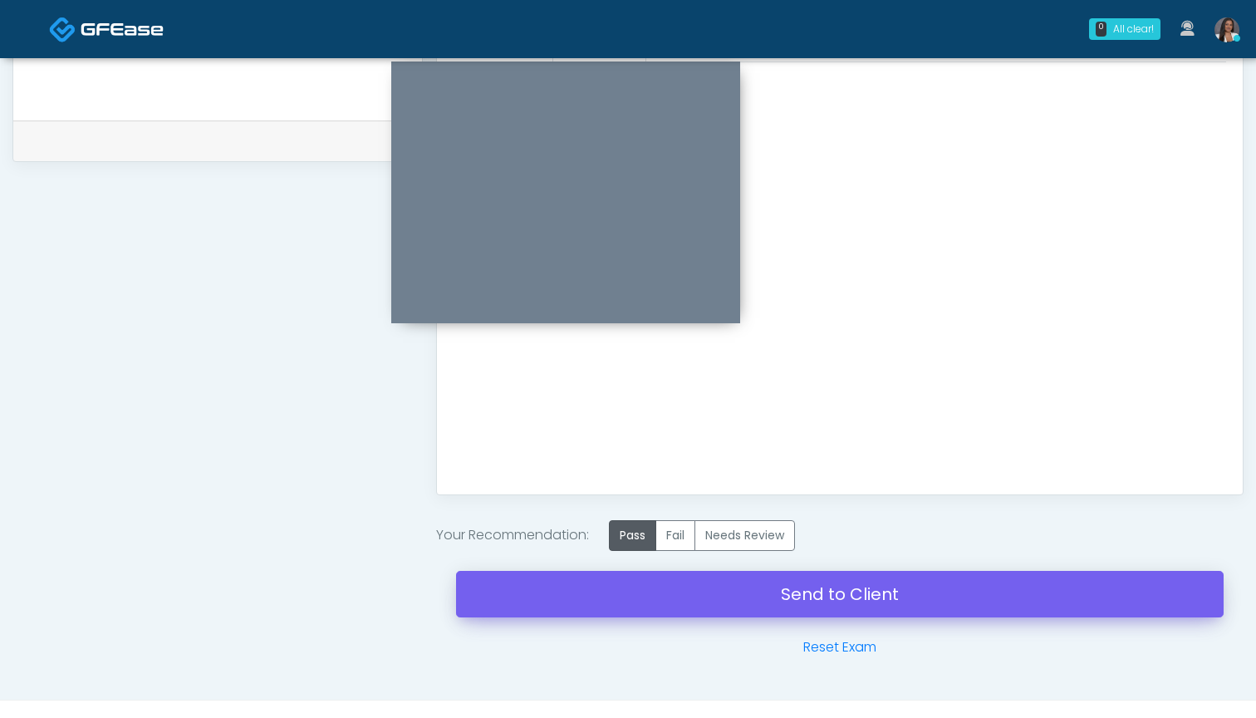
click at [841, 595] on link "Send to Client" at bounding box center [840, 594] width 768 height 47
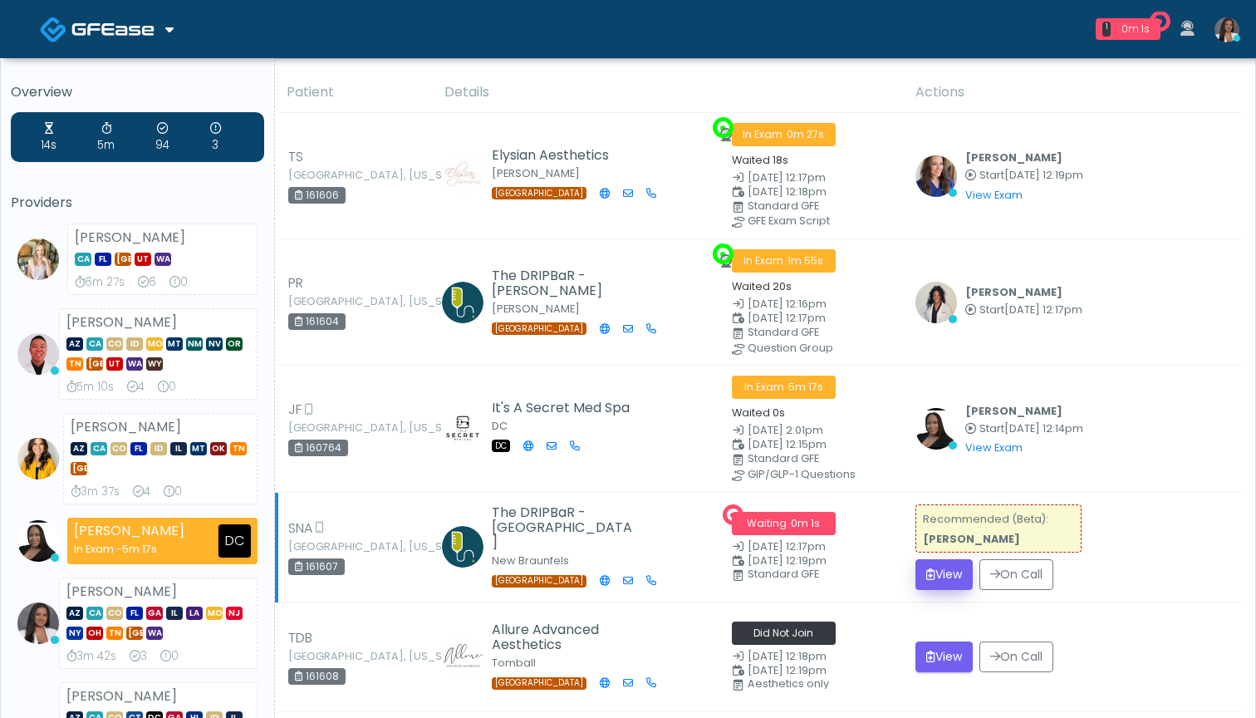
click at [940, 566] on button "View" at bounding box center [944, 574] width 57 height 31
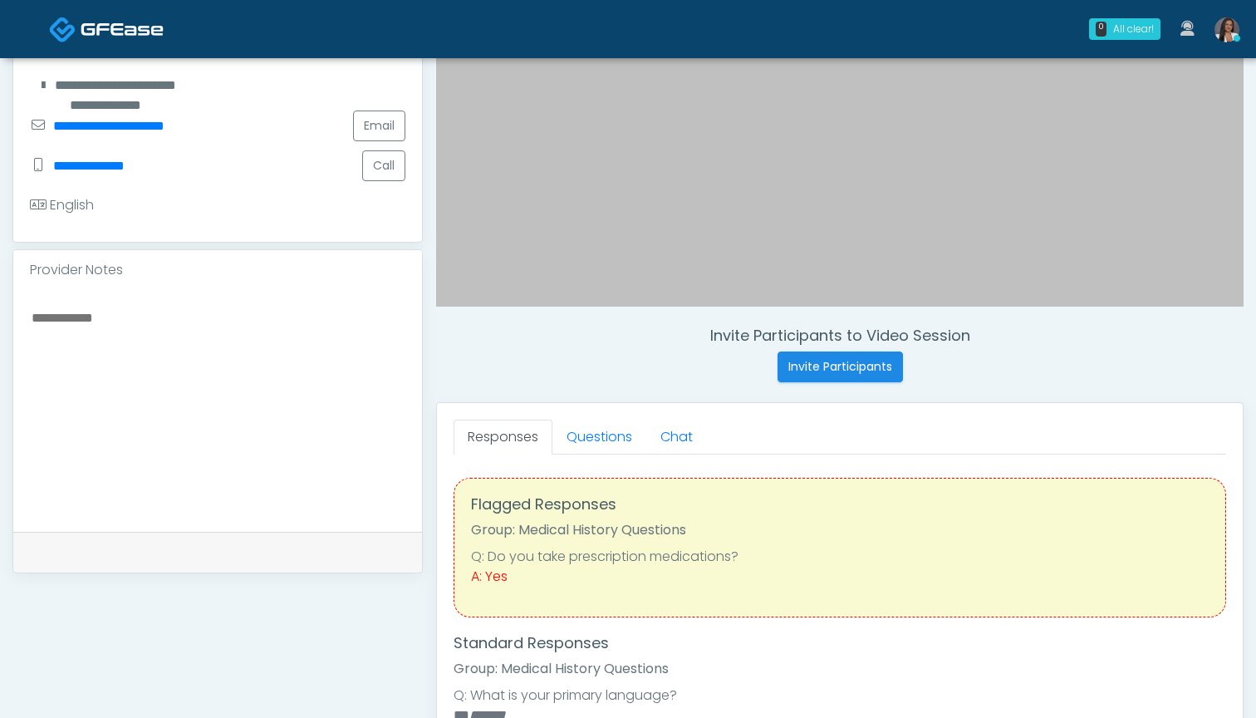
scroll to position [384, 0]
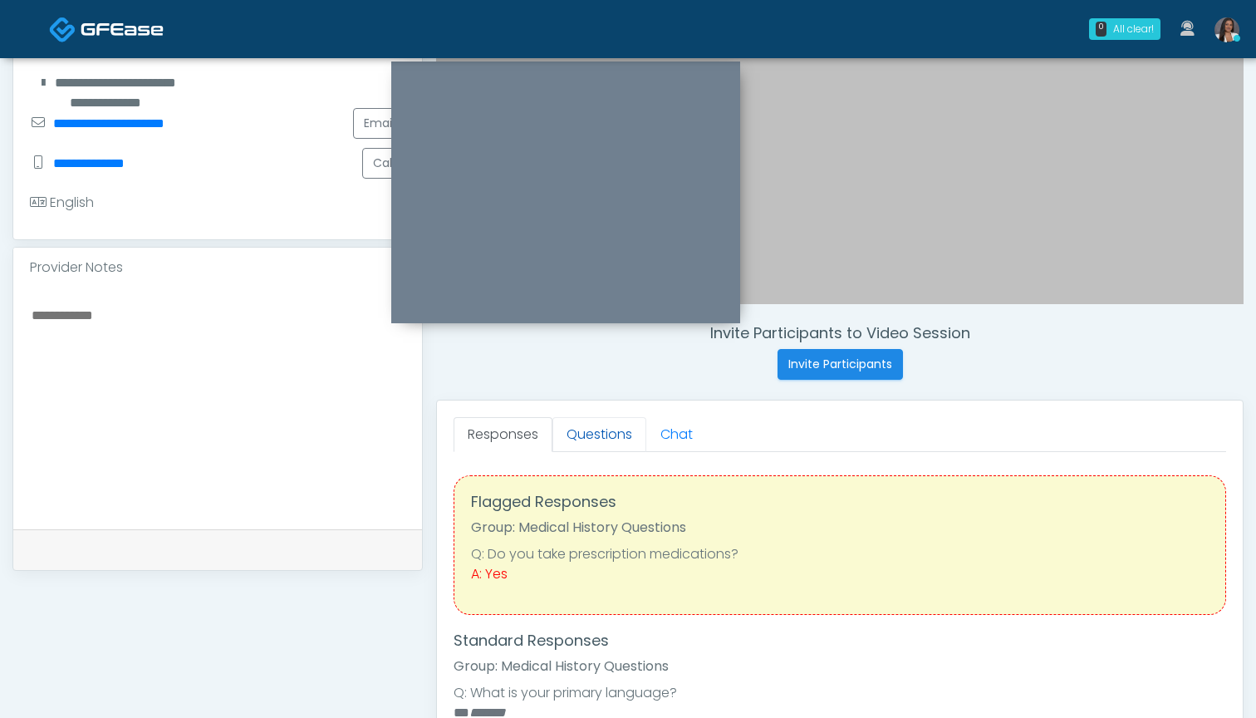
click at [602, 434] on link "Questions" at bounding box center [599, 434] width 94 height 35
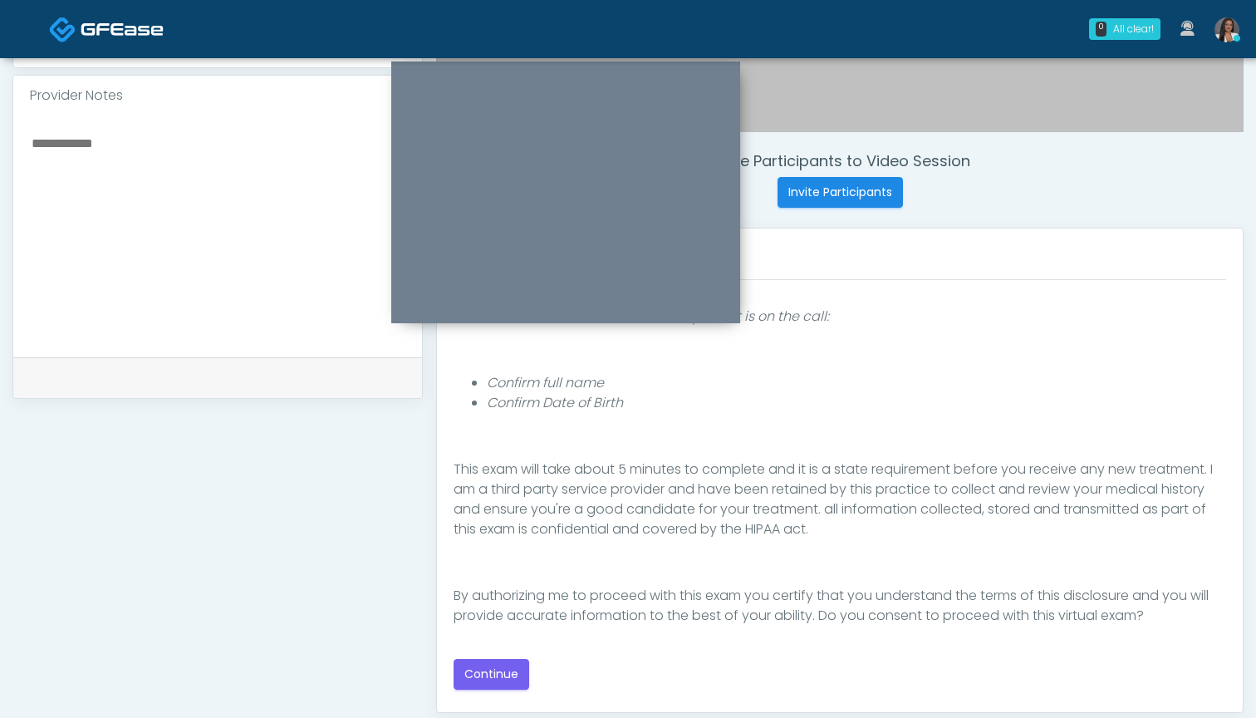
scroll to position [556, 0]
click at [494, 675] on button "Continue" at bounding box center [492, 674] width 76 height 31
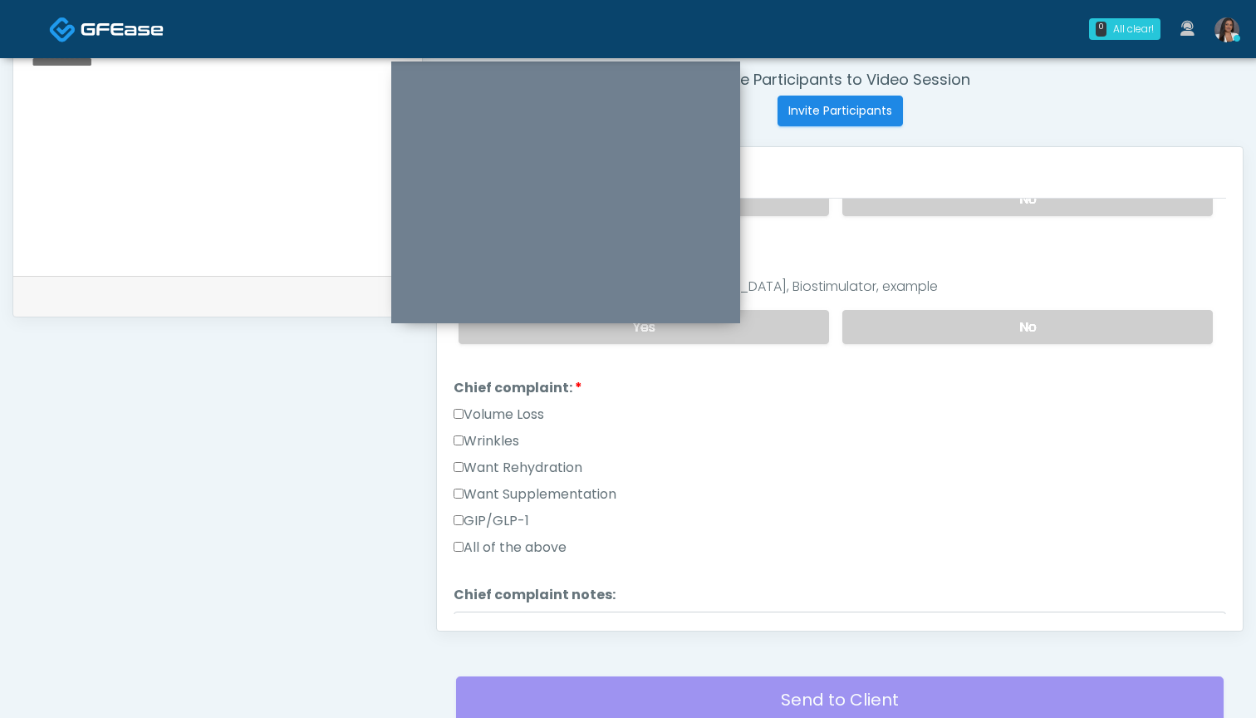
scroll to position [288, 0]
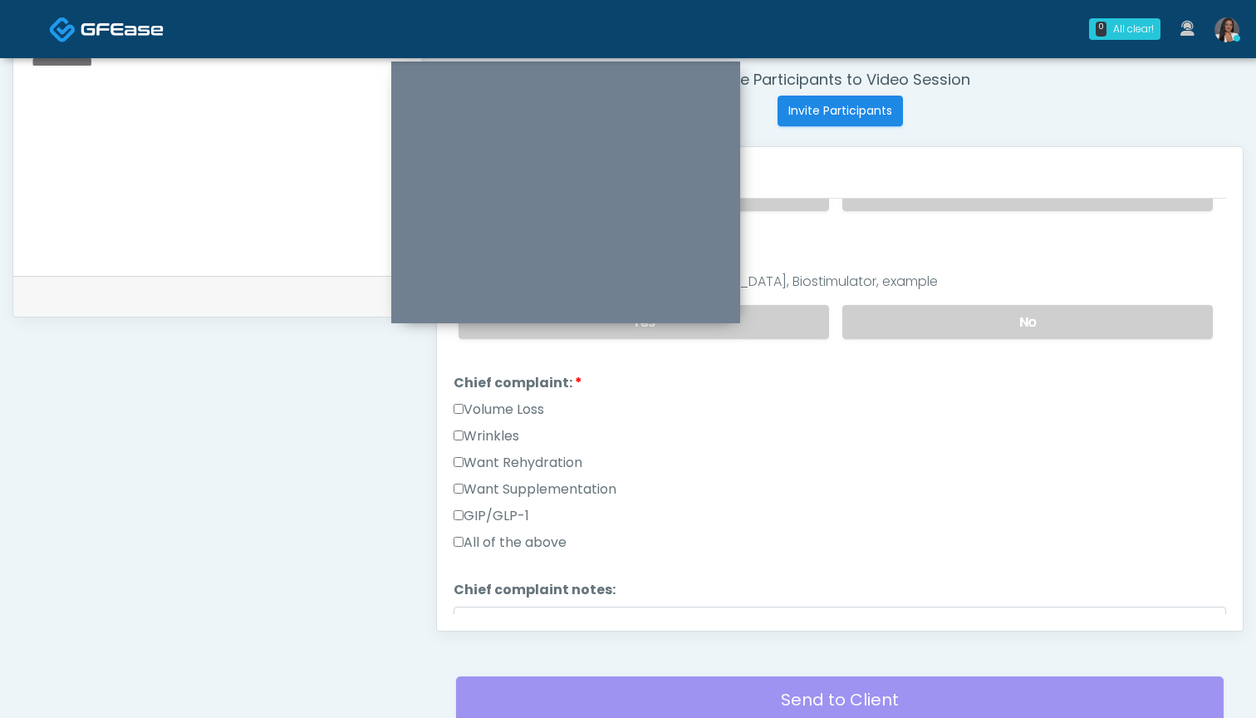
click at [502, 466] on label "Want Rehydration" at bounding box center [518, 463] width 129 height 20
click at [503, 492] on label "Want Supplementation" at bounding box center [535, 489] width 163 height 20
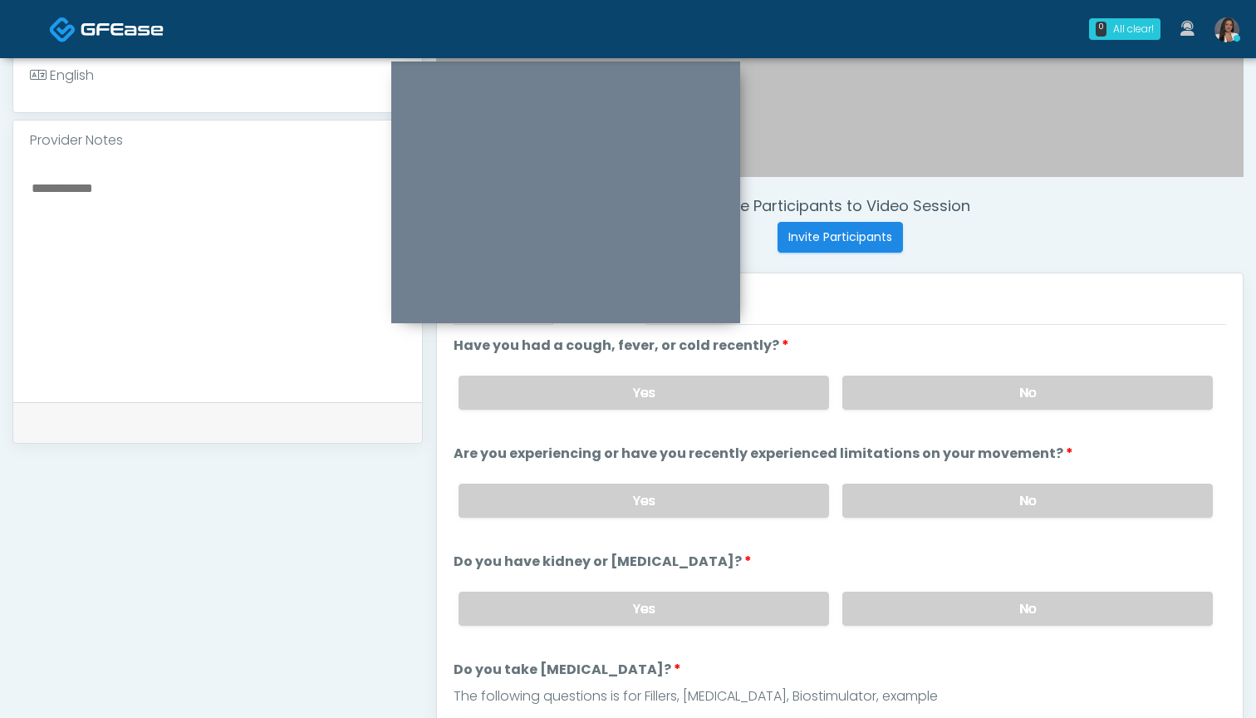
scroll to position [511, 0]
click at [928, 398] on label "No" at bounding box center [1027, 393] width 371 height 34
click at [925, 495] on label "No" at bounding box center [1027, 501] width 371 height 34
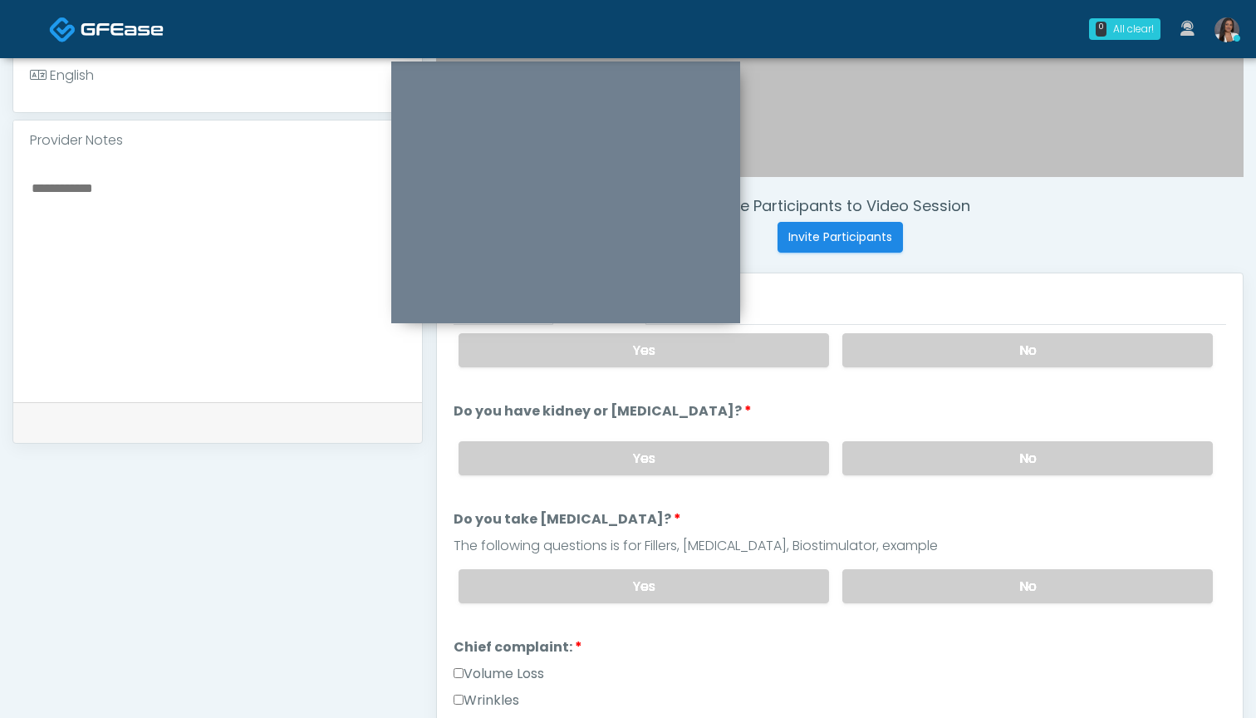
scroll to position [158, 0]
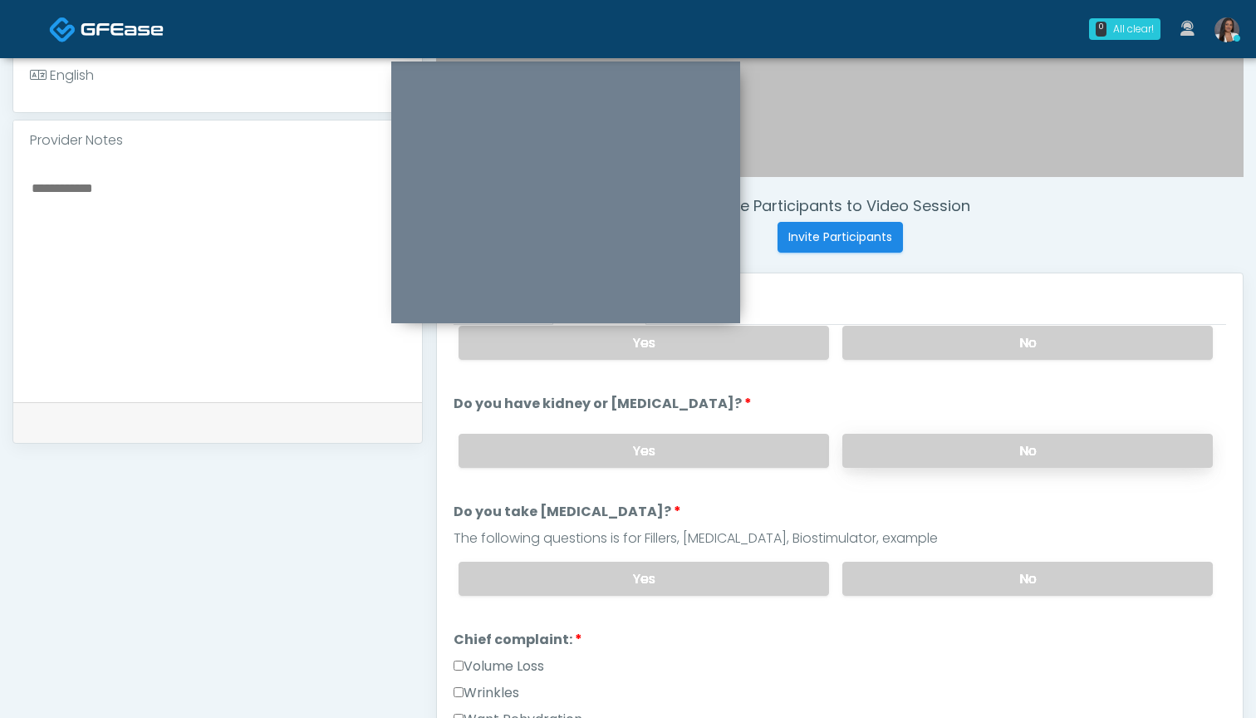
click at [920, 445] on label "No" at bounding box center [1027, 451] width 371 height 34
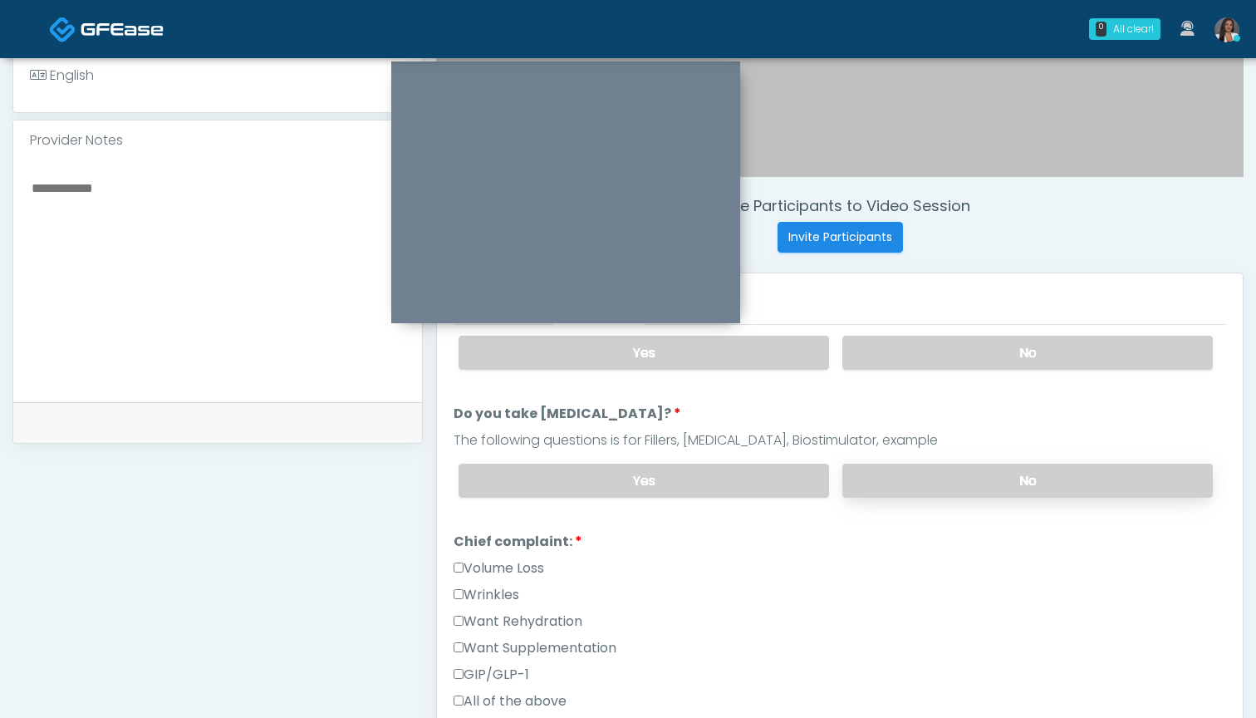
scroll to position [280, 0]
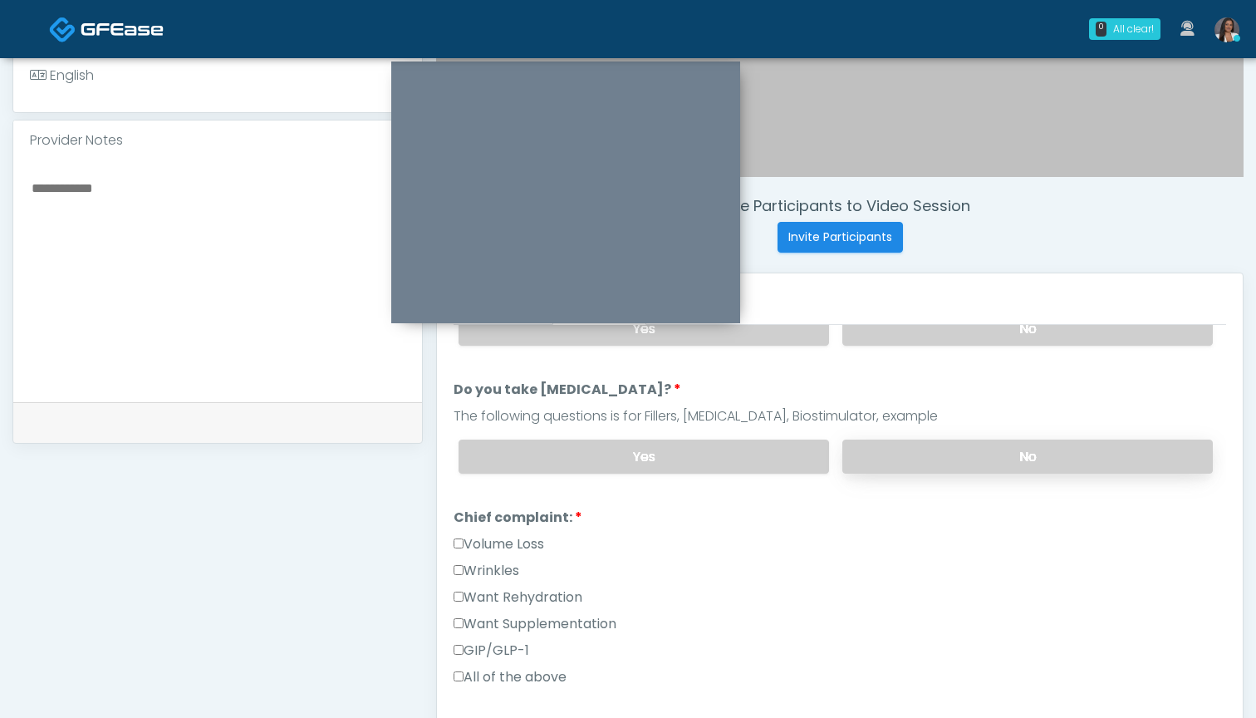
click at [916, 459] on label "No" at bounding box center [1027, 456] width 371 height 34
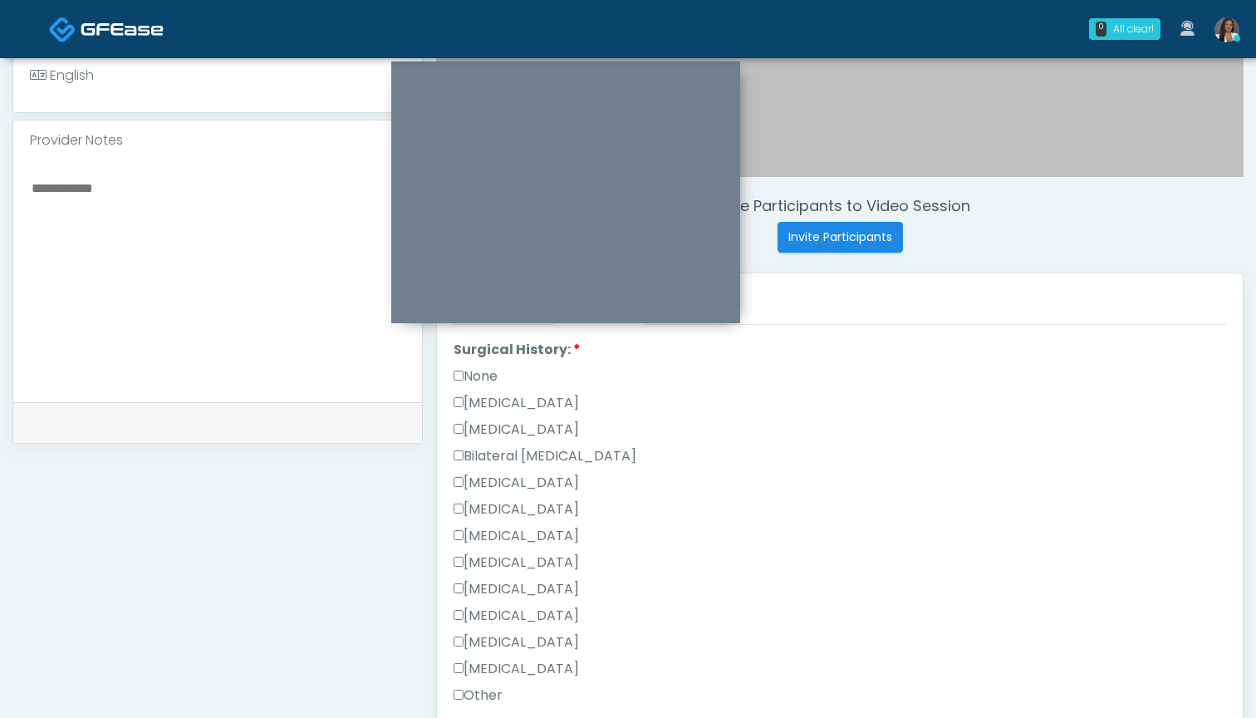
scroll to position [785, 0]
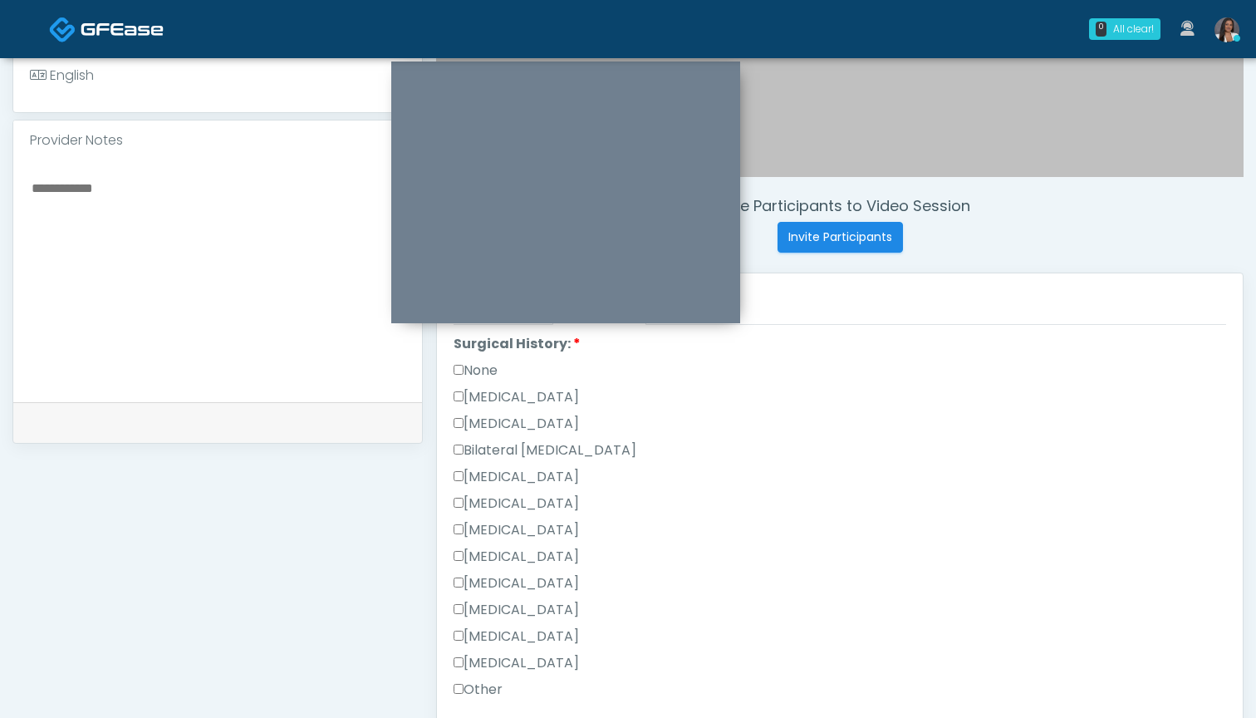
click at [481, 371] on label "None" at bounding box center [476, 371] width 44 height 20
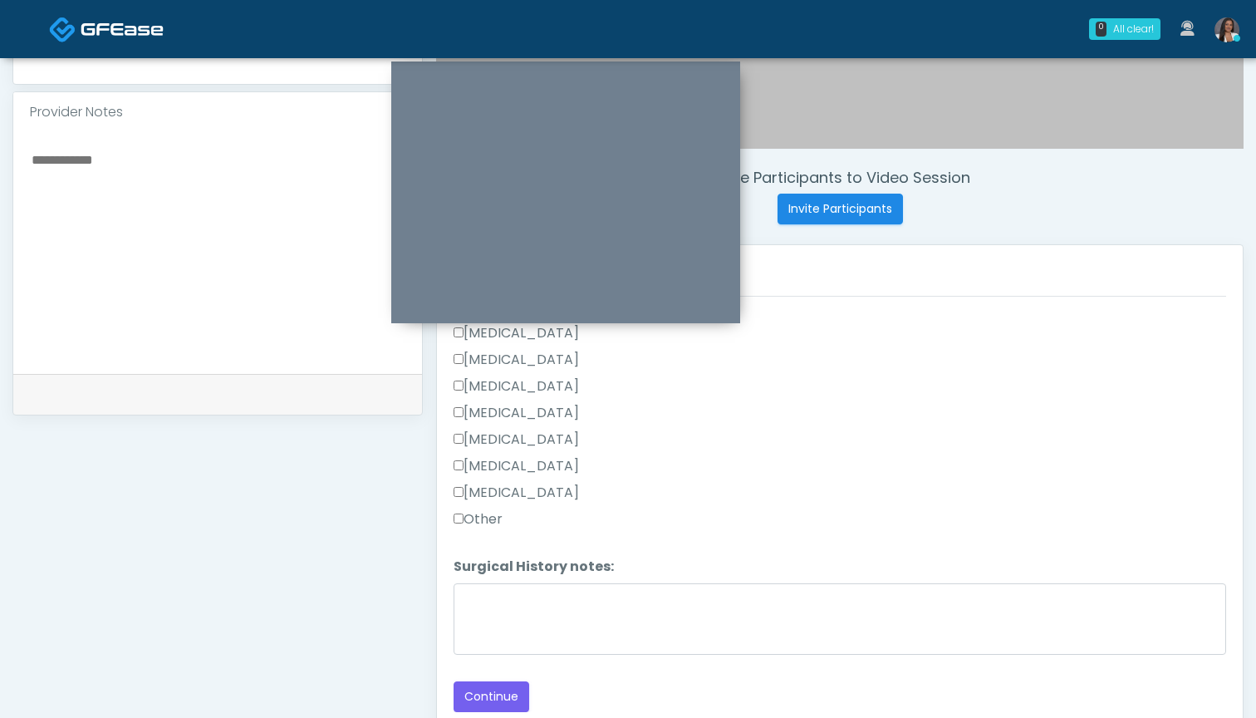
scroll to position [530, 0]
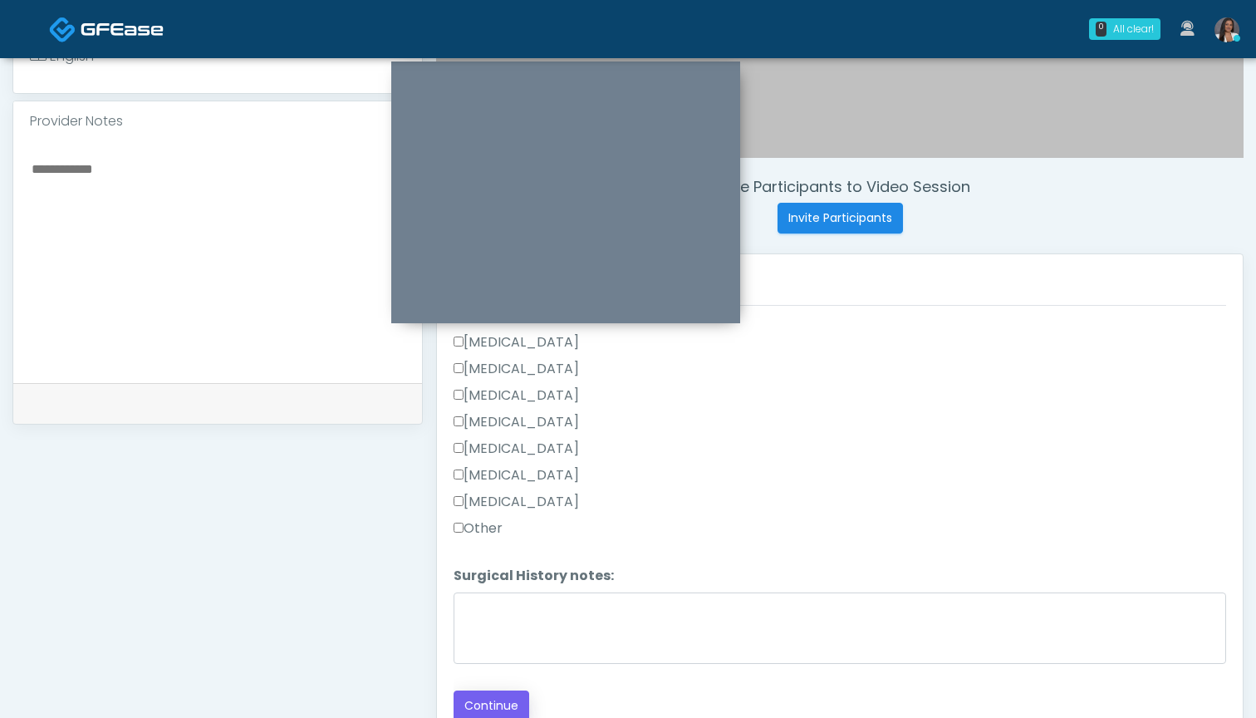
click at [501, 707] on button "Continue" at bounding box center [492, 705] width 76 height 31
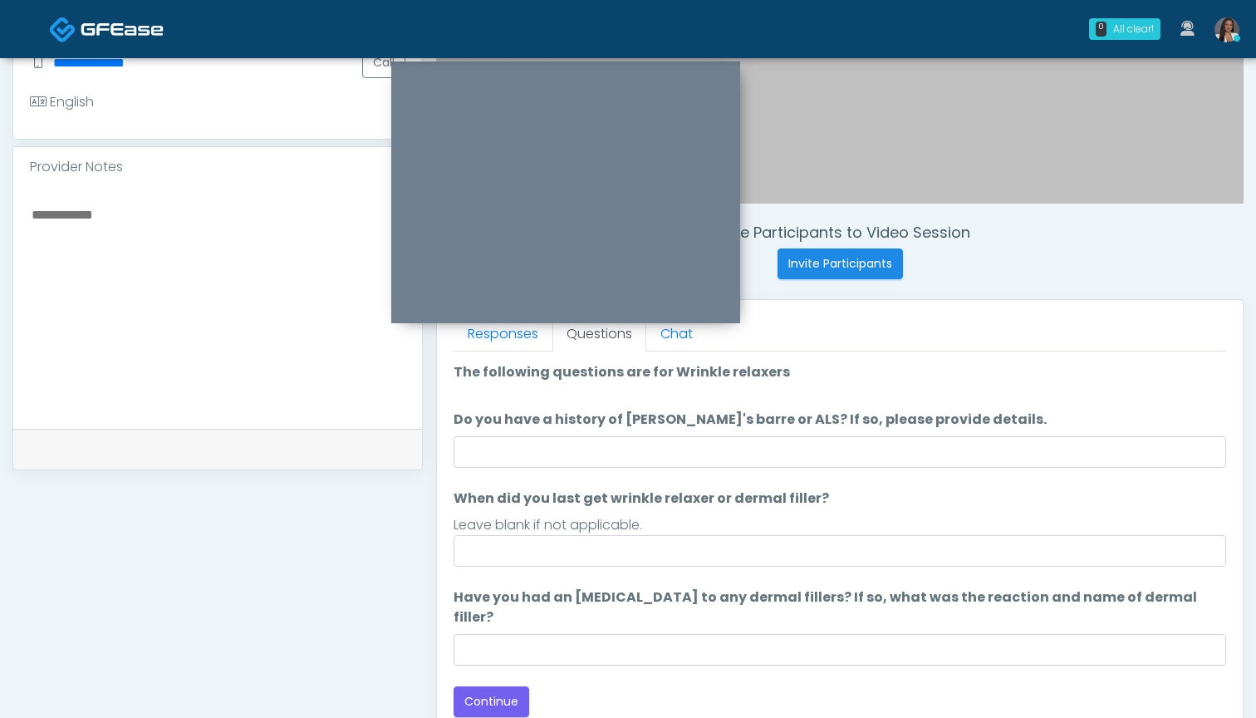
scroll to position [466, 0]
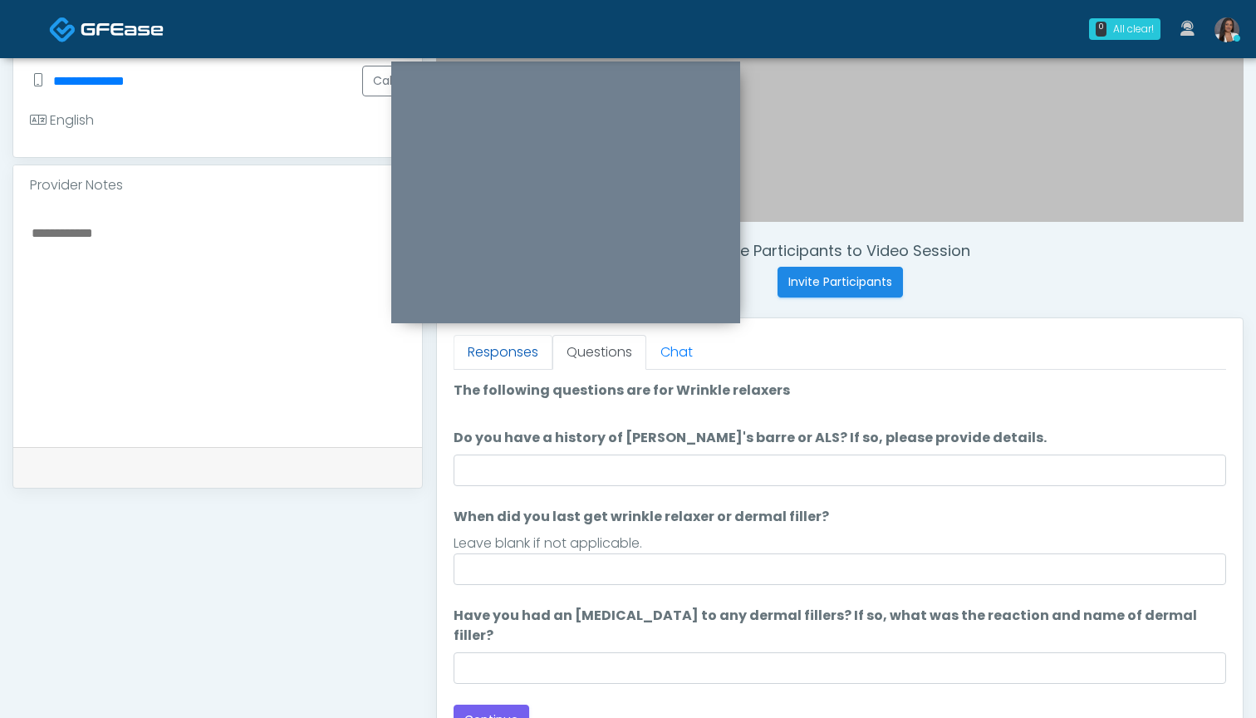
click at [503, 357] on link "Responses" at bounding box center [503, 352] width 99 height 35
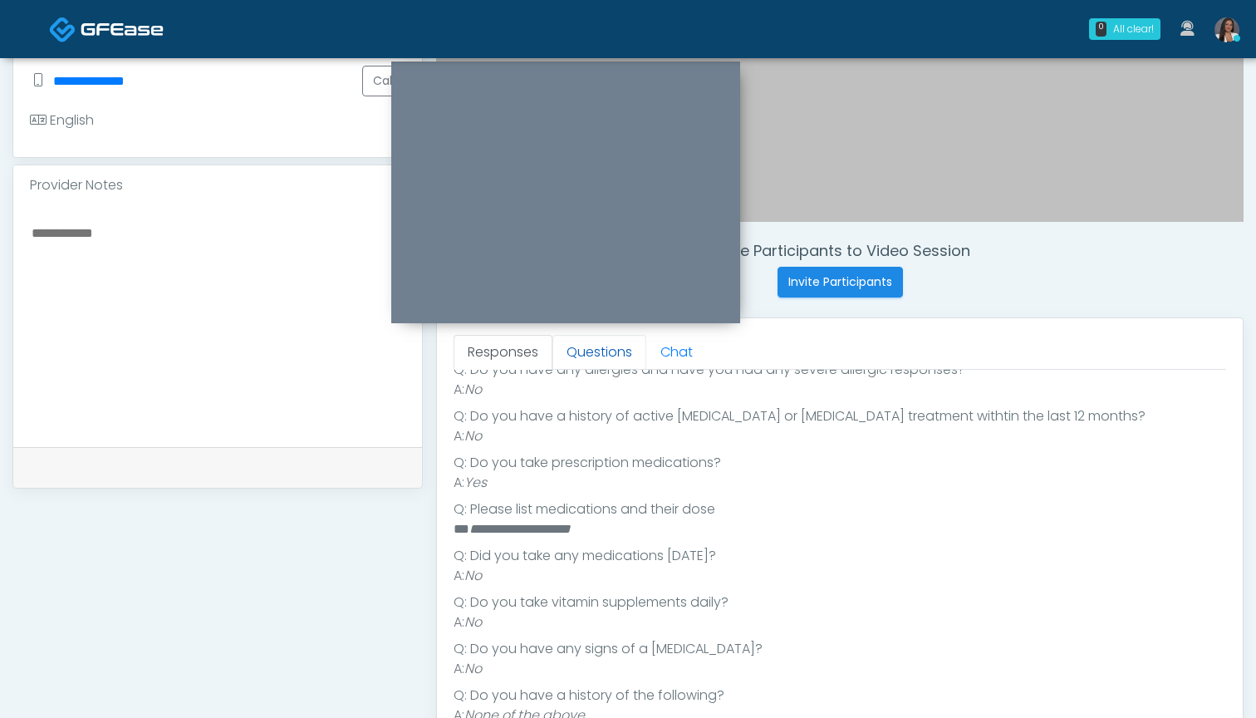
click at [592, 354] on link "Questions" at bounding box center [599, 352] width 94 height 35
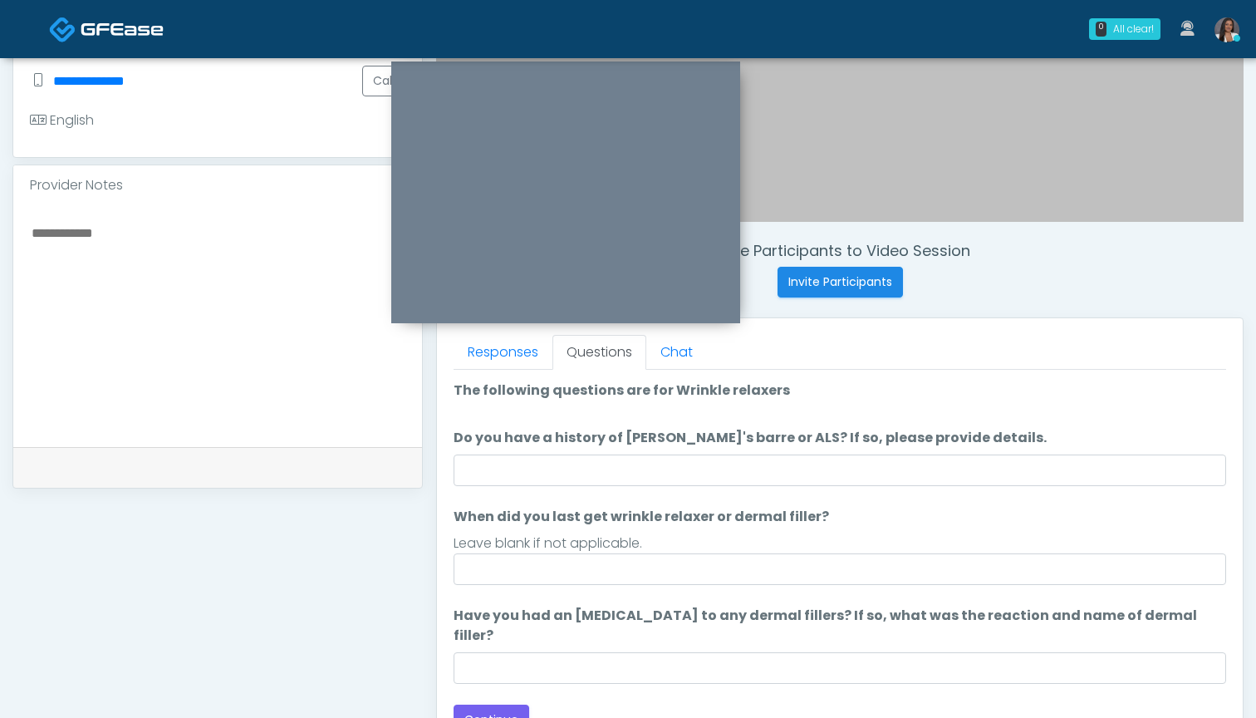
scroll to position [0, 0]
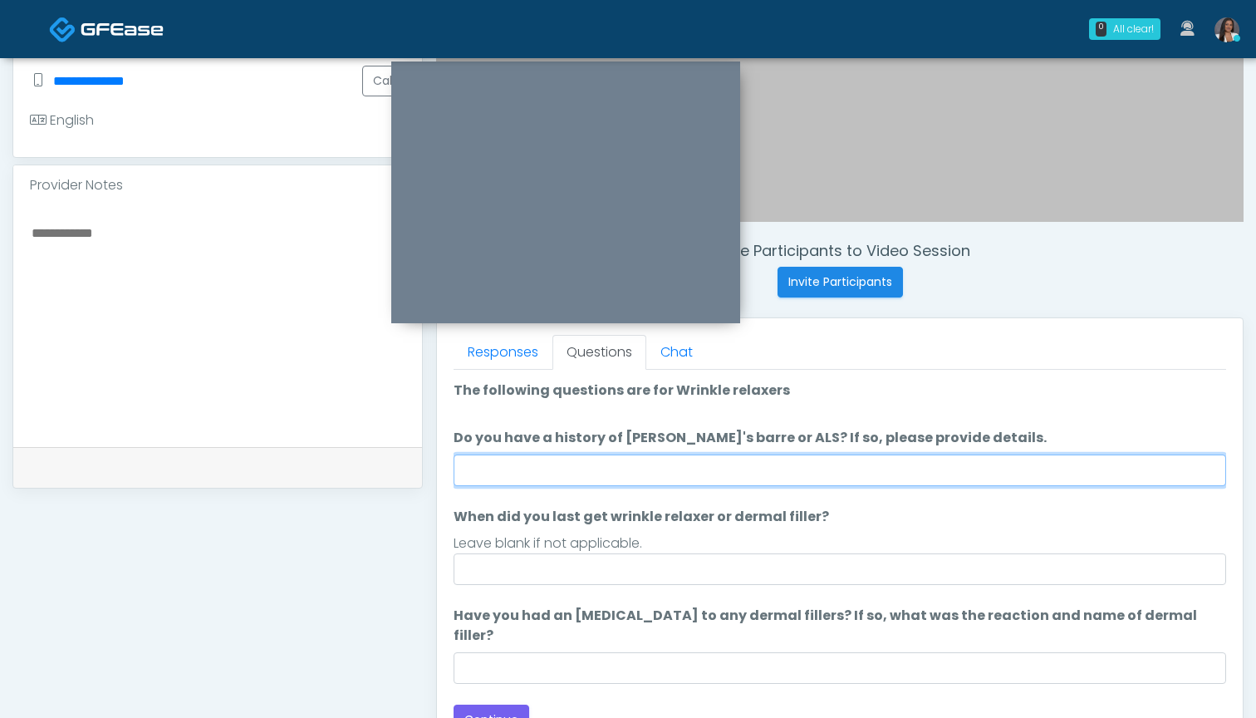
click at [705, 472] on input "Do you have a history of [PERSON_NAME]'s barre or ALS? If so, please provide de…" at bounding box center [840, 470] width 773 height 32
type input "**"
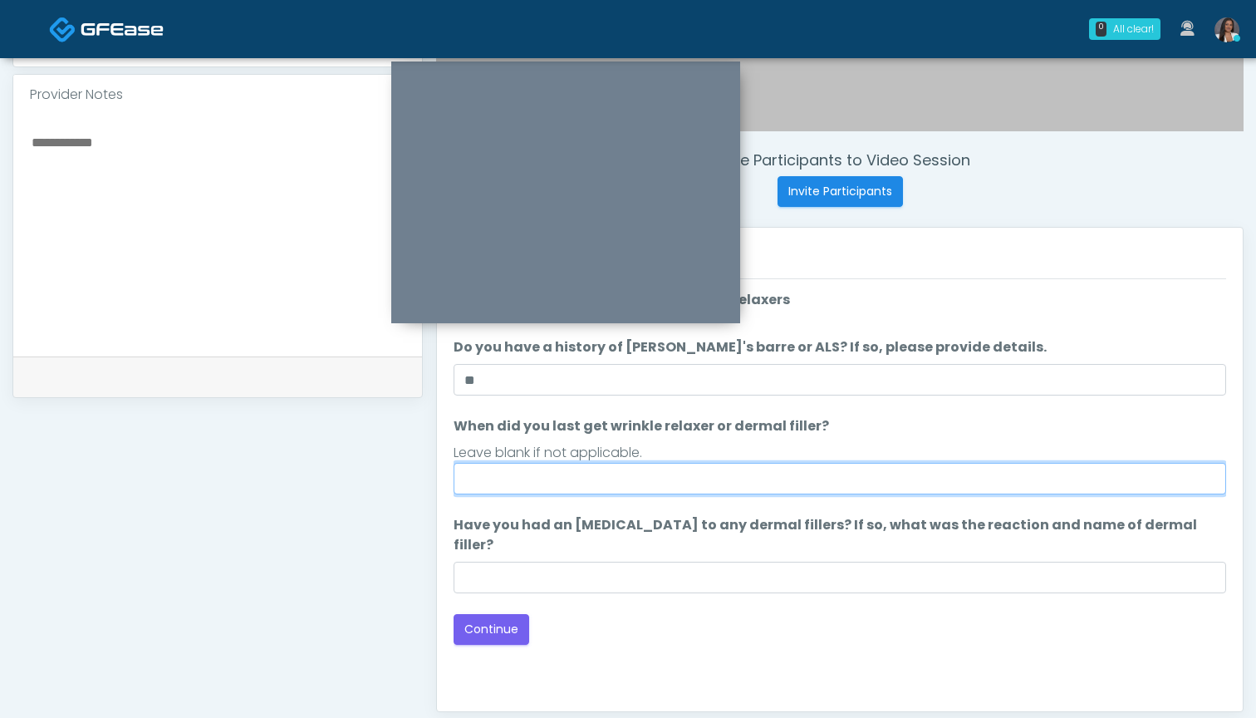
scroll to position [557, 0]
type input "**********"
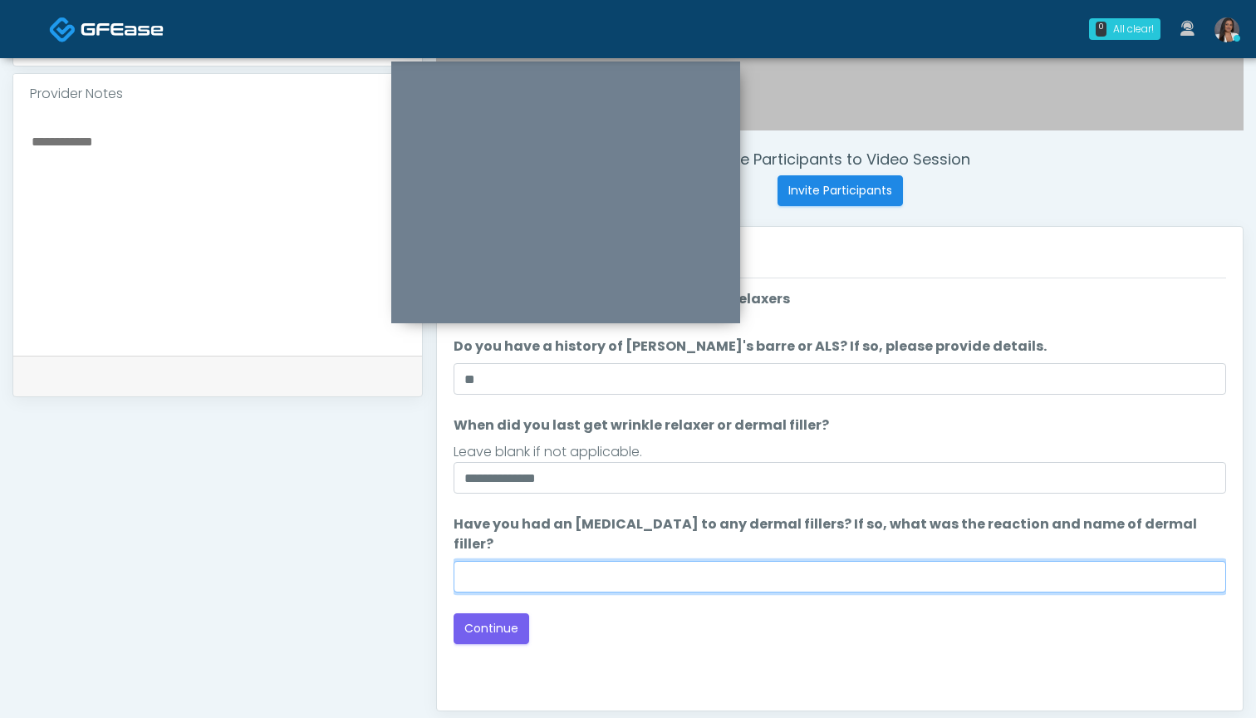
click at [749, 561] on input "Have you had an [MEDICAL_DATA] to any dermal fillers? If so, what was the react…" at bounding box center [840, 577] width 773 height 32
type input "***"
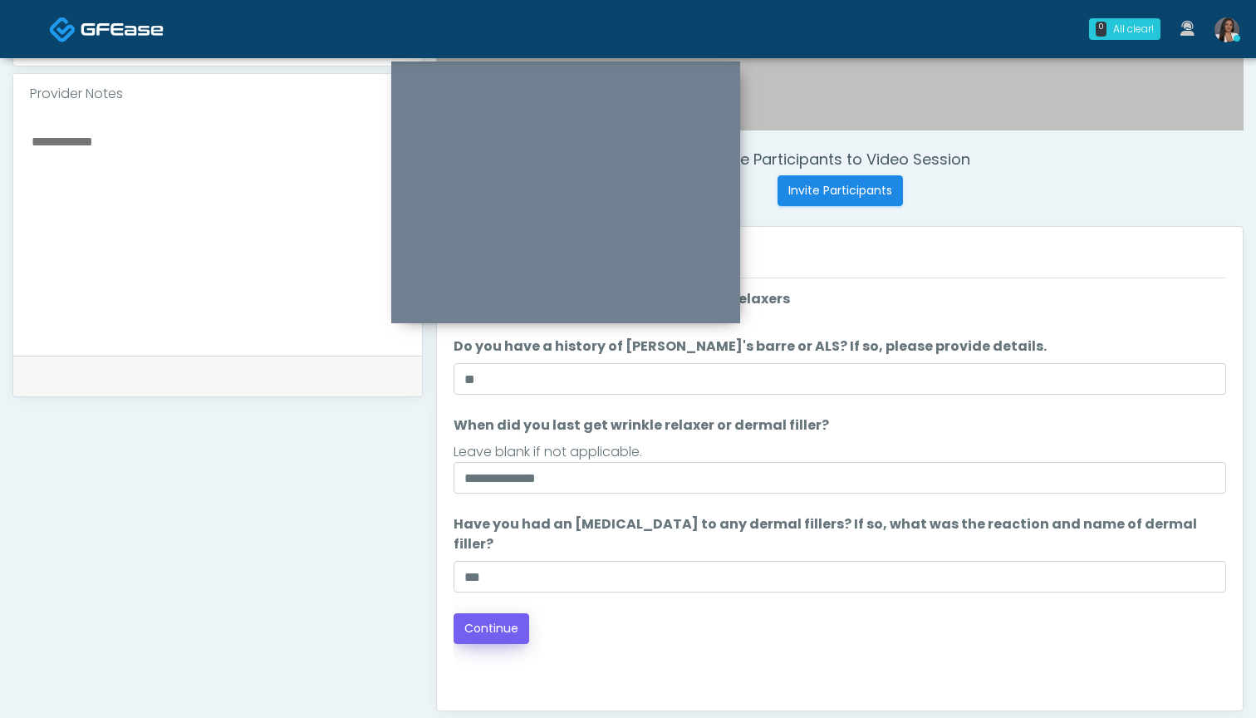
click at [493, 613] on button "Continue" at bounding box center [492, 628] width 76 height 31
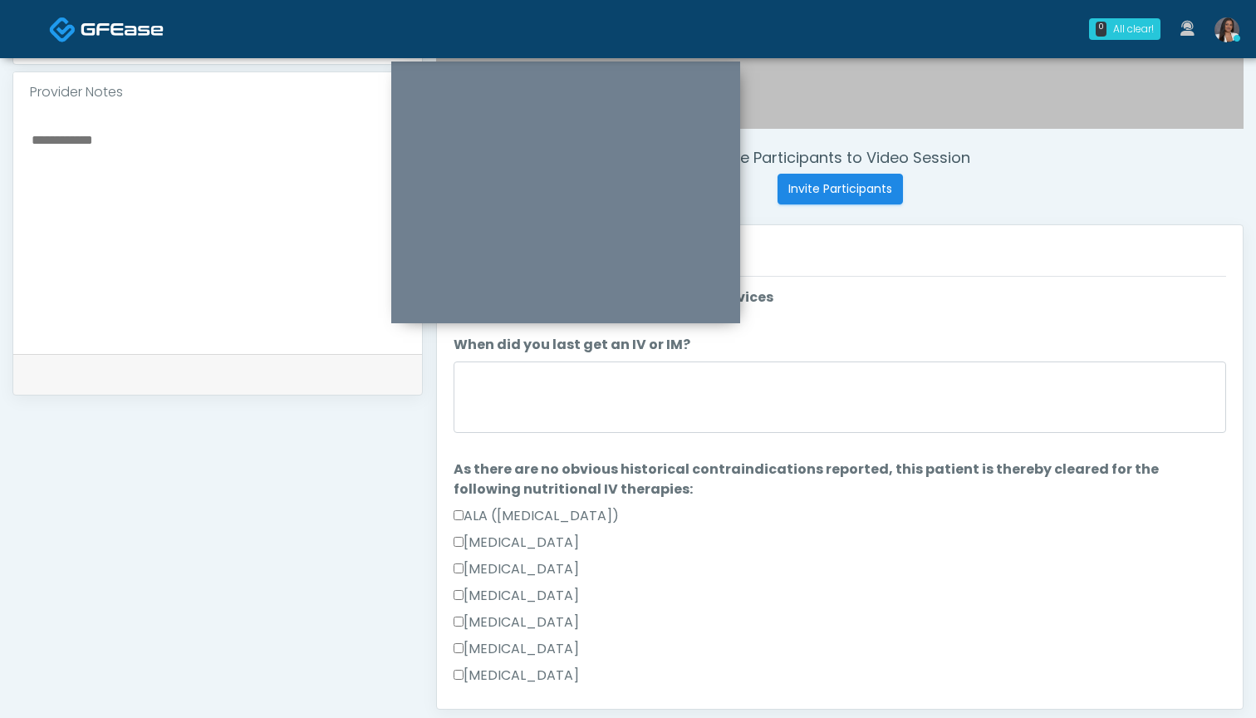
scroll to position [559, 0]
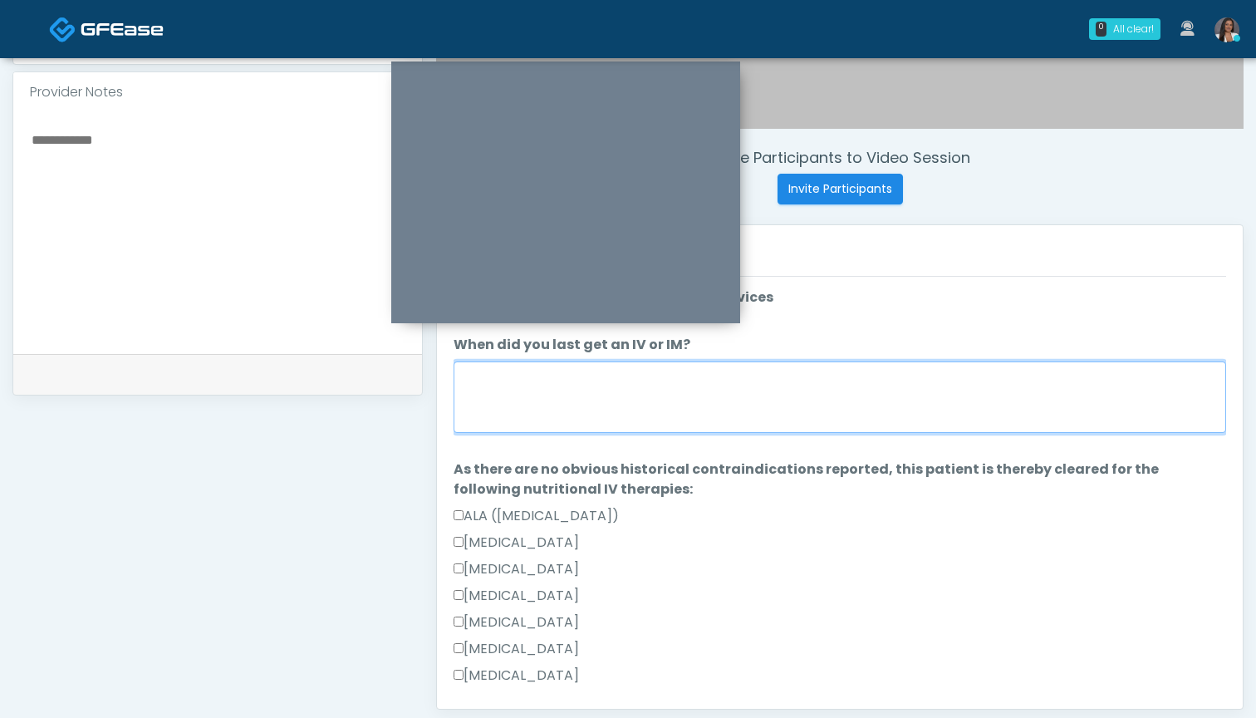
click at [740, 405] on textarea "When did you last get an IV or IM?" at bounding box center [840, 396] width 773 height 71
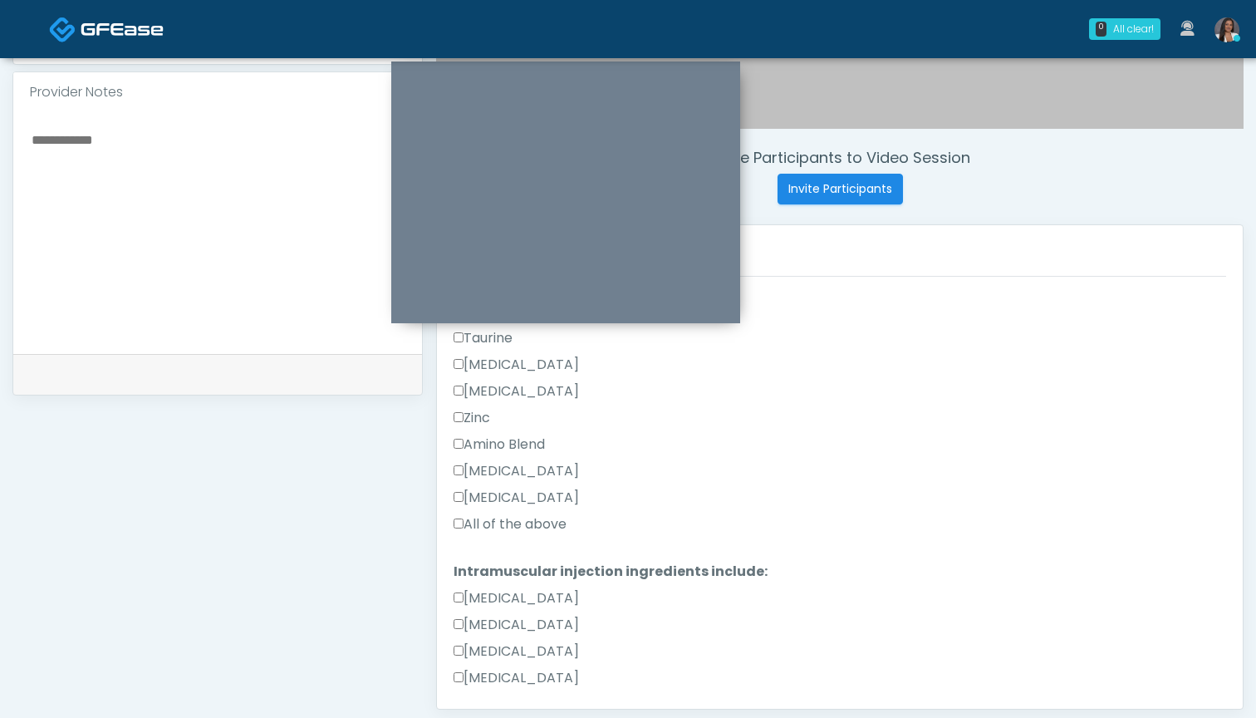
scroll to position [664, 0]
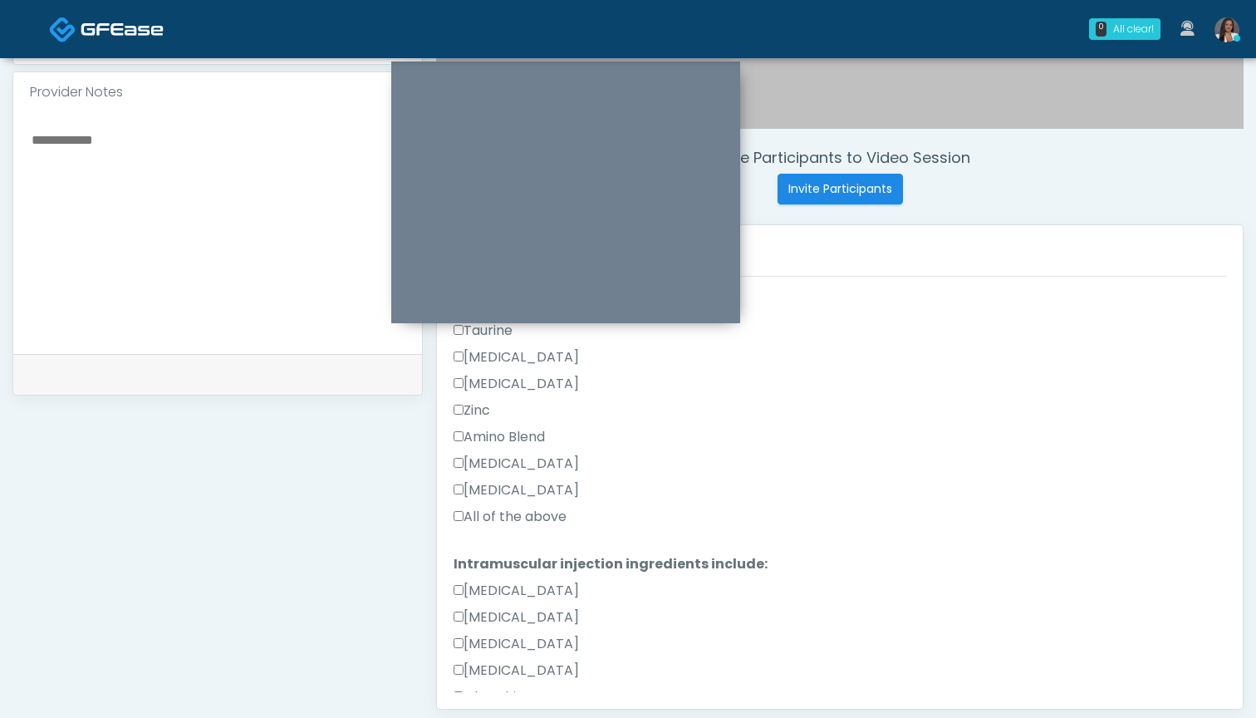
type textarea "*******"
click at [515, 519] on label "All of the above" at bounding box center [510, 517] width 113 height 20
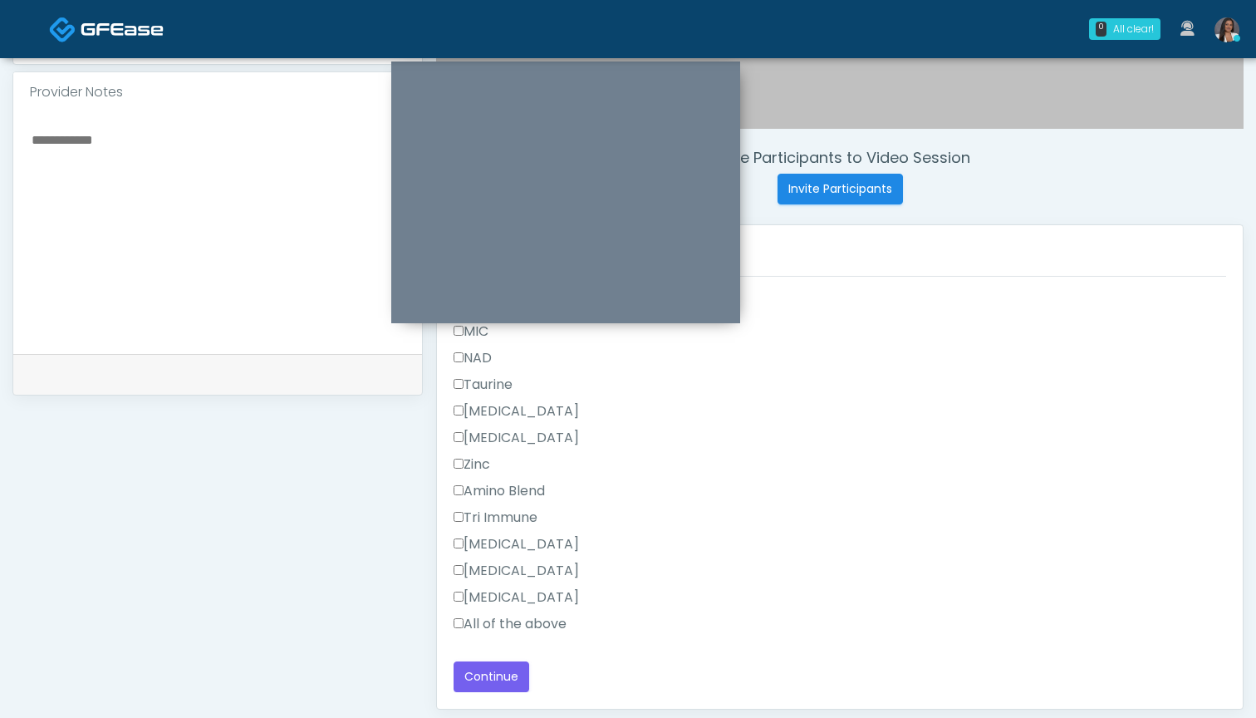
scroll to position [1109, 0]
click at [545, 617] on label "All of the above" at bounding box center [510, 624] width 113 height 20
click at [504, 675] on button "Continue" at bounding box center [492, 676] width 76 height 31
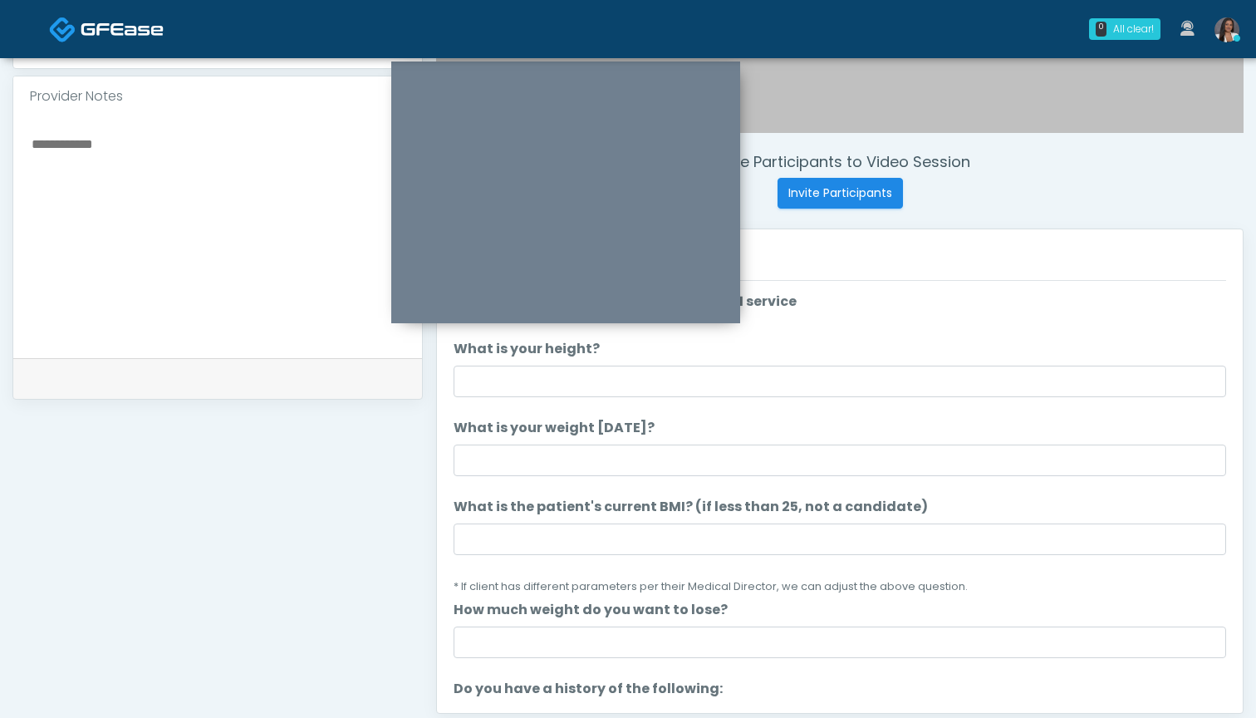
scroll to position [3, 0]
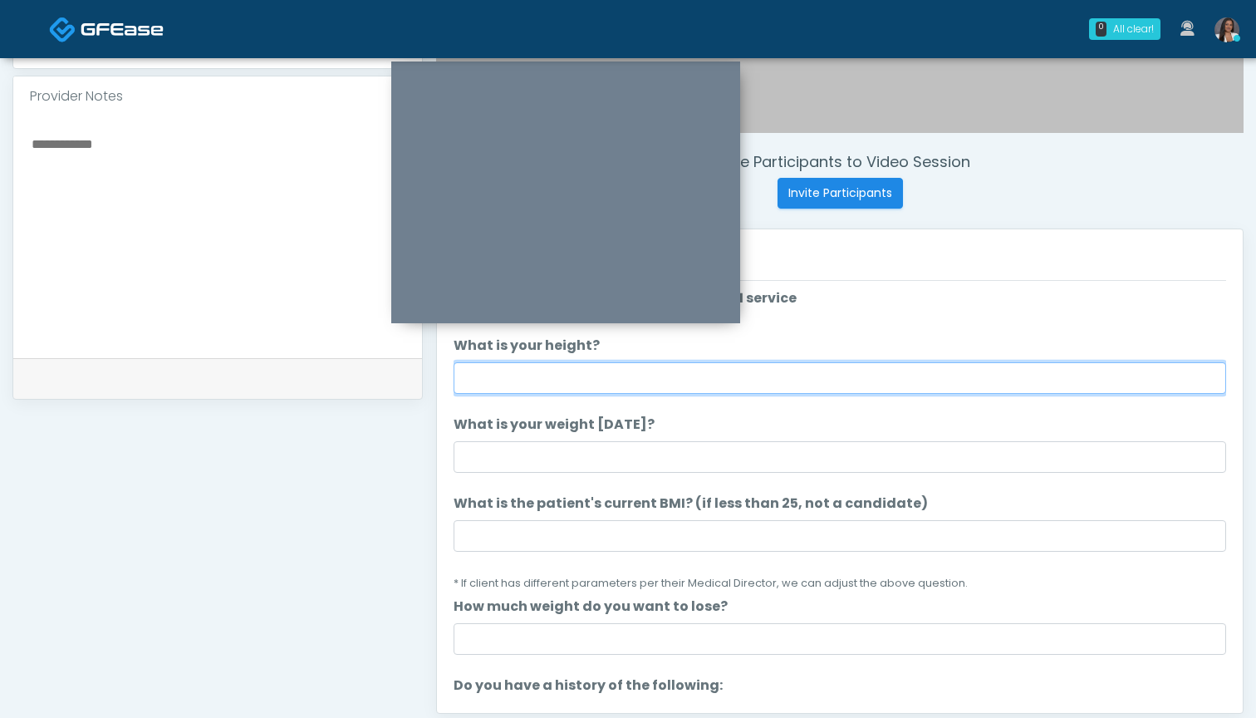
click at [541, 371] on input "What is your height?" at bounding box center [840, 378] width 773 height 32
type input "*****"
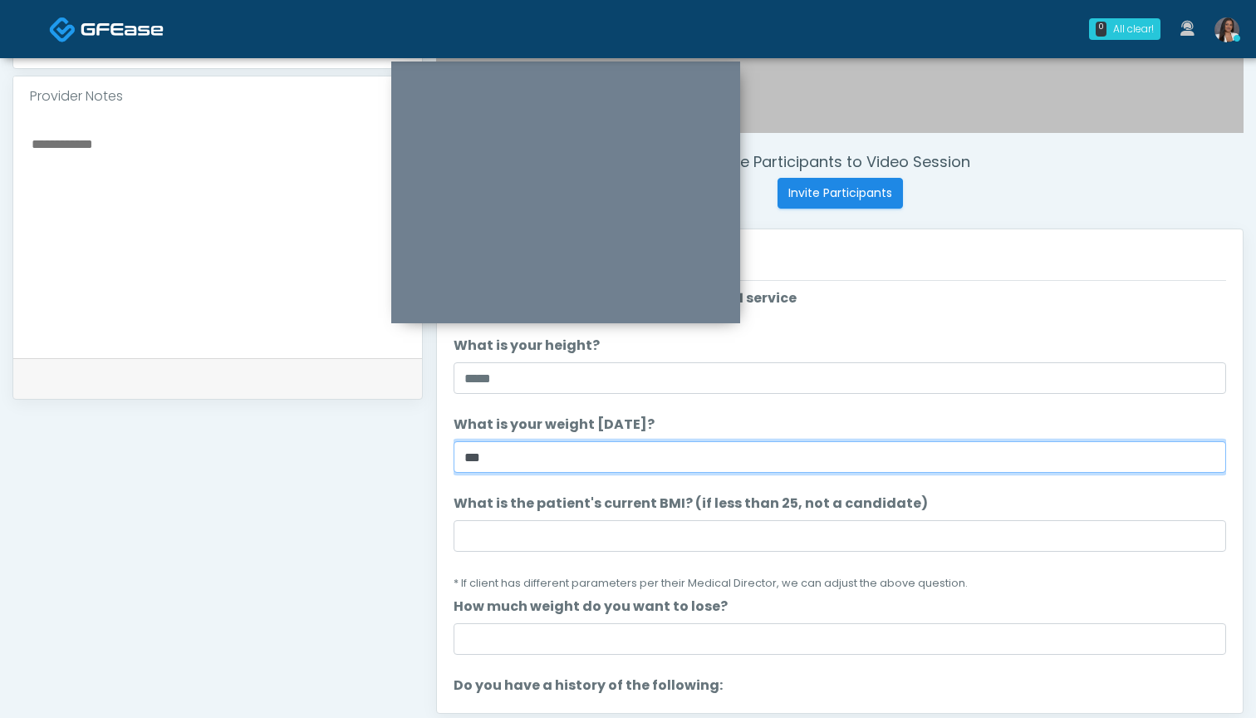
type input "***"
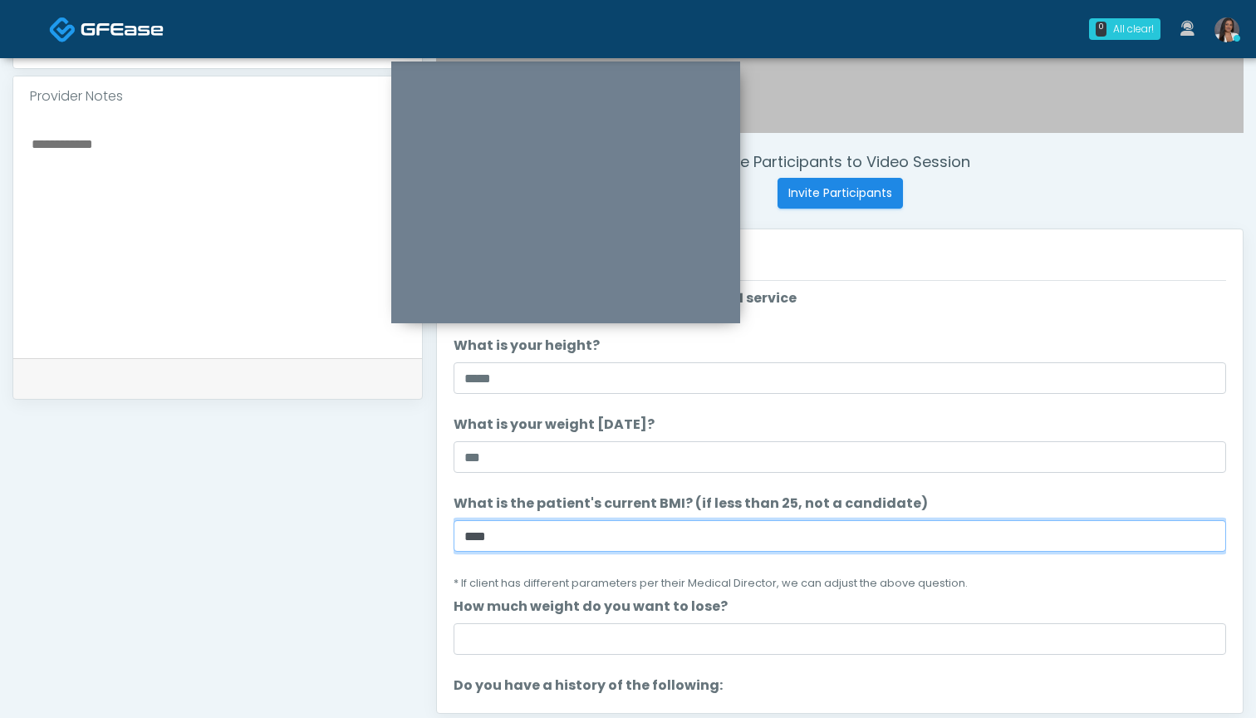
type input "****"
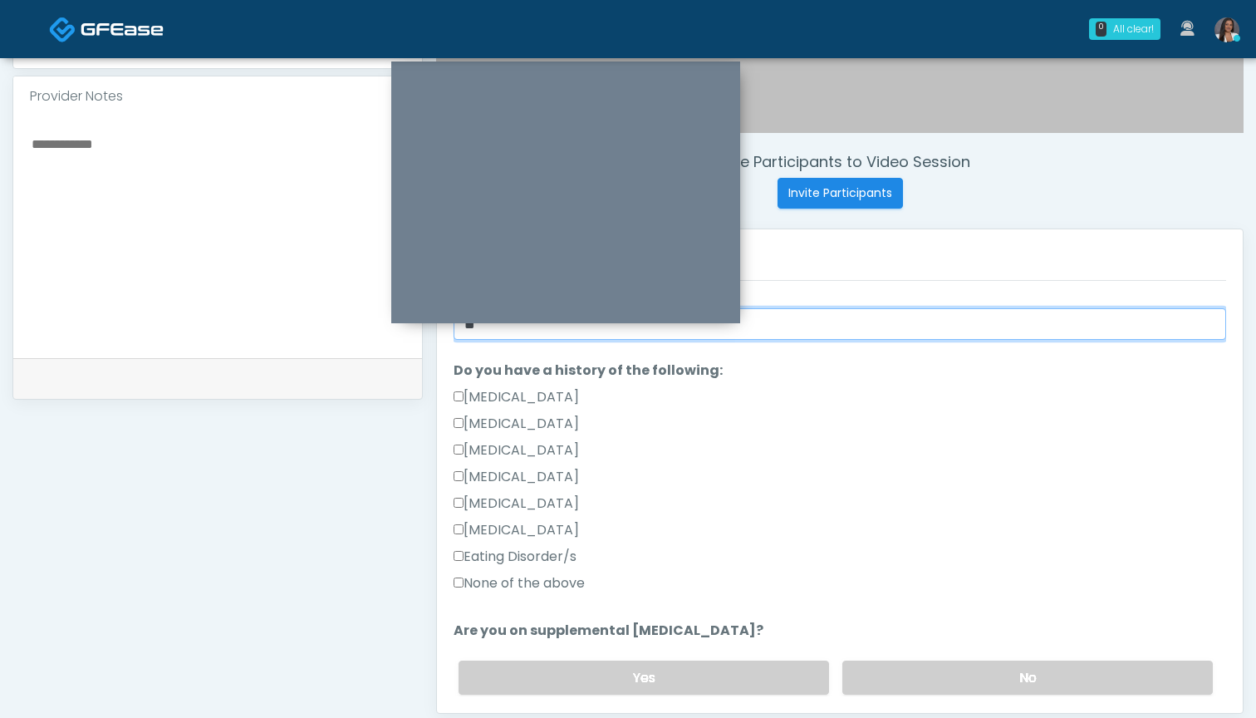
scroll to position [352, 0]
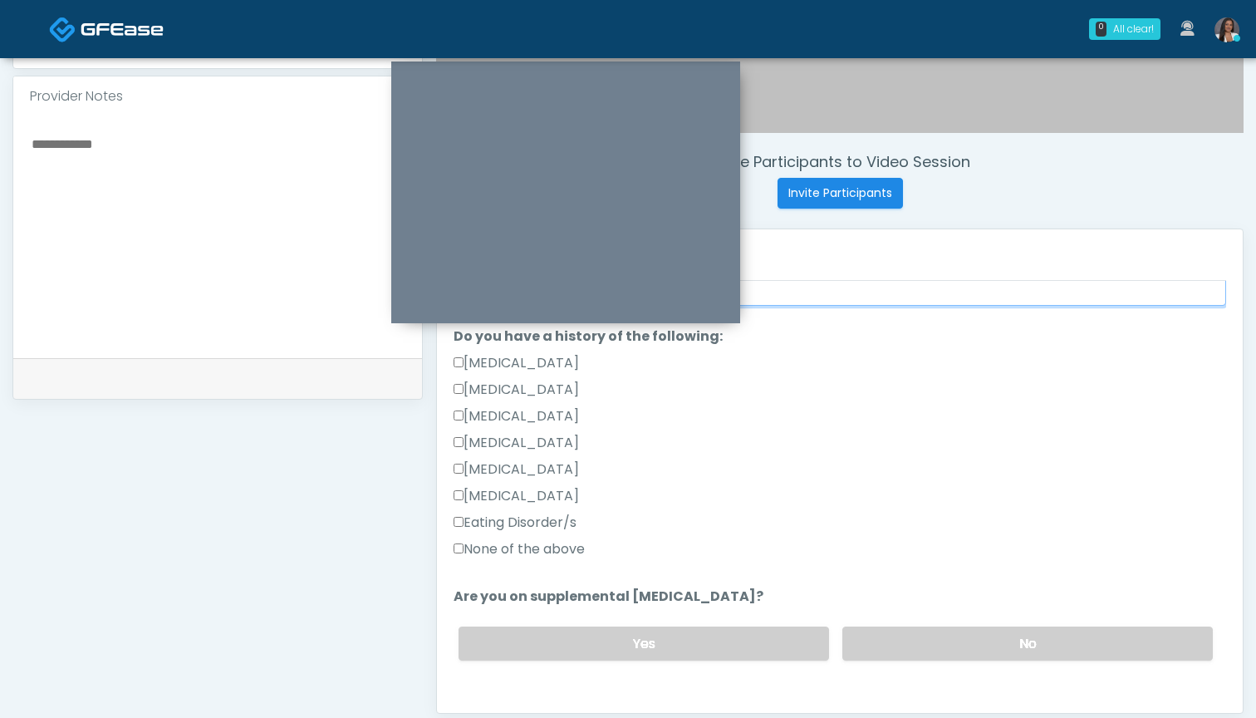
type input "**"
click at [552, 551] on label "None of the above" at bounding box center [519, 549] width 131 height 20
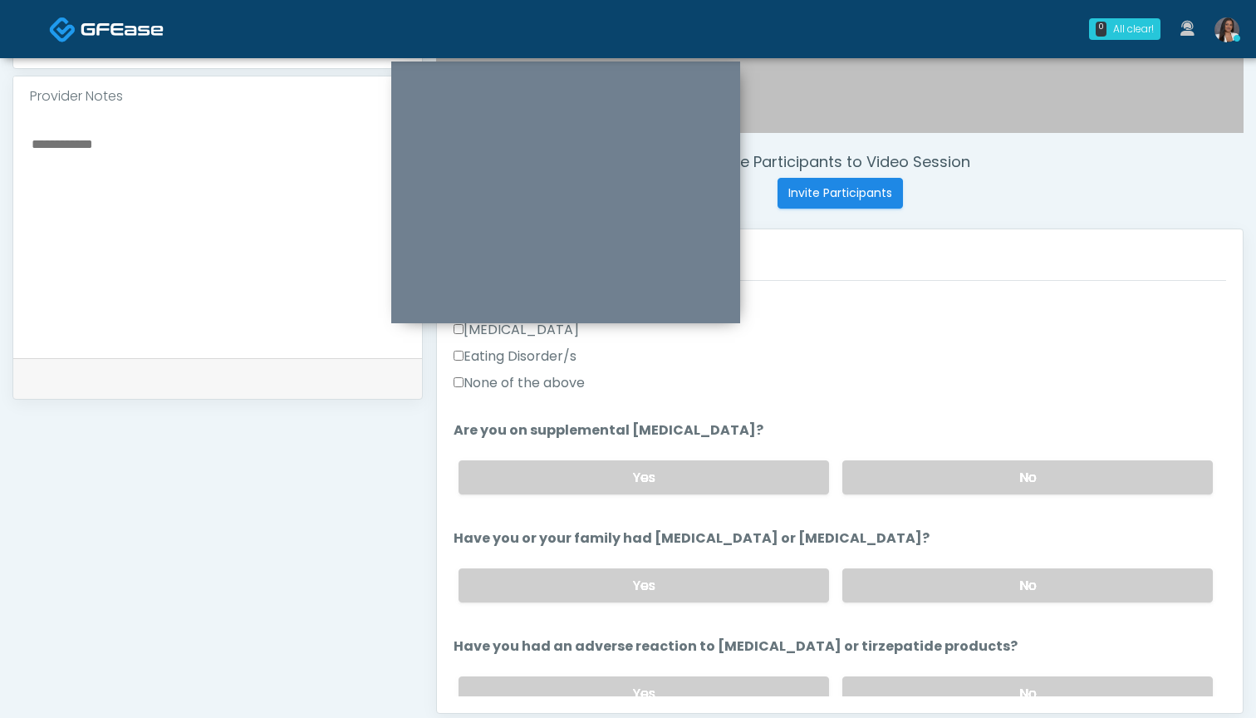
scroll to position [522, 0]
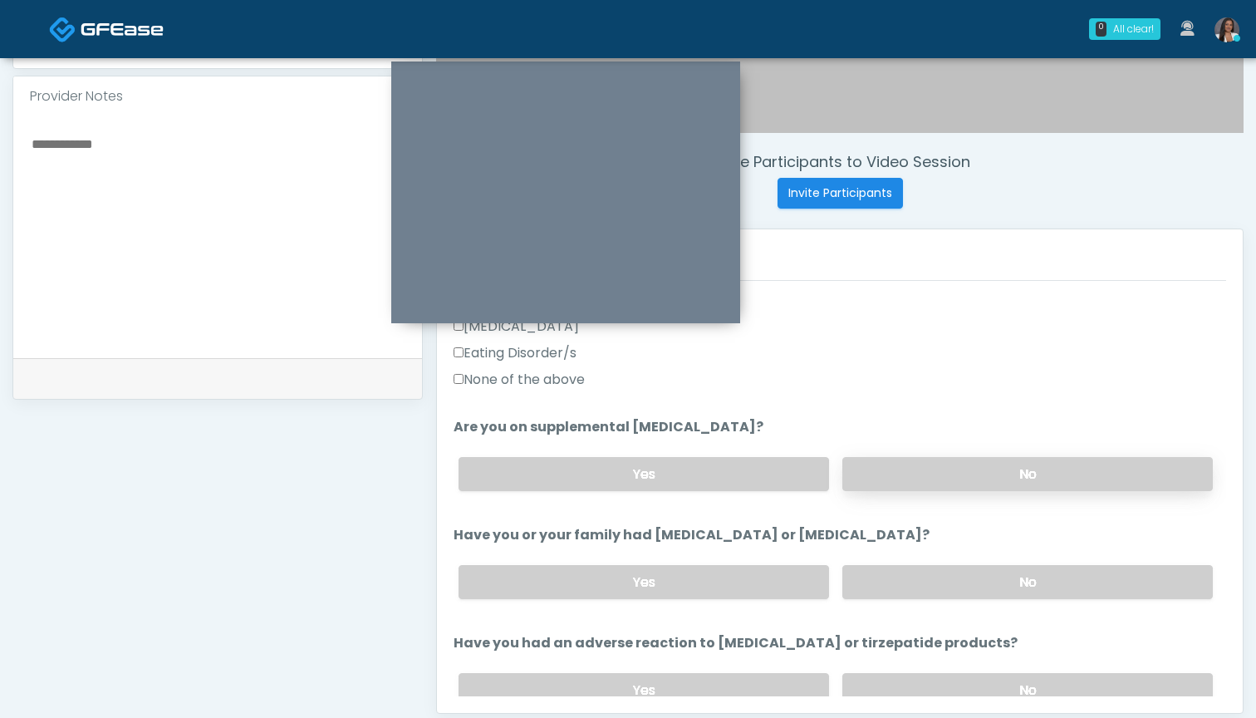
click at [939, 472] on label "No" at bounding box center [1027, 474] width 371 height 34
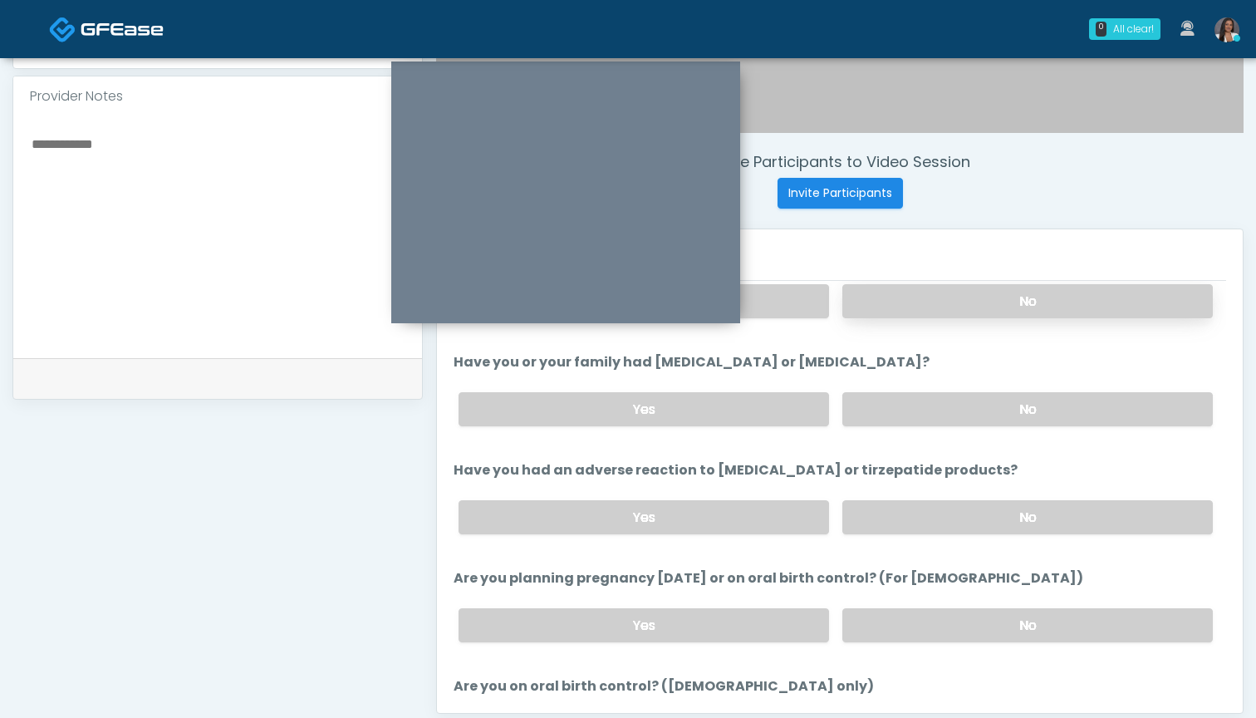
scroll to position [689, 0]
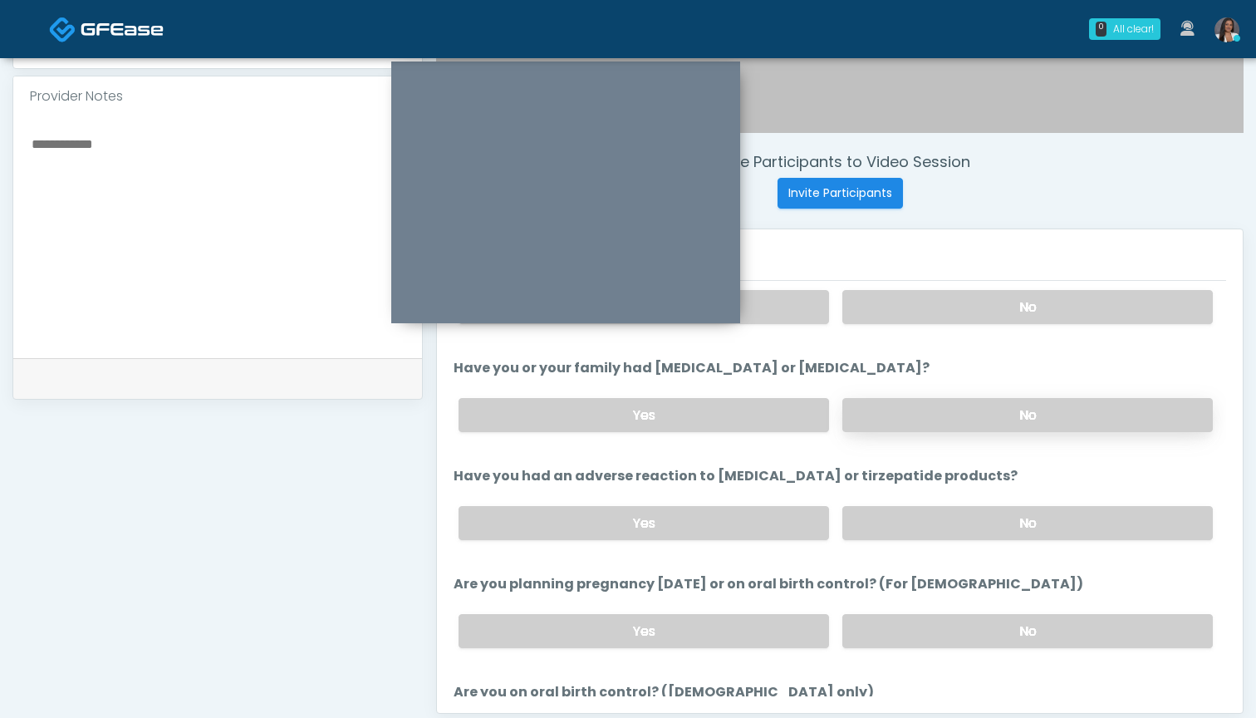
click at [941, 410] on label "No" at bounding box center [1027, 415] width 371 height 34
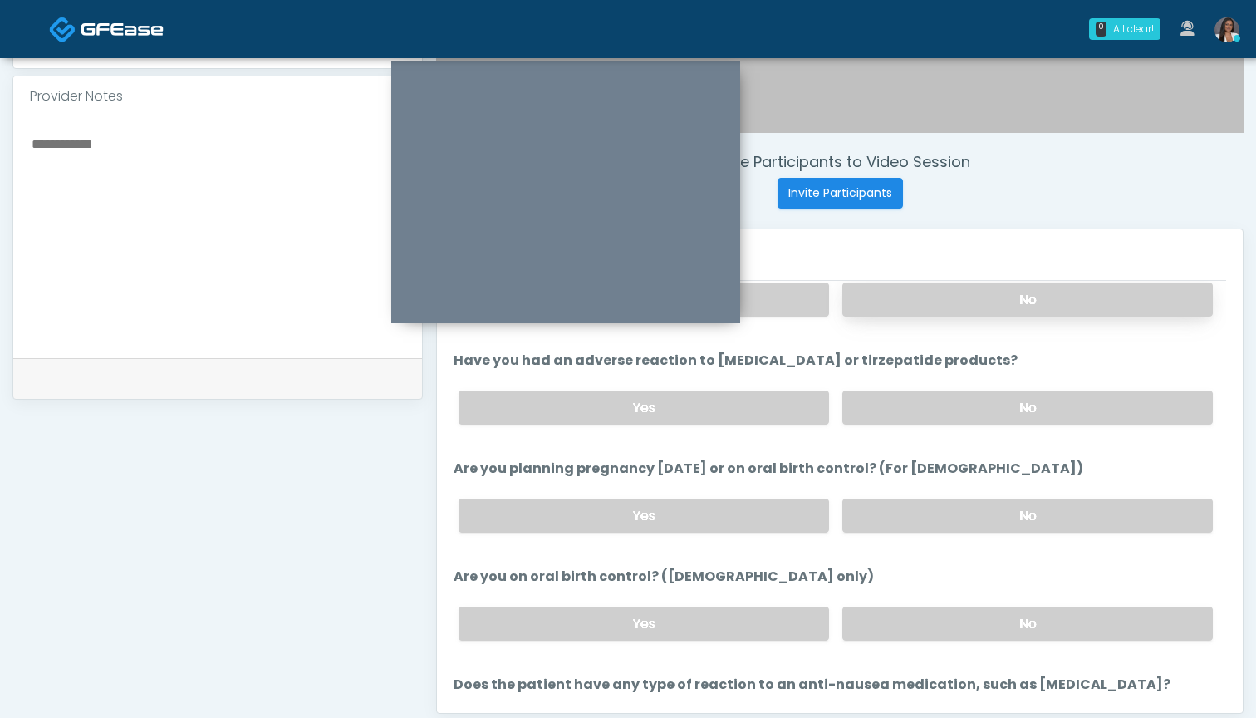
scroll to position [803, 0]
click at [934, 415] on label "No" at bounding box center [1027, 409] width 371 height 34
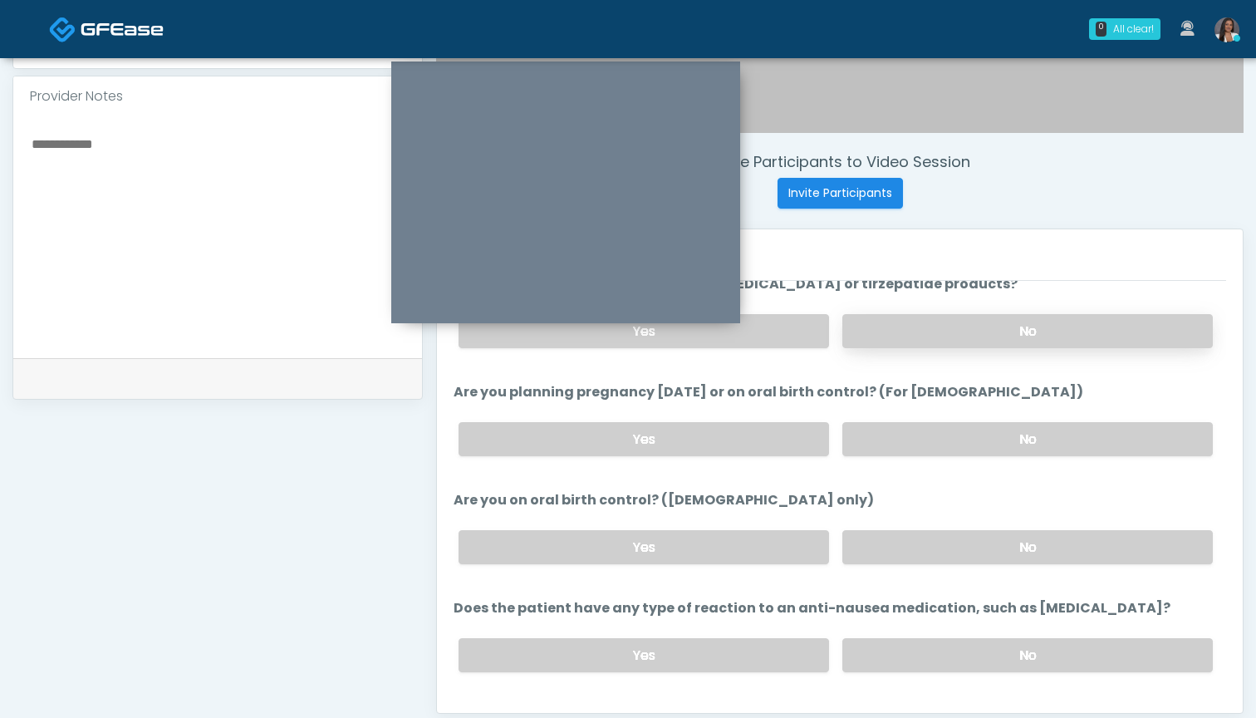
scroll to position [916, 0]
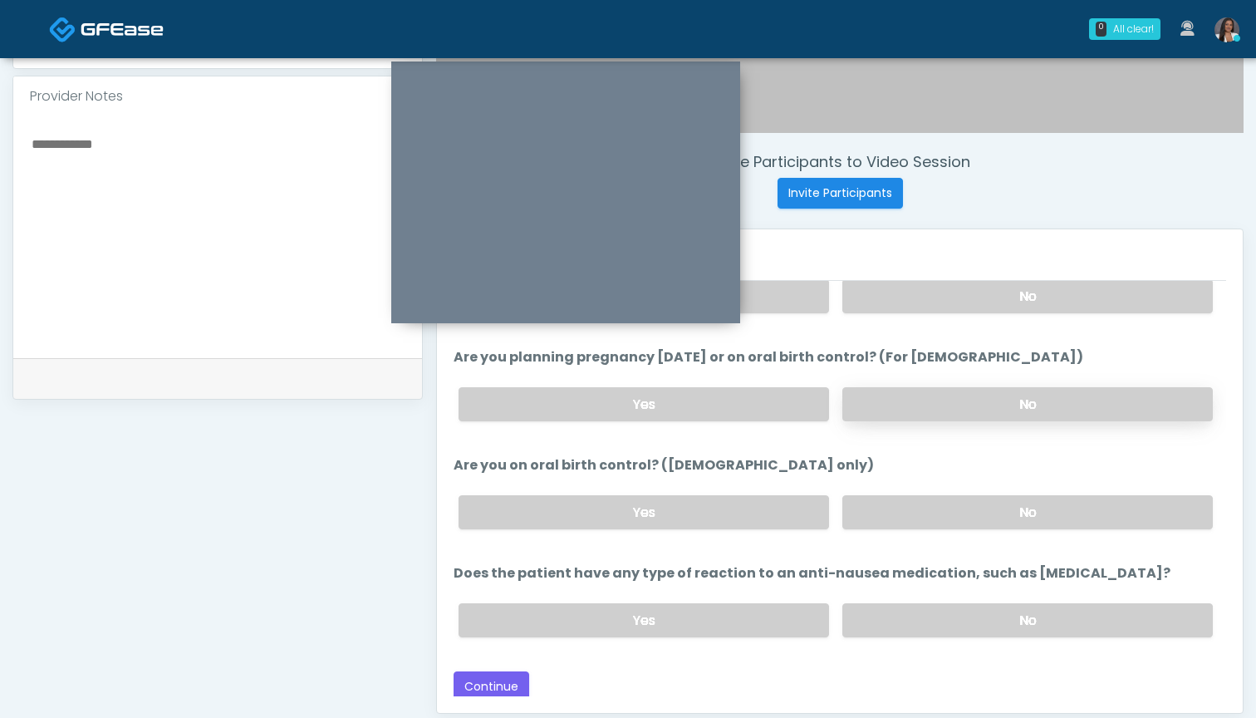
click at [921, 400] on label "No" at bounding box center [1027, 404] width 371 height 34
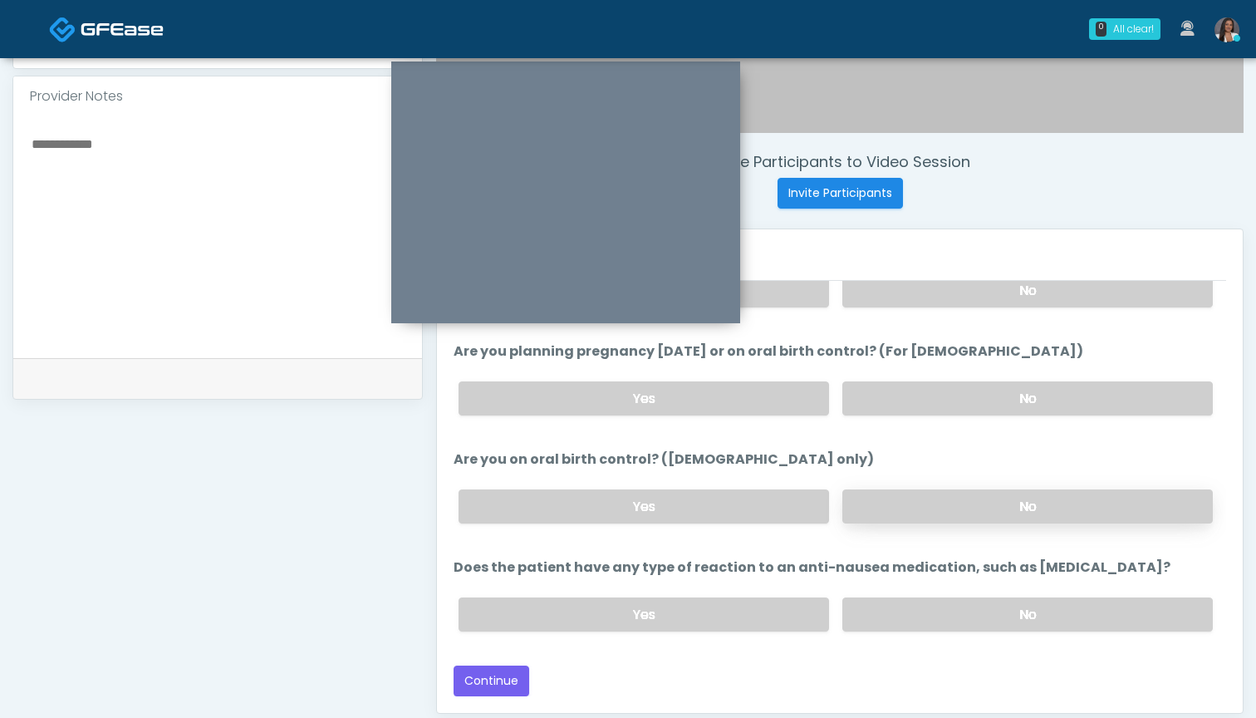
scroll to position [921, 0]
click at [910, 499] on label "No" at bounding box center [1027, 506] width 371 height 34
click at [239, 233] on textarea at bounding box center [218, 234] width 376 height 203
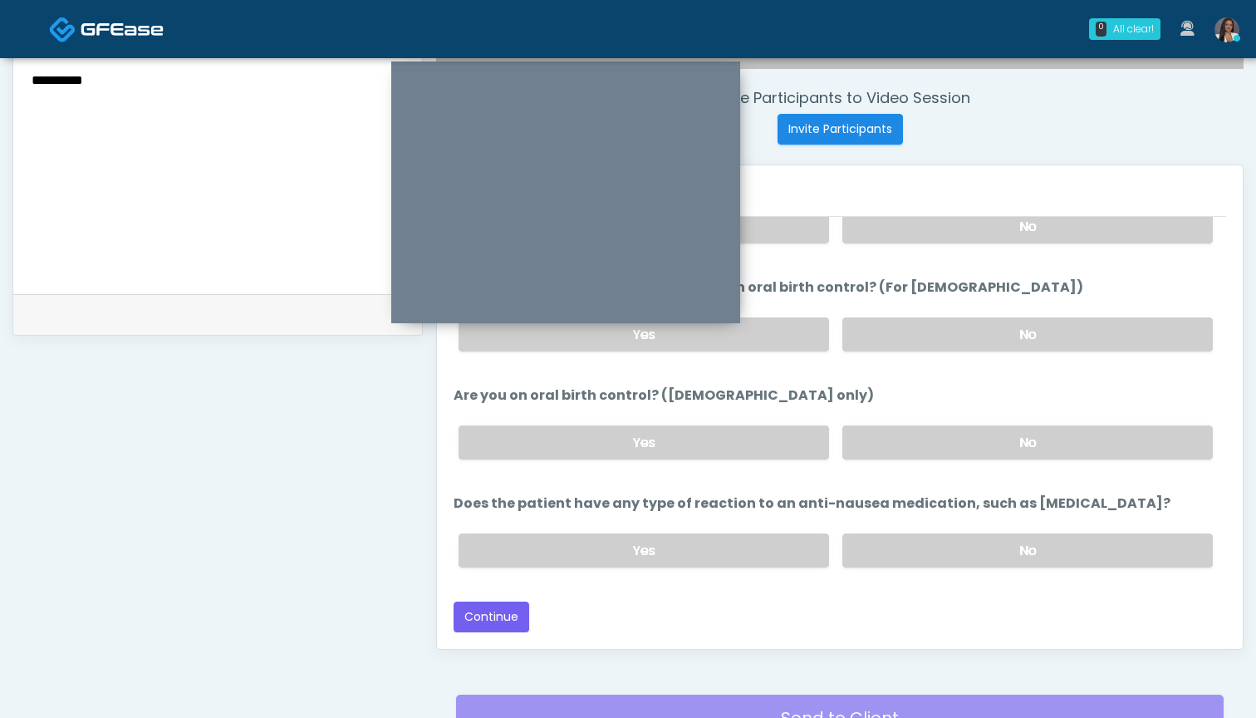
scroll to position [619, 0]
type textarea "**********"
click at [925, 547] on label "No" at bounding box center [1027, 550] width 371 height 34
click at [486, 626] on button "Continue" at bounding box center [492, 616] width 76 height 31
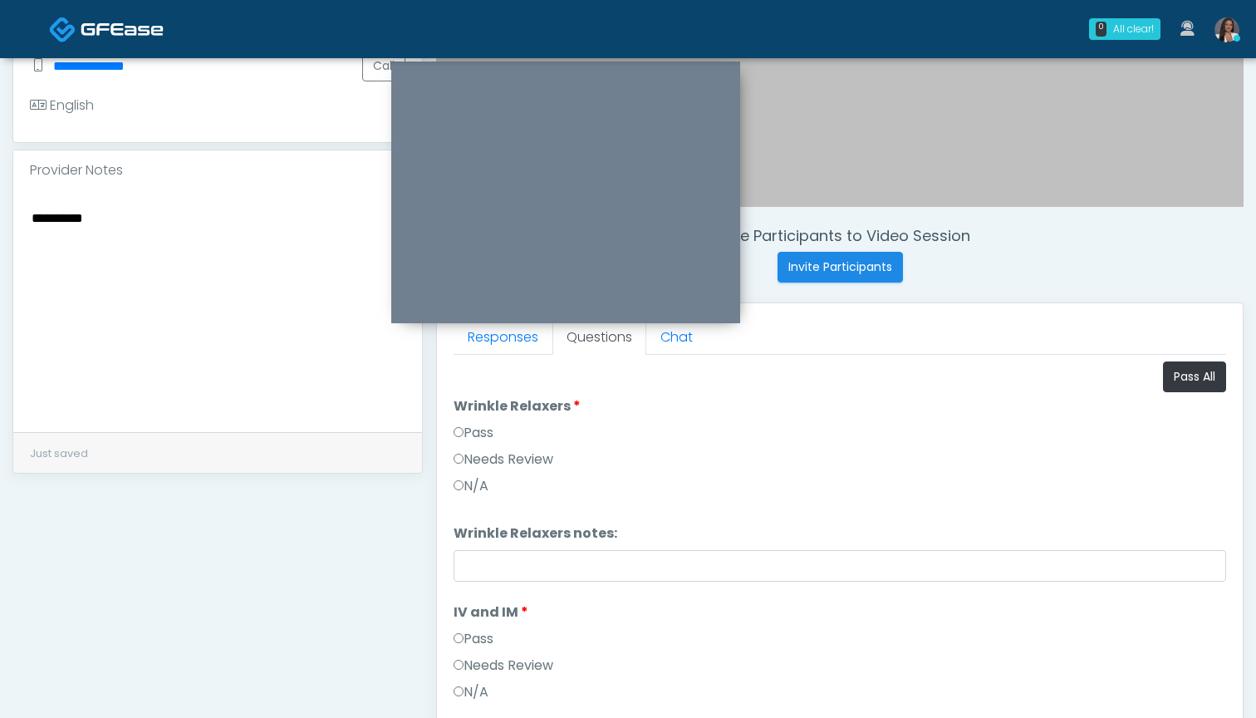
scroll to position [427, 0]
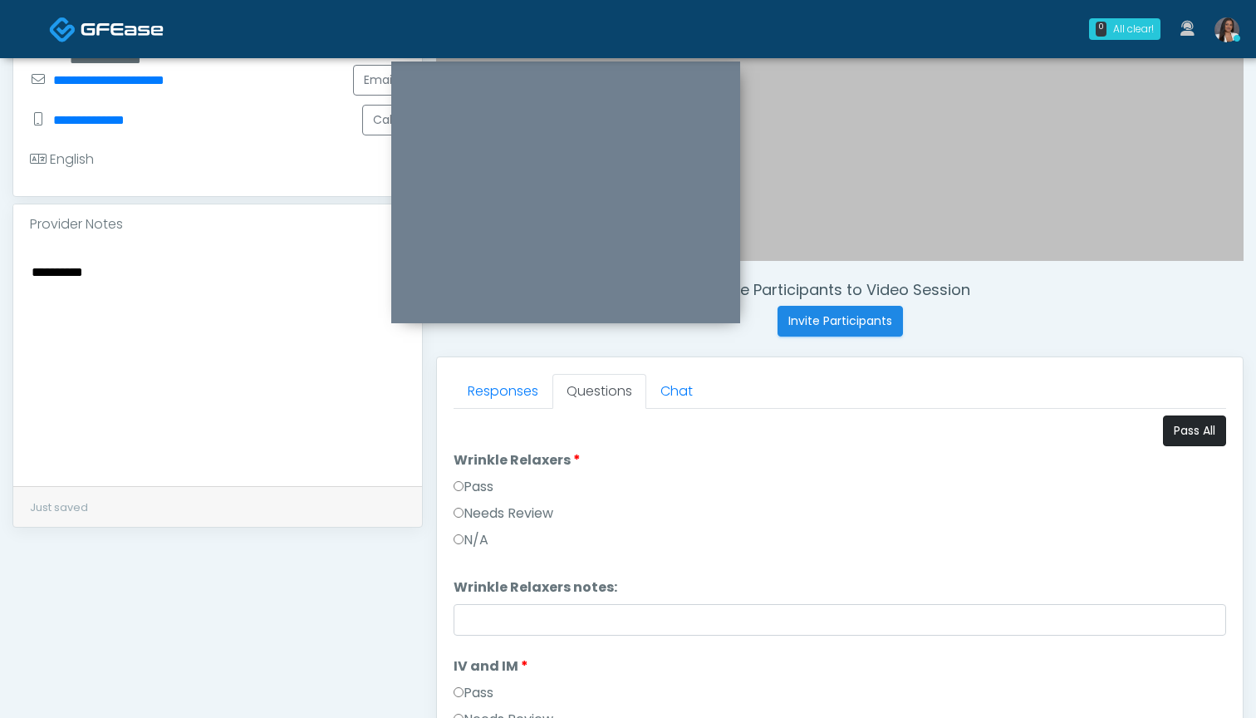
click at [1194, 429] on button "Pass All" at bounding box center [1194, 430] width 63 height 31
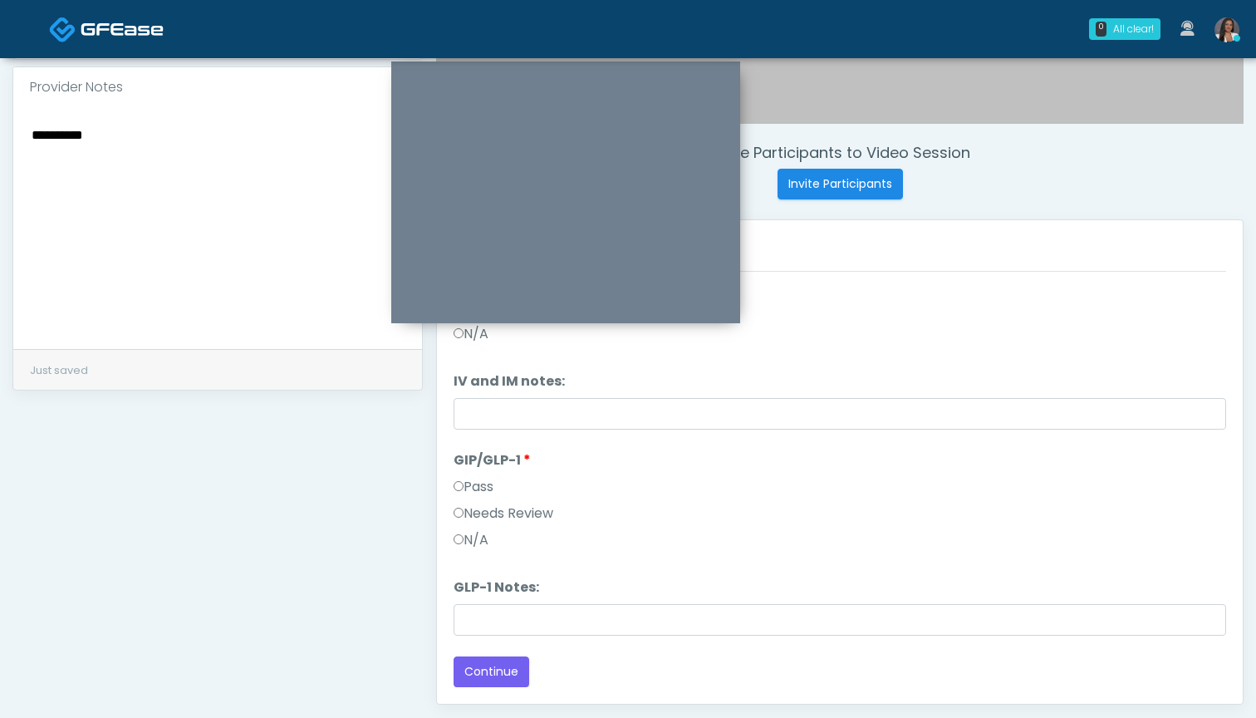
scroll to position [564, 0]
click at [507, 684] on button "Continue" at bounding box center [492, 671] width 76 height 31
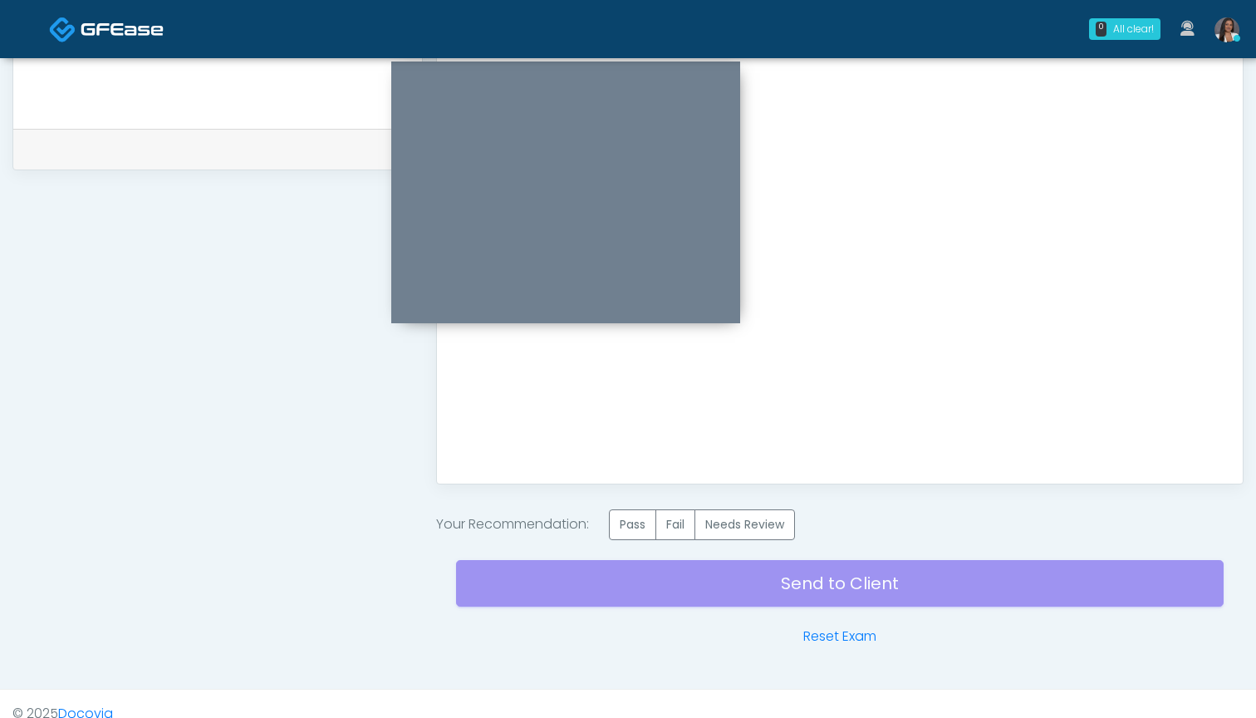
scroll to position [798, 0]
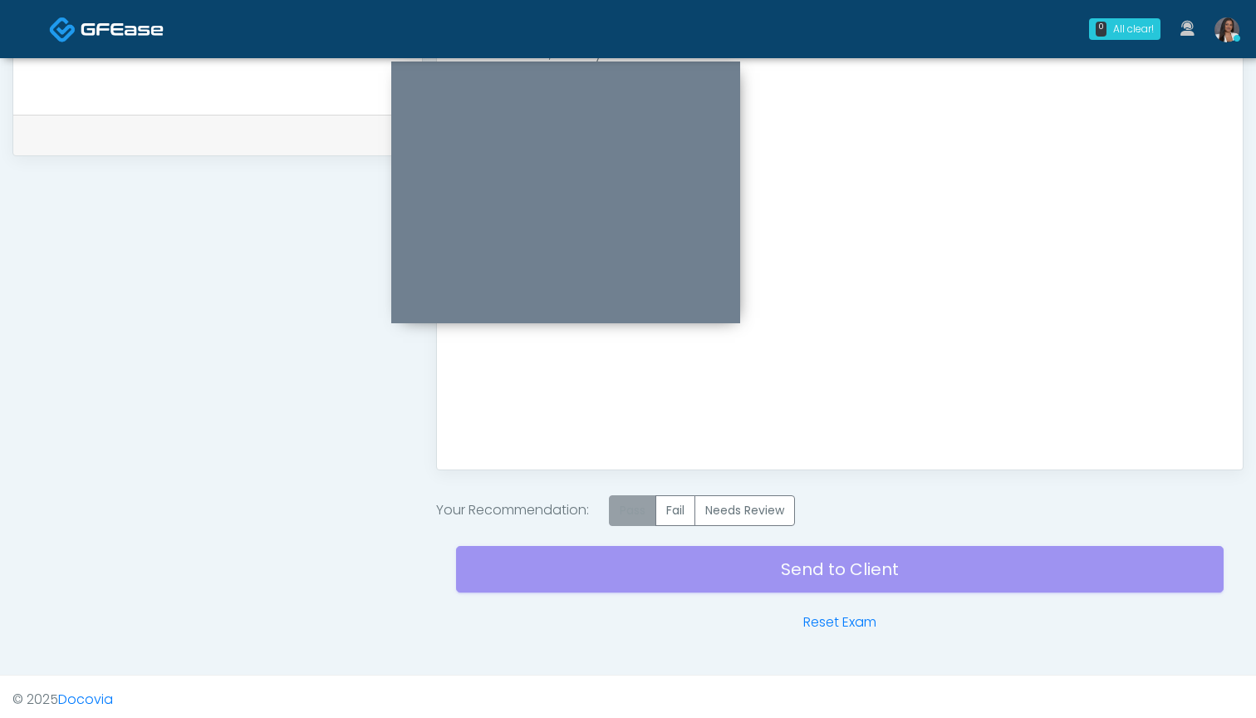
click at [641, 507] on label "Pass" at bounding box center [632, 510] width 47 height 31
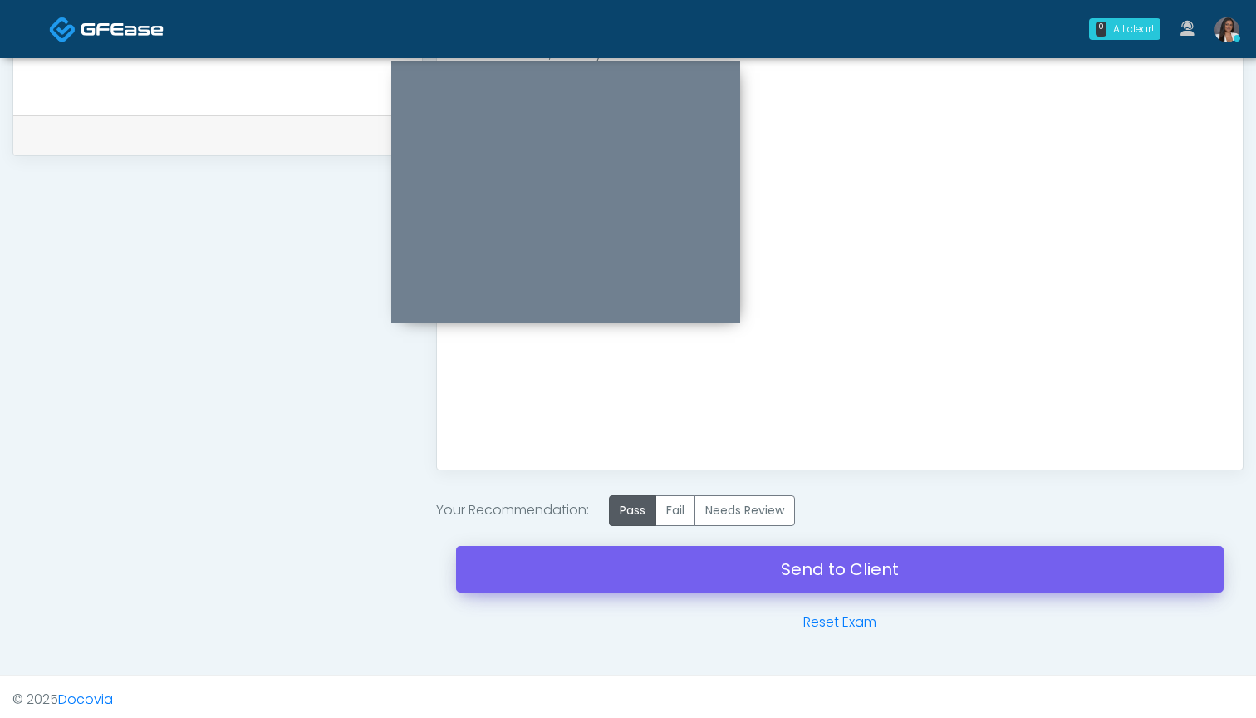
click at [832, 570] on link "Send to Client" at bounding box center [840, 569] width 768 height 47
